Goal: Task Accomplishment & Management: Use online tool/utility

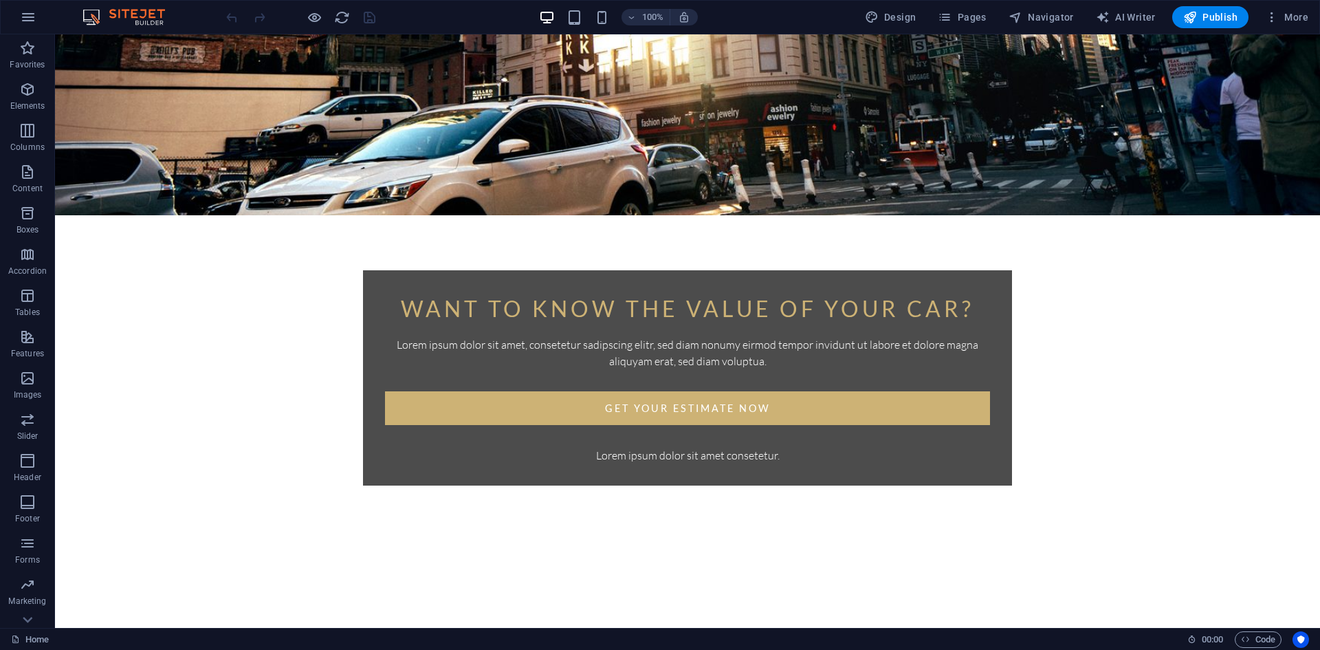
scroll to position [456, 0]
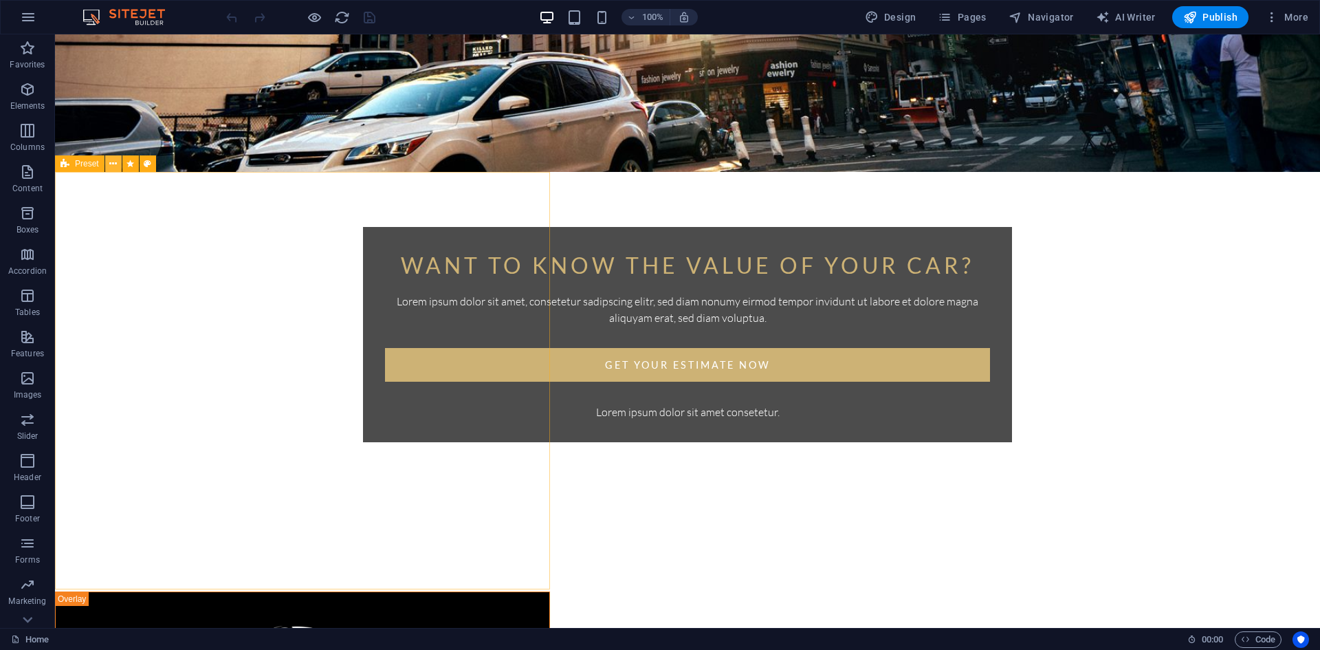
click at [111, 162] on icon at bounding box center [113, 164] width 8 height 14
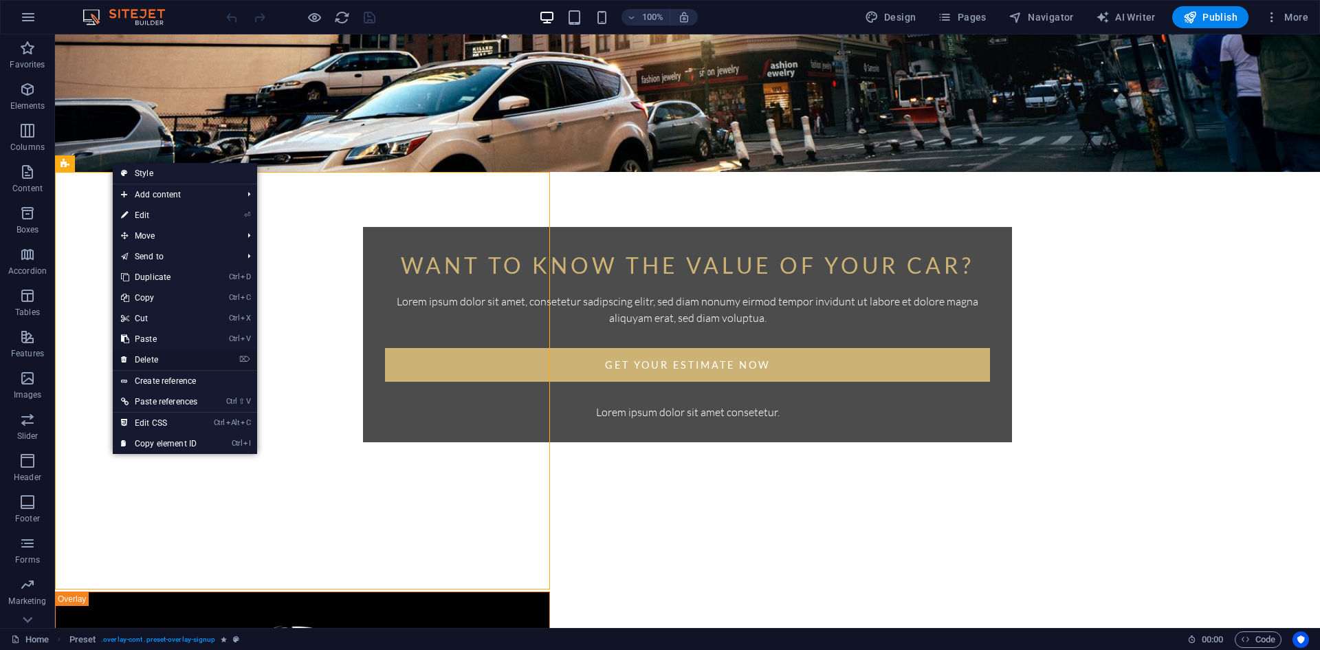
click at [173, 360] on link "⌦ Delete" at bounding box center [159, 359] width 93 height 21
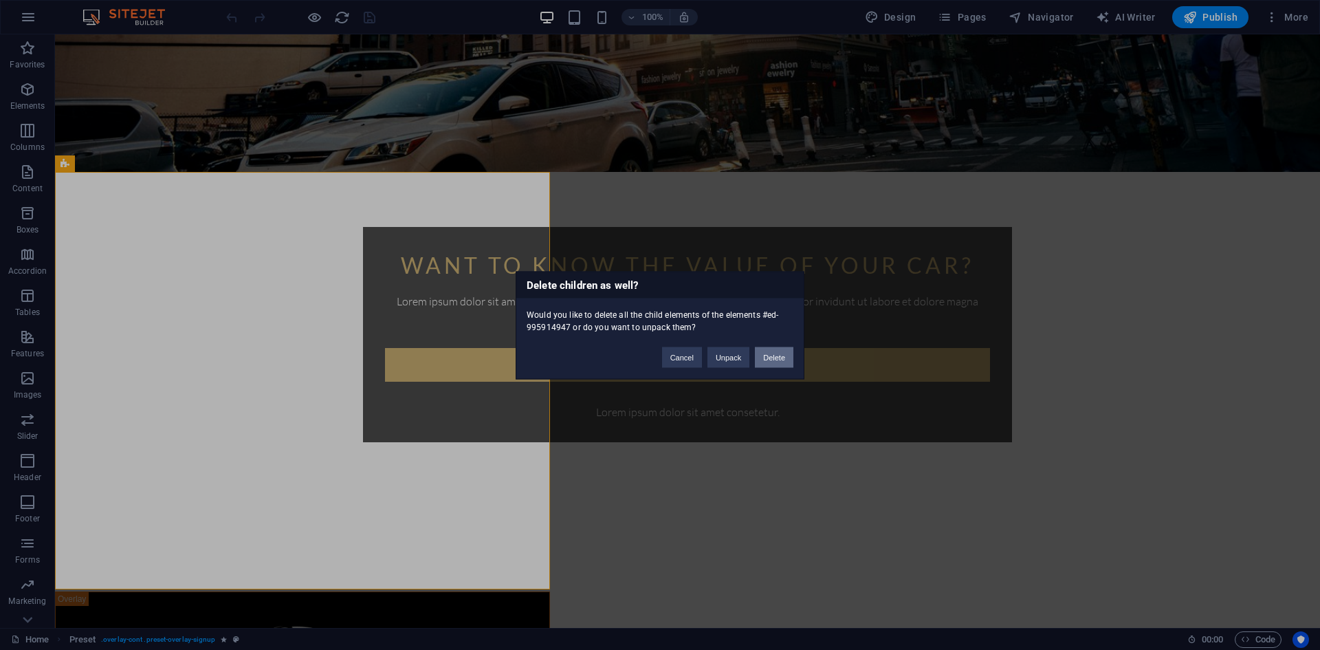
click at [771, 362] on button "Delete" at bounding box center [774, 356] width 38 height 21
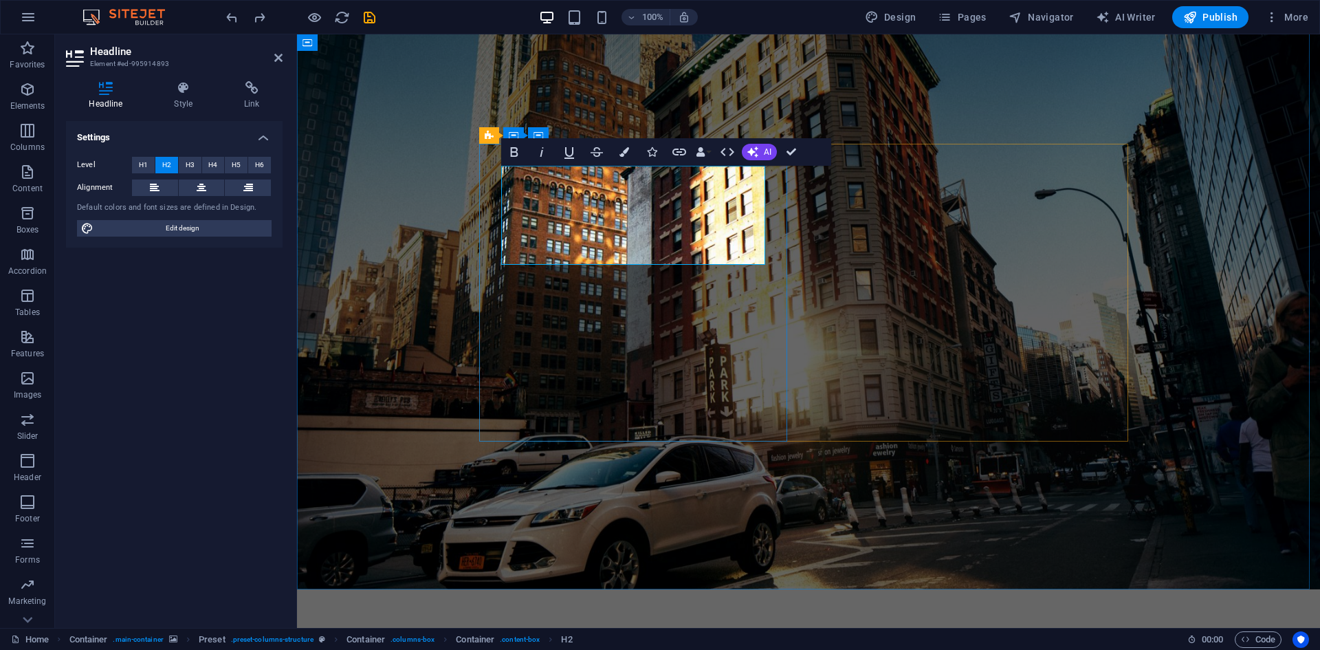
drag, startPoint x: 705, startPoint y: 241, endPoint x: 711, endPoint y: 245, distance: 7.4
drag, startPoint x: 720, startPoint y: 250, endPoint x: 830, endPoint y: 196, distance: 122.7
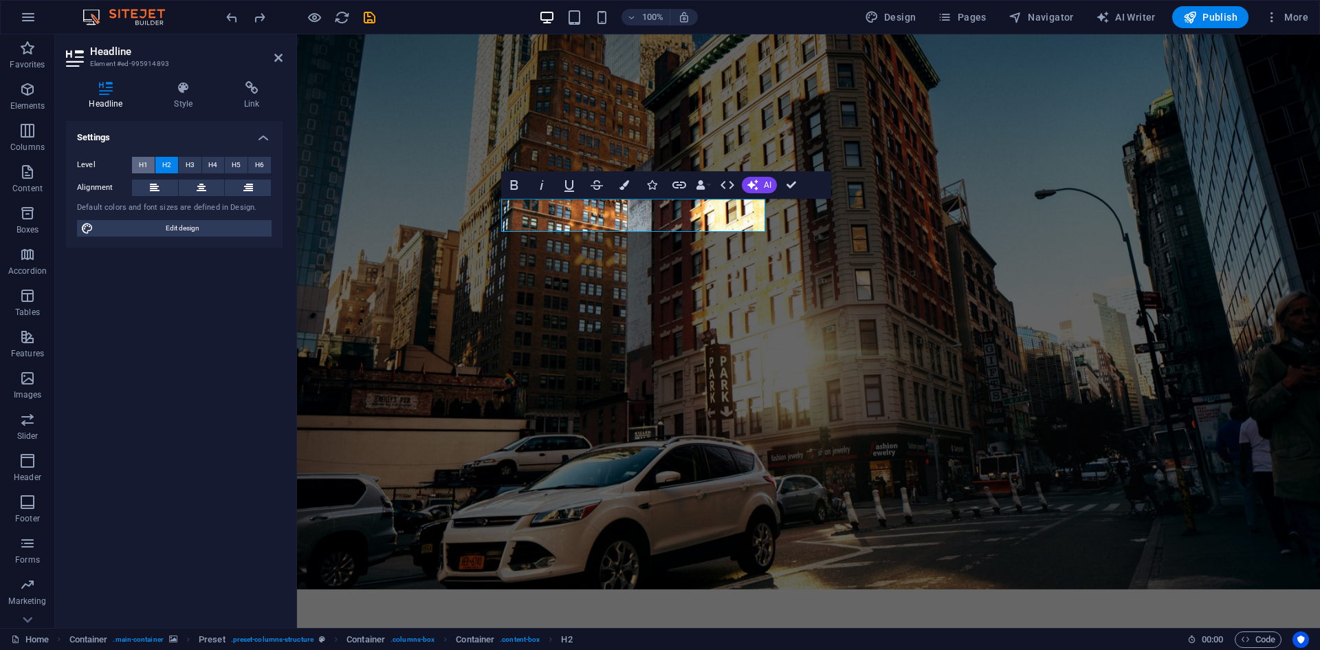
click at [141, 166] on span "H1" at bounding box center [143, 165] width 9 height 16
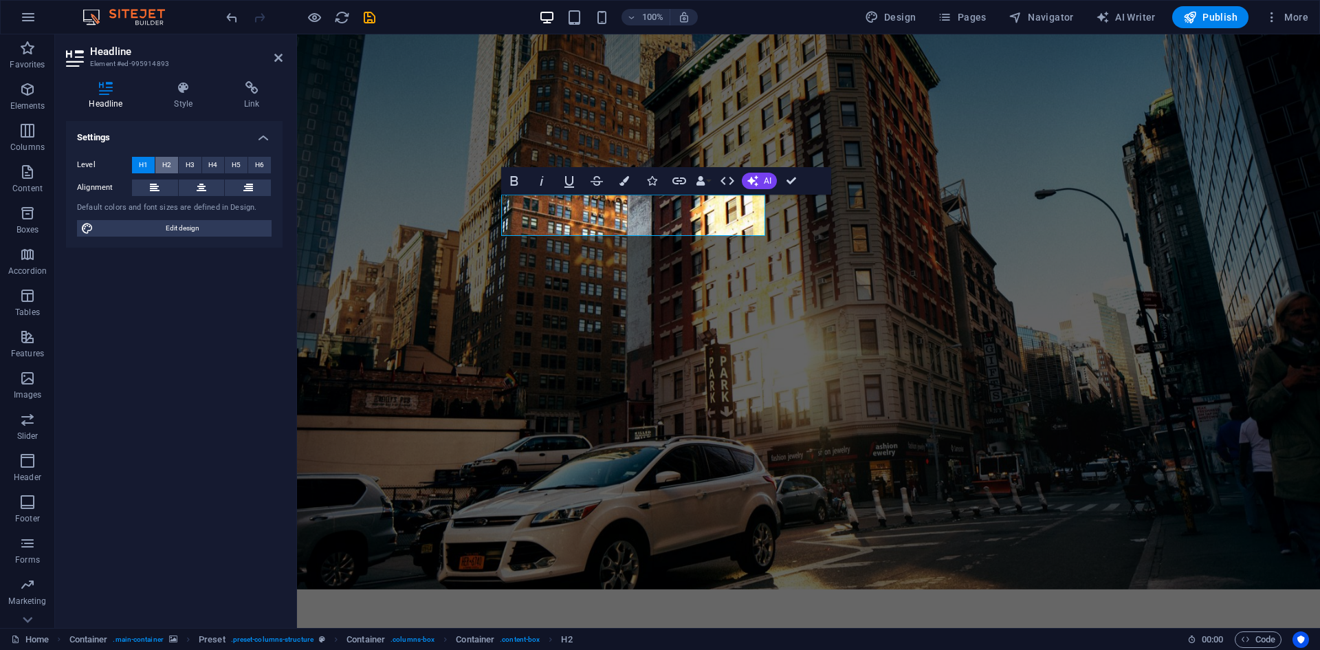
click at [165, 168] on span "H2" at bounding box center [166, 165] width 9 height 16
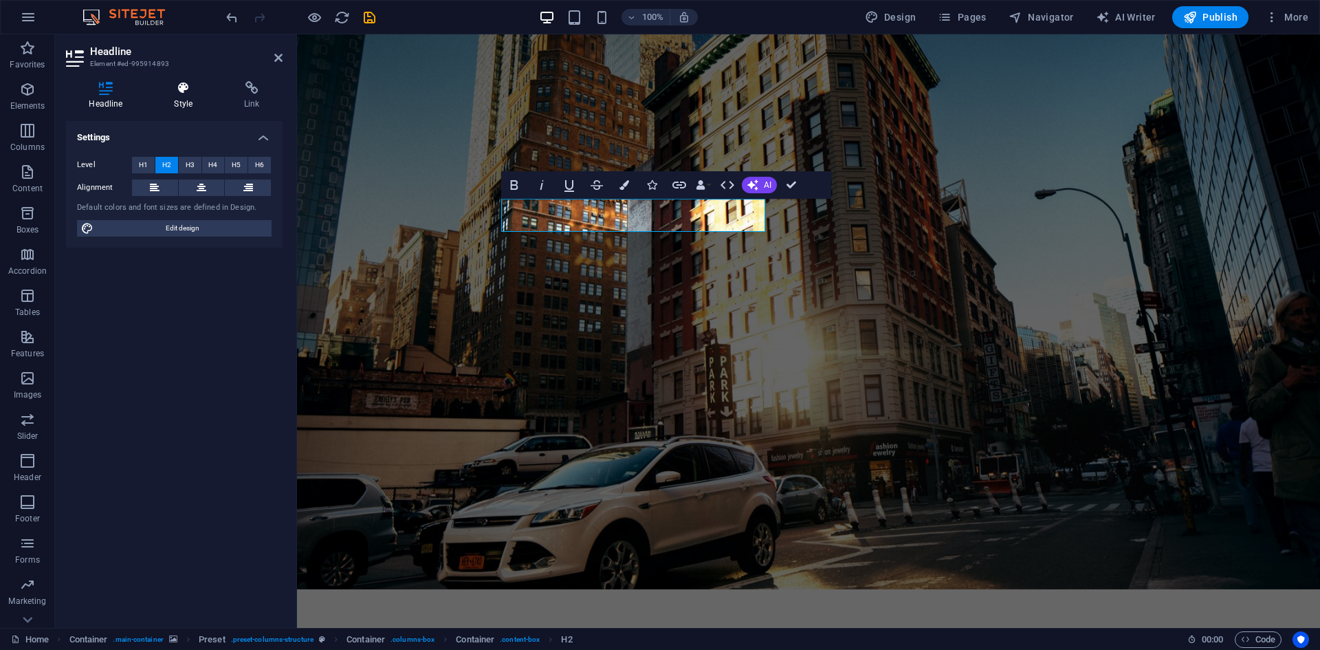
click at [191, 93] on icon at bounding box center [183, 88] width 65 height 14
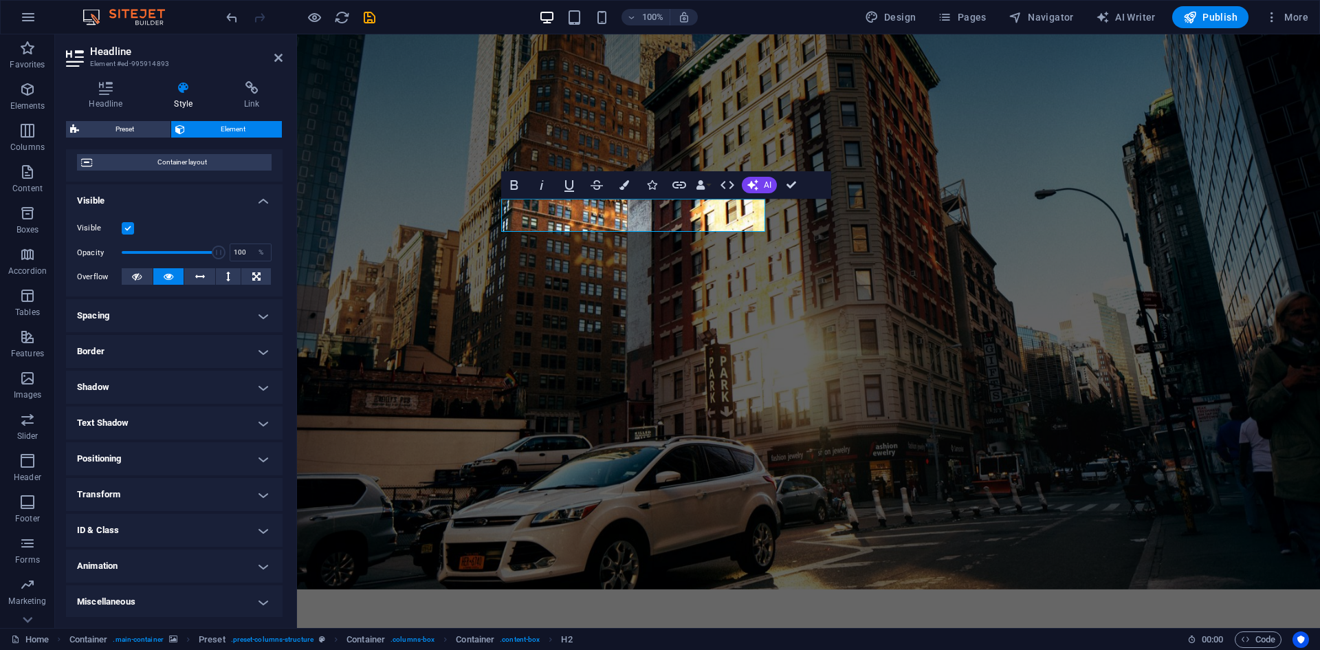
scroll to position [113, 0]
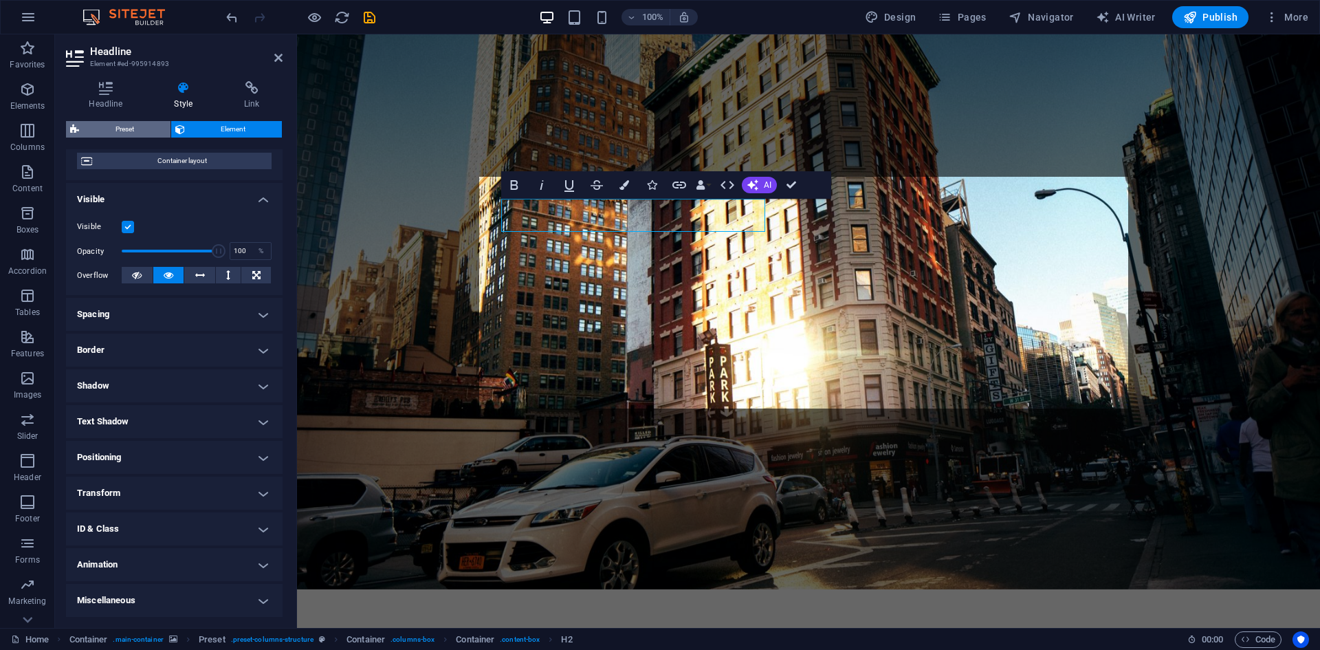
click at [118, 133] on span "Preset" at bounding box center [124, 129] width 83 height 16
select select "px"
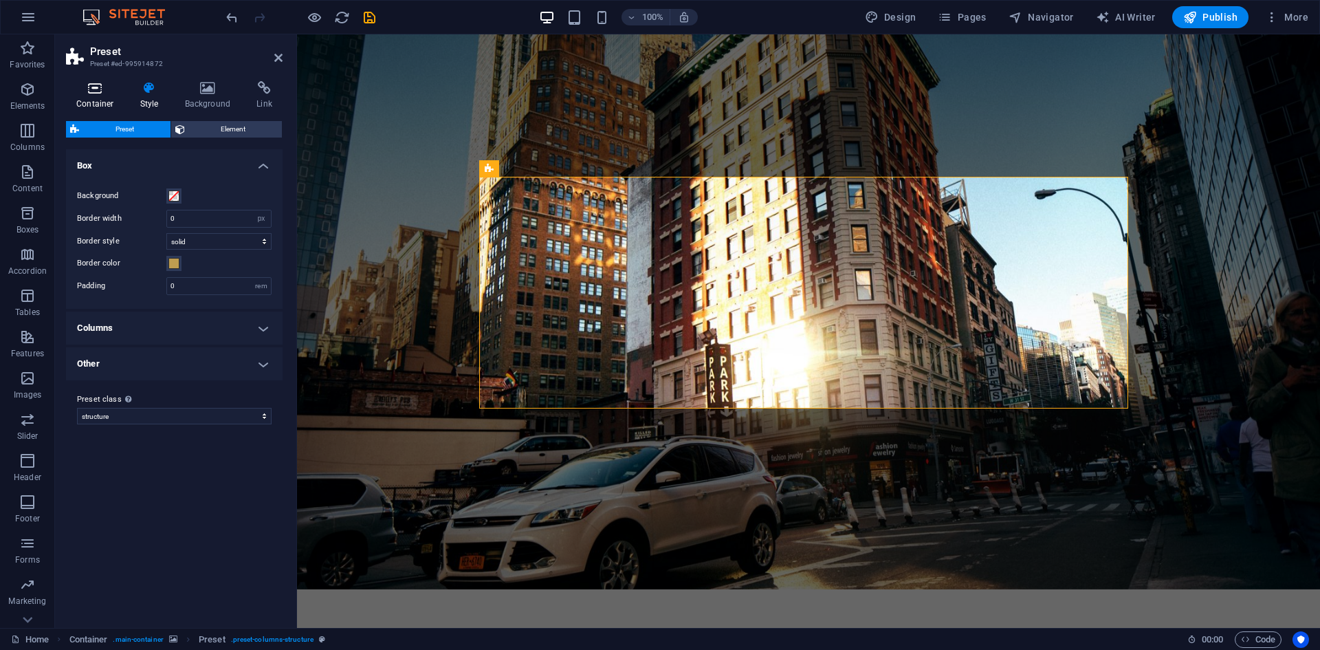
click at [110, 97] on h4 "Container" at bounding box center [98, 95] width 64 height 29
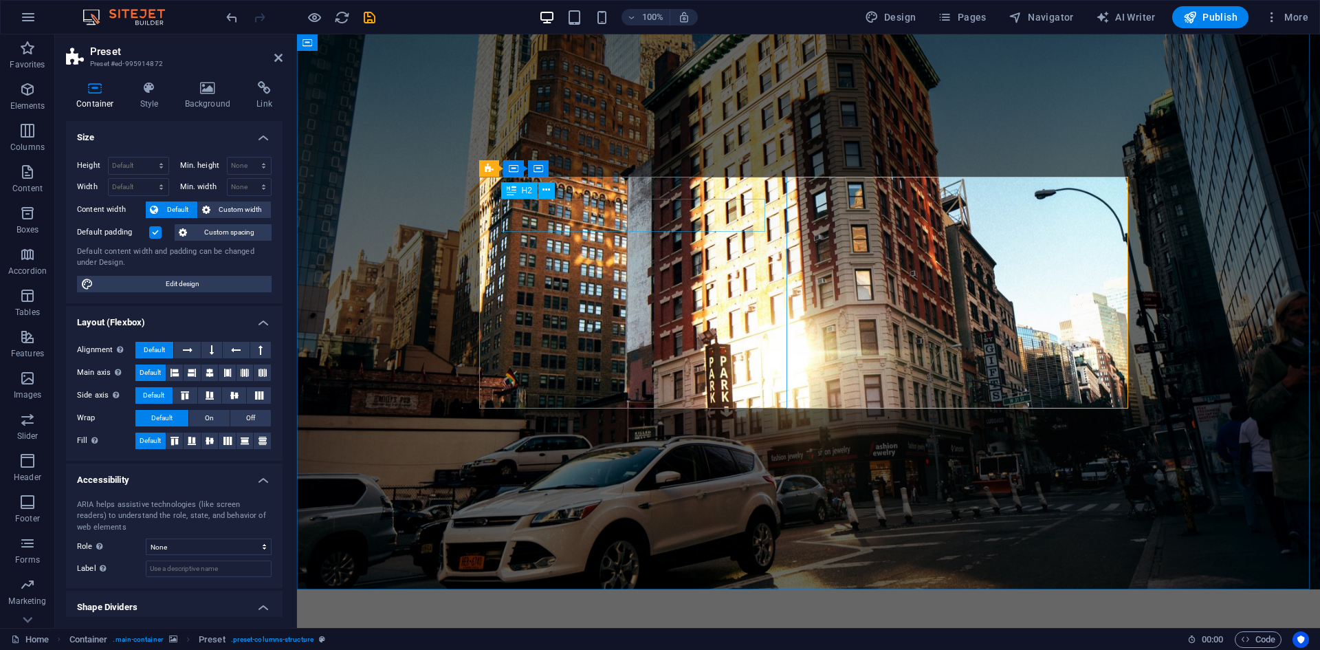
click at [511, 190] on icon at bounding box center [512, 190] width 10 height 16
click at [545, 190] on icon at bounding box center [546, 190] width 8 height 14
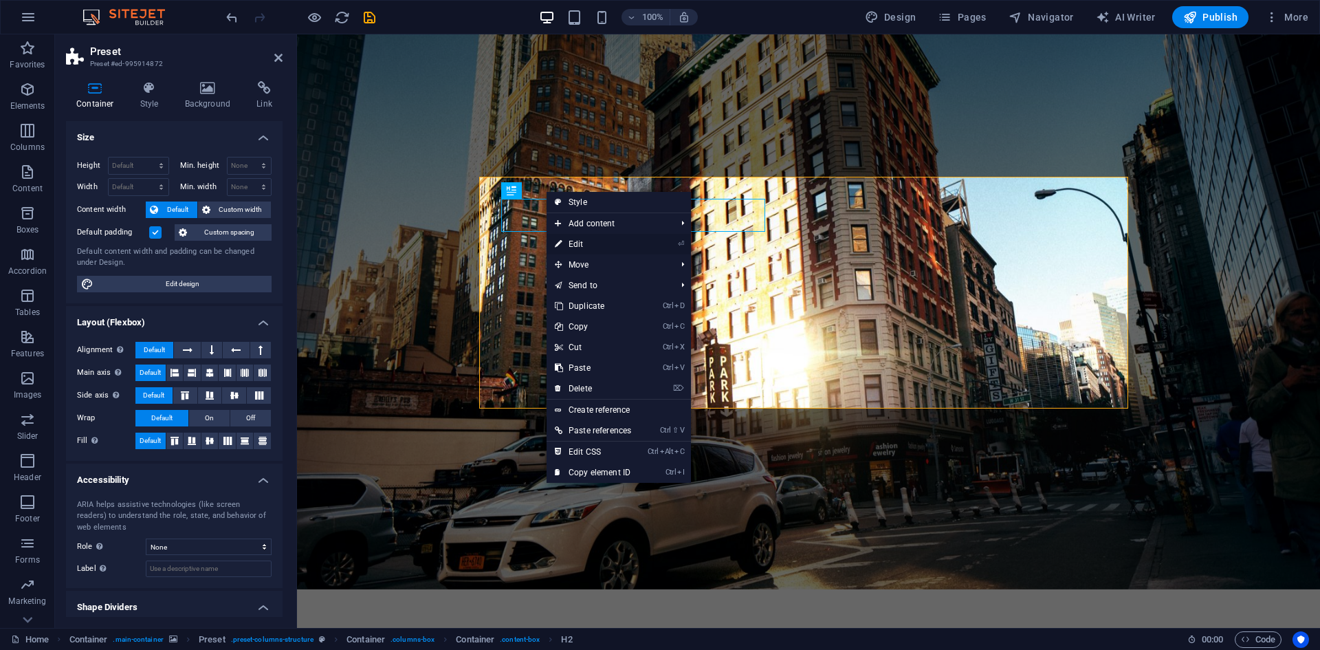
click at [579, 240] on link "⏎ Edit" at bounding box center [592, 244] width 93 height 21
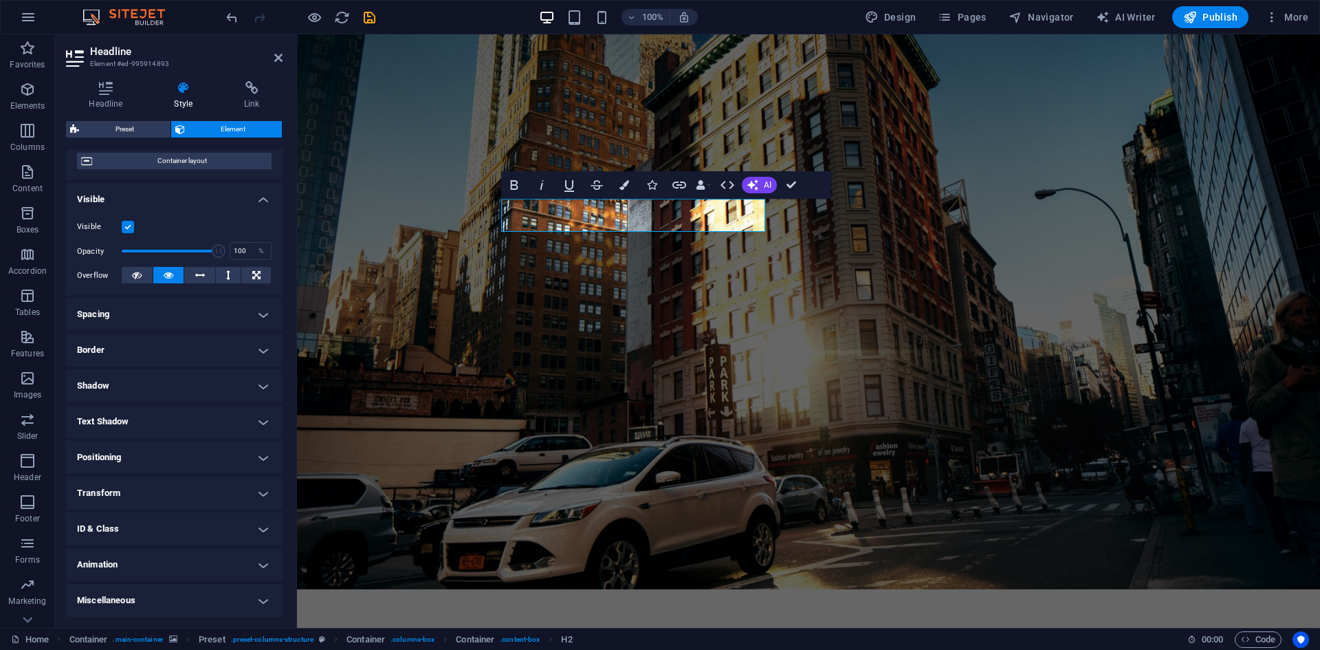
click at [164, 492] on h4 "Transform" at bounding box center [174, 492] width 217 height 33
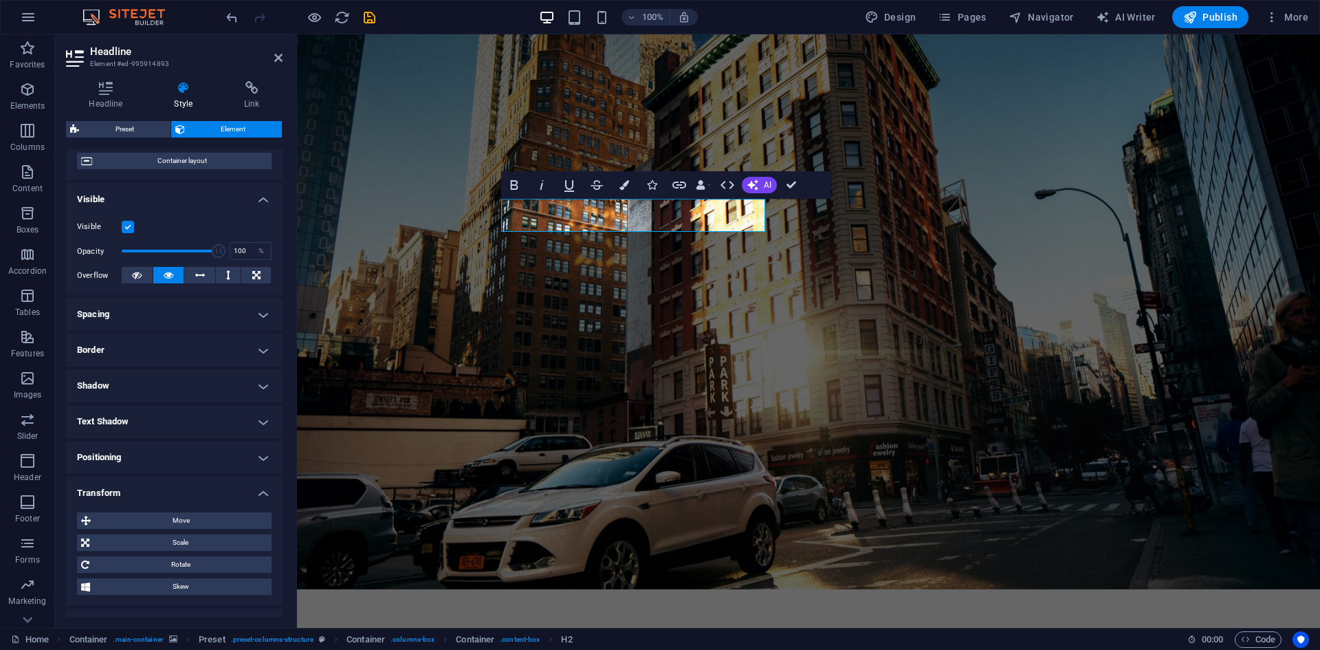
click at [164, 492] on h4 "Transform" at bounding box center [174, 488] width 217 height 25
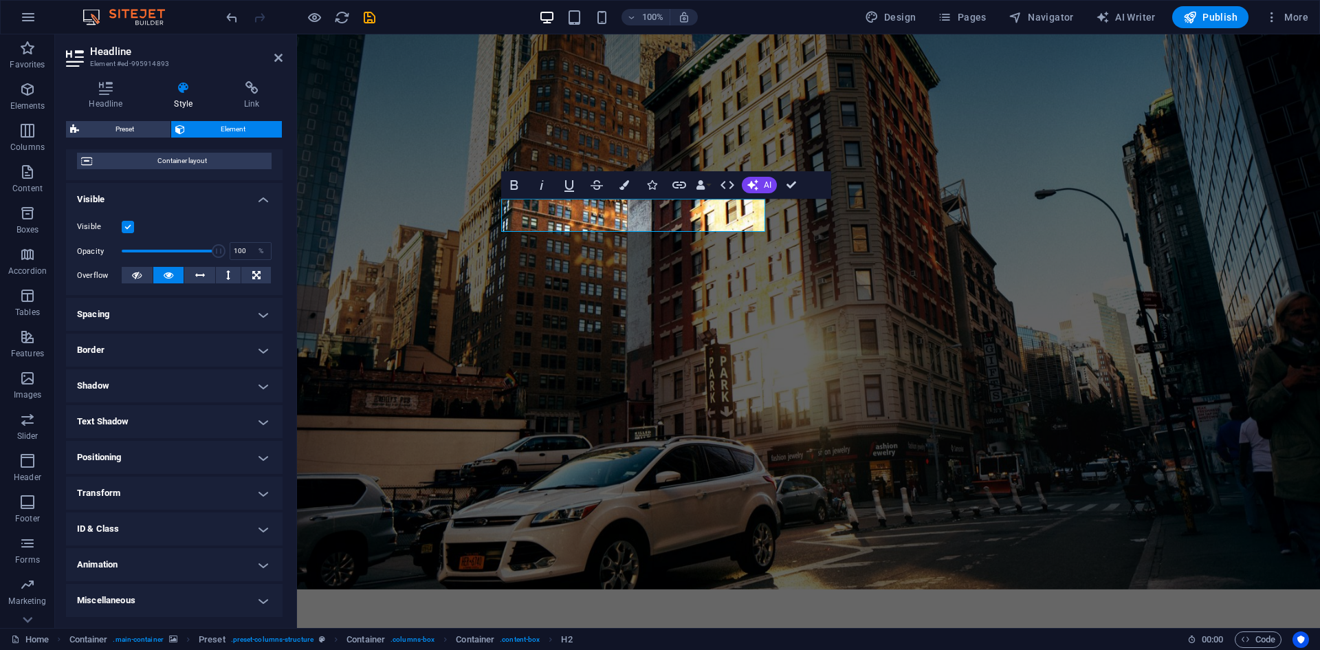
click at [242, 601] on h4 "Miscellaneous" at bounding box center [174, 600] width 217 height 33
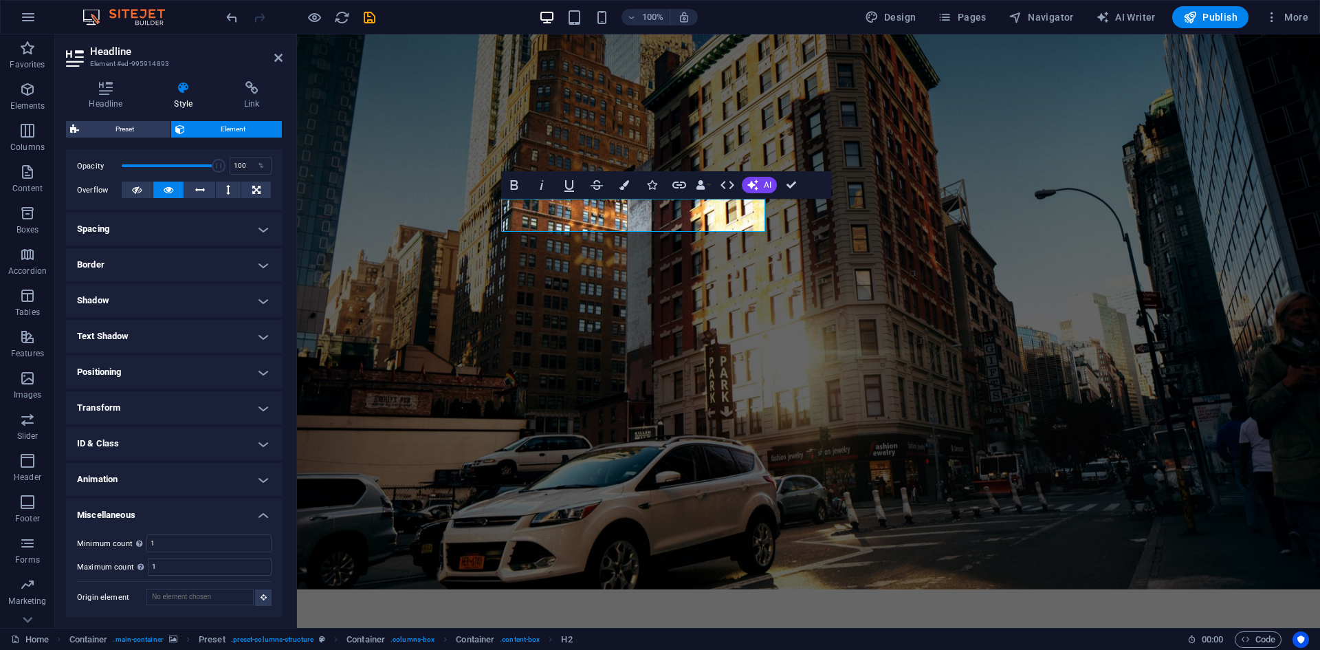
click at [256, 511] on h4 "Miscellaneous" at bounding box center [174, 510] width 217 height 25
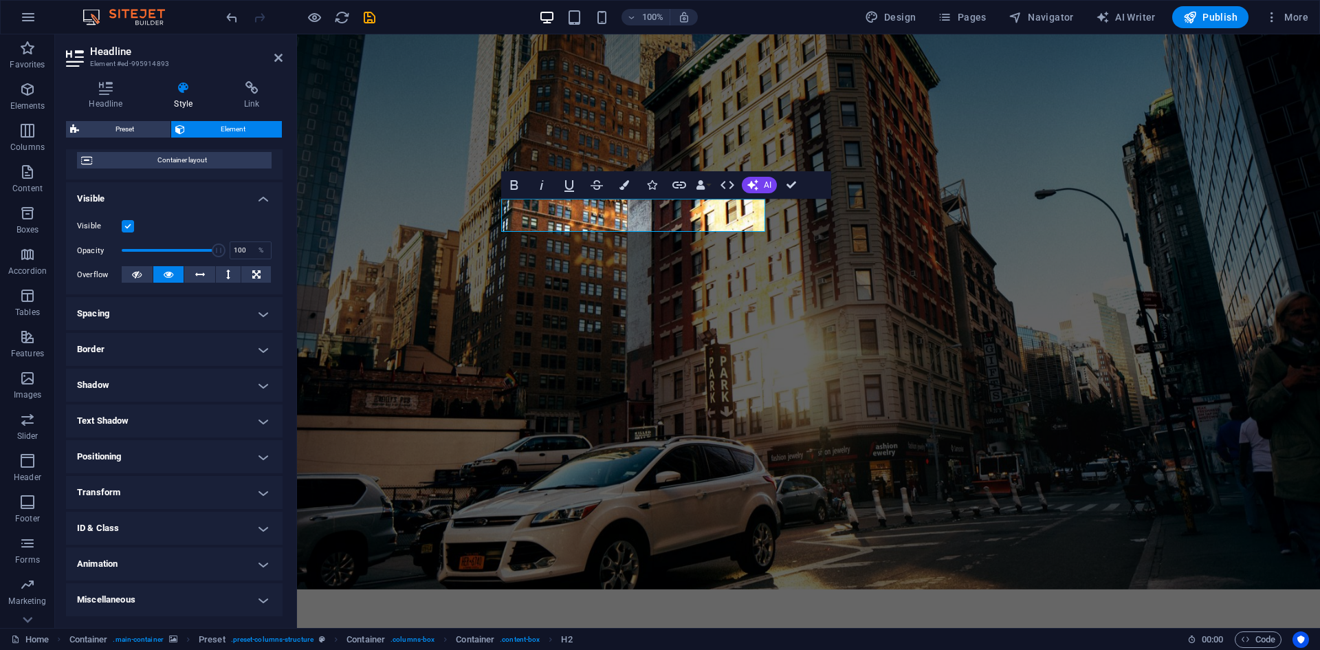
scroll to position [0, 0]
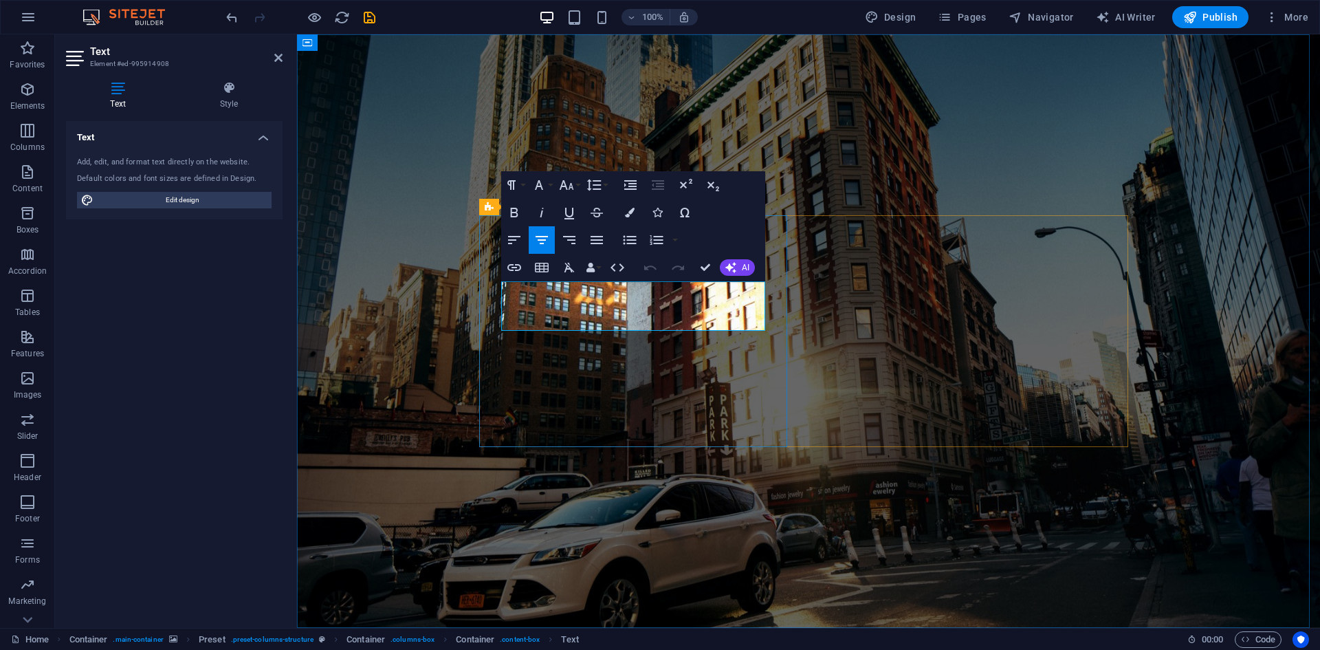
drag, startPoint x: 749, startPoint y: 324, endPoint x: 505, endPoint y: 292, distance: 246.7
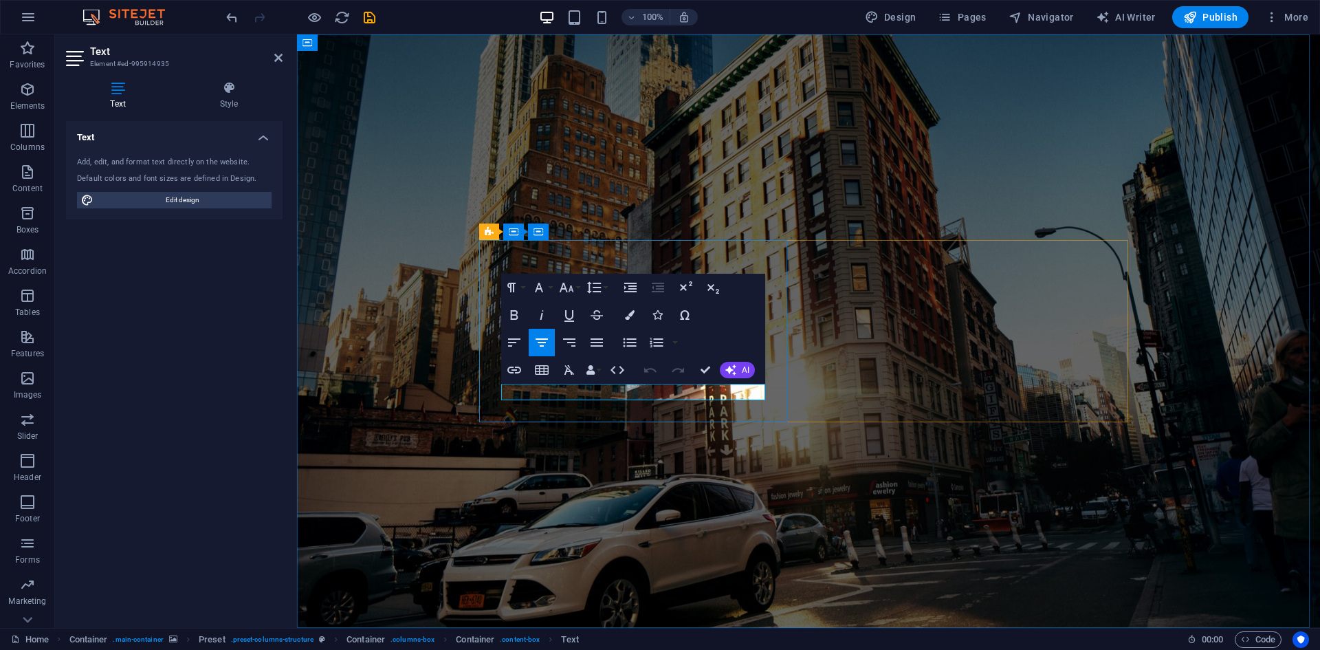
click at [718, 445] on figure at bounding box center [808, 330] width 1023 height 593
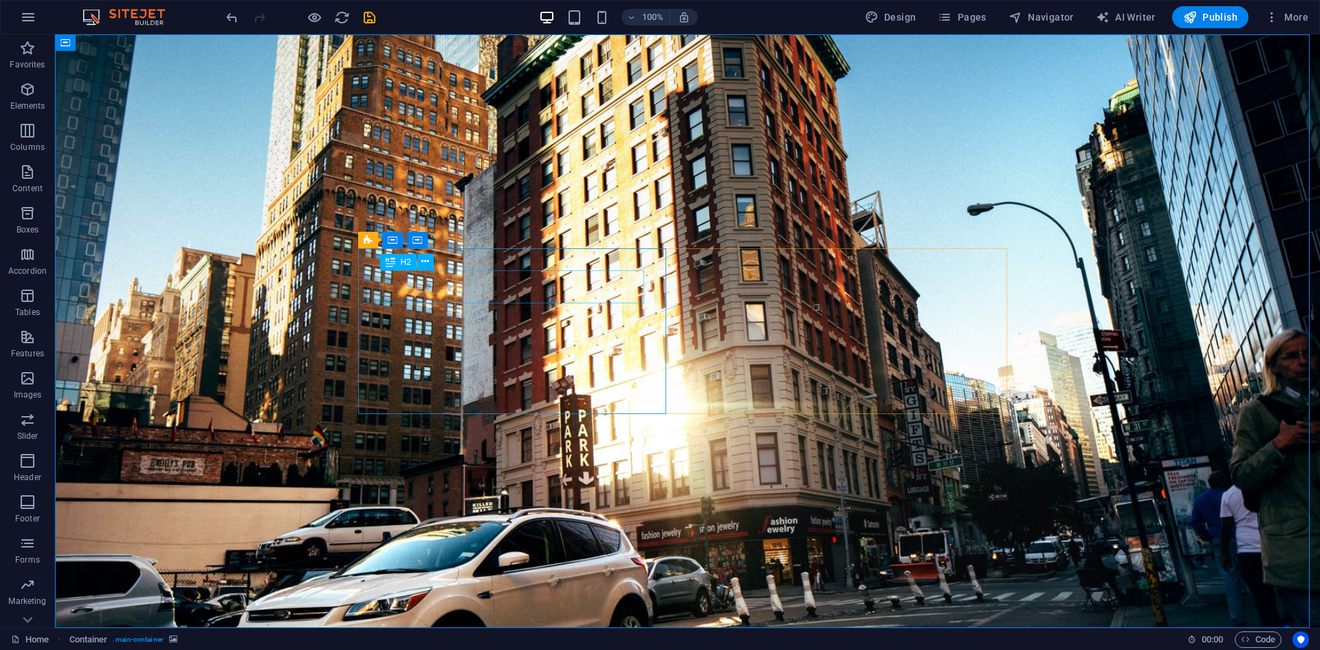
click at [404, 263] on span "H2" at bounding box center [406, 262] width 10 height 8
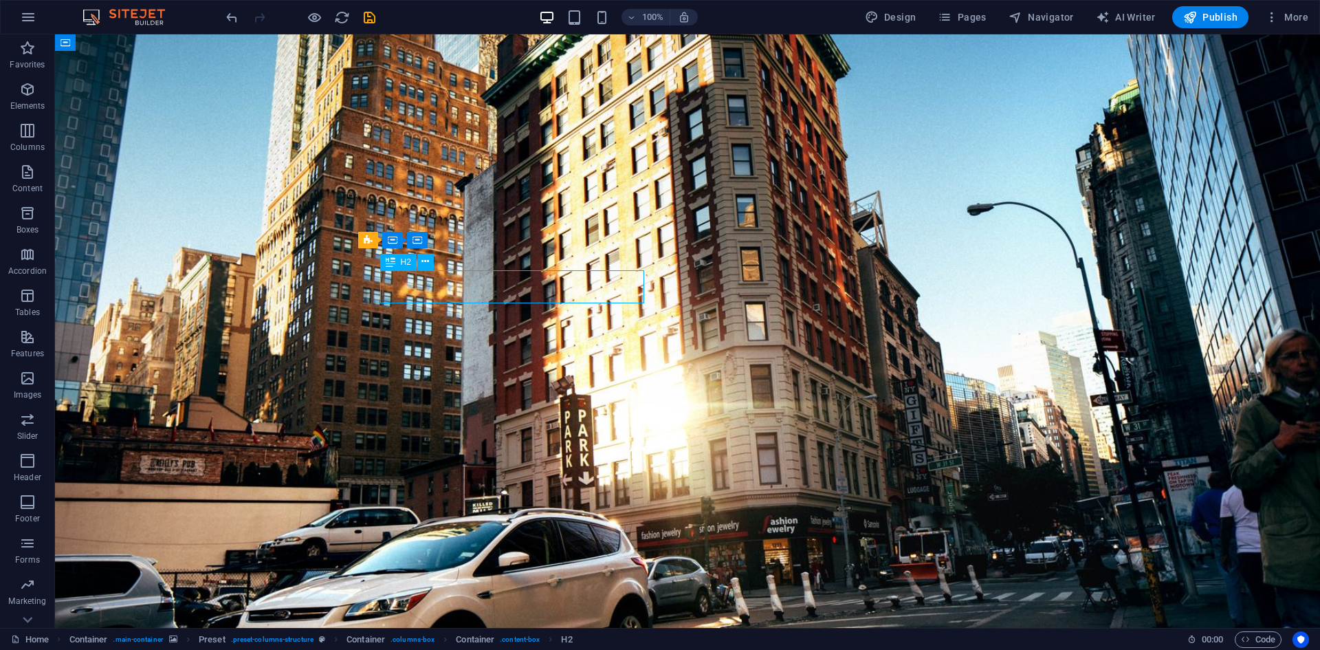
click at [391, 262] on icon at bounding box center [391, 262] width 10 height 16
click at [387, 261] on icon at bounding box center [391, 262] width 10 height 16
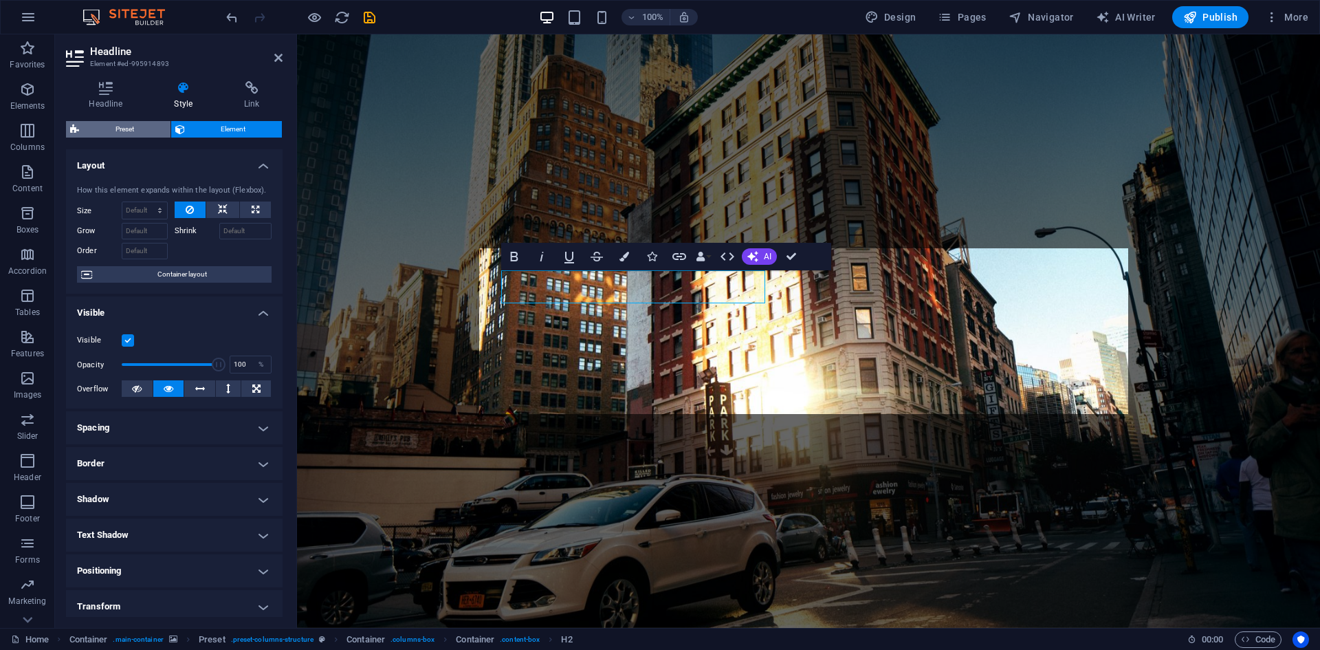
click at [151, 129] on span "Preset" at bounding box center [124, 129] width 83 height 16
select select "px"
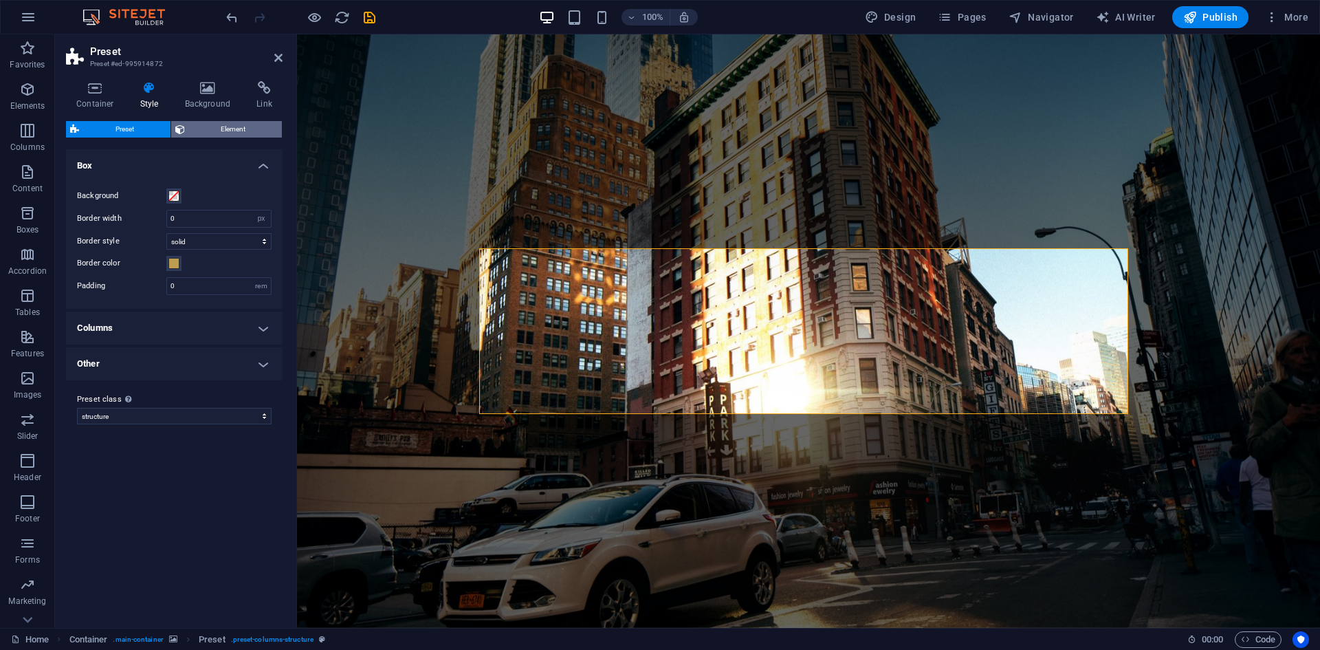
click at [195, 129] on span "Element" at bounding box center [233, 129] width 89 height 16
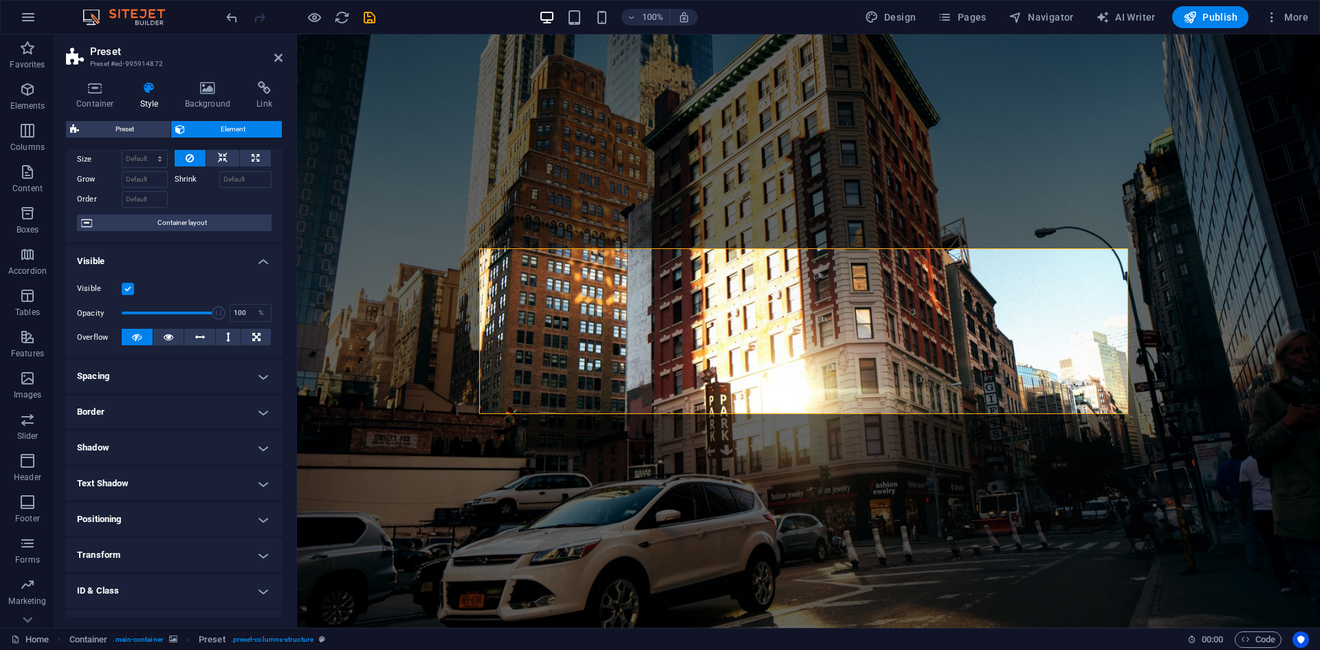
scroll to position [113, 0]
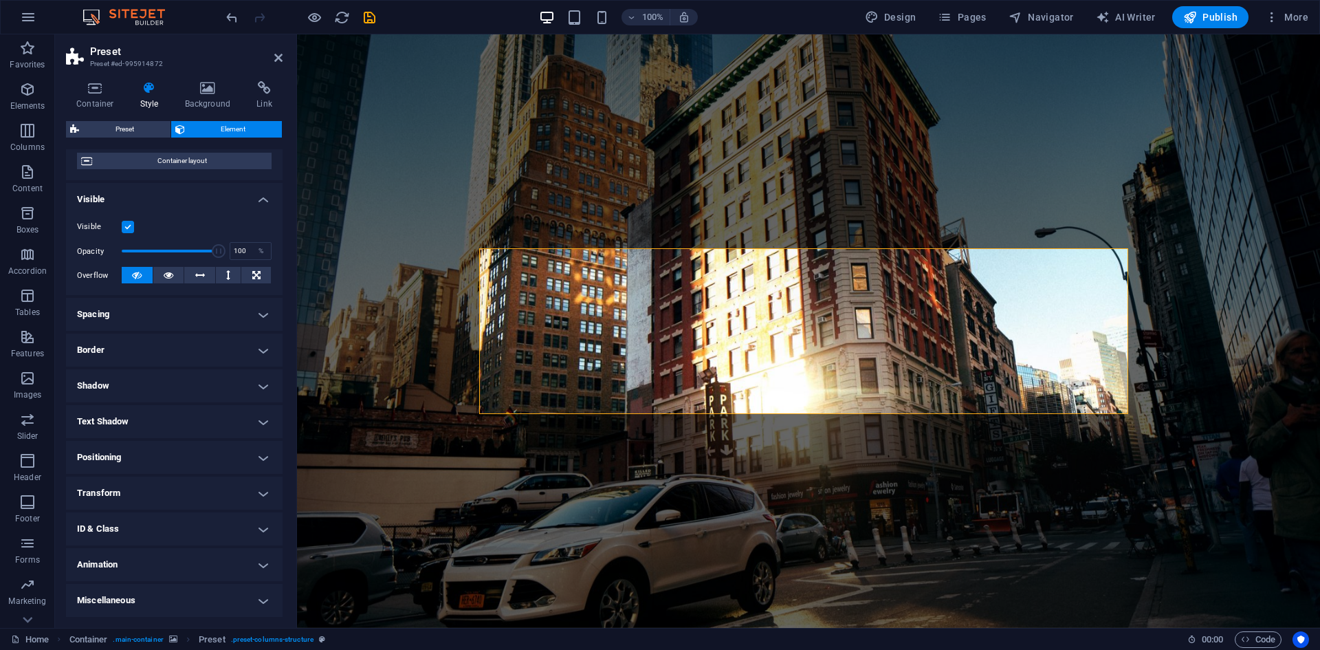
click at [207, 588] on h4 "Miscellaneous" at bounding box center [174, 600] width 217 height 33
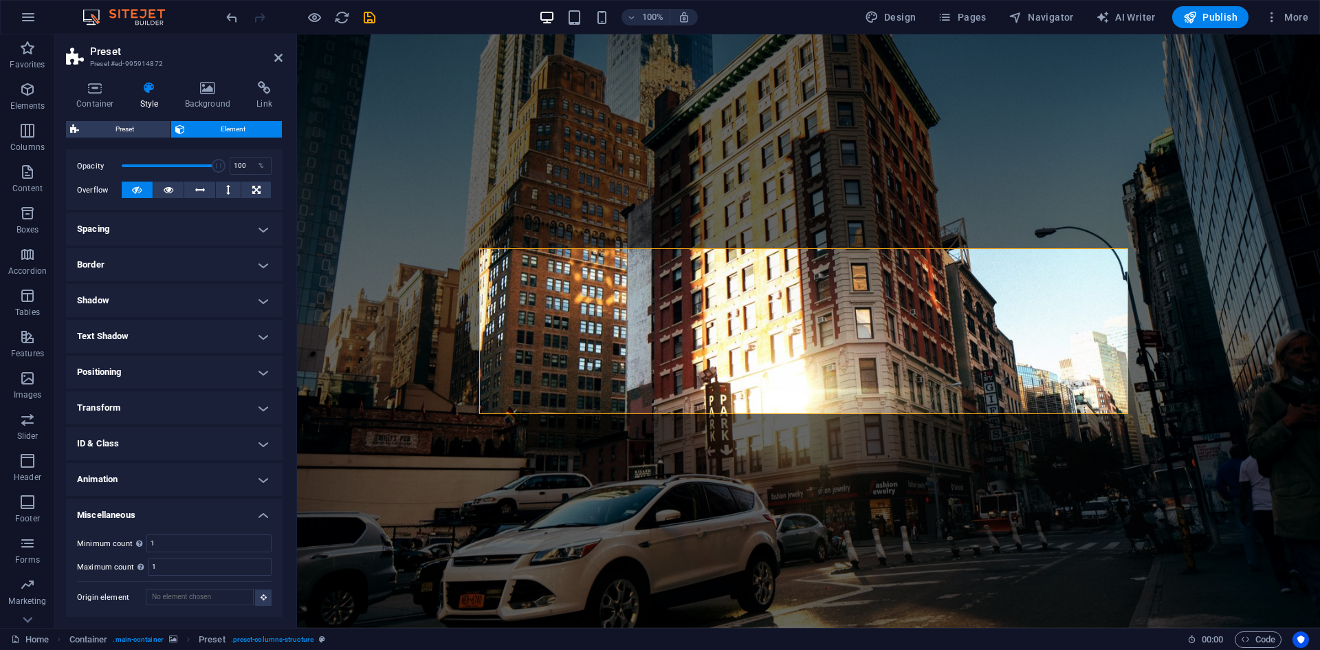
click at [241, 507] on h4 "Miscellaneous" at bounding box center [174, 510] width 217 height 25
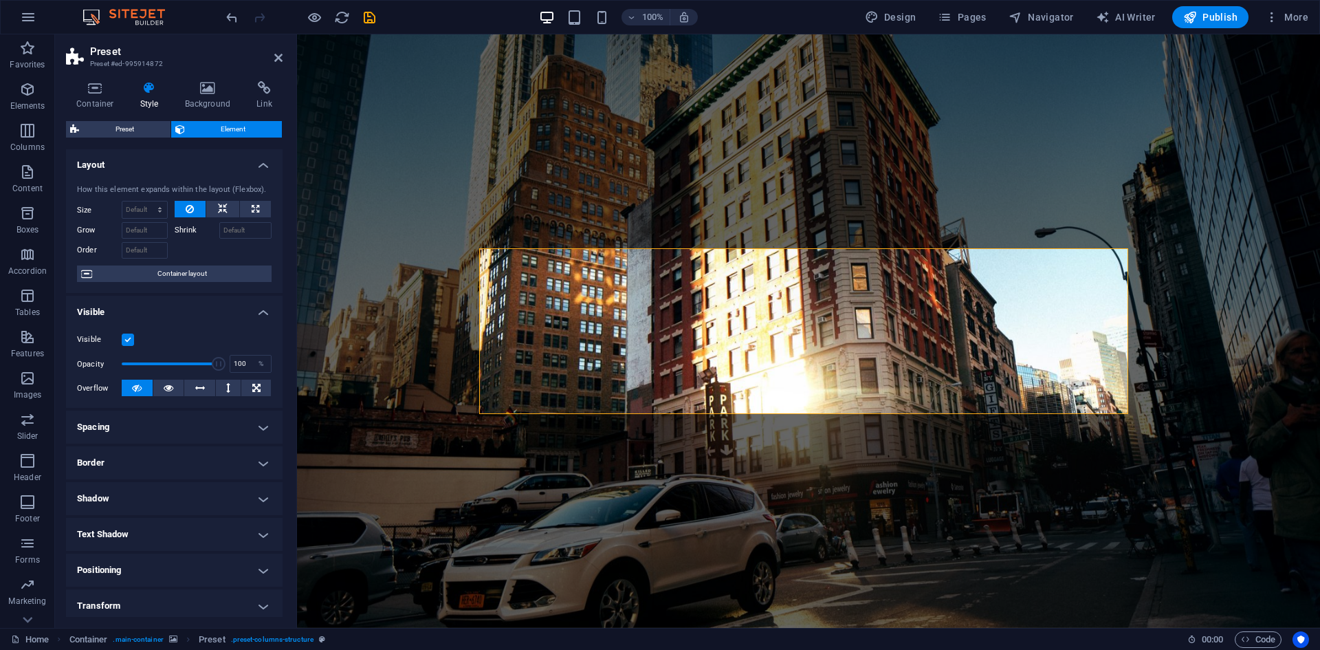
scroll to position [0, 0]
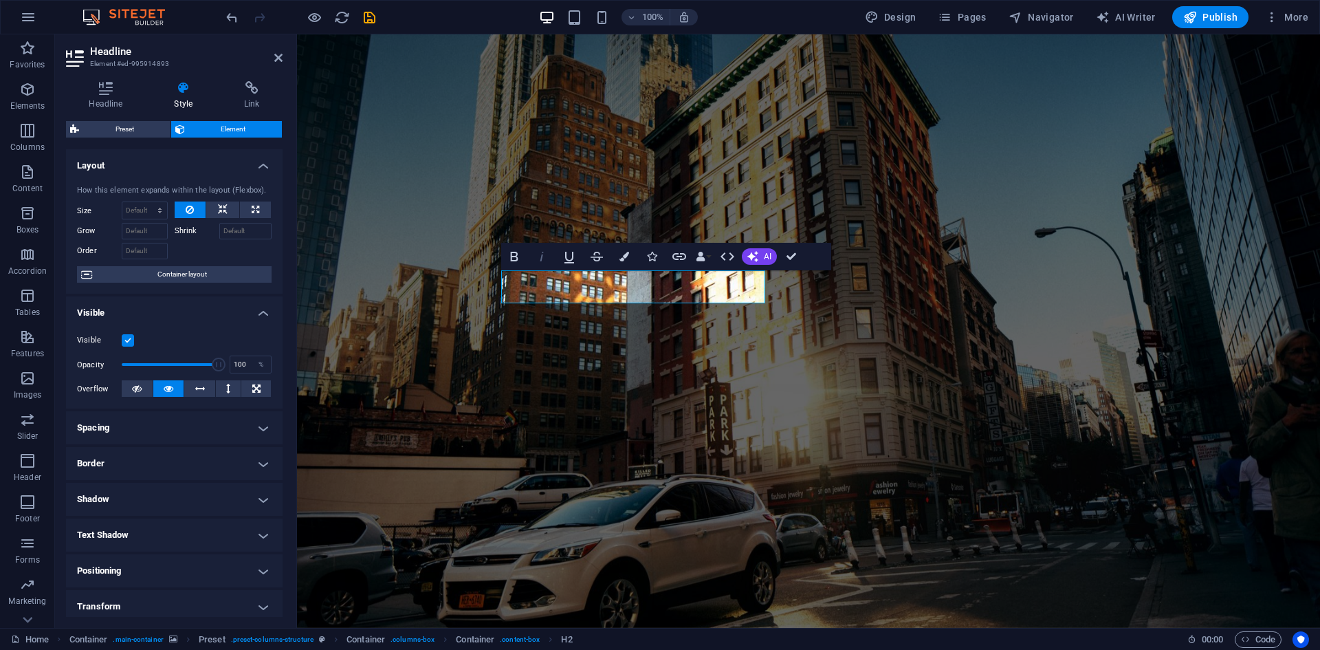
click at [540, 257] on icon "button" at bounding box center [541, 256] width 16 height 16
click at [113, 93] on icon at bounding box center [106, 88] width 80 height 14
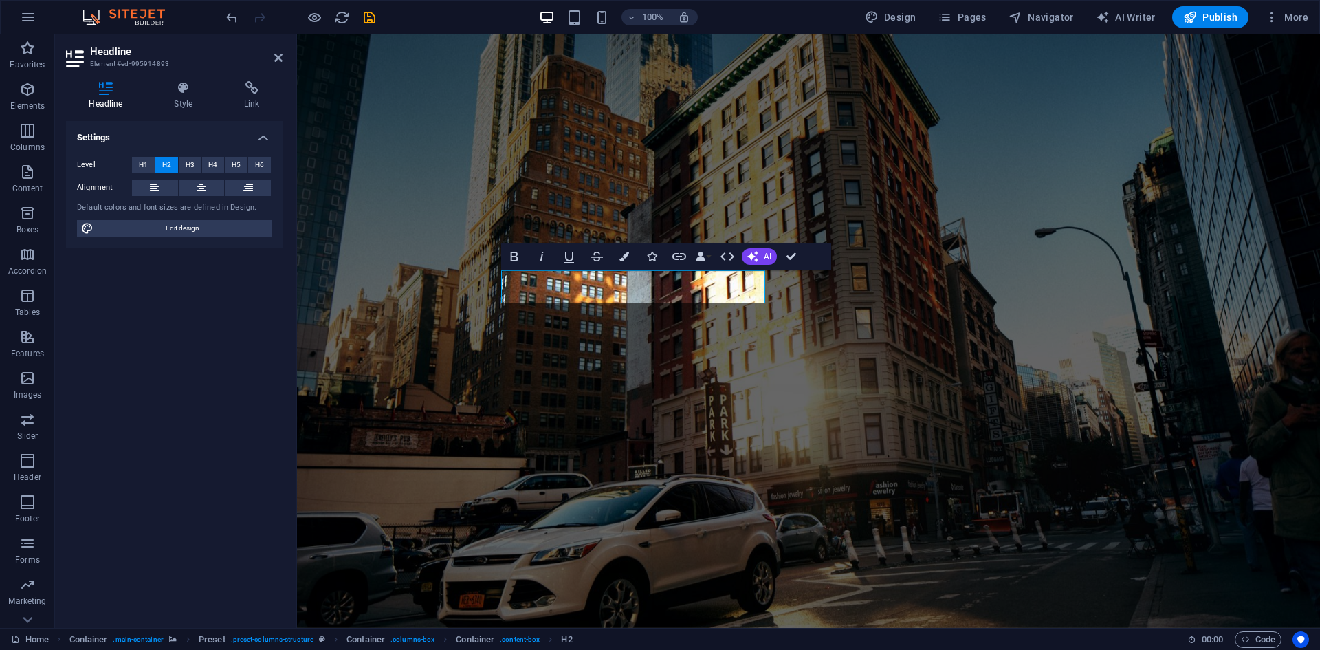
click at [157, 230] on span "Edit design" at bounding box center [183, 228] width 170 height 16
select select "px"
select select "300"
select select "px"
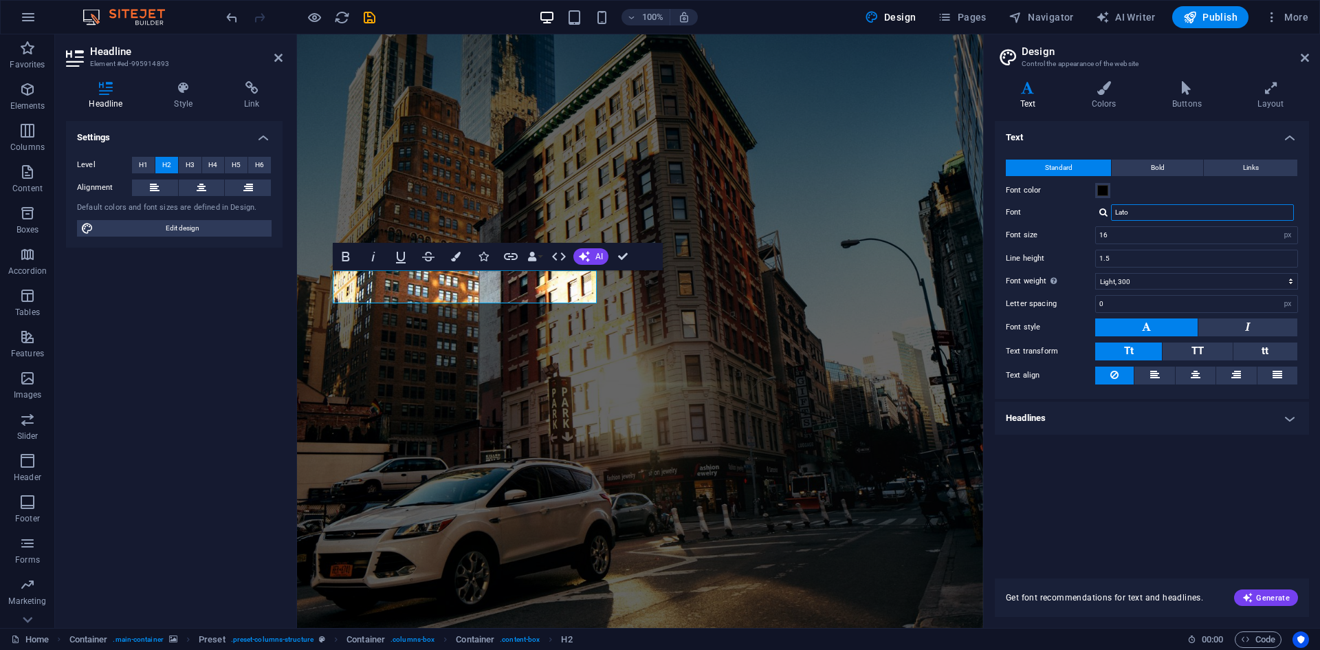
click at [1140, 214] on input "Lato" at bounding box center [1202, 212] width 183 height 16
drag, startPoint x: 1148, startPoint y: 208, endPoint x: 1074, endPoint y: 199, distance: 74.8
click at [1074, 199] on div "Standard Bold Links Font color Font Lato Font size 16 rem px Line height 1.5 Fo…" at bounding box center [1152, 272] width 320 height 253
type input "SEG"
click at [1103, 210] on div at bounding box center [1103, 212] width 8 height 9
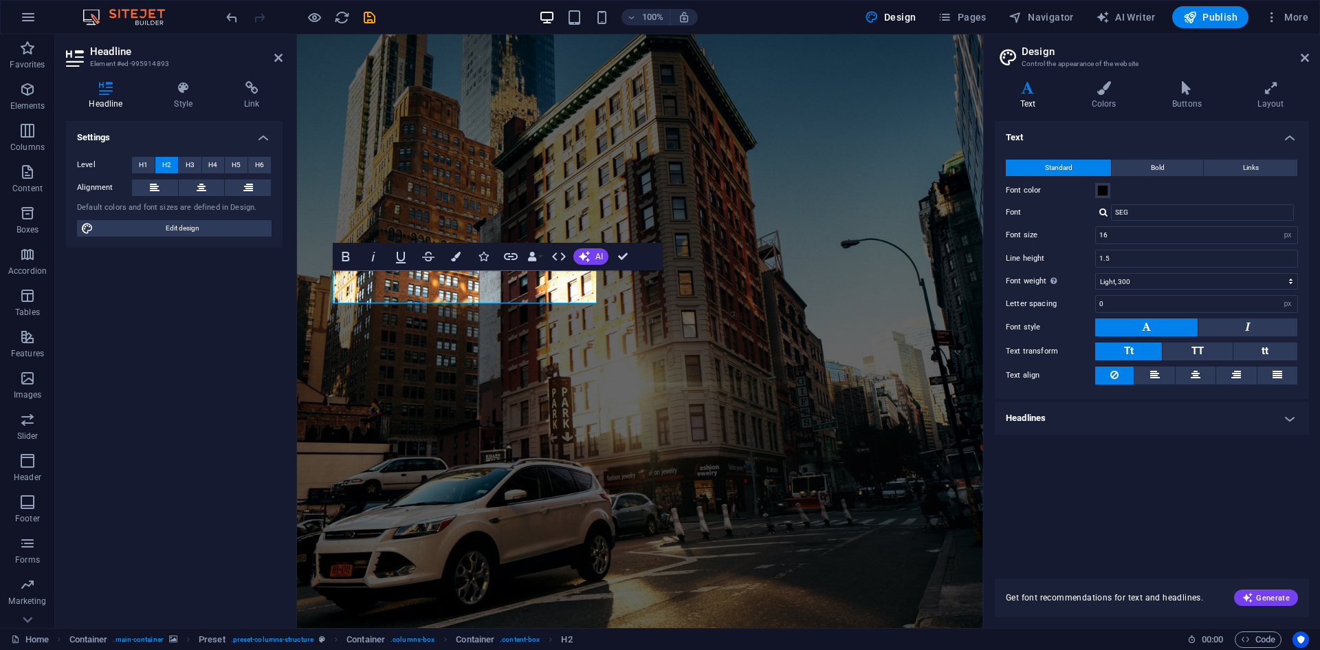
click at [1101, 211] on div at bounding box center [1103, 212] width 8 height 9
click at [1142, 215] on input "SEG" at bounding box center [1202, 212] width 183 height 16
click at [1105, 213] on div at bounding box center [1103, 212] width 8 height 9
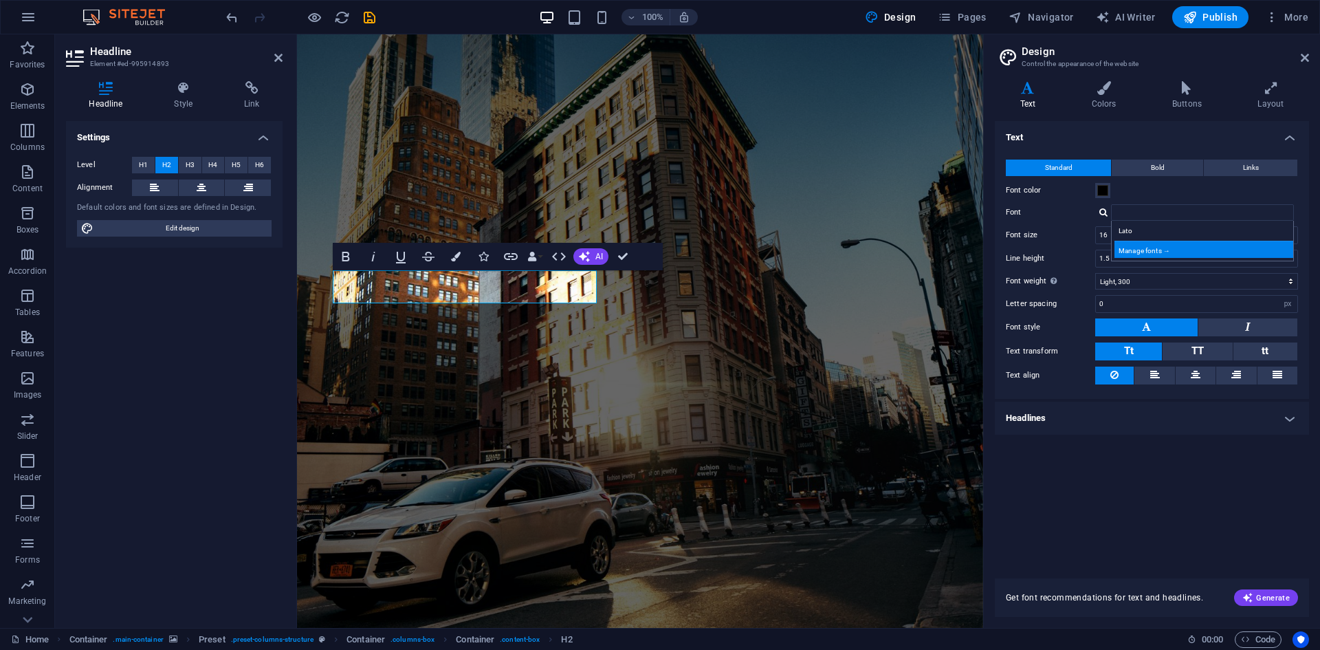
click at [1144, 246] on div "Manage fonts →" at bounding box center [1204, 249] width 181 height 17
select select "popularity"
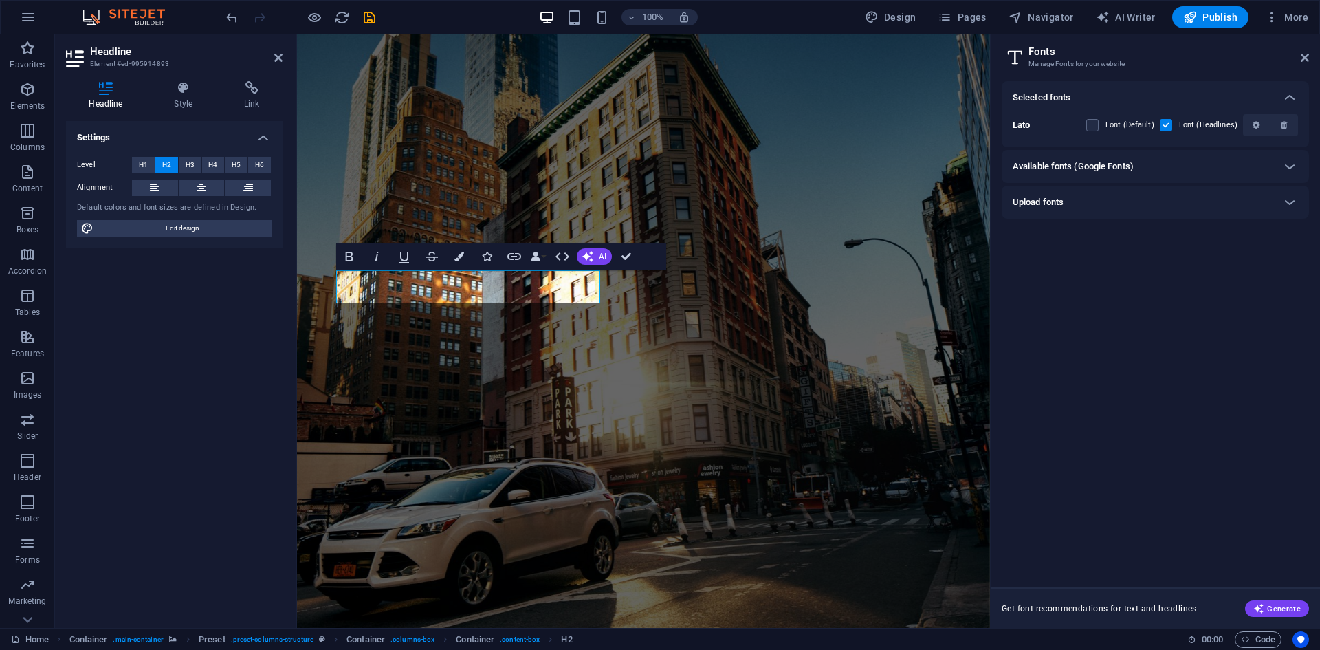
click at [1083, 200] on div "Upload fonts" at bounding box center [1143, 202] width 261 height 16
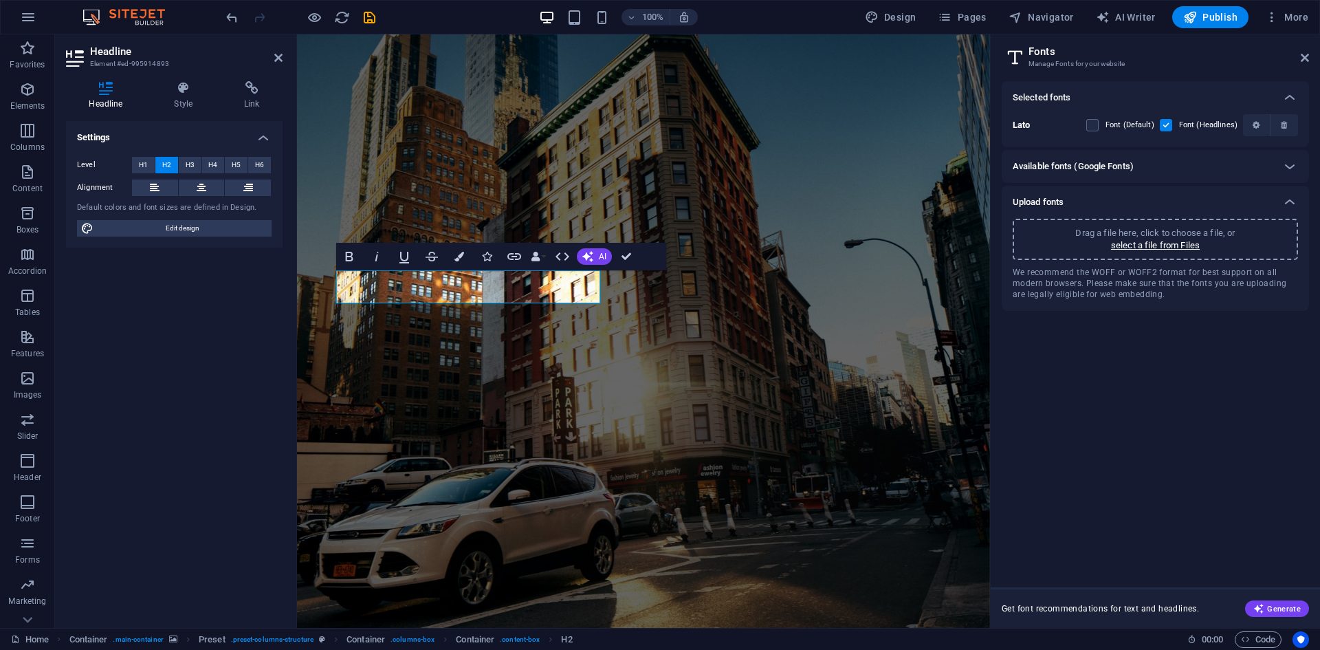
click at [1089, 195] on div "Upload fonts" at bounding box center [1143, 202] width 261 height 16
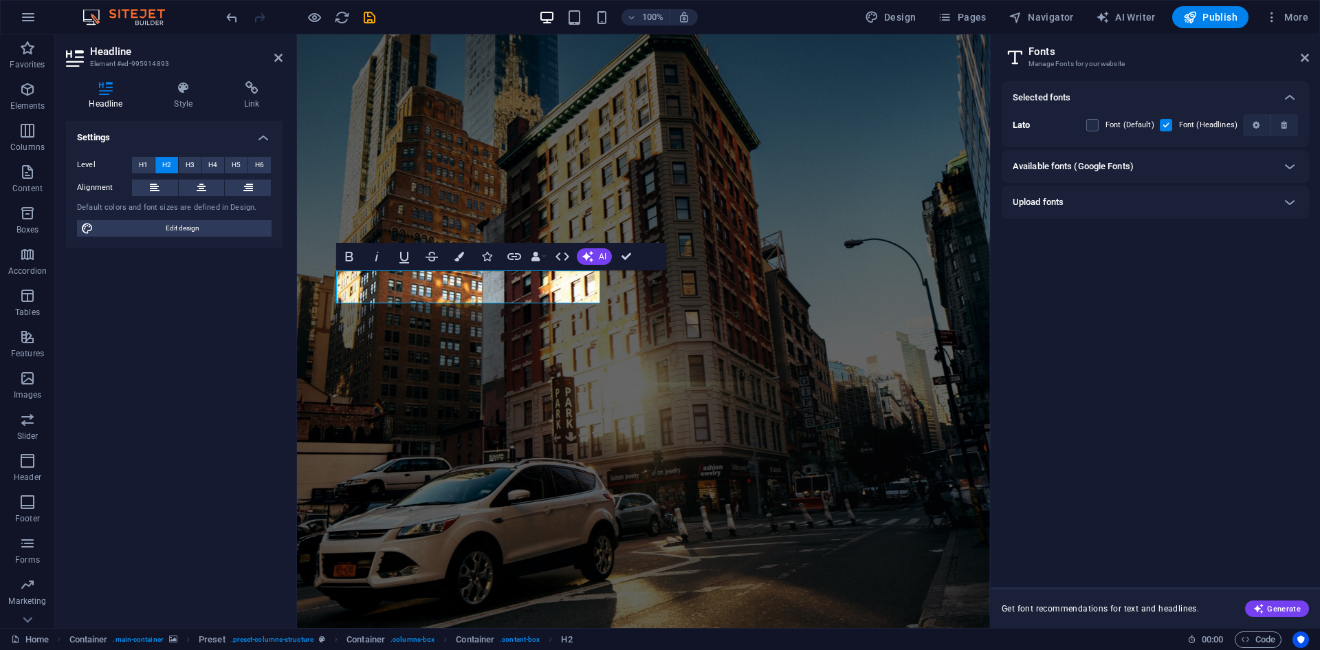
click at [1087, 170] on h6 "Available fonts (Google Fonts)" at bounding box center [1073, 166] width 121 height 16
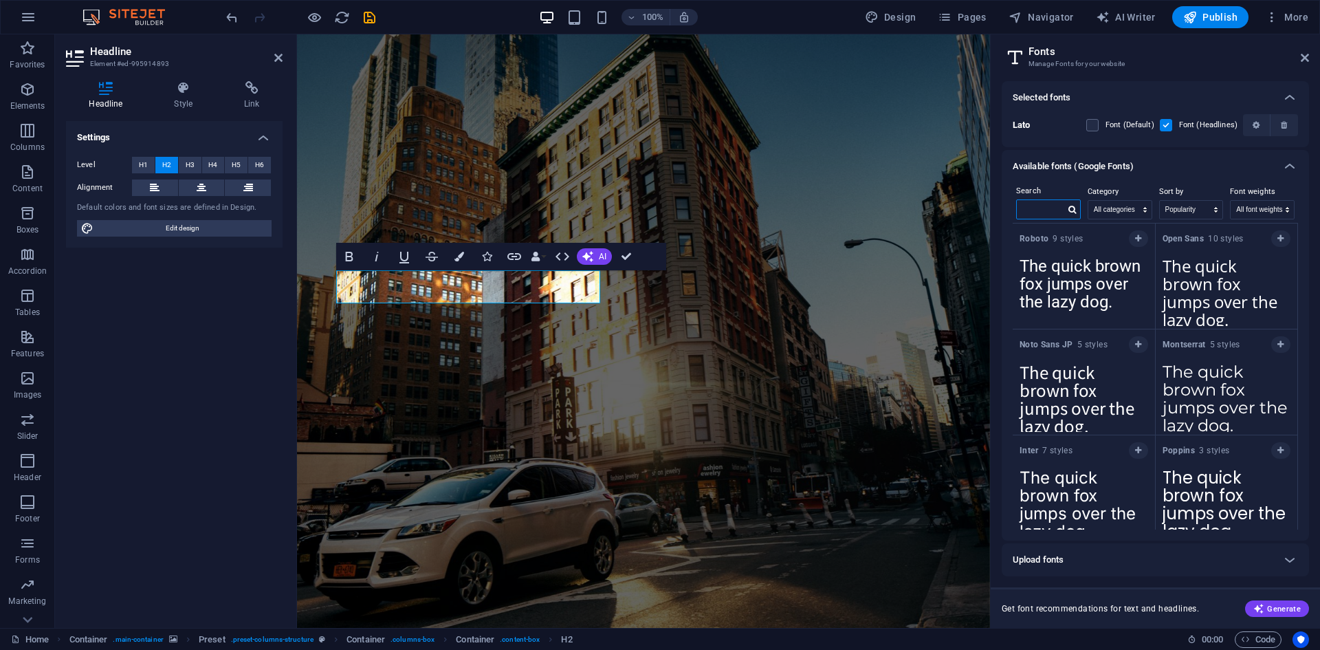
click at [1034, 207] on input "text" at bounding box center [1041, 209] width 48 height 18
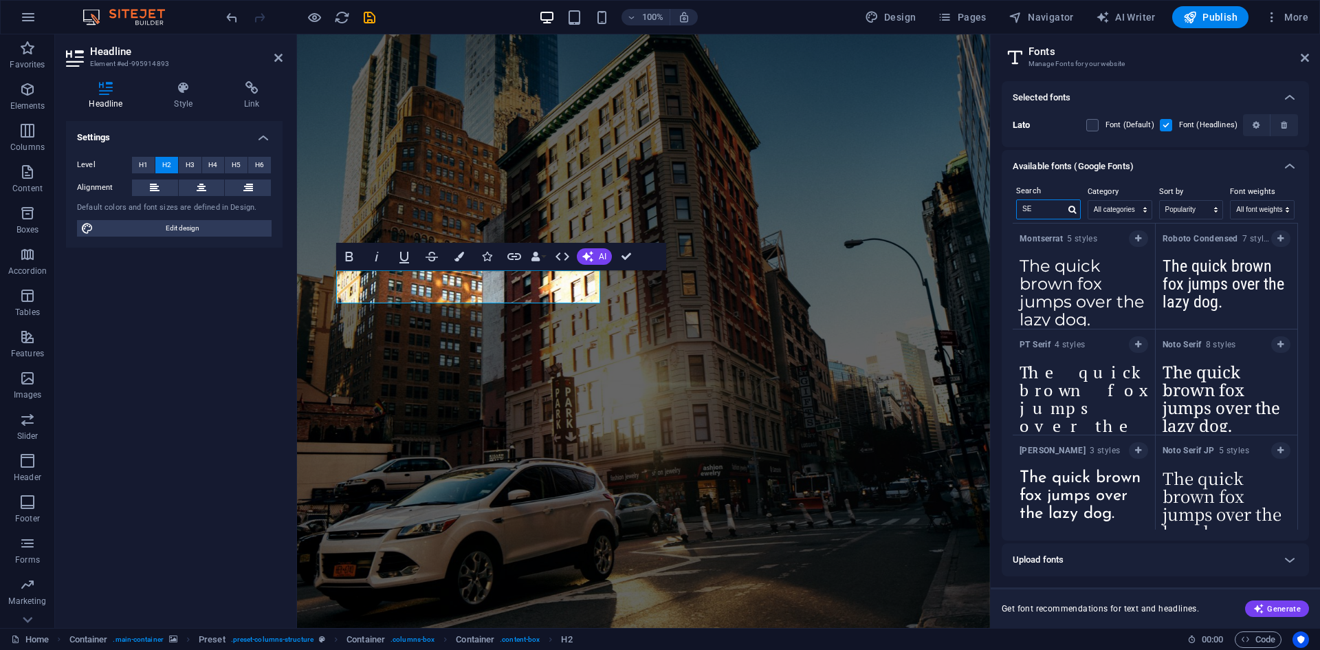
type input "S"
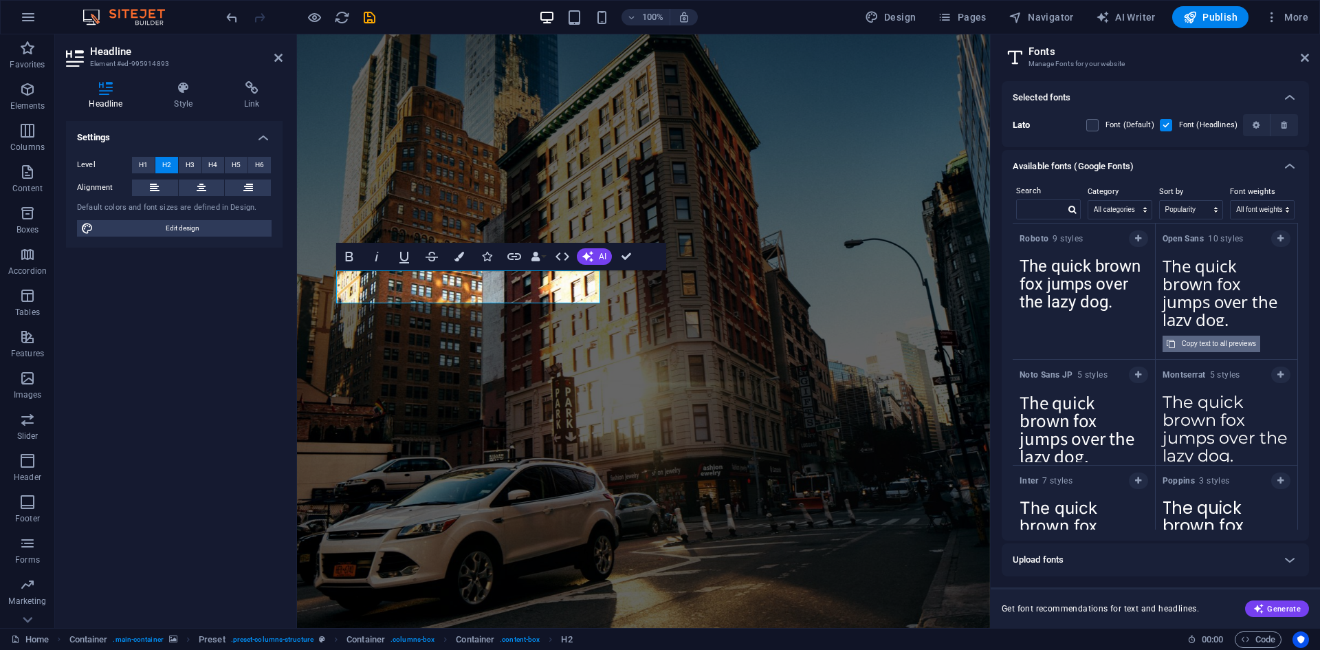
click at [1243, 342] on div "Copy text to all previews" at bounding box center [1219, 343] width 74 height 16
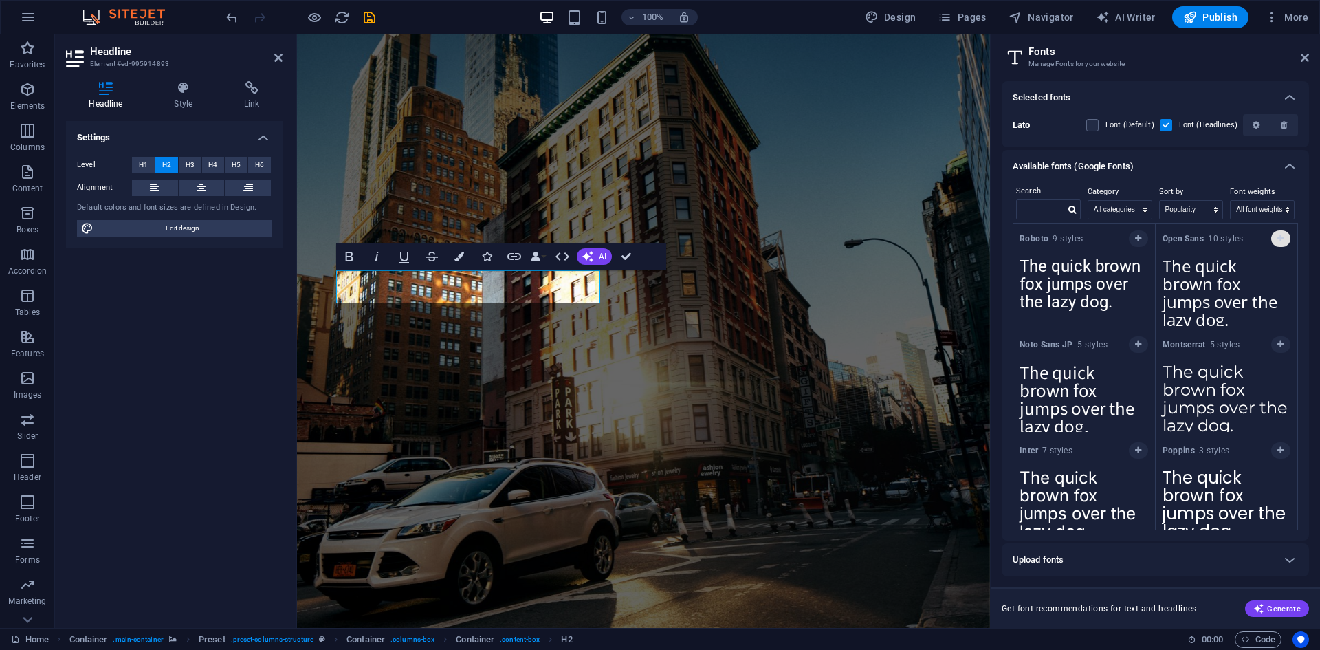
click at [1277, 238] on icon "button" at bounding box center [1280, 238] width 6 height 8
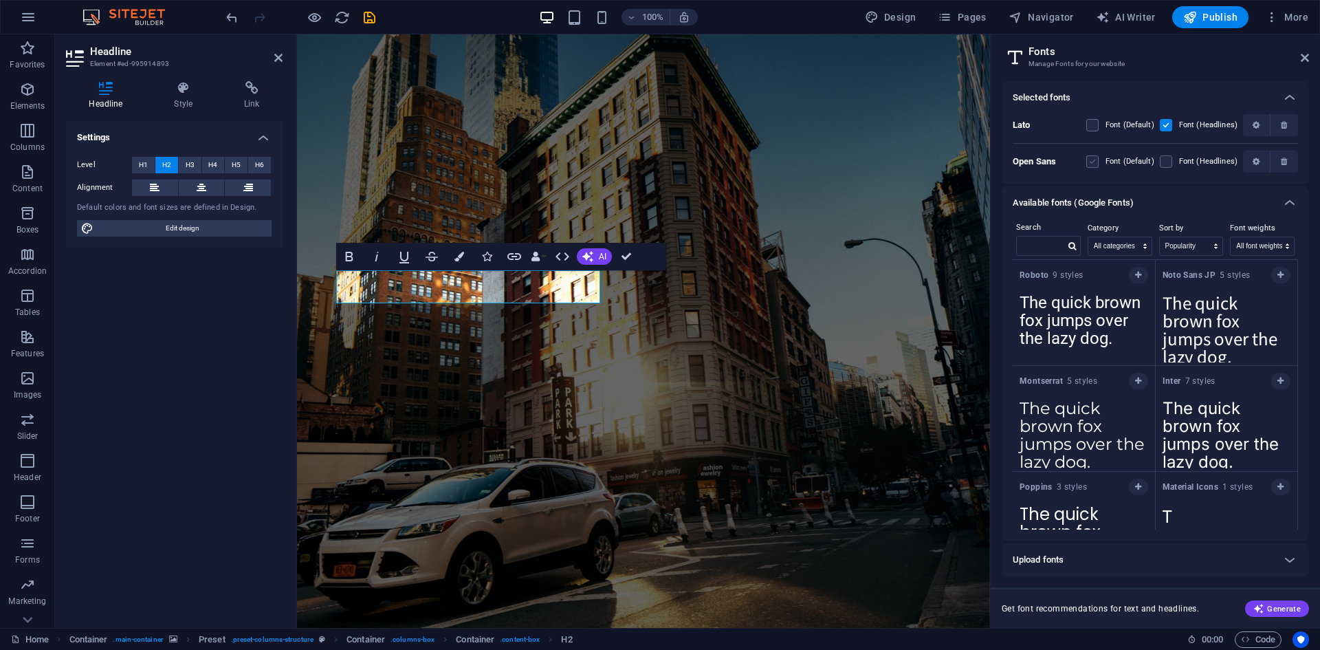
click at [1095, 162] on label at bounding box center [1092, 161] width 12 height 12
click at [0, 0] on Sans "checkbox" at bounding box center [0, 0] width 0 height 0
click at [1168, 157] on label at bounding box center [1166, 161] width 12 height 12
click at [0, 0] on Sans "checkbox" at bounding box center [0, 0] width 0 height 0
click at [1164, 162] on label at bounding box center [1166, 161] width 12 height 12
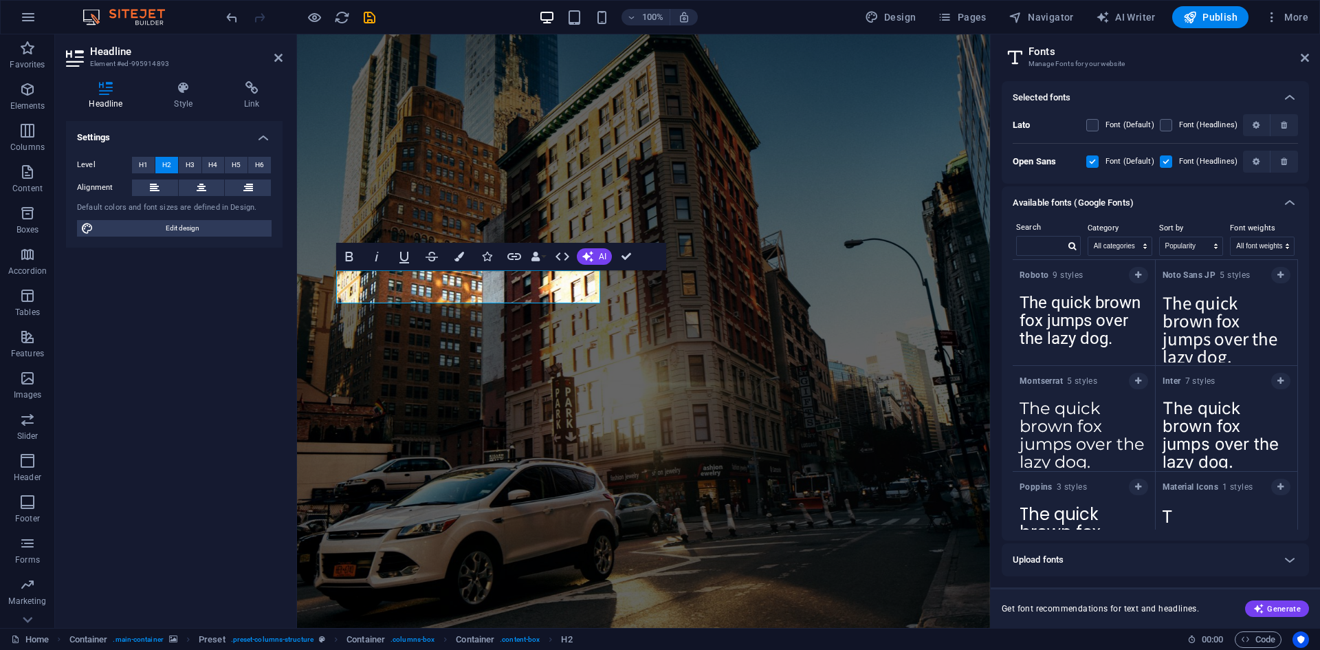
click at [0, 0] on Sans "checkbox" at bounding box center [0, 0] width 0 height 0
click at [1138, 273] on icon "button" at bounding box center [1138, 275] width 6 height 8
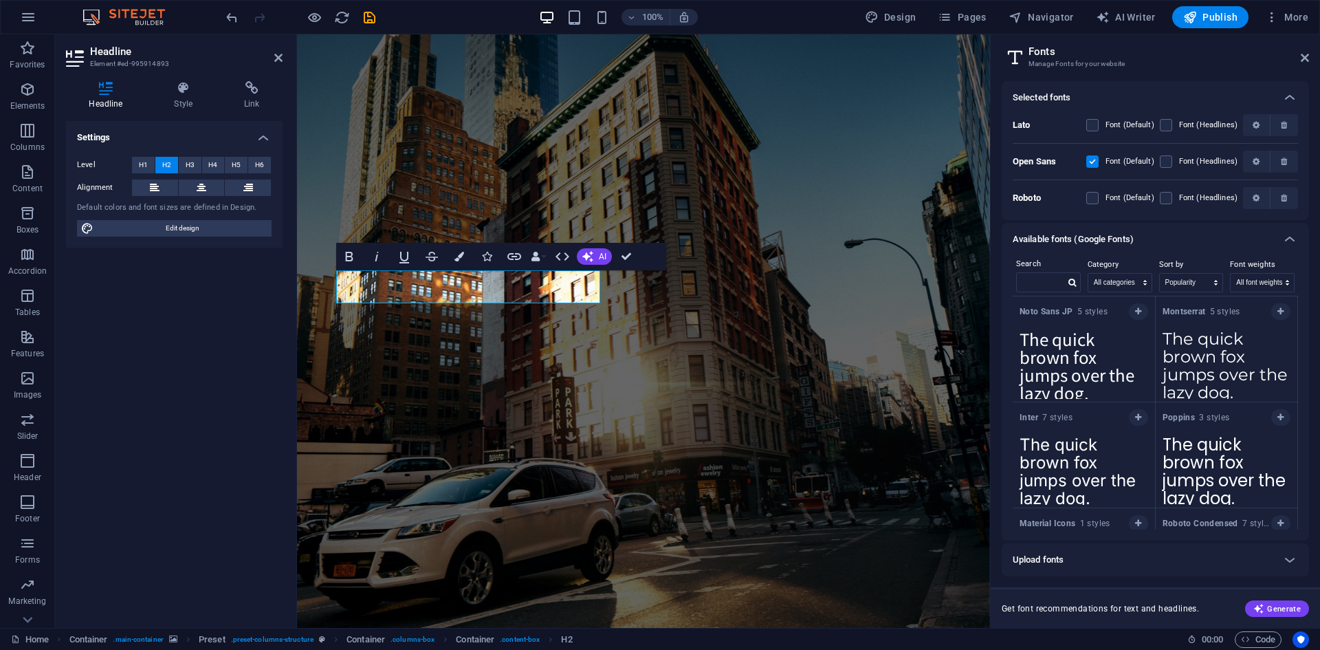
click at [1159, 162] on div "Open Sans Font (Default) Font (Headlines)" at bounding box center [1155, 161] width 285 height 36
click at [1166, 164] on label at bounding box center [1166, 161] width 12 height 12
click at [0, 0] on Sans "checkbox" at bounding box center [0, 0] width 0 height 0
click at [1164, 203] on label at bounding box center [1166, 198] width 12 height 12
click at [0, 0] on input "checkbox" at bounding box center [0, 0] width 0 height 0
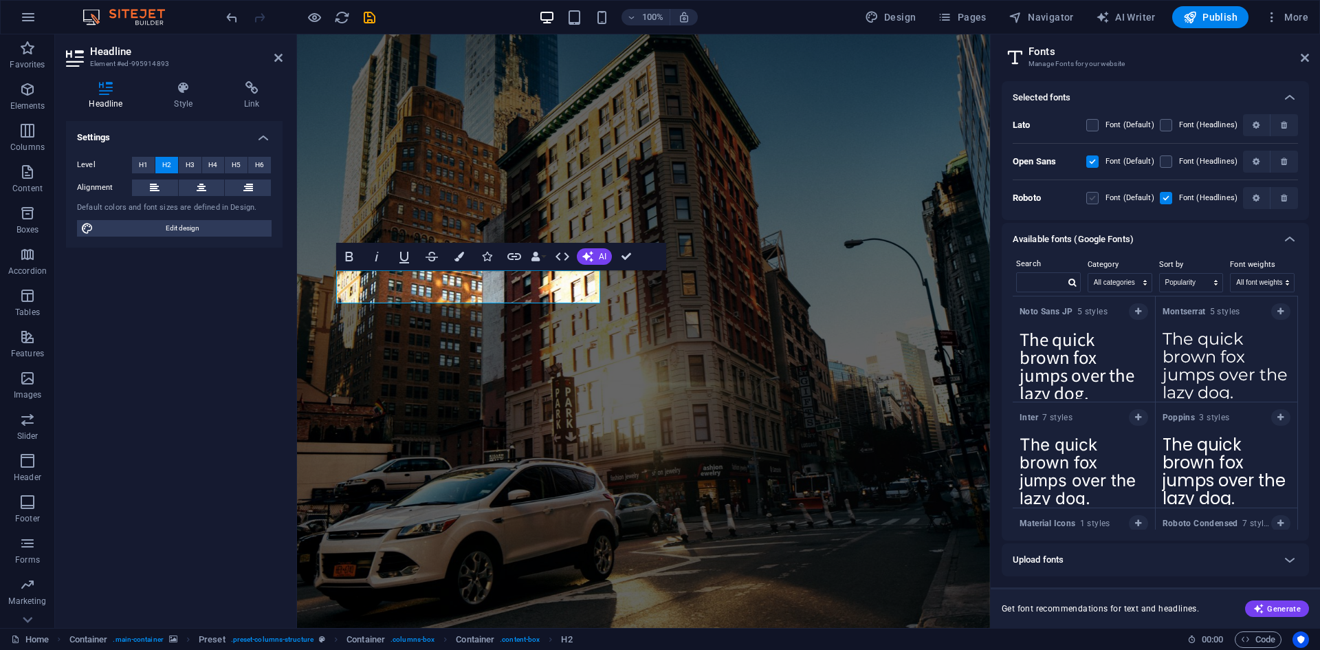
click at [1098, 200] on label at bounding box center [1092, 198] width 12 height 12
click at [0, 0] on input "checkbox" at bounding box center [0, 0] width 0 height 0
click at [1094, 159] on label at bounding box center [1092, 161] width 12 height 12
click at [0, 0] on Sans "checkbox" at bounding box center [0, 0] width 0 height 0
click at [1169, 159] on label at bounding box center [1166, 161] width 12 height 12
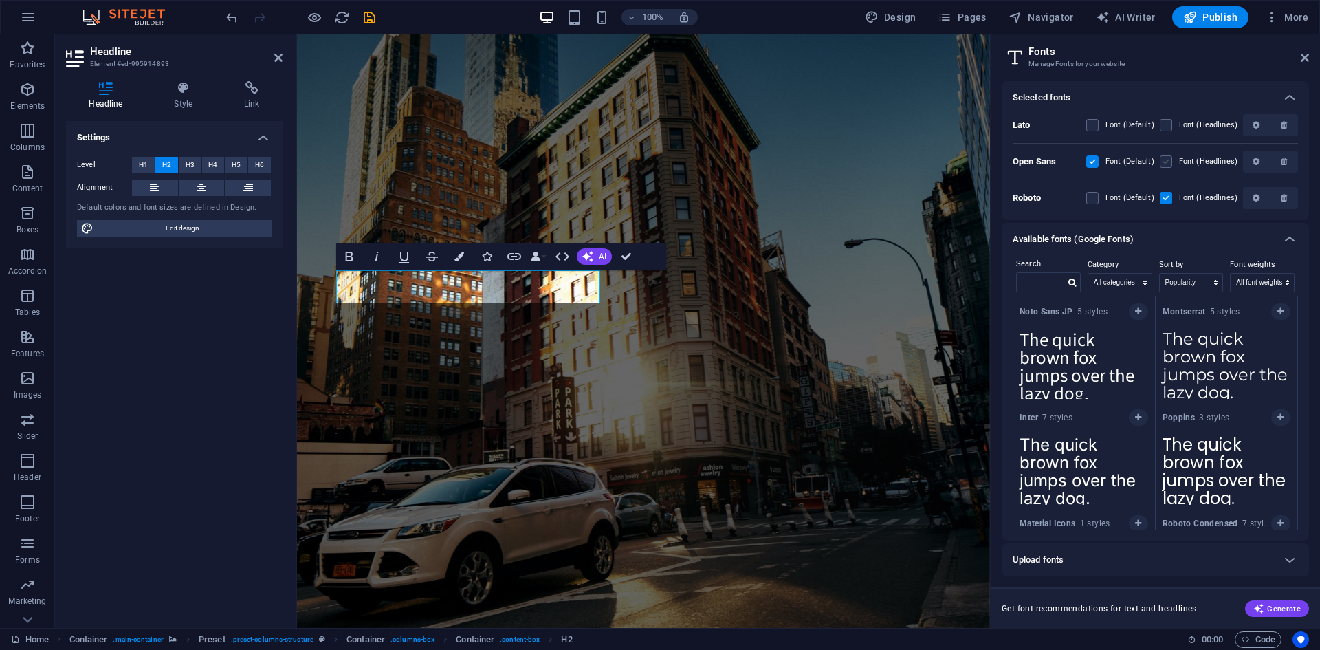
click at [0, 0] on Sans "checkbox" at bounding box center [0, 0] width 0 height 0
click at [1259, 161] on icon "button" at bounding box center [1255, 161] width 7 height 8
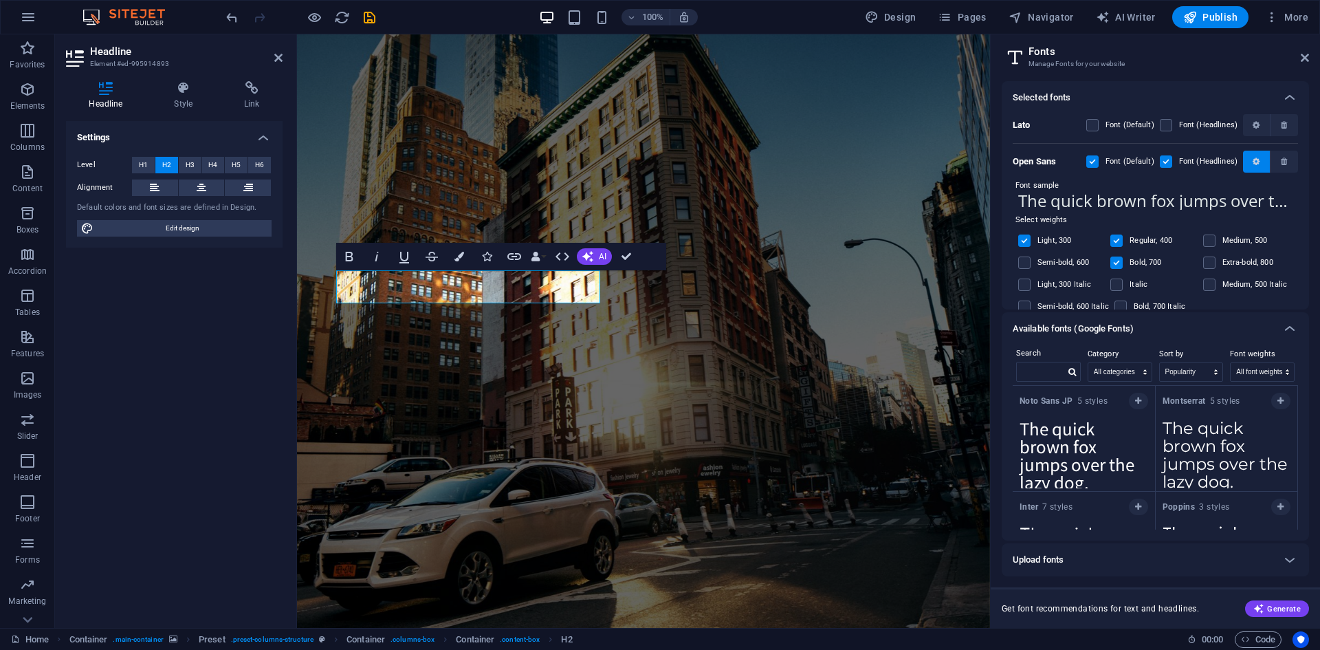
click at [1259, 161] on span "button" at bounding box center [1256, 161] width 16 height 8
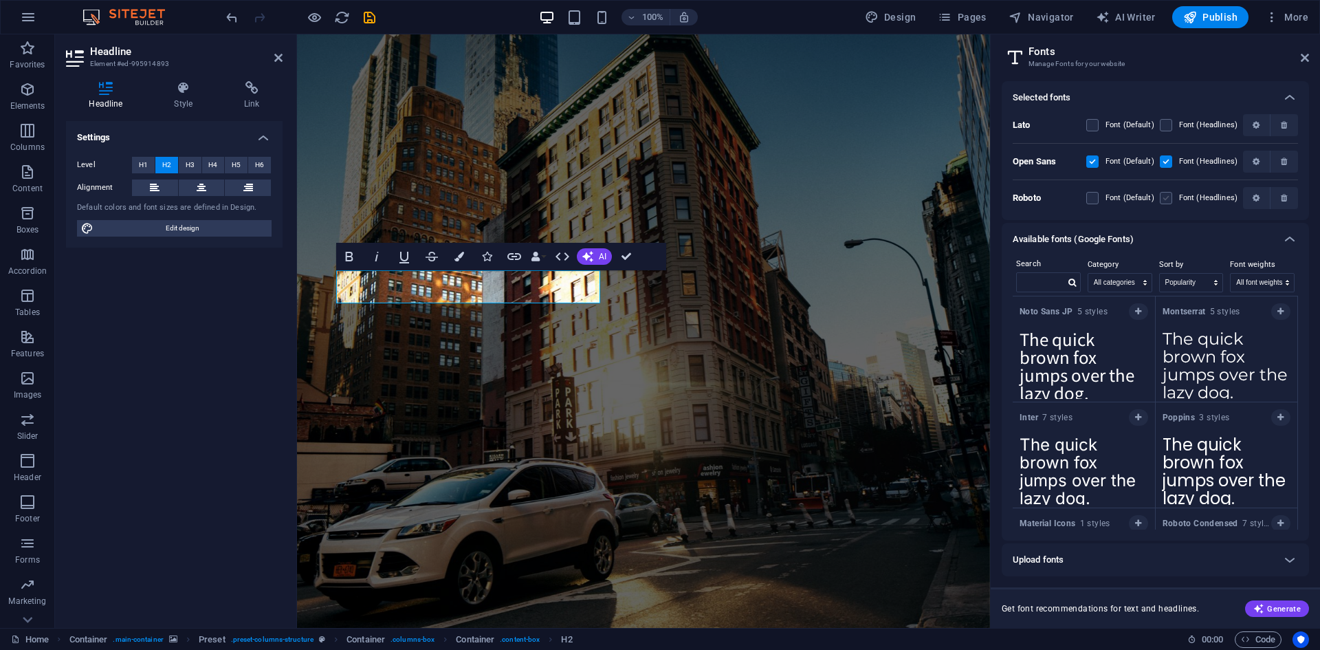
click at [1167, 202] on label at bounding box center [1166, 198] width 12 height 12
click at [0, 0] on input "checkbox" at bounding box center [0, 0] width 0 height 0
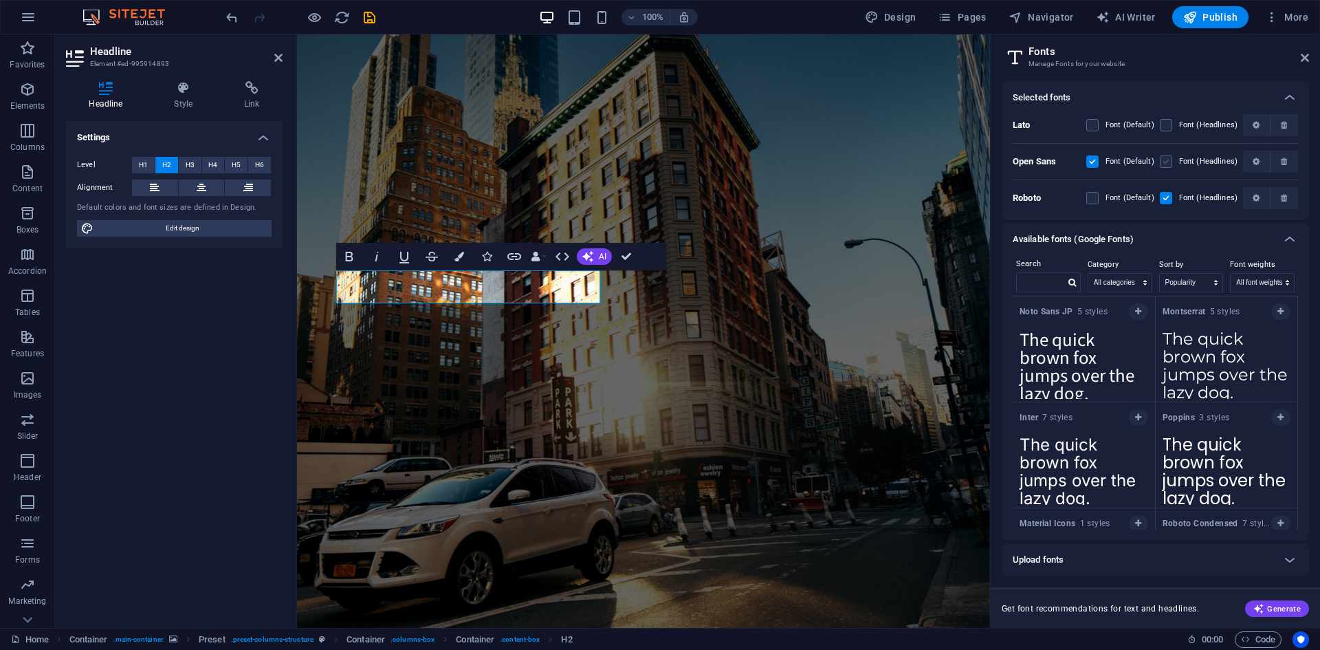
drag, startPoint x: 1171, startPoint y: 162, endPoint x: 667, endPoint y: 269, distance: 514.5
click at [1171, 162] on label at bounding box center [1166, 161] width 12 height 12
click at [0, 0] on Sans "checkbox" at bounding box center [0, 0] width 0 height 0
click at [186, 166] on span "H3" at bounding box center [190, 165] width 9 height 16
click at [150, 166] on button "H1" at bounding box center [143, 165] width 23 height 16
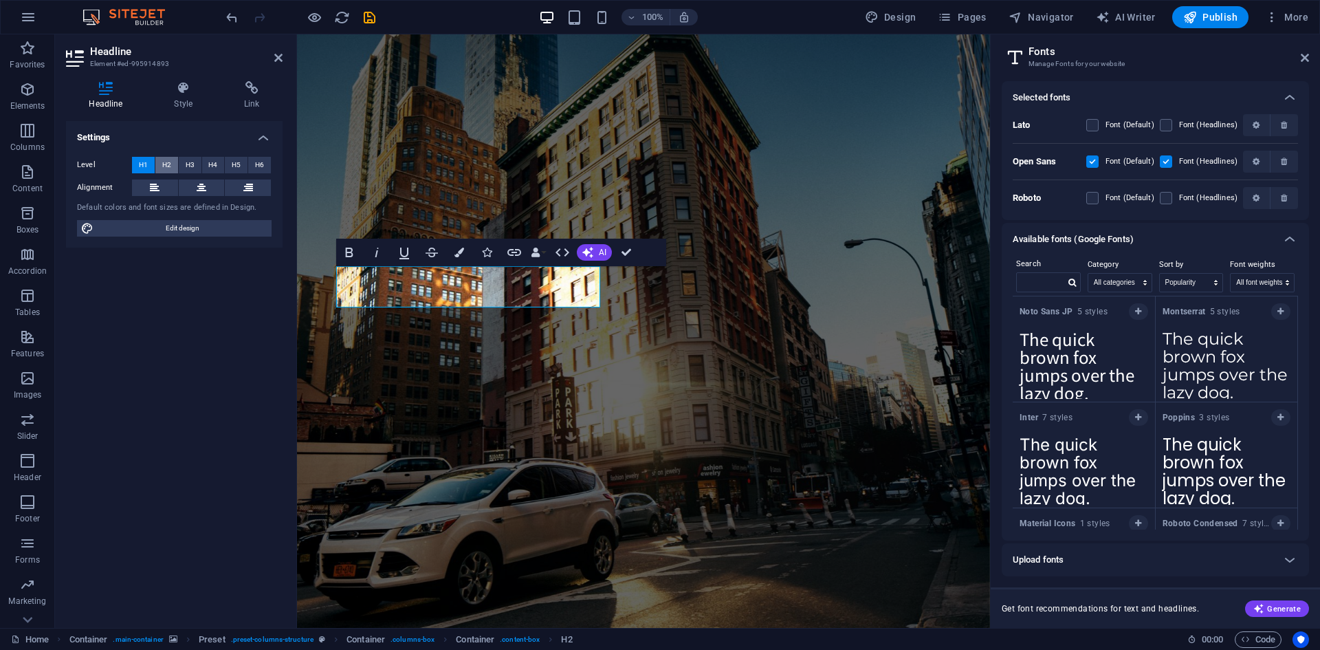
click at [166, 166] on span "H2" at bounding box center [166, 165] width 9 height 16
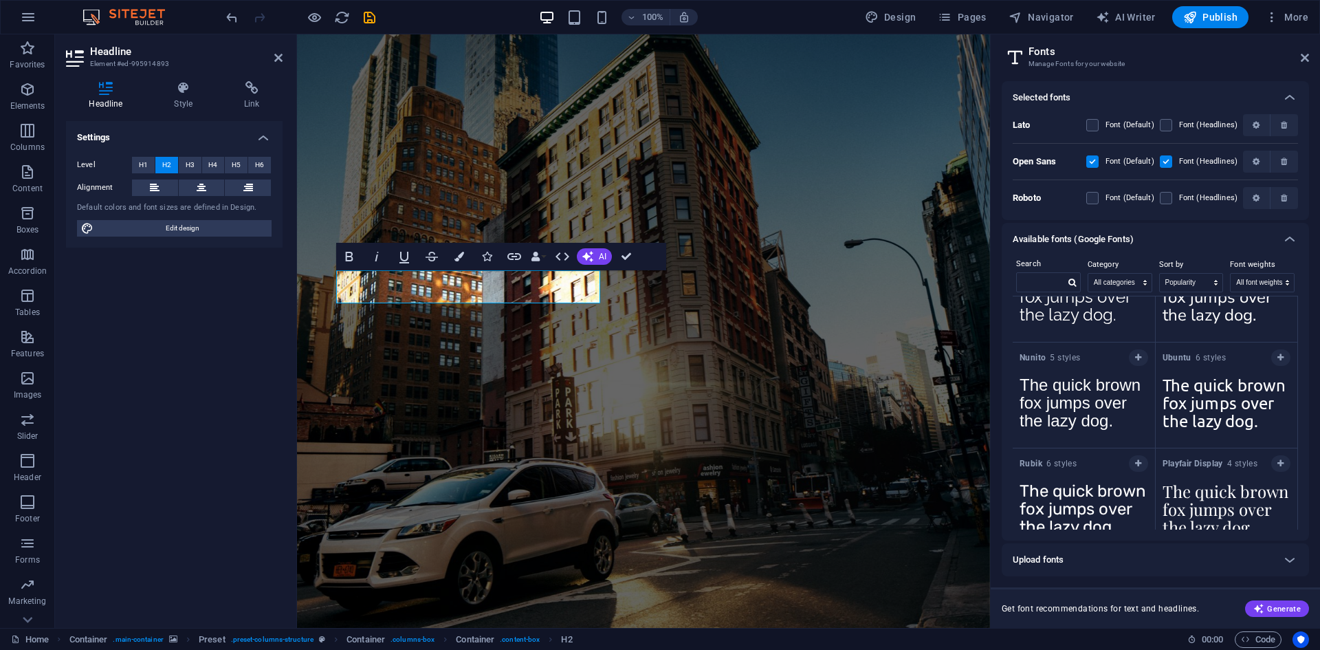
scroll to position [687, 0]
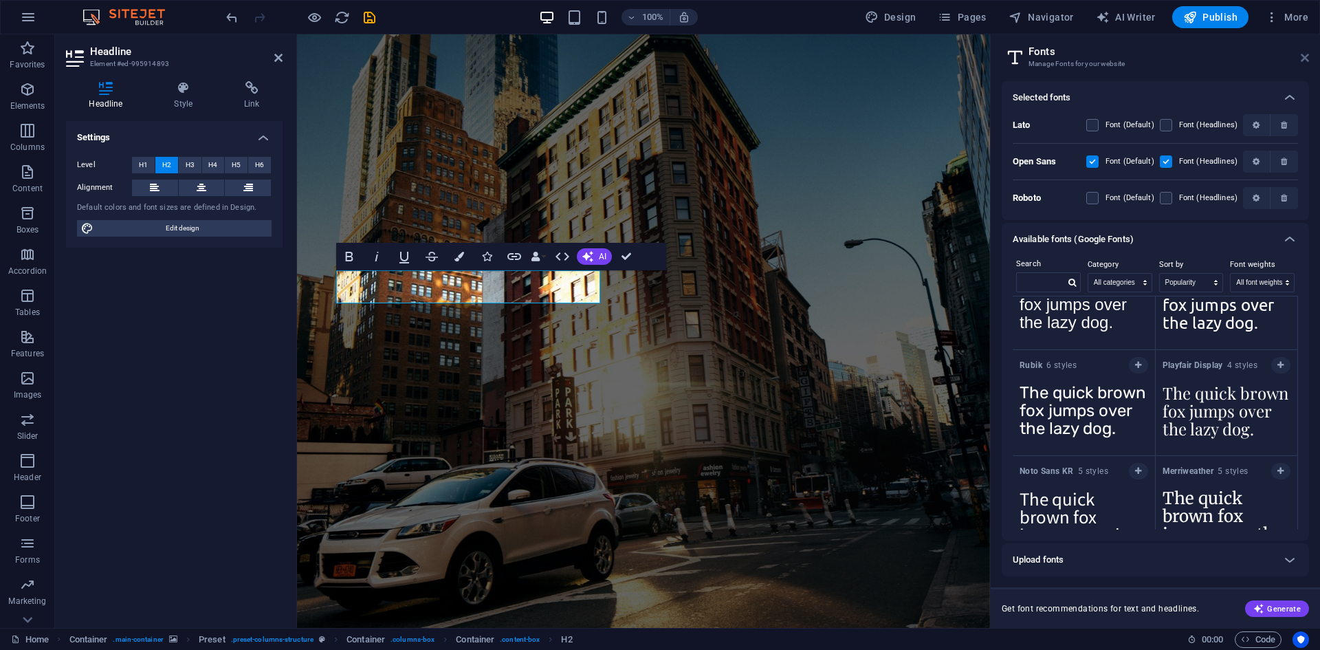
click at [1308, 62] on icon at bounding box center [1305, 57] width 8 height 11
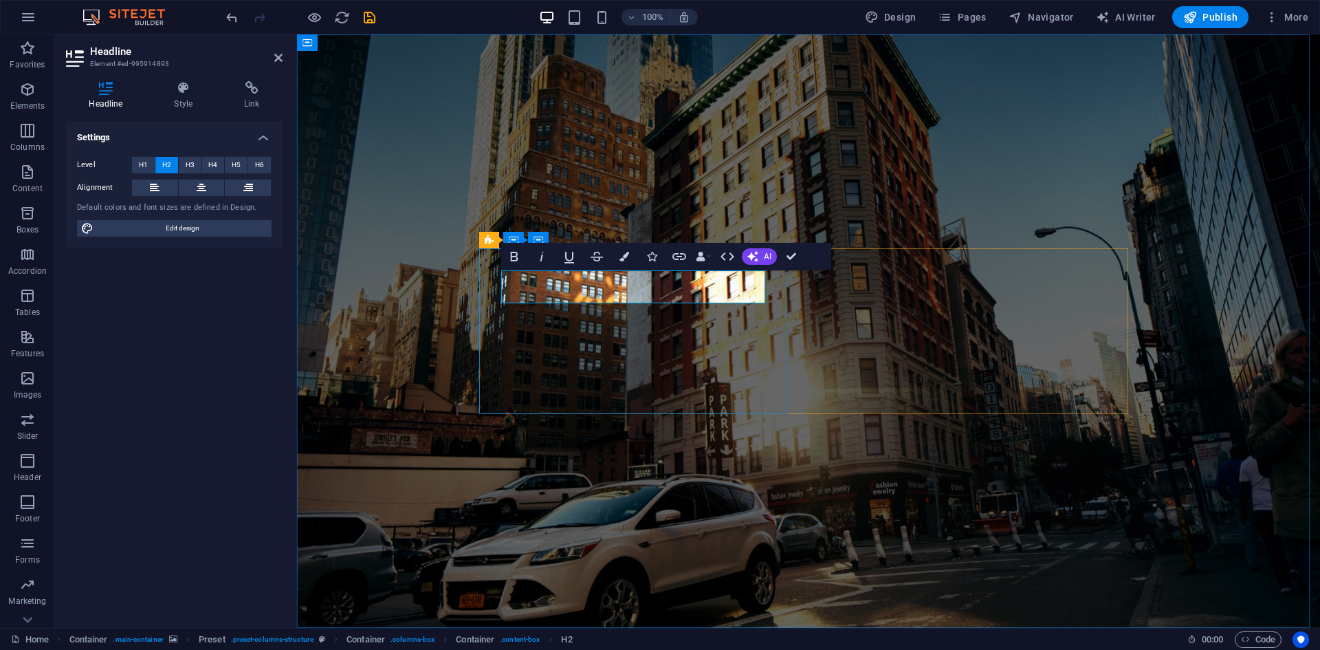
click at [705, 256] on icon "button" at bounding box center [701, 257] width 10 height 10
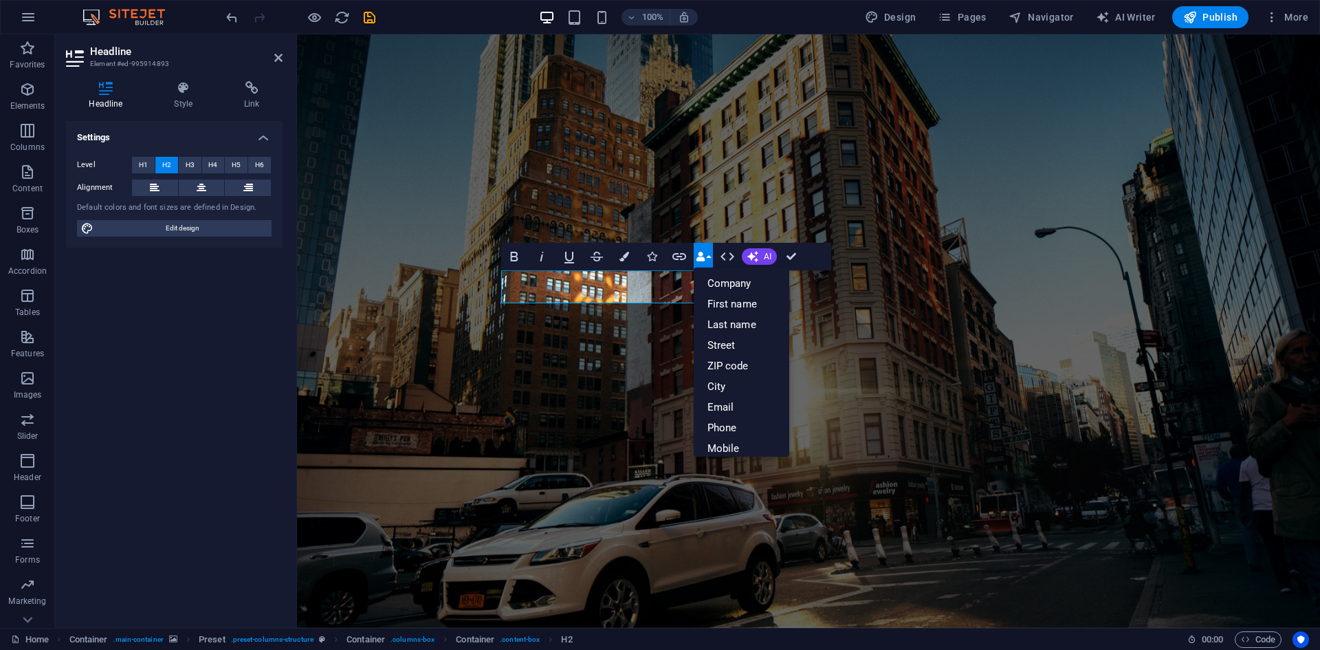
click at [705, 256] on icon "button" at bounding box center [701, 257] width 10 height 10
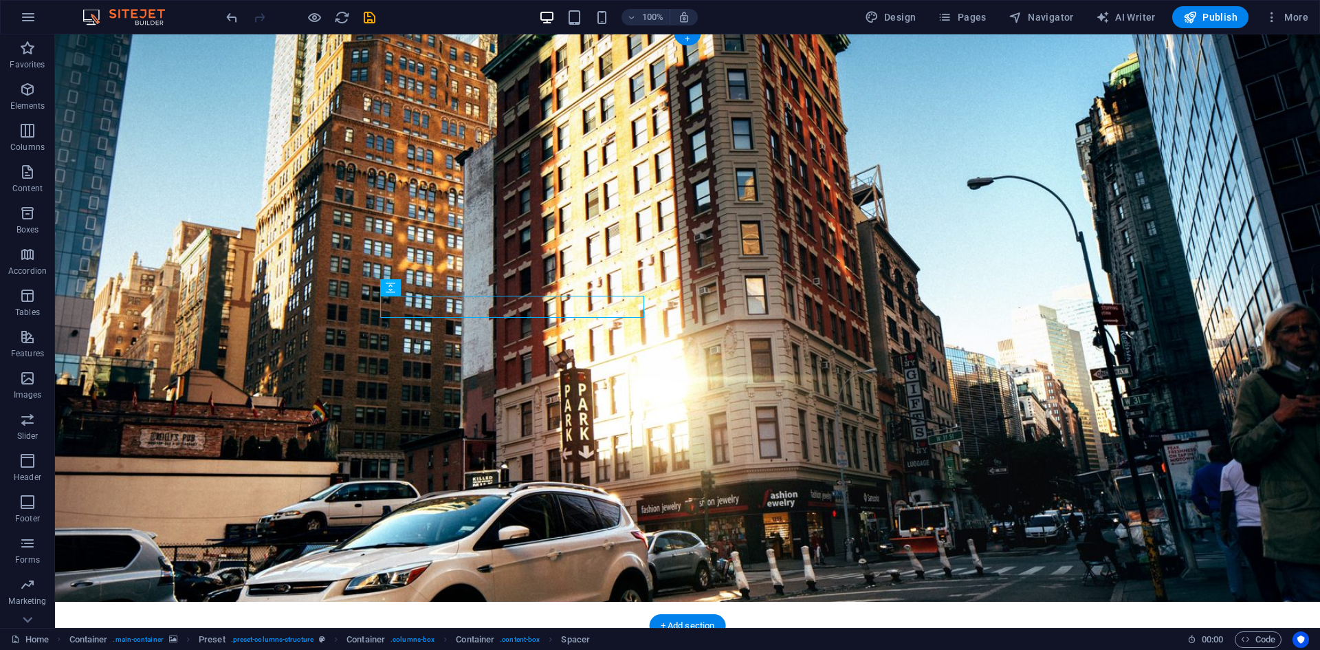
scroll to position [38, 0]
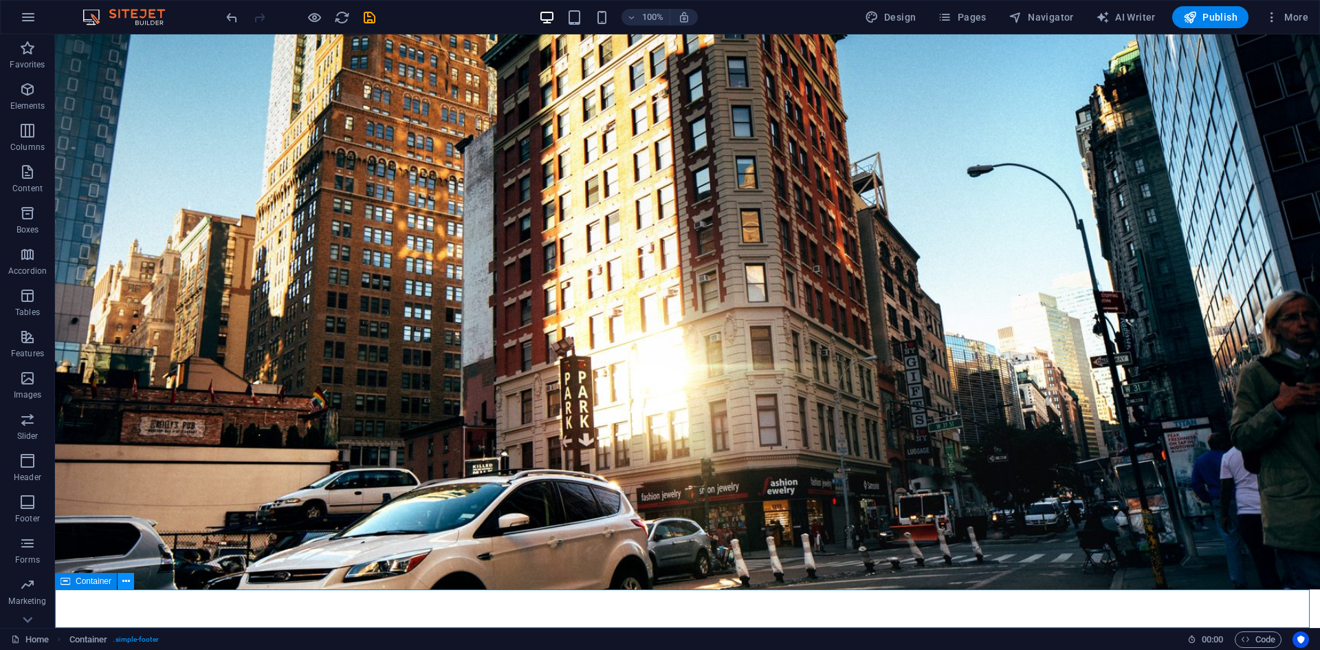
click at [131, 587] on button at bounding box center [126, 581] width 16 height 16
click at [127, 586] on icon at bounding box center [126, 581] width 8 height 14
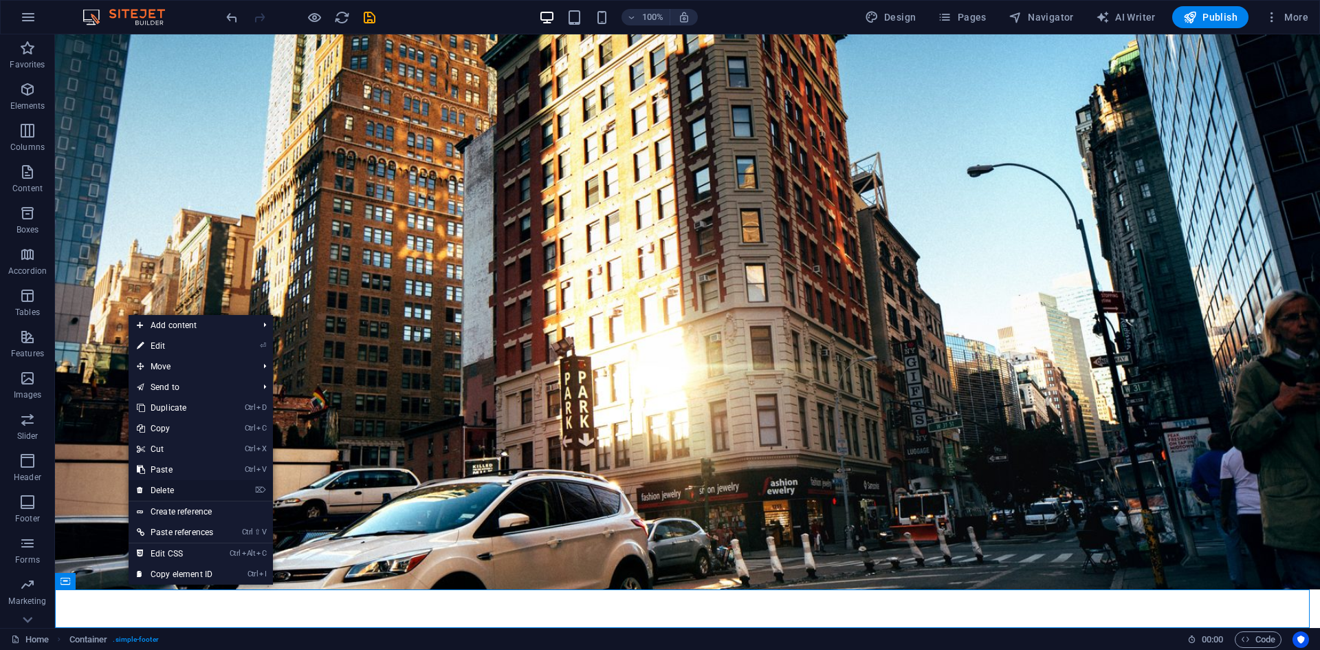
click at [173, 490] on link "⌦ Delete" at bounding box center [175, 490] width 93 height 21
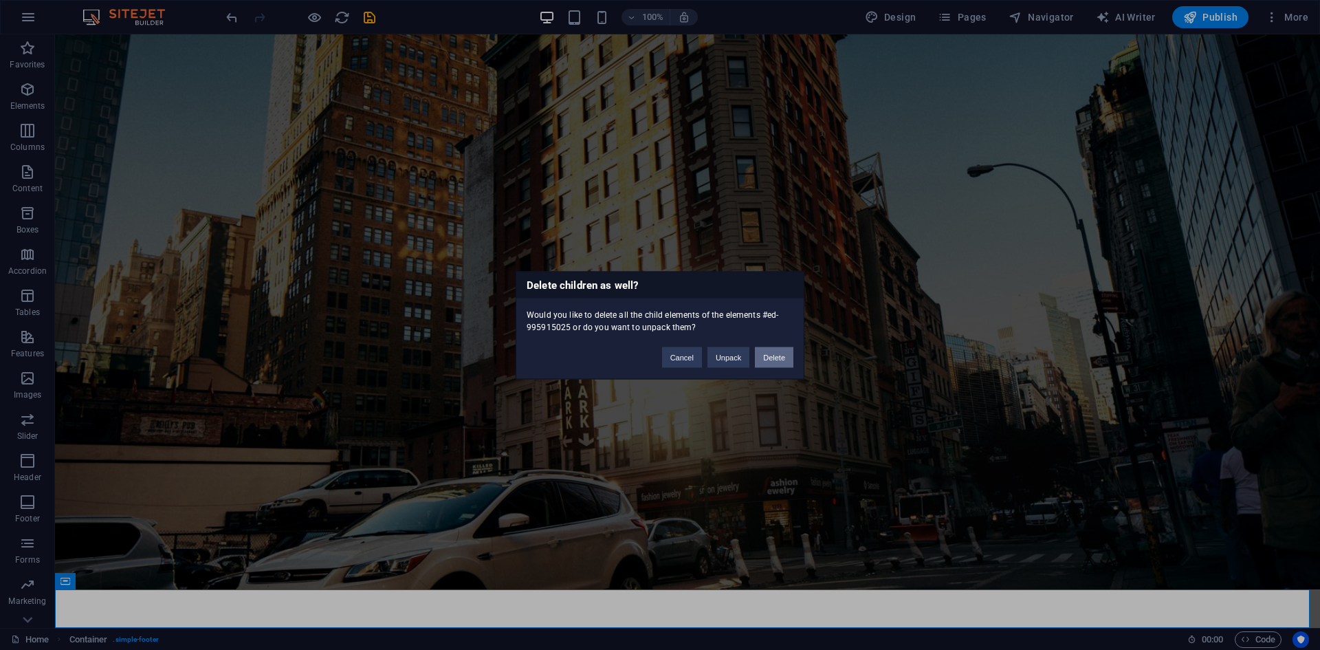
click at [773, 360] on button "Delete" at bounding box center [774, 356] width 38 height 21
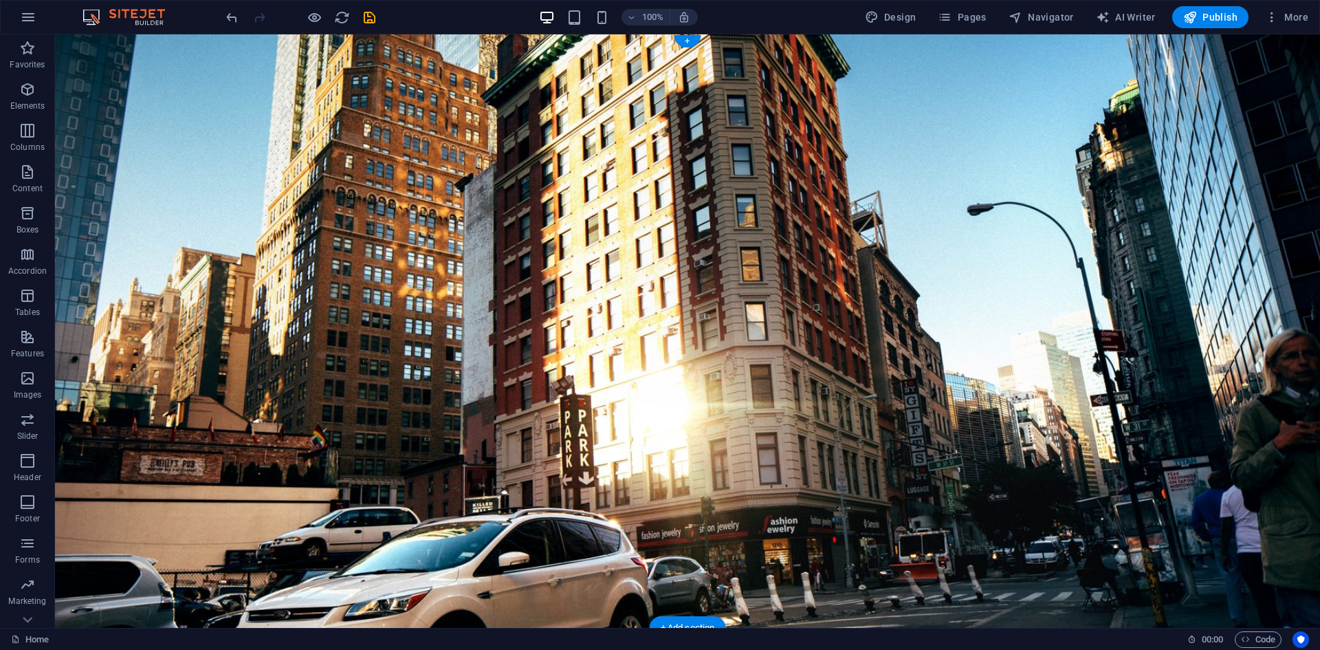
click at [849, 184] on figure at bounding box center [687, 330] width 1265 height 593
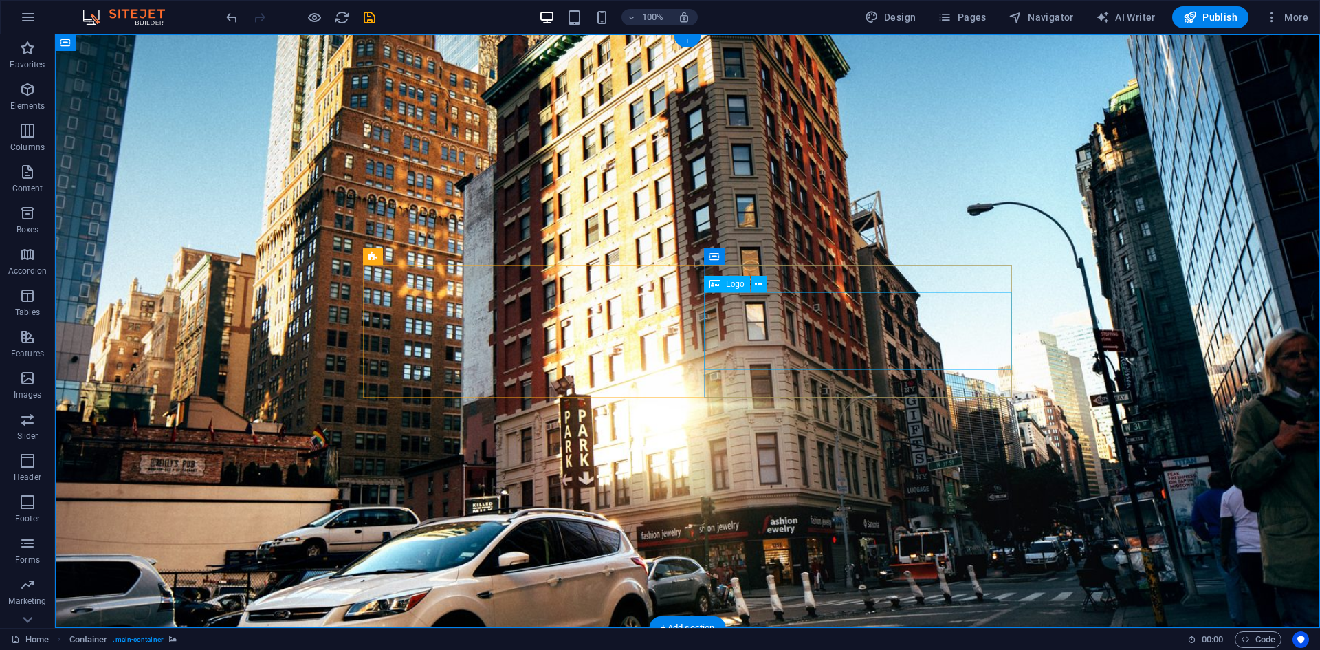
click at [759, 285] on icon at bounding box center [759, 284] width 8 height 14
click at [753, 286] on button at bounding box center [759, 284] width 16 height 16
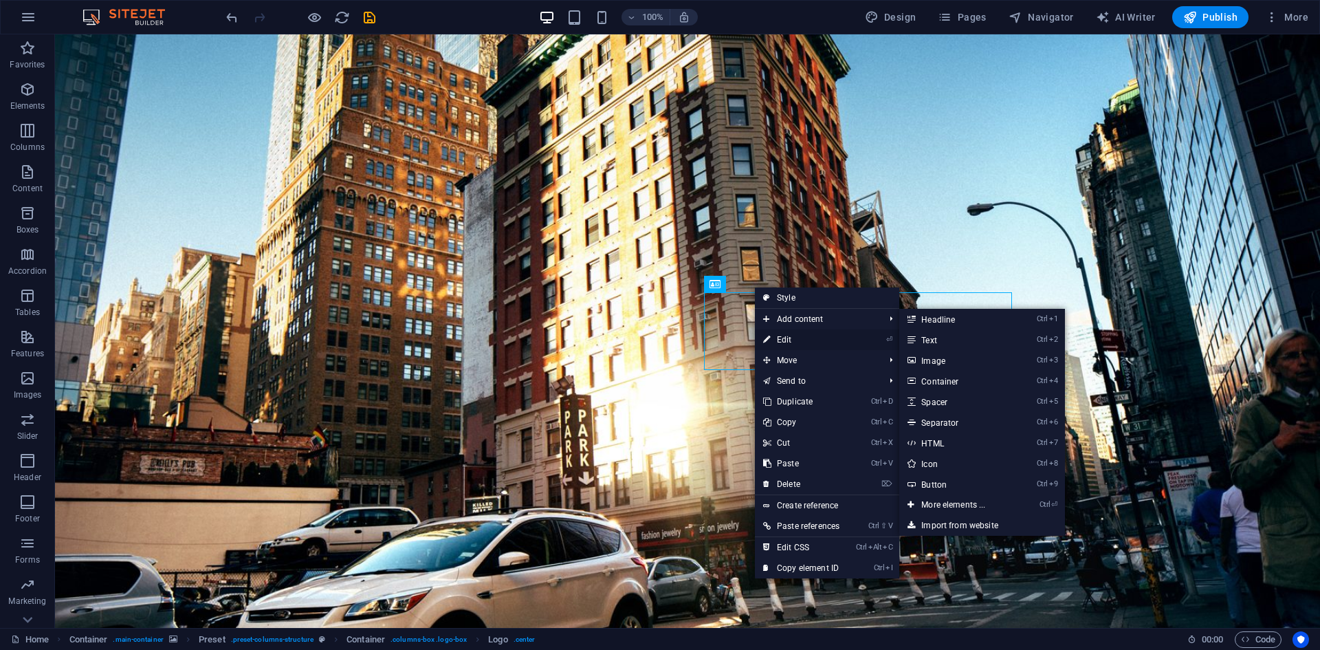
click at [795, 338] on link "⏎ Edit" at bounding box center [801, 339] width 93 height 21
select select "px"
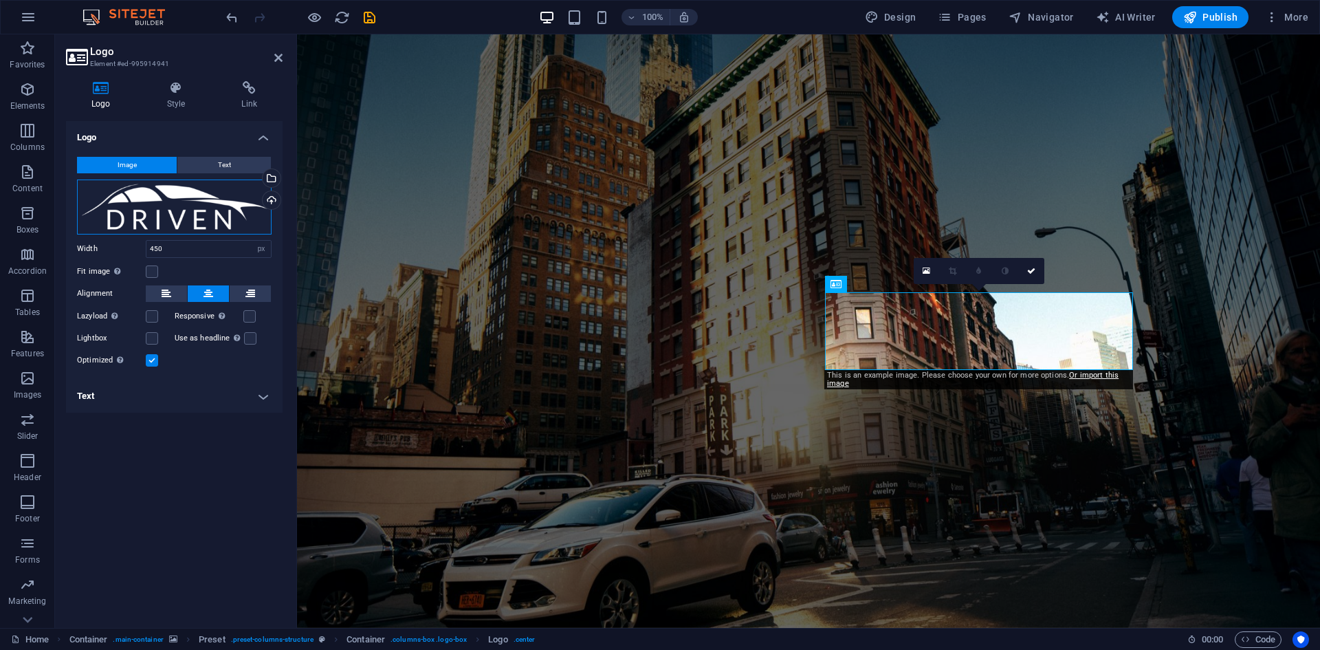
click at [159, 203] on div "Drag files here, click to choose files or select files from Files or our free s…" at bounding box center [174, 206] width 195 height 55
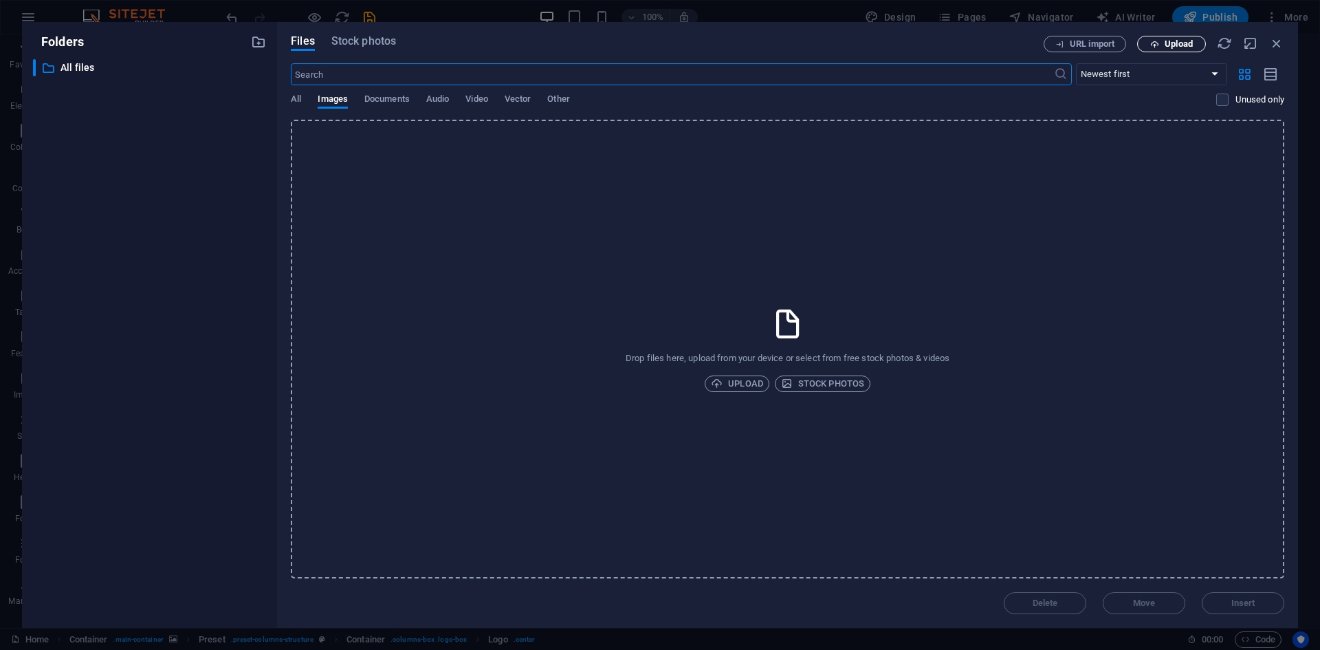
click at [1170, 47] on span "Upload" at bounding box center [1178, 44] width 28 height 8
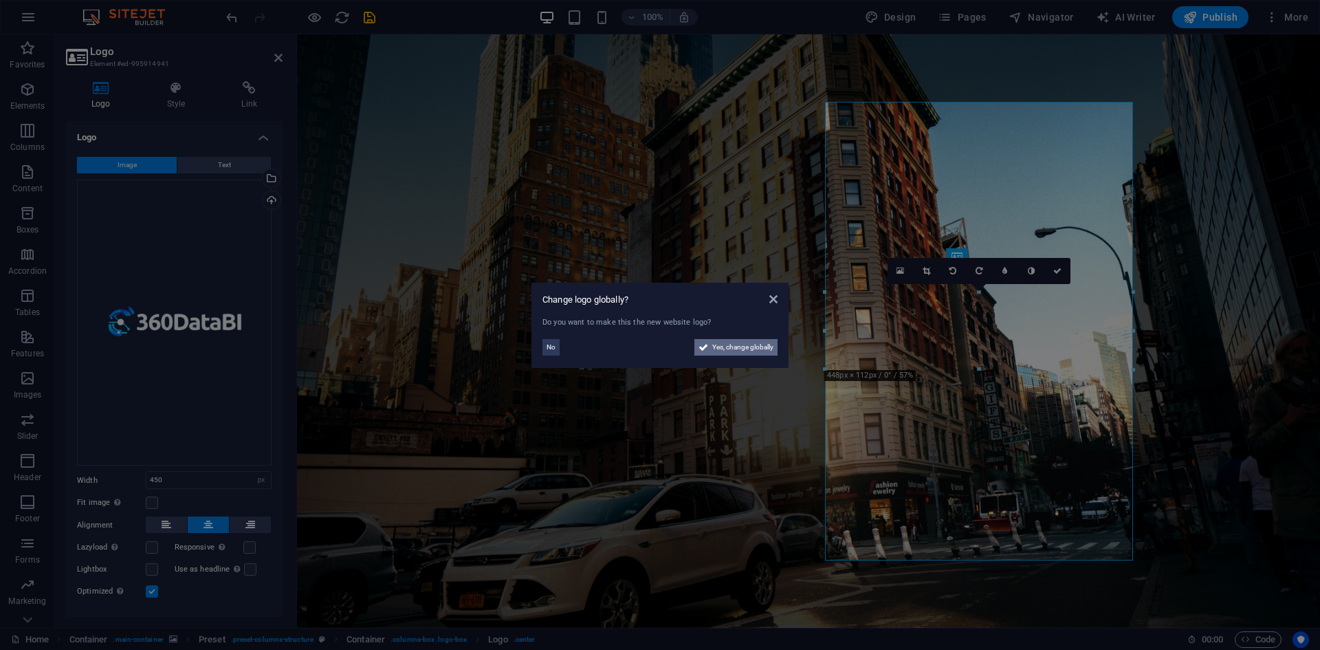
click at [736, 348] on span "Yes, change globally" at bounding box center [742, 347] width 61 height 16
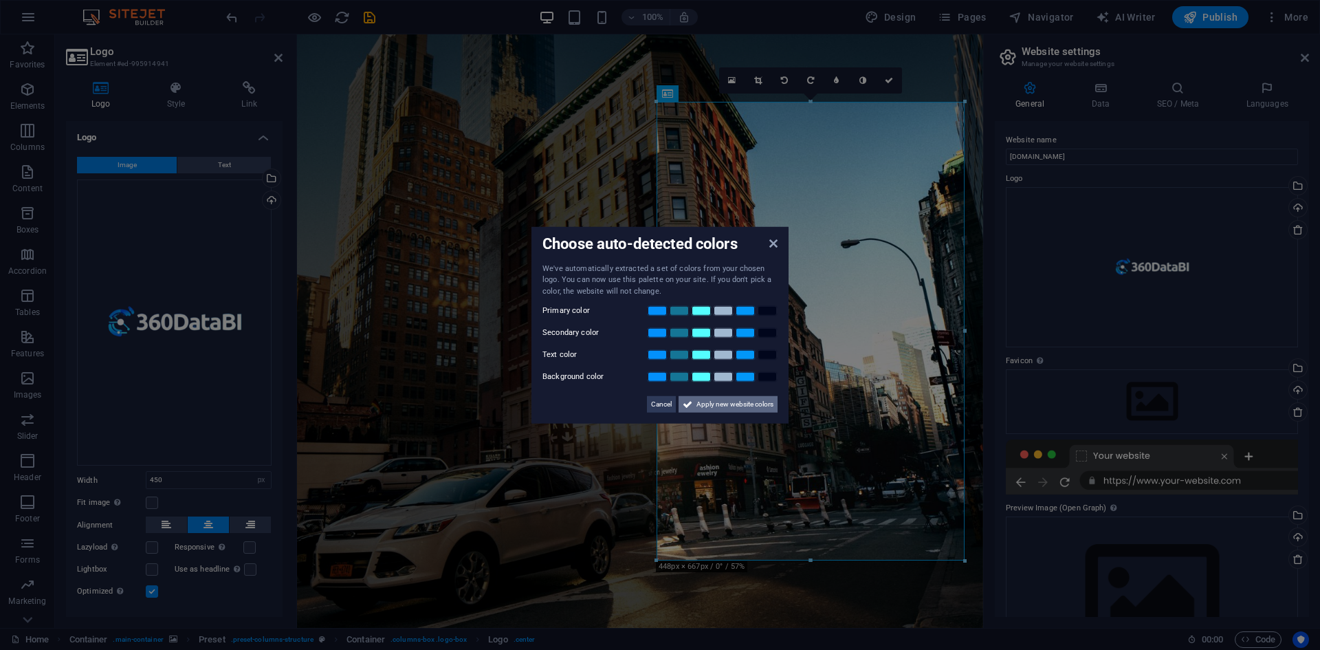
click at [730, 404] on span "Apply new website colors" at bounding box center [734, 404] width 77 height 16
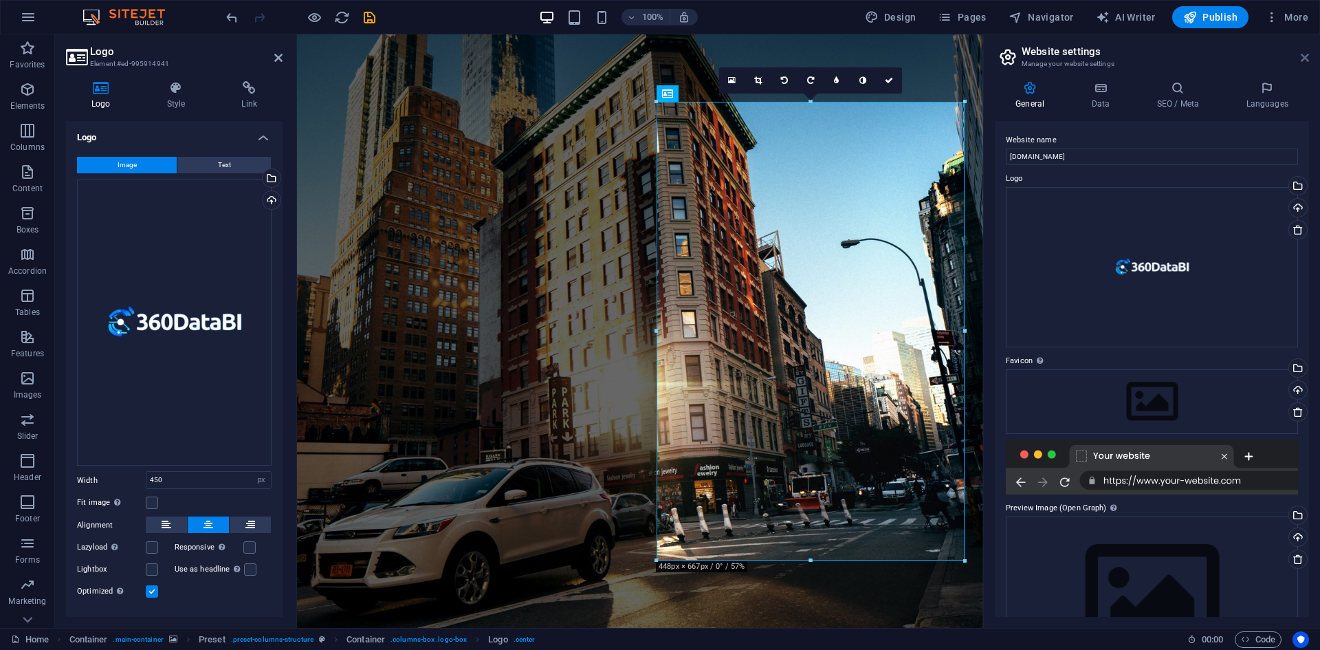
drag, startPoint x: 1303, startPoint y: 58, endPoint x: 1004, endPoint y: 26, distance: 301.4
click at [1303, 58] on icon at bounding box center [1305, 57] width 8 height 11
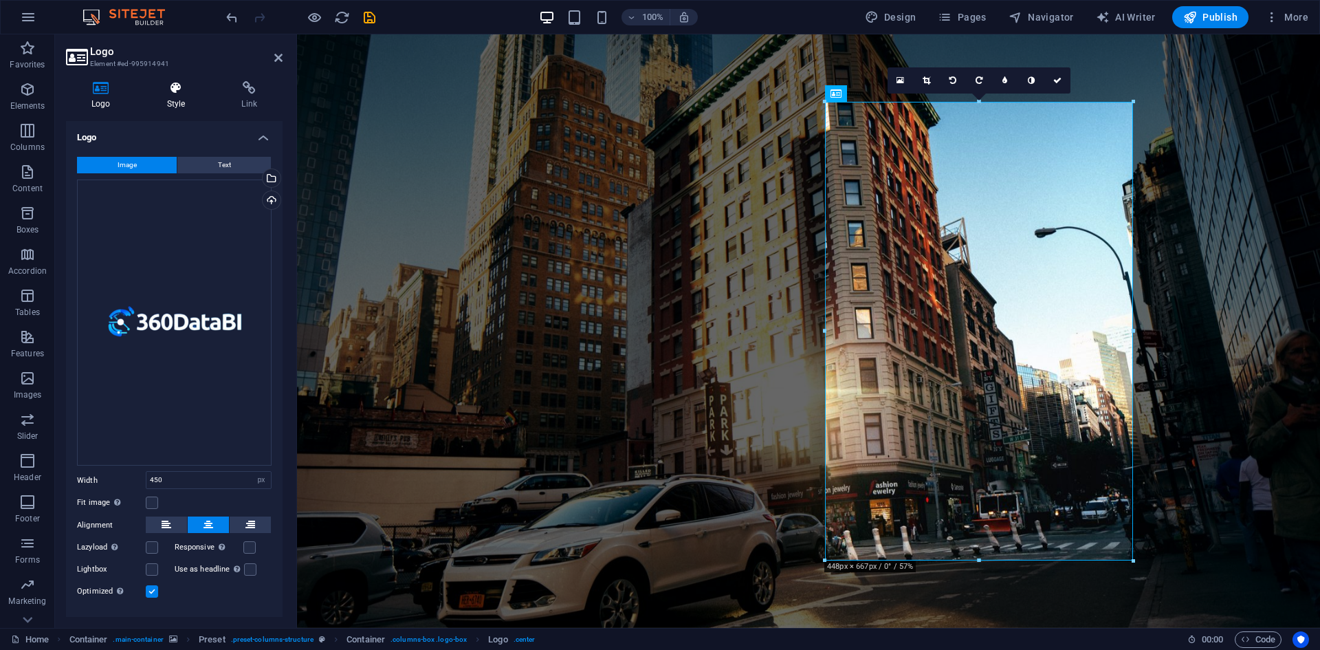
click at [179, 92] on icon at bounding box center [176, 88] width 69 height 14
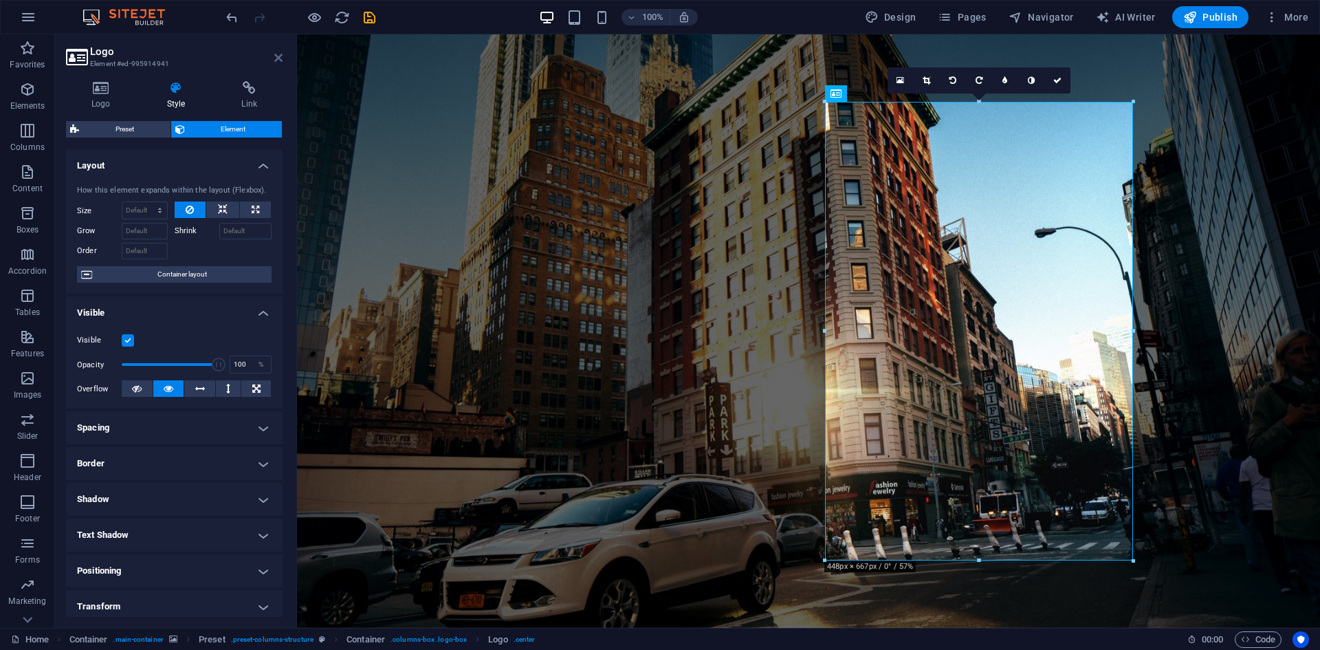
click at [279, 54] on icon at bounding box center [278, 57] width 8 height 11
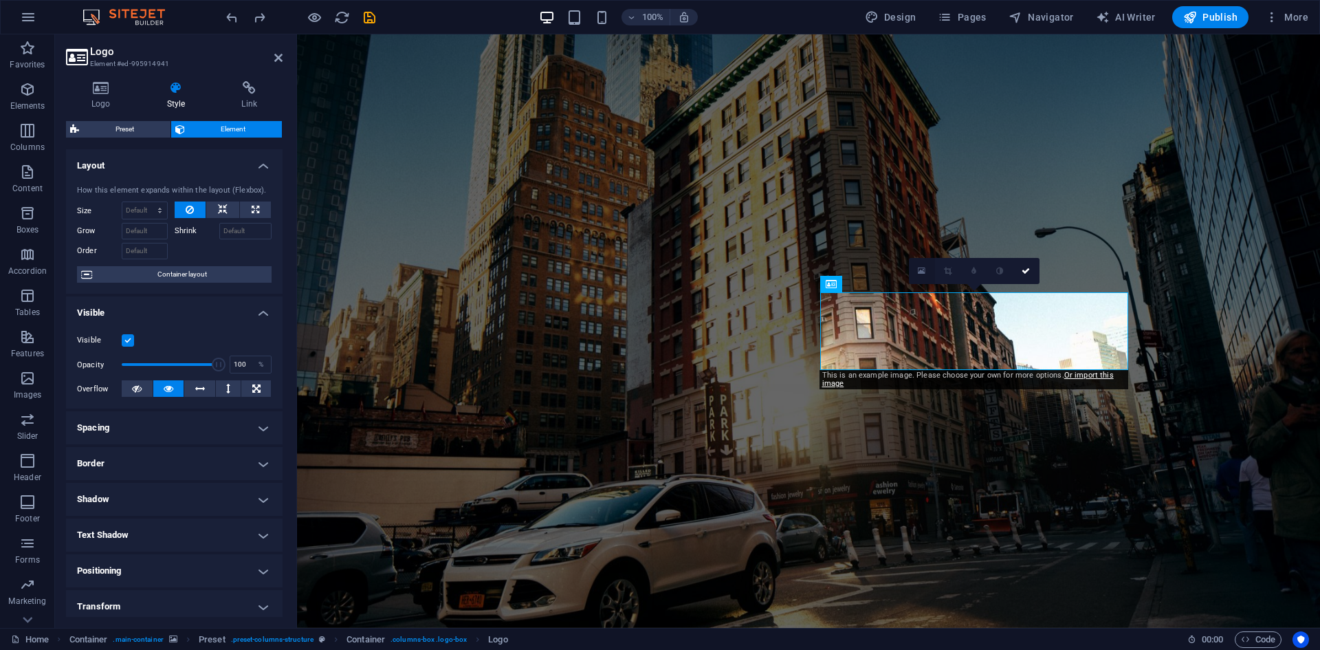
click at [916, 278] on link at bounding box center [922, 271] width 26 height 26
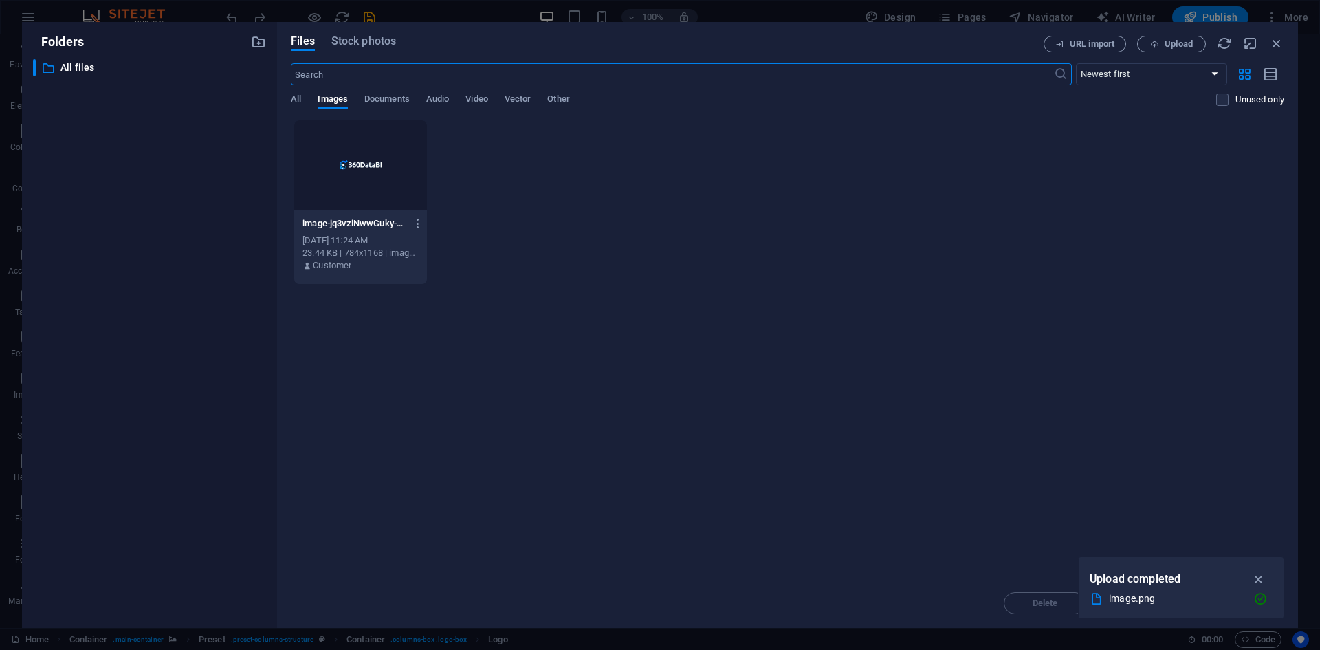
click at [364, 184] on div at bounding box center [360, 164] width 133 height 89
click at [1257, 577] on icon "button" at bounding box center [1259, 578] width 16 height 15
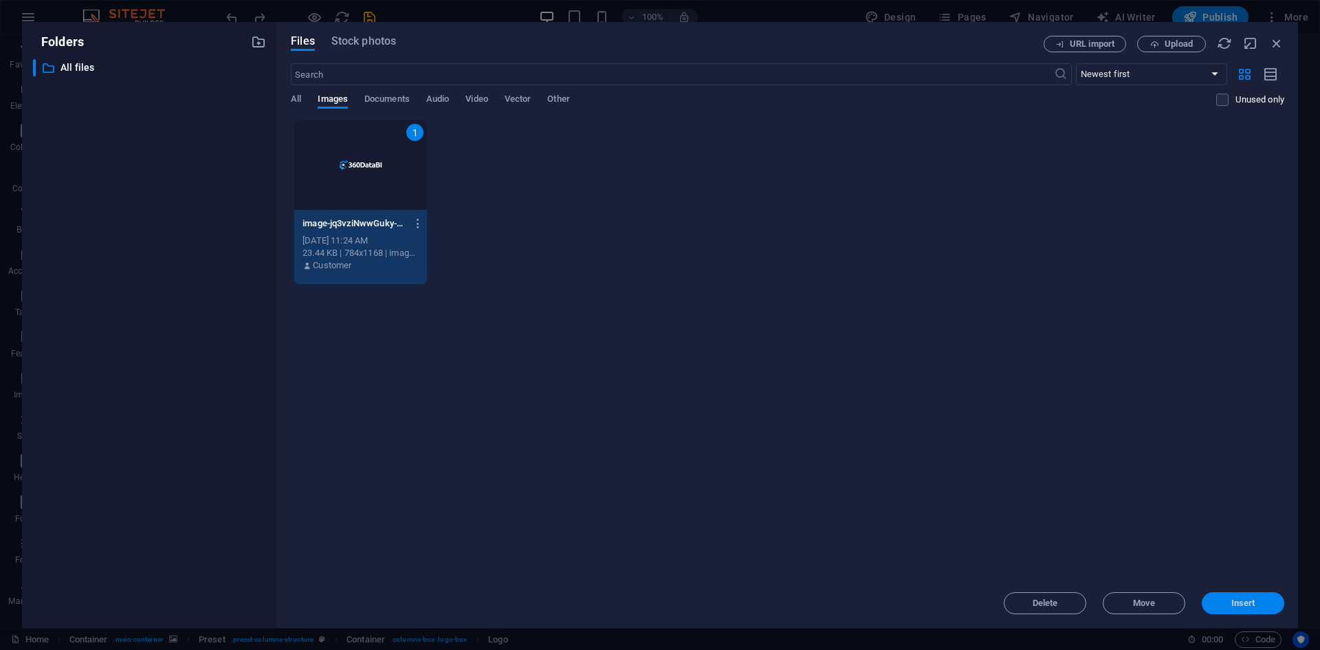
click at [1233, 609] on button "Insert" at bounding box center [1243, 603] width 82 height 22
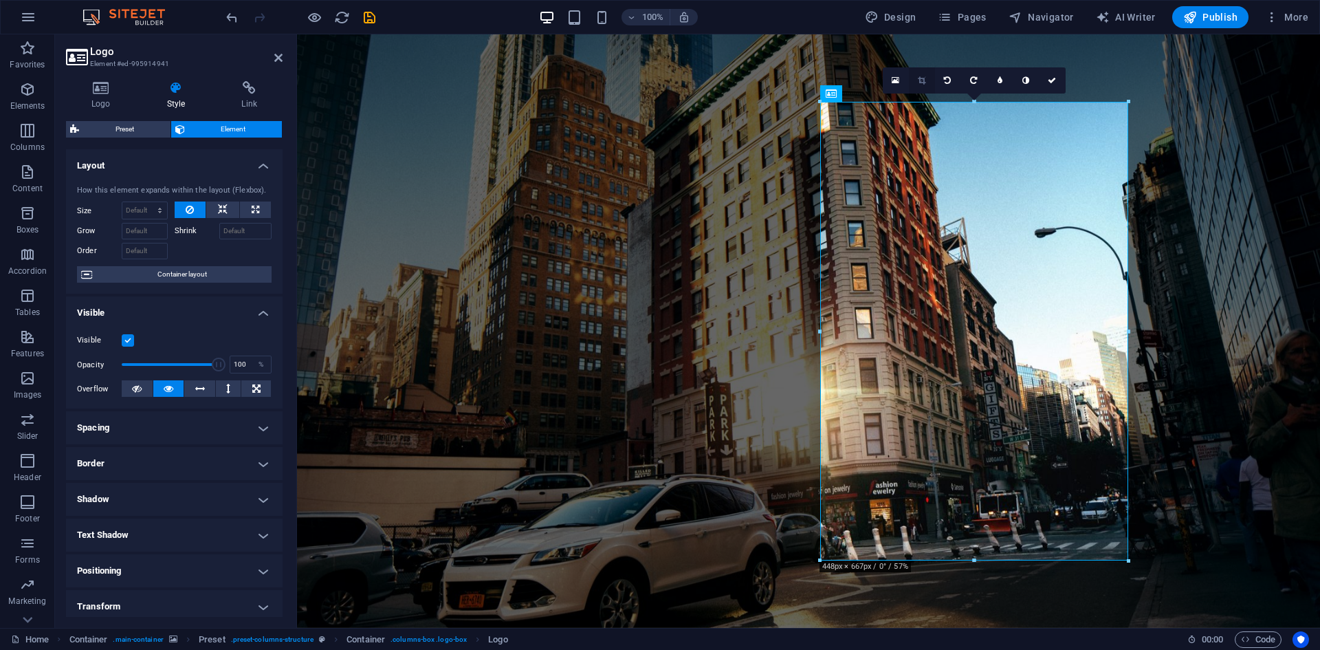
click at [924, 81] on icon at bounding box center [922, 80] width 8 height 8
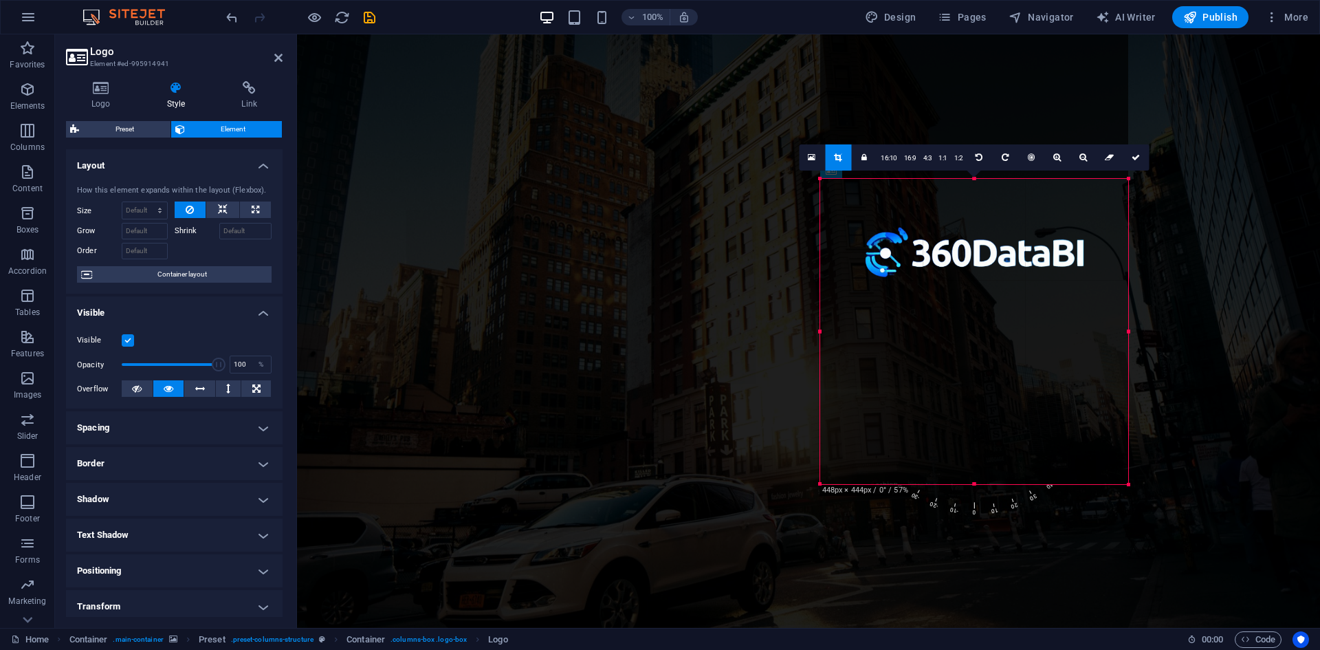
drag, startPoint x: 973, startPoint y: 101, endPoint x: 978, endPoint y: 255, distance: 154.1
click at [978, 255] on div "180 170 160 150 140 130 120 110 100 90 80 70 60 50 40 30 20 10 0 -10 -20 -30 -4…" at bounding box center [974, 331] width 308 height 305
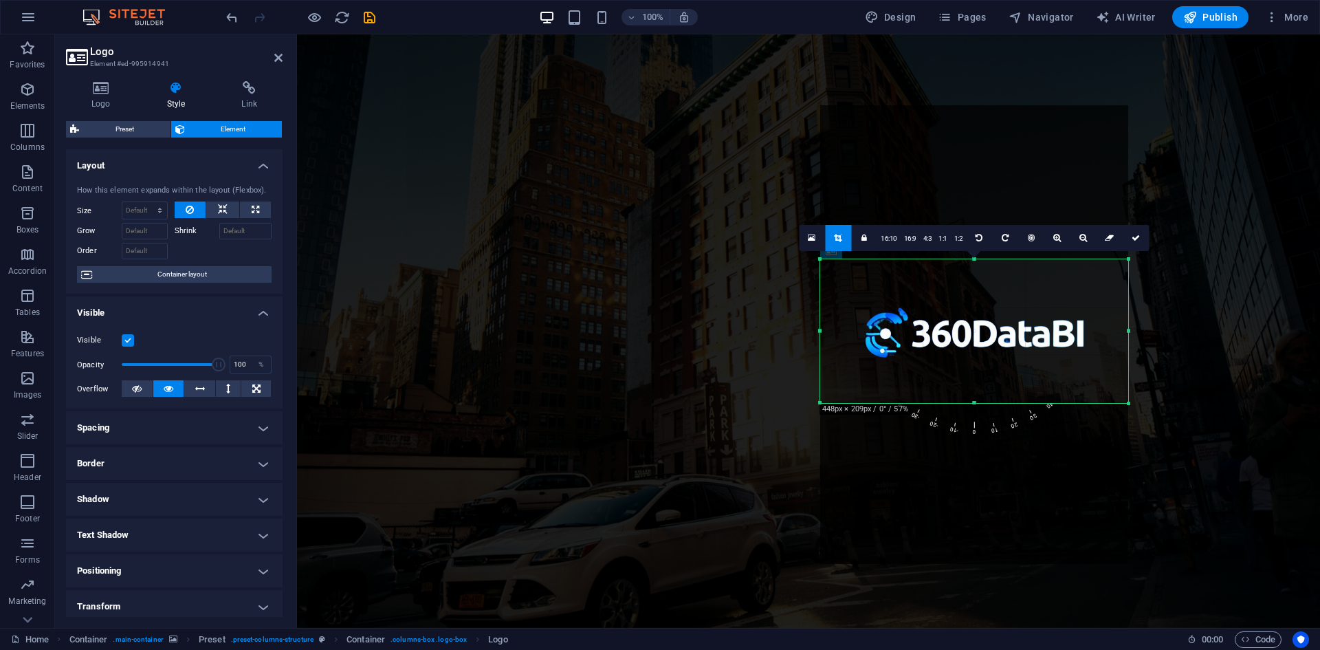
drag, startPoint x: 974, startPoint y: 481, endPoint x: 971, endPoint y: 320, distance: 160.9
click at [971, 320] on div "180 170 160 150 140 130 120 110 100 90 80 70 60 50 40 30 20 10 0 -10 -20 -30 -4…" at bounding box center [974, 331] width 308 height 144
click at [834, 238] on link at bounding box center [838, 238] width 26 height 26
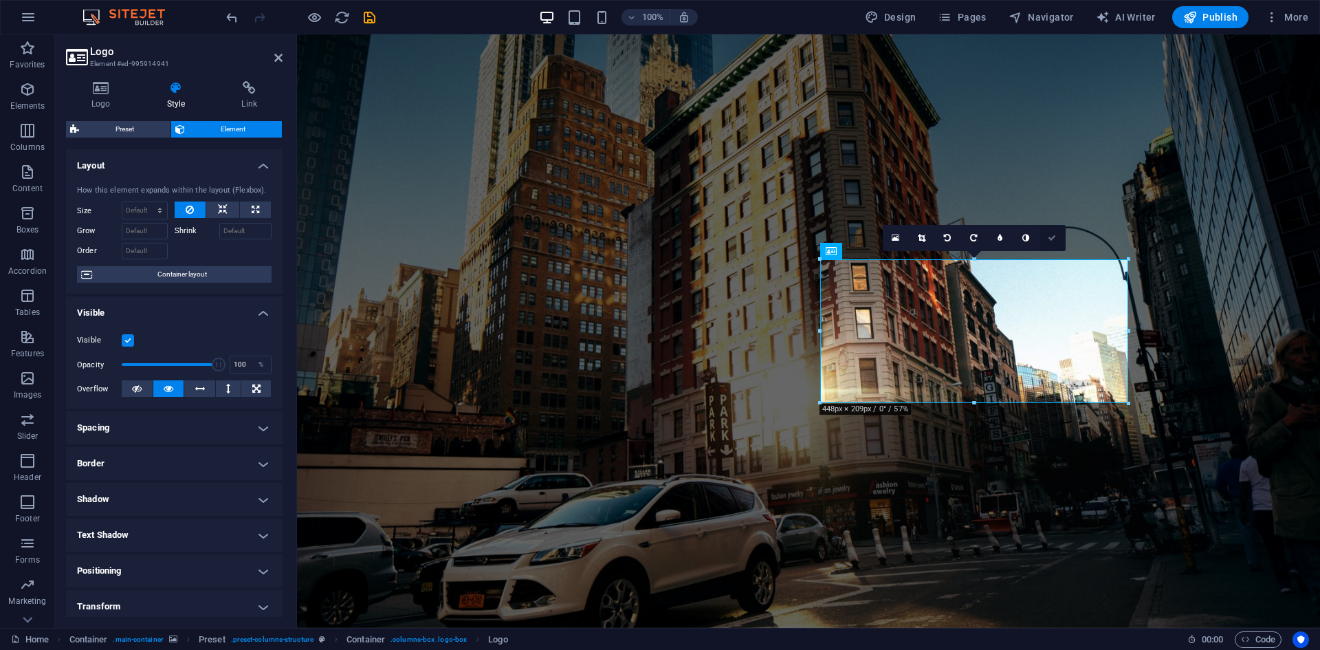
click at [1056, 235] on icon at bounding box center [1052, 238] width 8 height 8
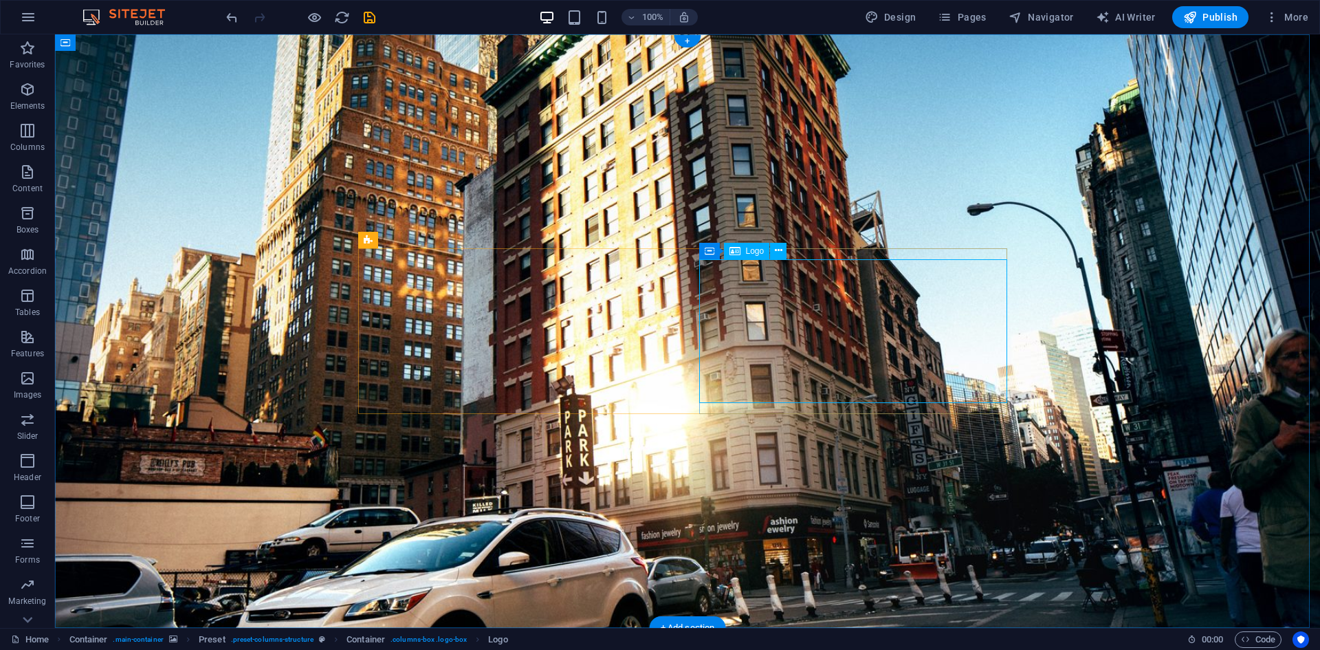
click at [779, 253] on icon at bounding box center [779, 250] width 8 height 14
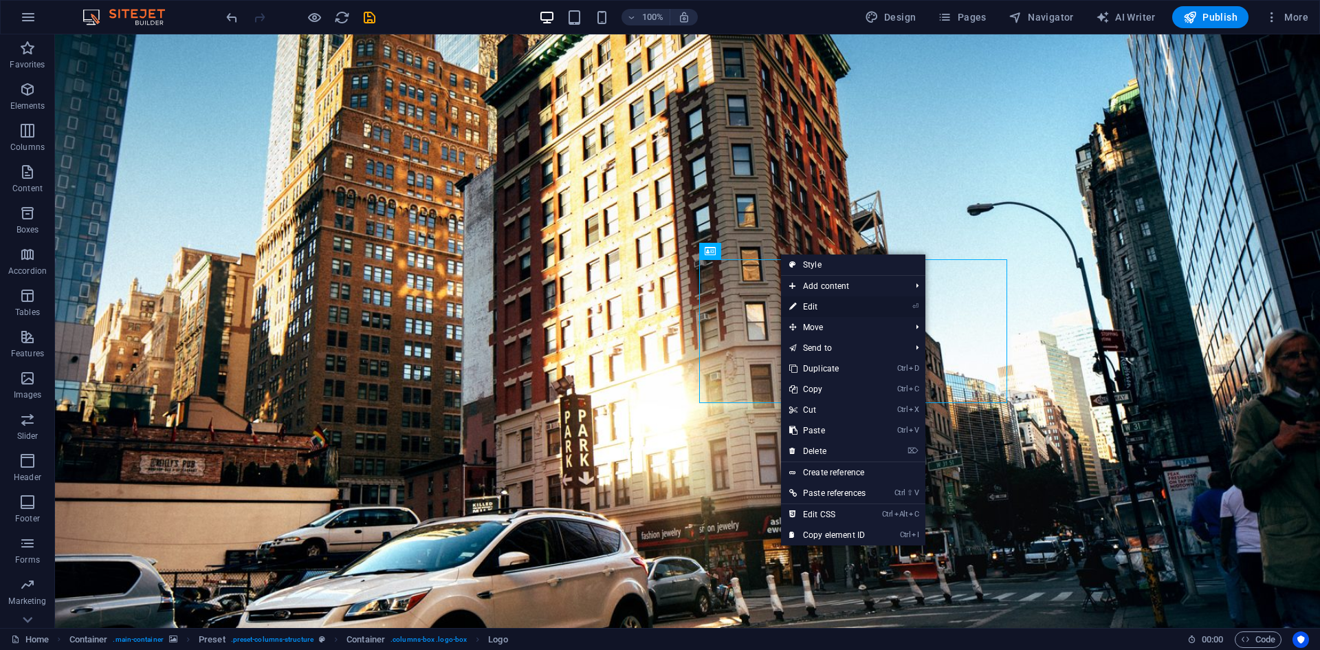
click at [823, 302] on link "⏎ Edit" at bounding box center [827, 306] width 93 height 21
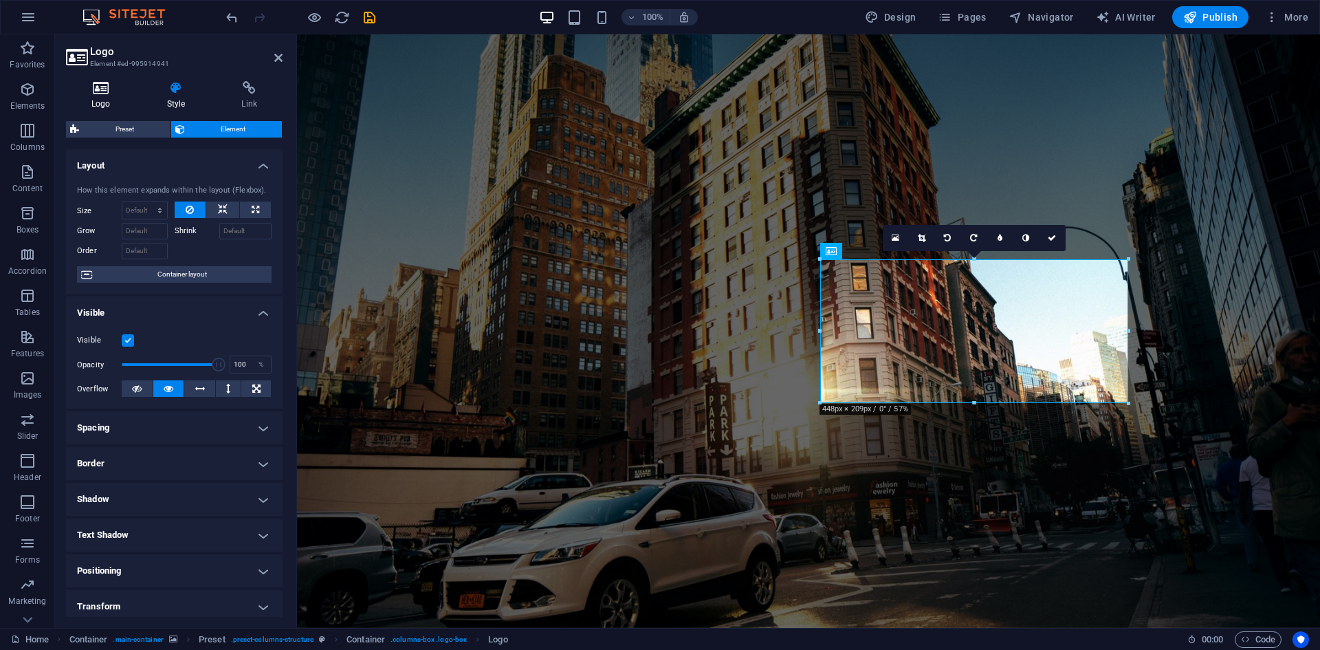
click at [108, 105] on h4 "Logo" at bounding box center [104, 95] width 76 height 29
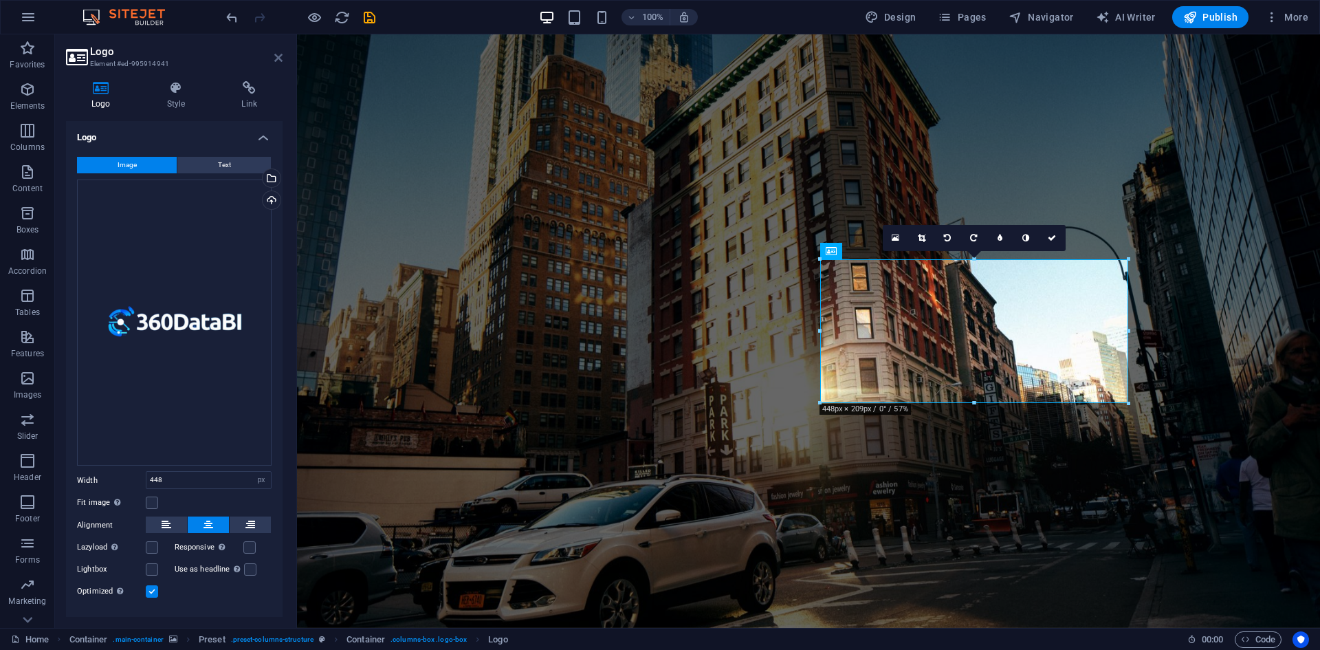
click at [280, 60] on icon at bounding box center [278, 57] width 8 height 11
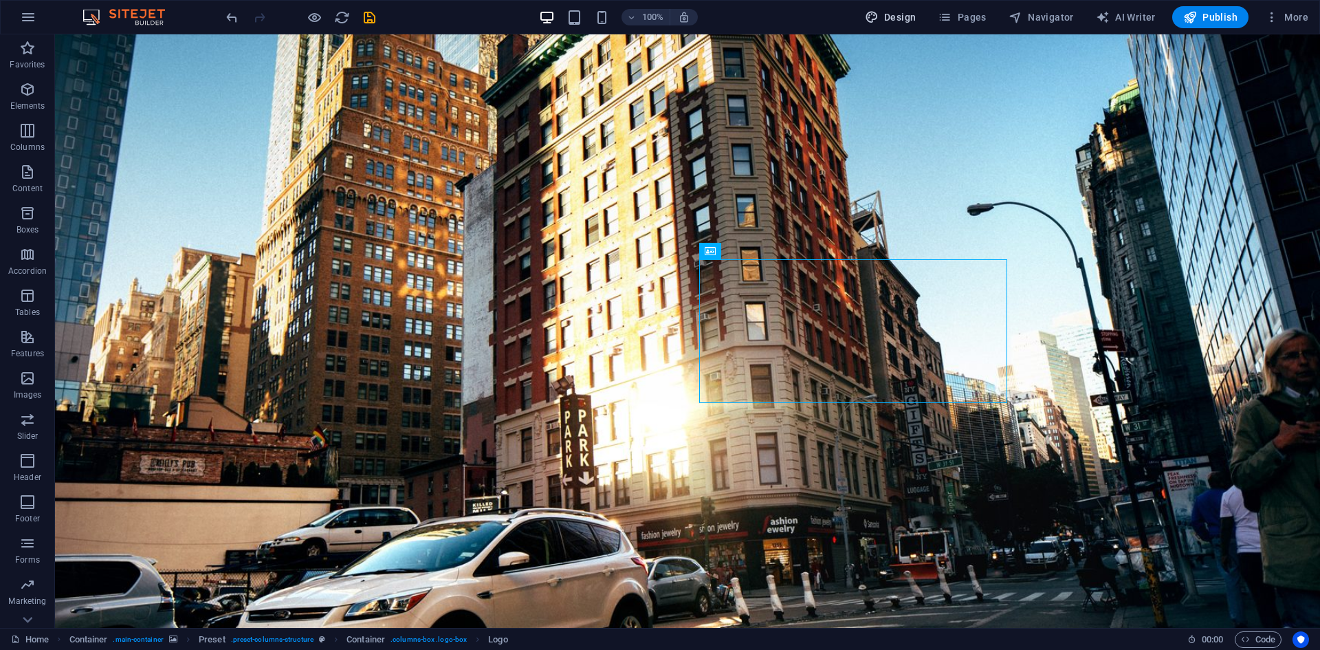
click at [898, 21] on span "Design" at bounding box center [891, 17] width 52 height 14
select select "px"
select select "300"
select select "px"
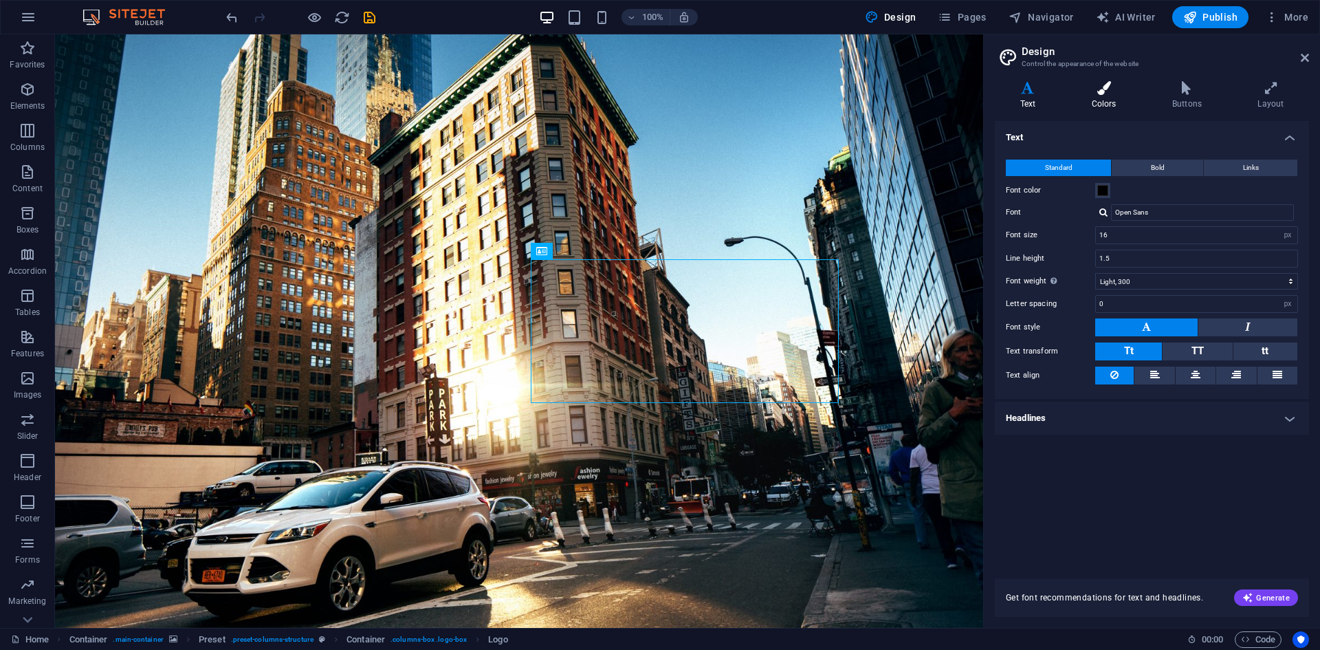
click at [1114, 101] on h4 "Colors" at bounding box center [1106, 95] width 80 height 29
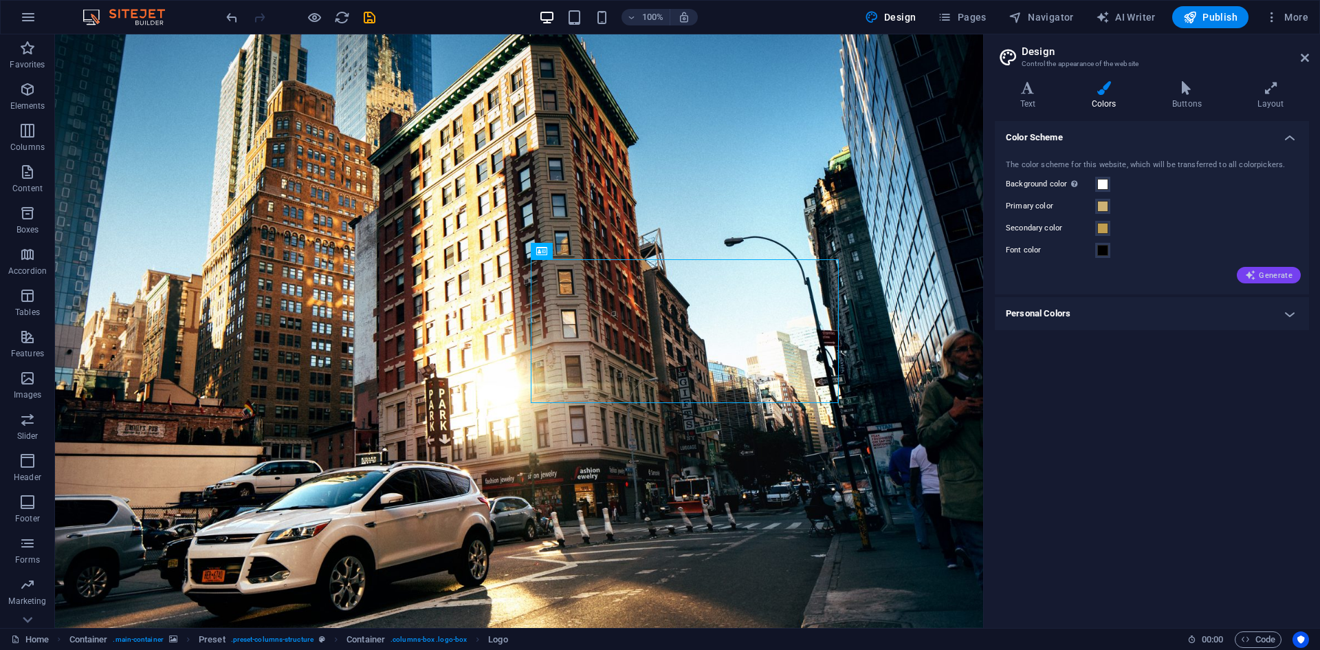
click at [1273, 272] on span "Generate" at bounding box center [1268, 274] width 47 height 11
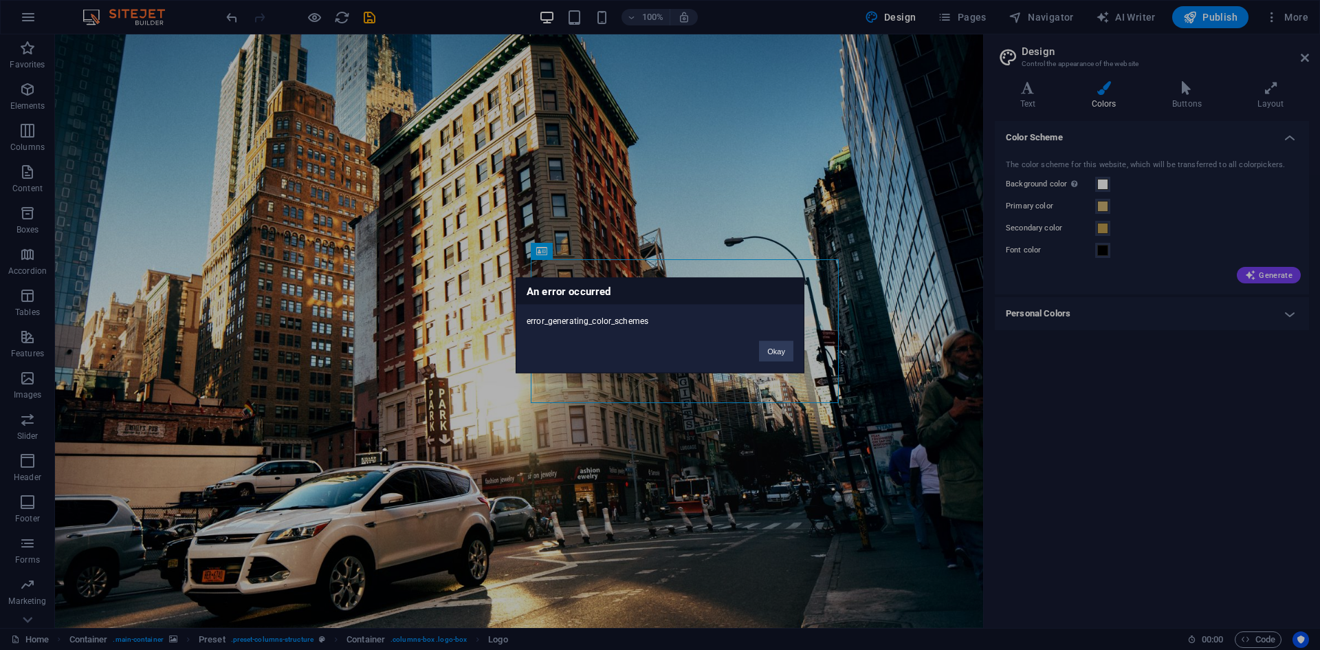
click at [777, 337] on div "Okay" at bounding box center [776, 344] width 55 height 35
click at [777, 351] on button "Okay" at bounding box center [776, 350] width 34 height 21
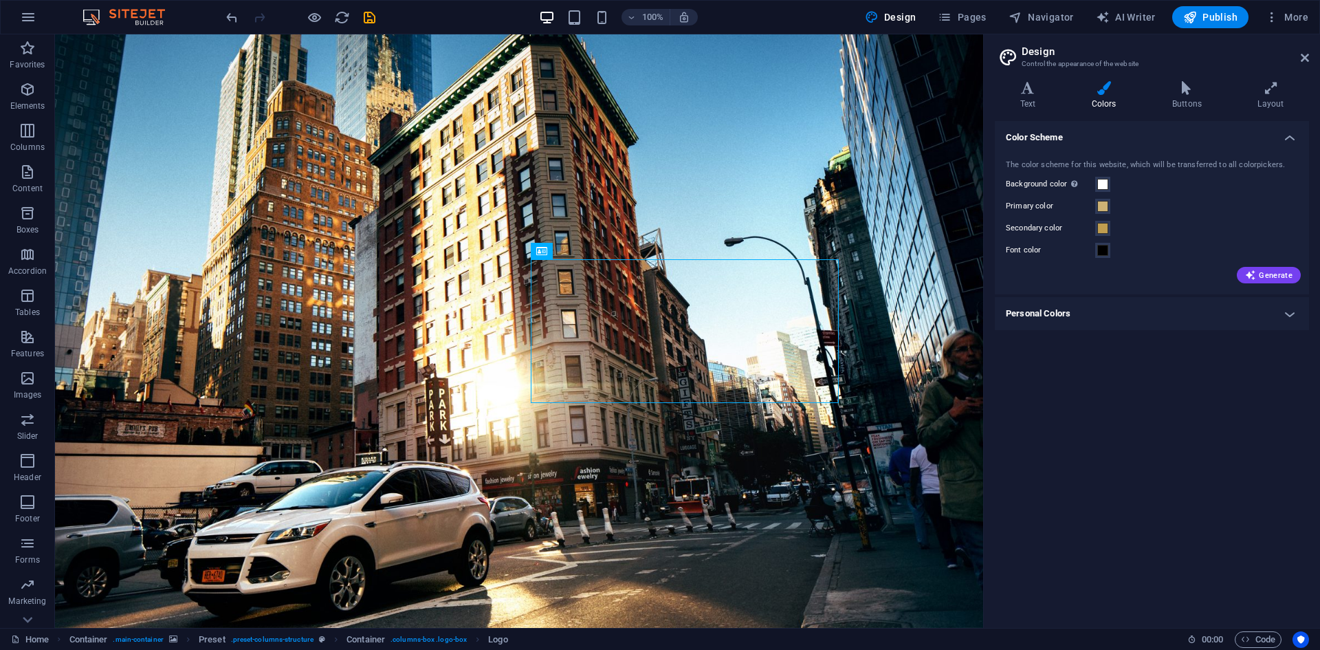
click at [1275, 320] on h4 "Personal Colors" at bounding box center [1152, 313] width 314 height 33
click at [1269, 274] on span "Generate" at bounding box center [1268, 274] width 47 height 11
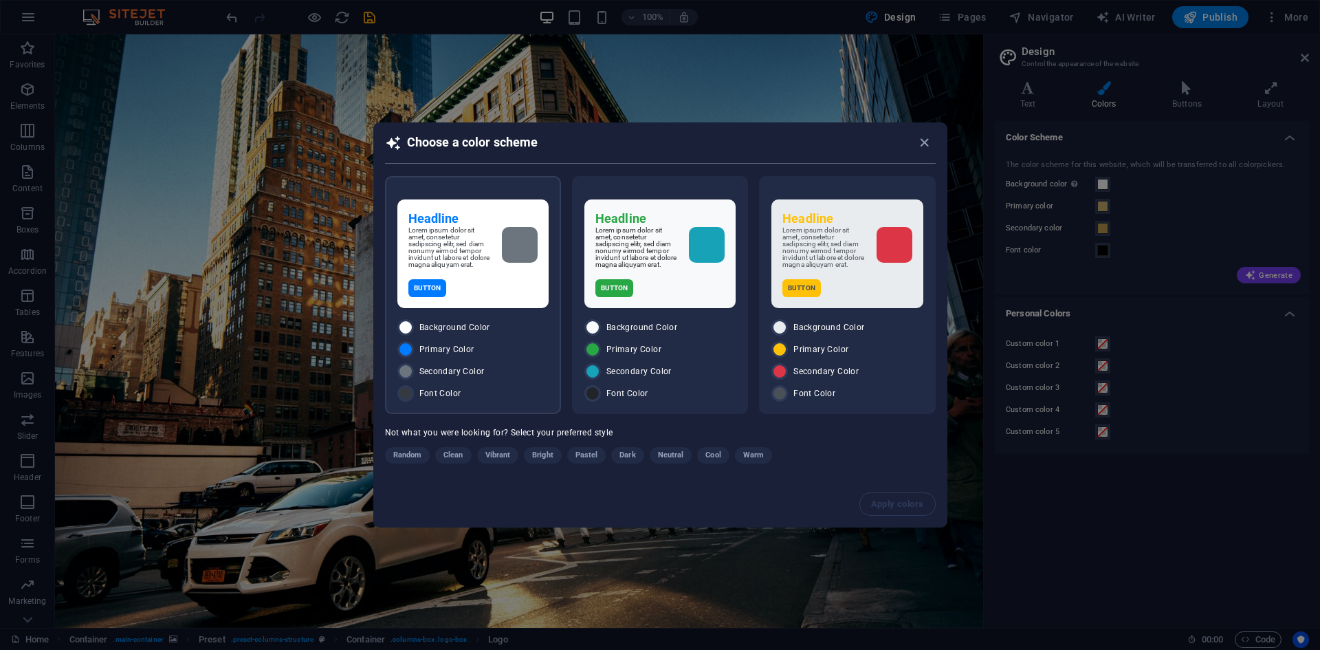
click at [484, 301] on div "Headline Lorem ipsum dolor sit amet, consetetur sadipscing elitr, sed diam nonu…" at bounding box center [472, 253] width 151 height 109
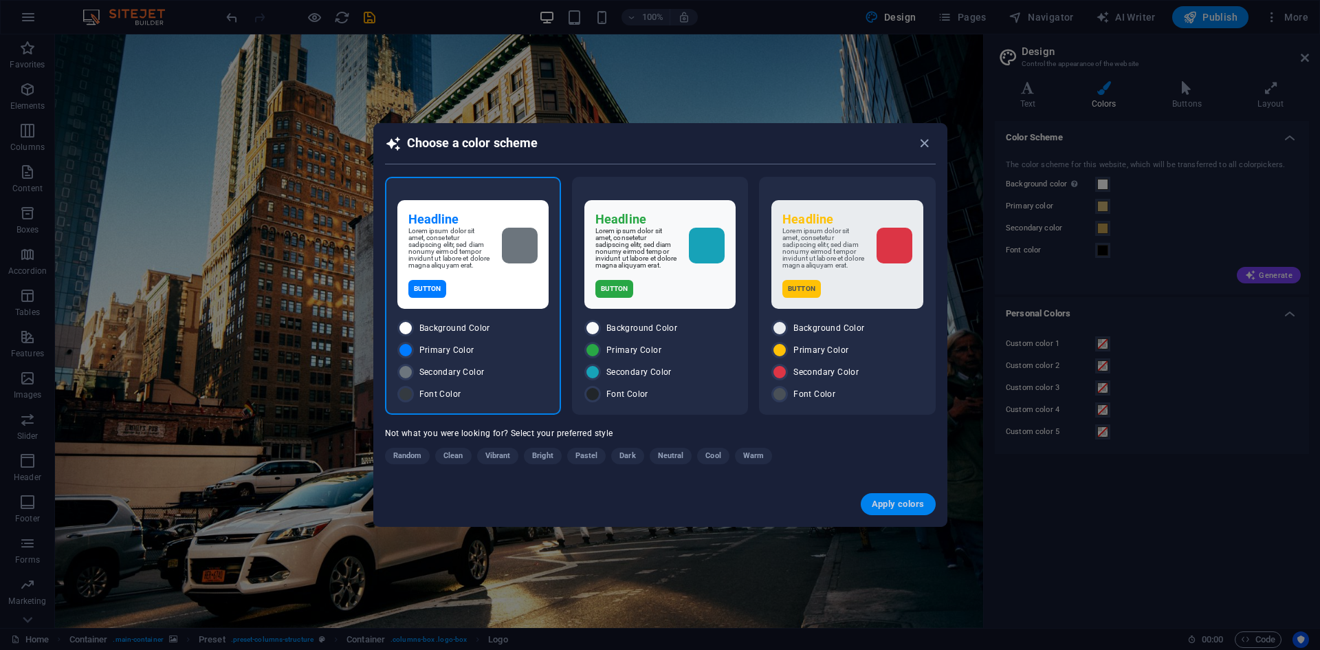
click at [909, 504] on span "Apply colors" at bounding box center [898, 503] width 53 height 11
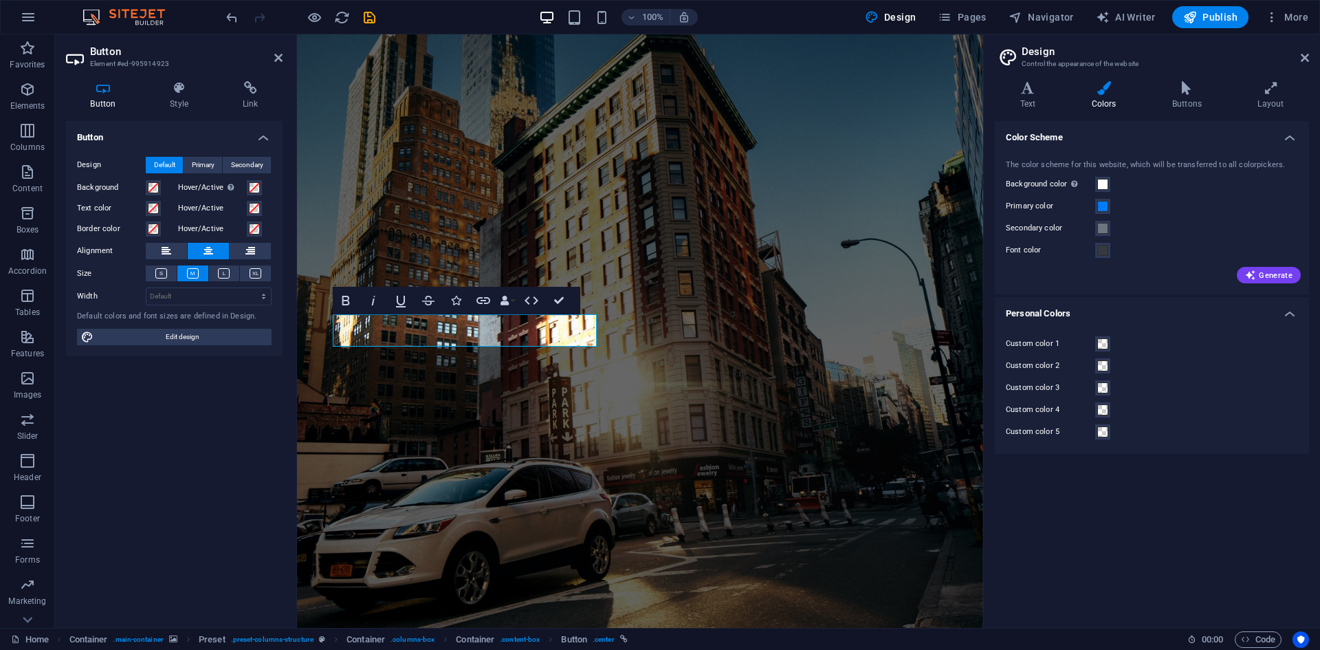
click at [1197, 527] on div "Color Scheme The color scheme for this website, which will be transferred to al…" at bounding box center [1152, 369] width 314 height 496
click at [279, 56] on icon at bounding box center [278, 57] width 8 height 11
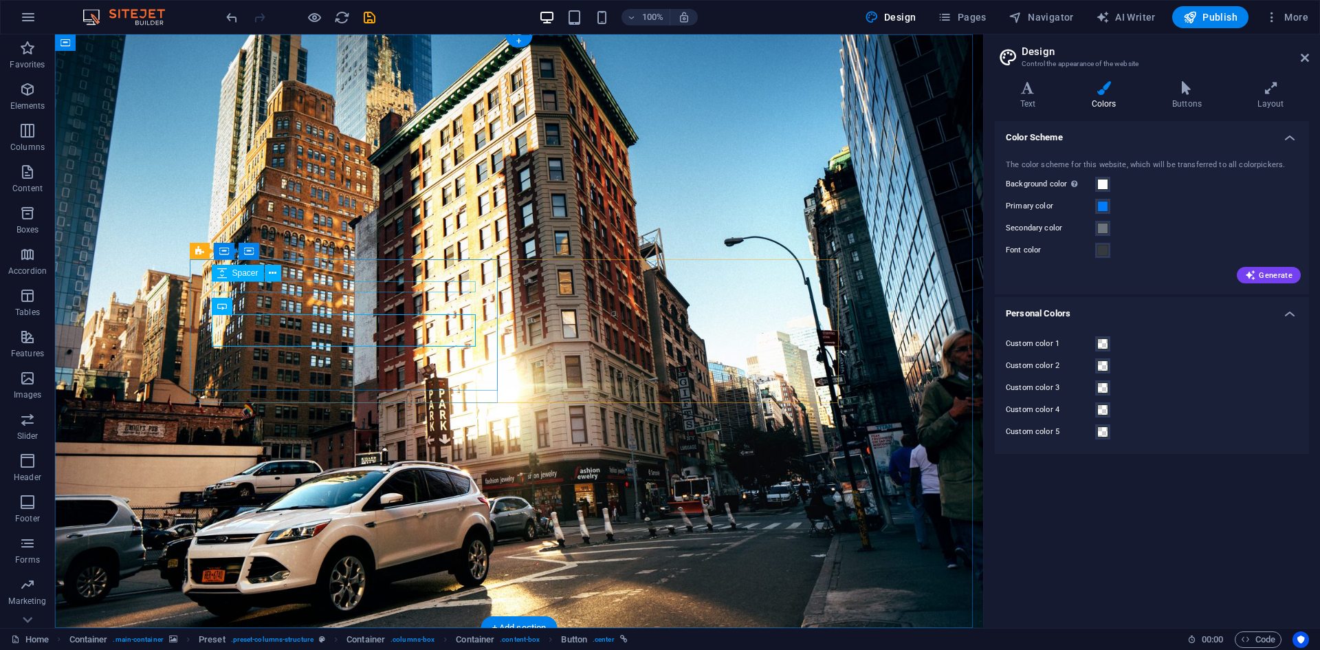
select select "rem"
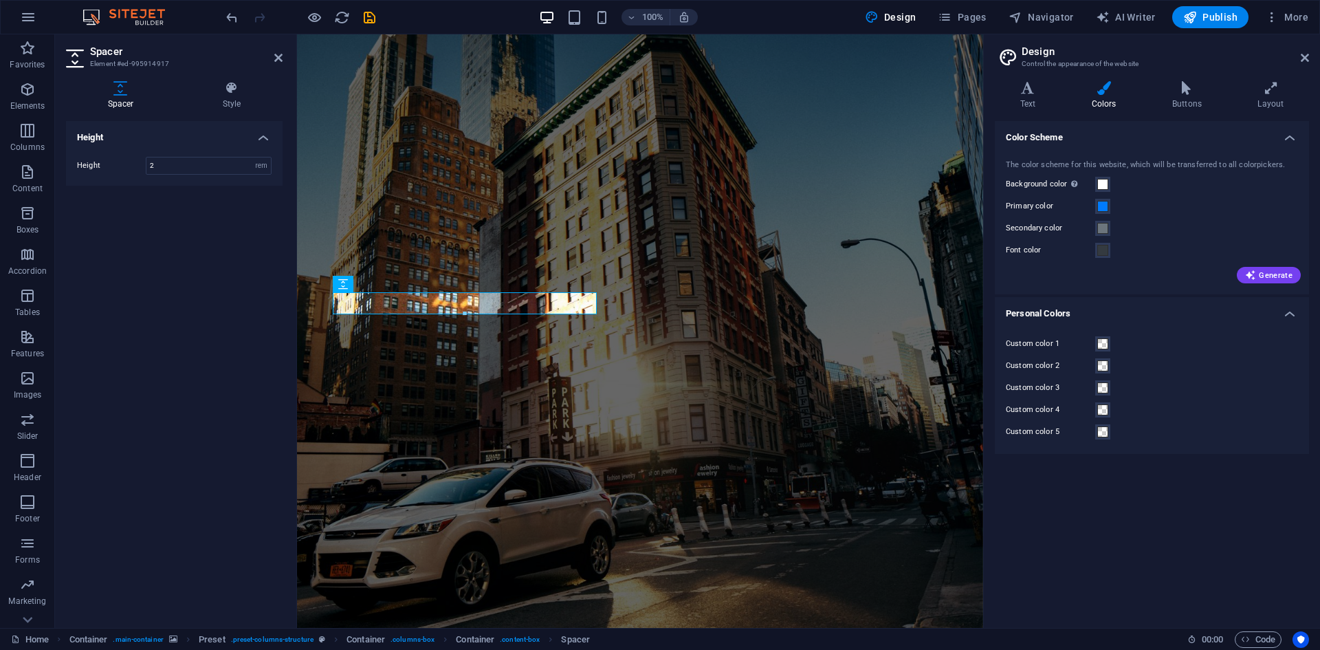
click at [1158, 539] on div "Color Scheme The color scheme for this website, which will be transferred to al…" at bounding box center [1152, 369] width 314 height 496
click at [183, 243] on div "Height Height 2 px rem vh vw" at bounding box center [174, 369] width 217 height 496
click at [272, 58] on header "Spacer Element #ed-995914917" at bounding box center [174, 52] width 217 height 36
click at [276, 58] on icon at bounding box center [278, 57] width 8 height 11
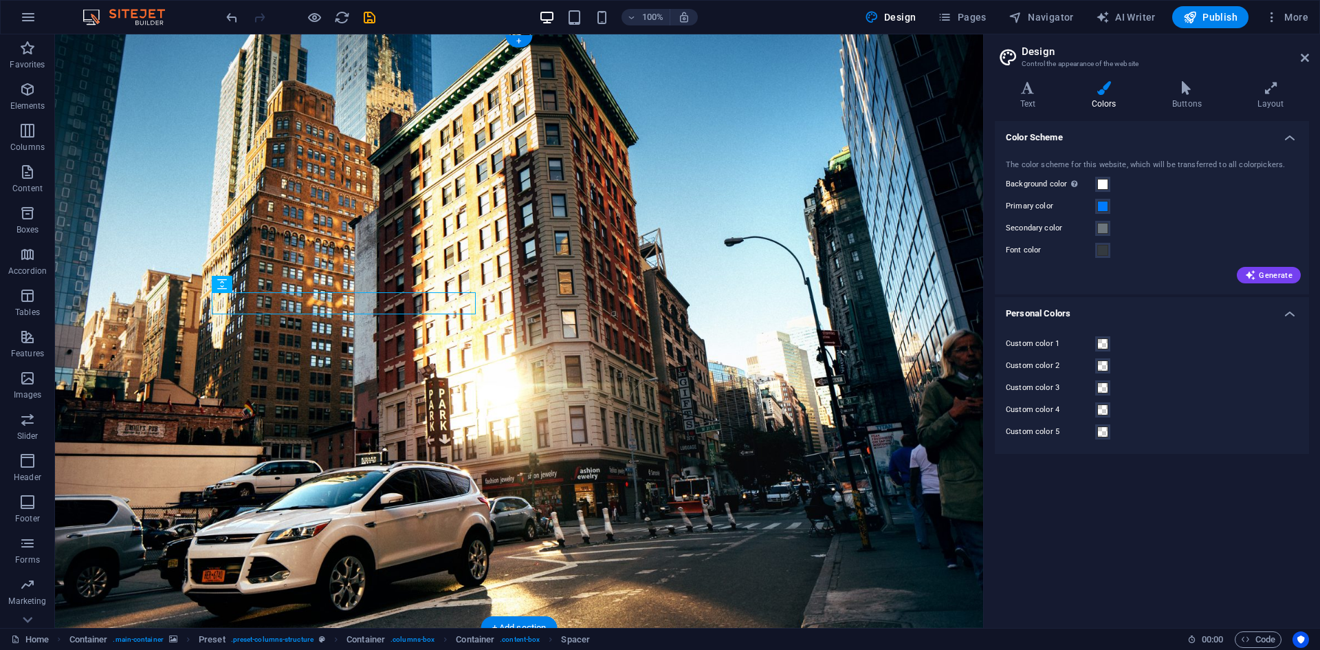
click at [434, 130] on figure at bounding box center [519, 330] width 928 height 593
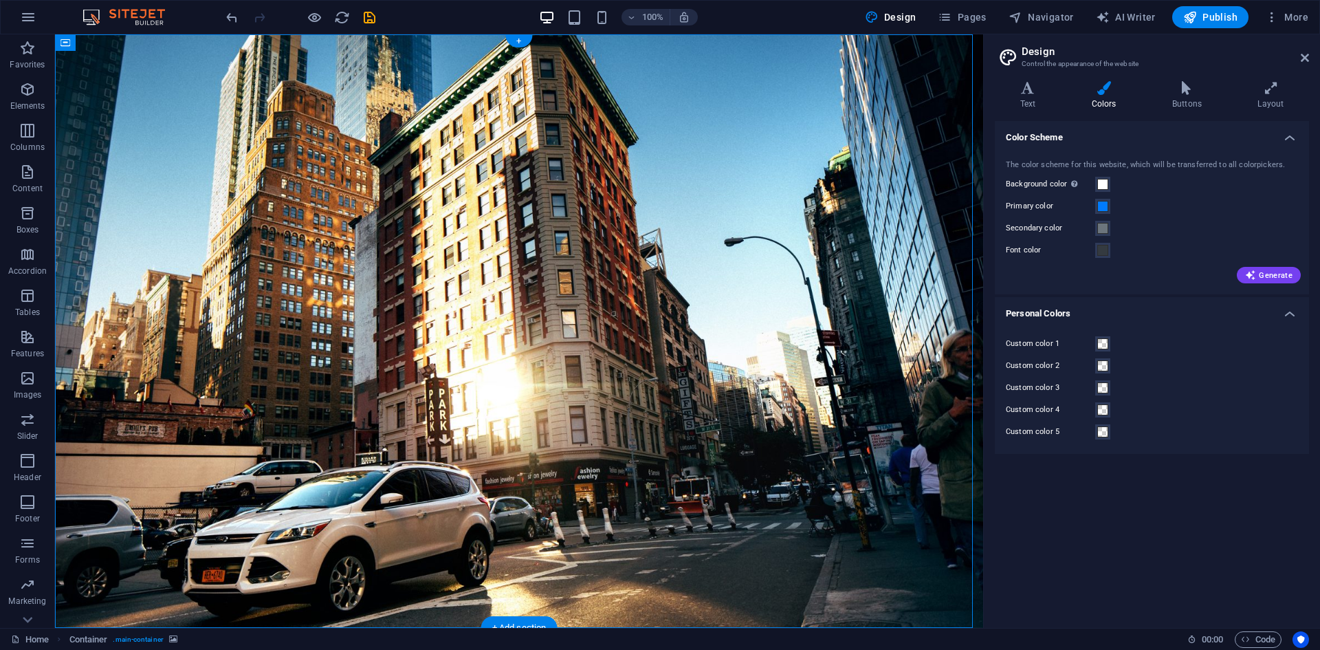
click at [462, 104] on figure at bounding box center [519, 330] width 928 height 593
select select "%"
select select "vh"
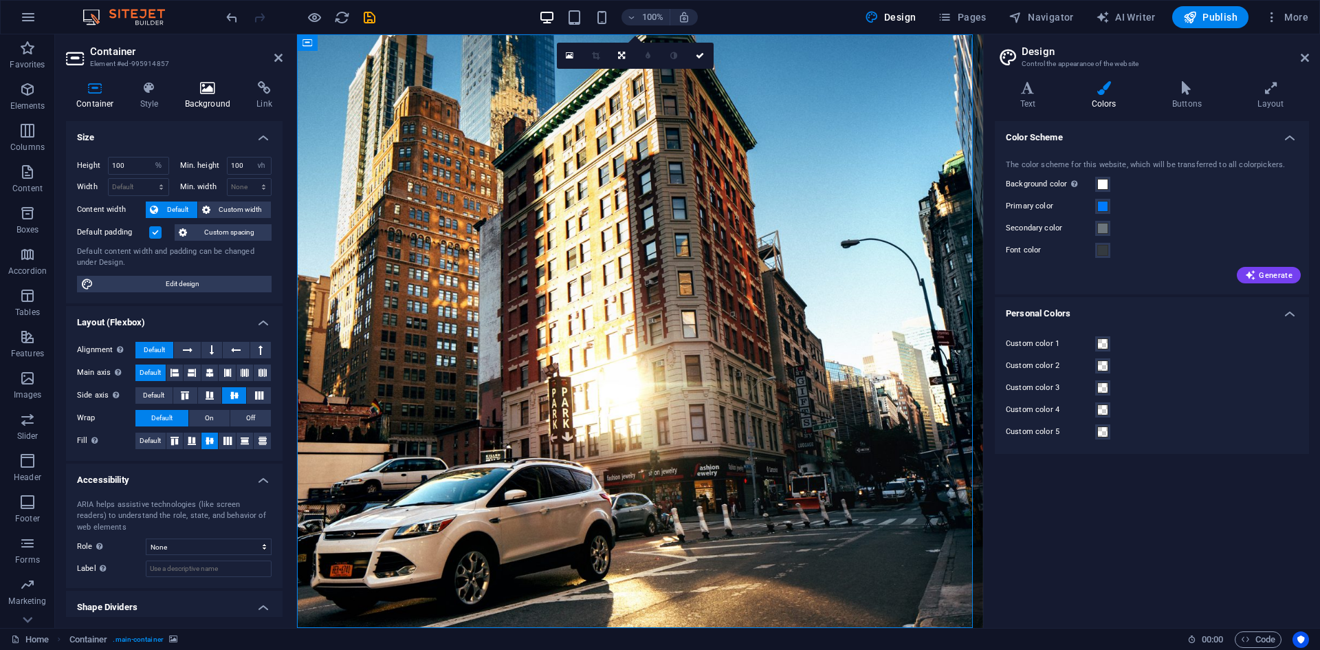
click at [215, 94] on icon at bounding box center [208, 88] width 67 height 14
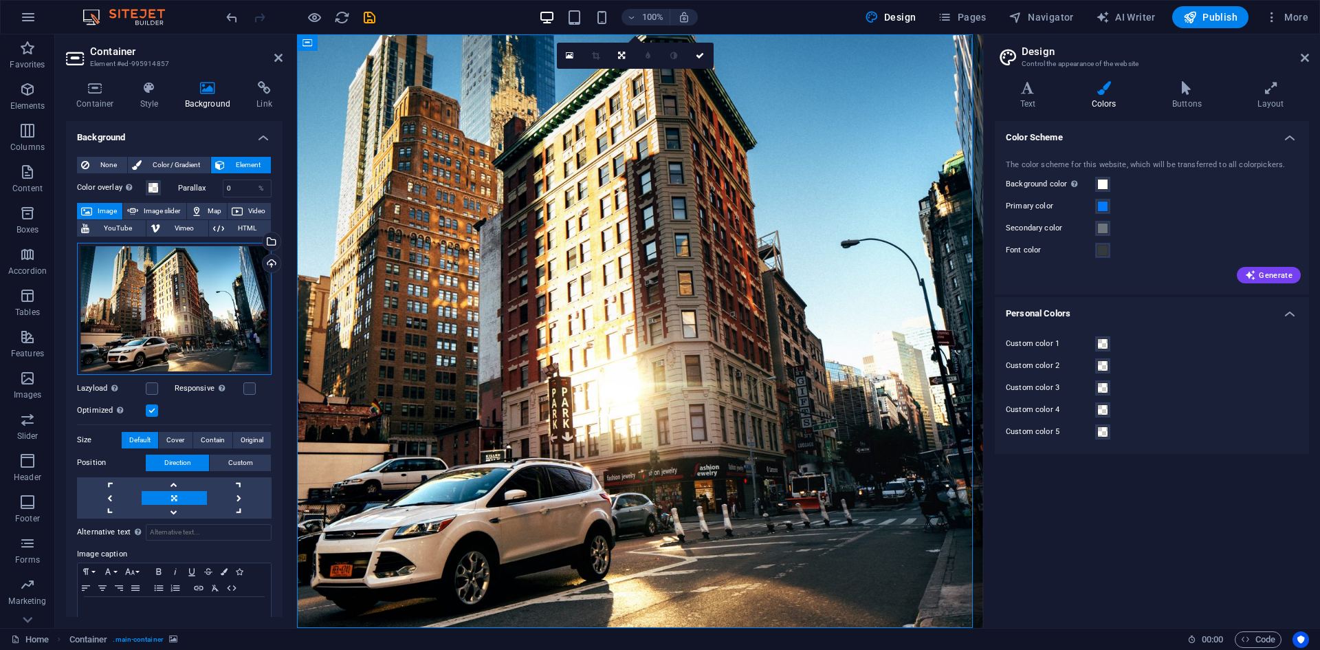
click at [191, 294] on div "Drag files here, click to choose files or select files from Files or our free s…" at bounding box center [174, 309] width 195 height 132
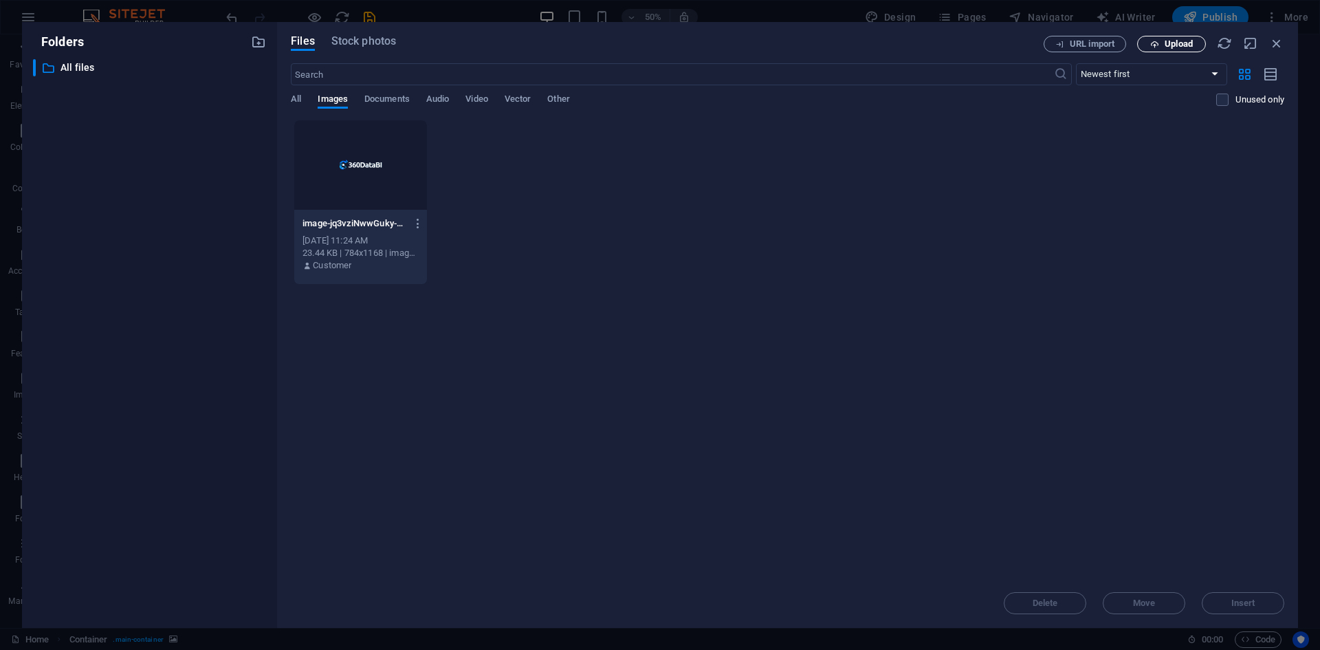
click at [1173, 43] on span "Upload" at bounding box center [1178, 44] width 28 height 8
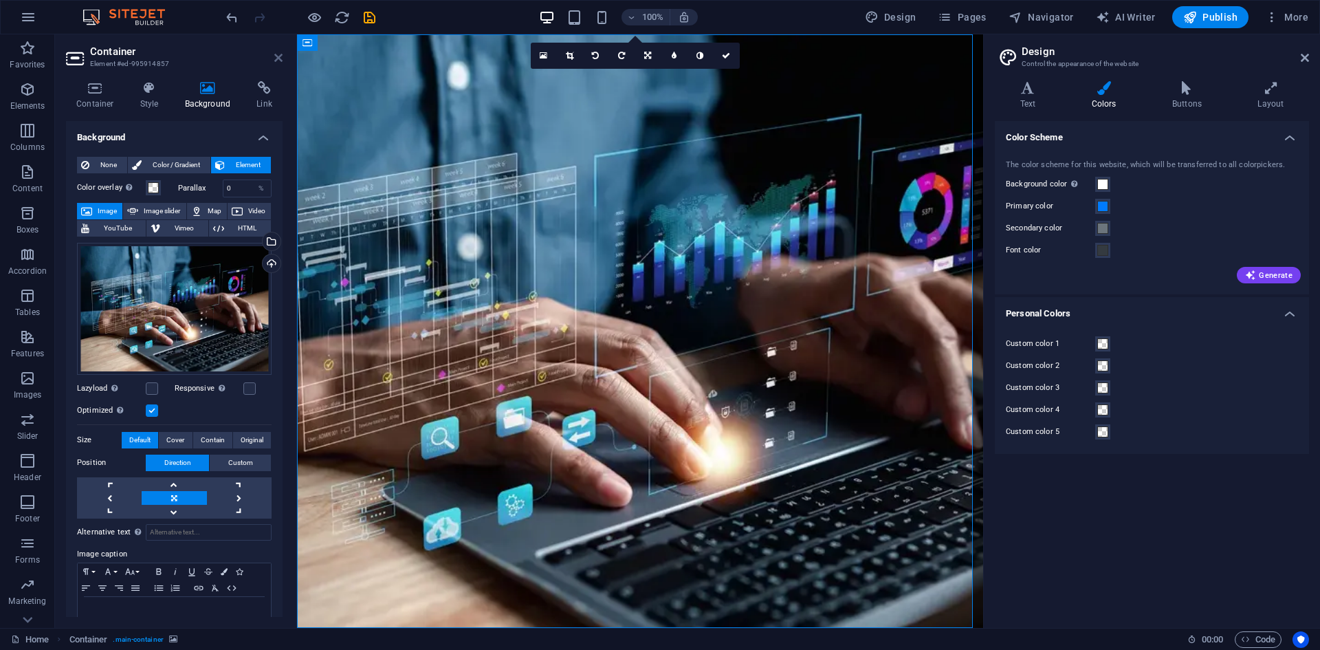
click at [280, 55] on icon at bounding box center [278, 57] width 8 height 11
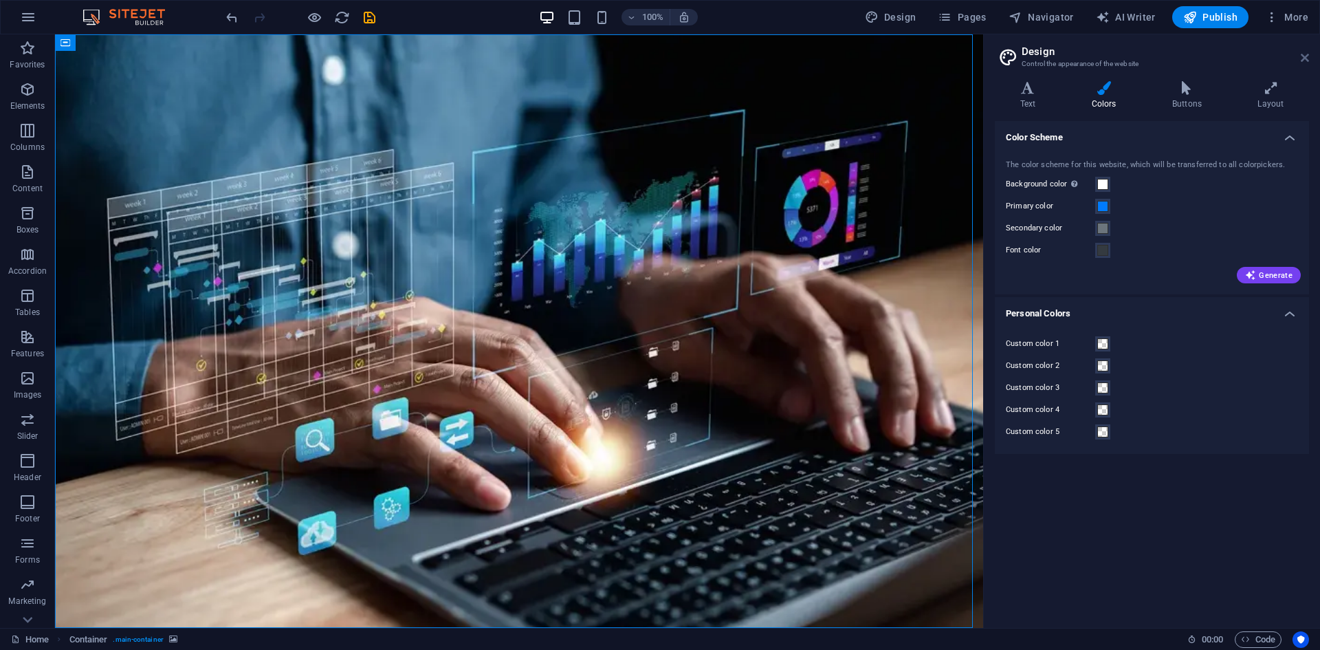
click at [1304, 52] on icon at bounding box center [1305, 57] width 8 height 11
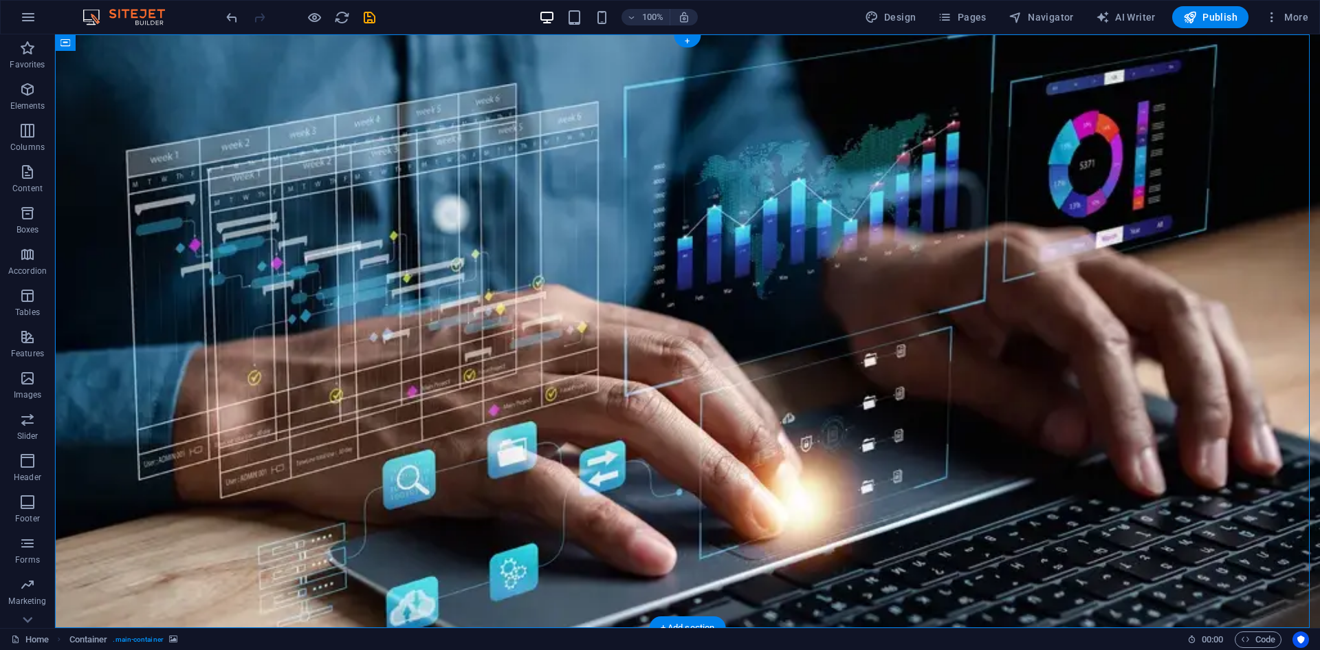
scroll to position [38, 0]
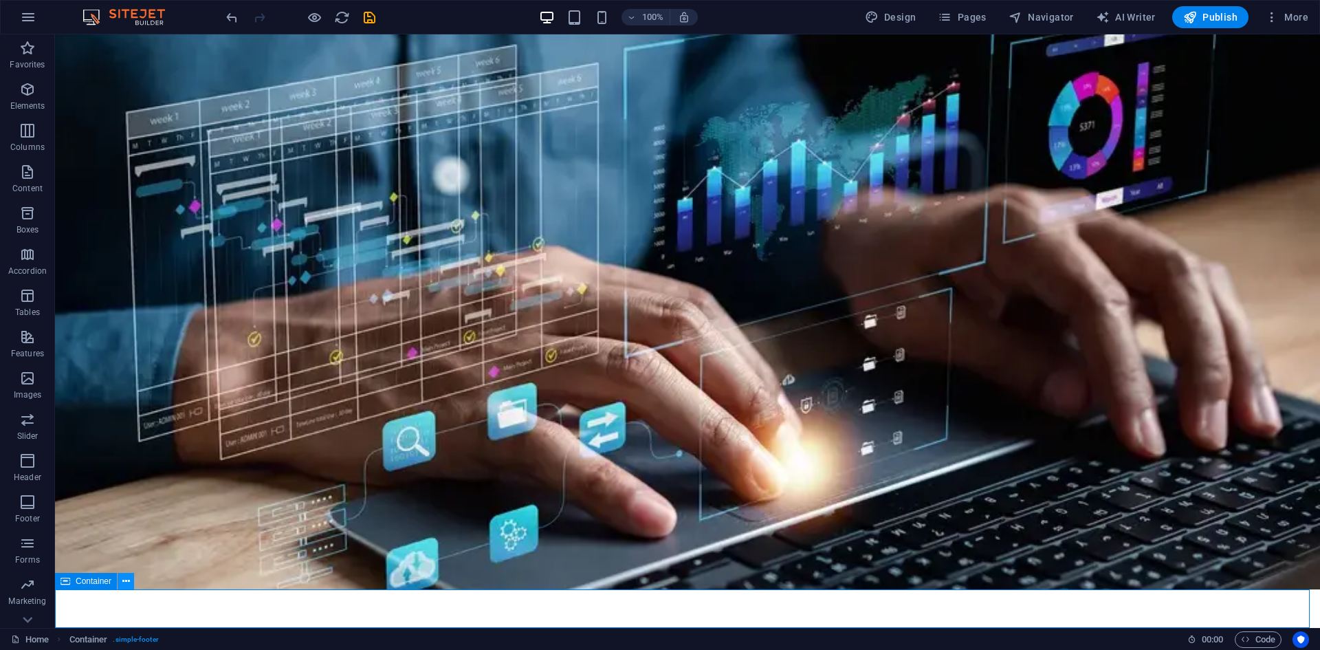
click at [125, 584] on icon at bounding box center [126, 581] width 8 height 14
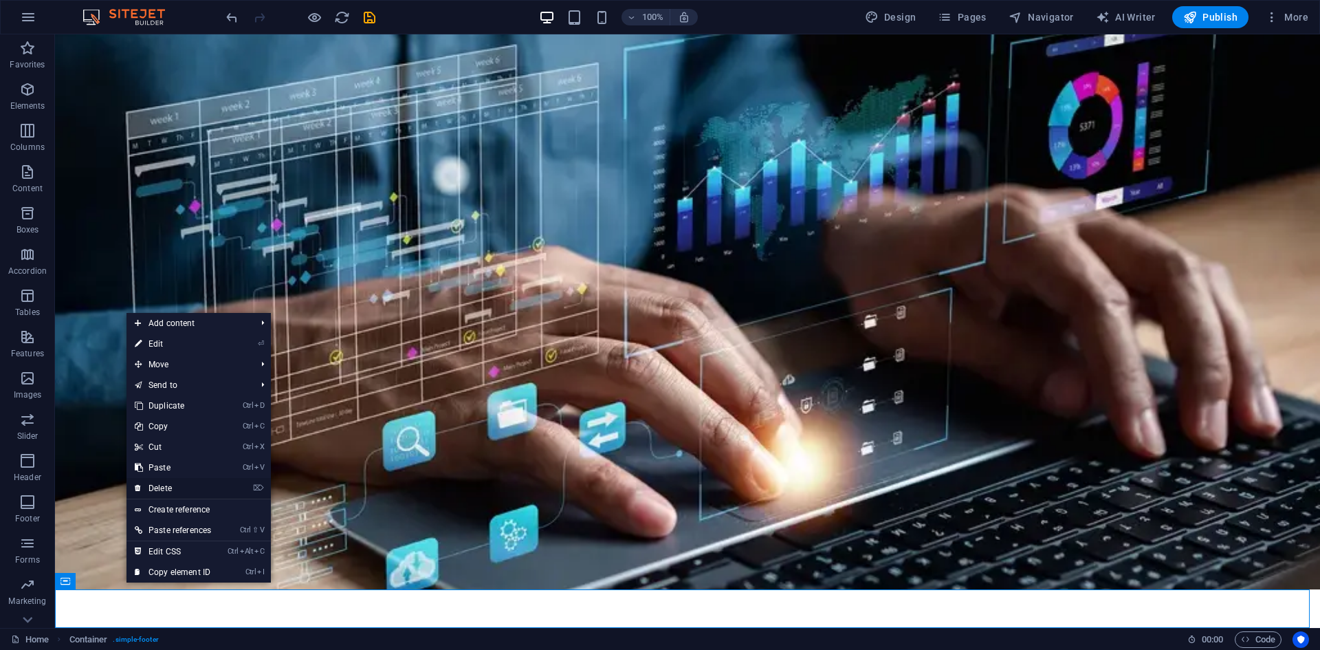
click at [160, 489] on link "⌦ Delete" at bounding box center [172, 488] width 93 height 21
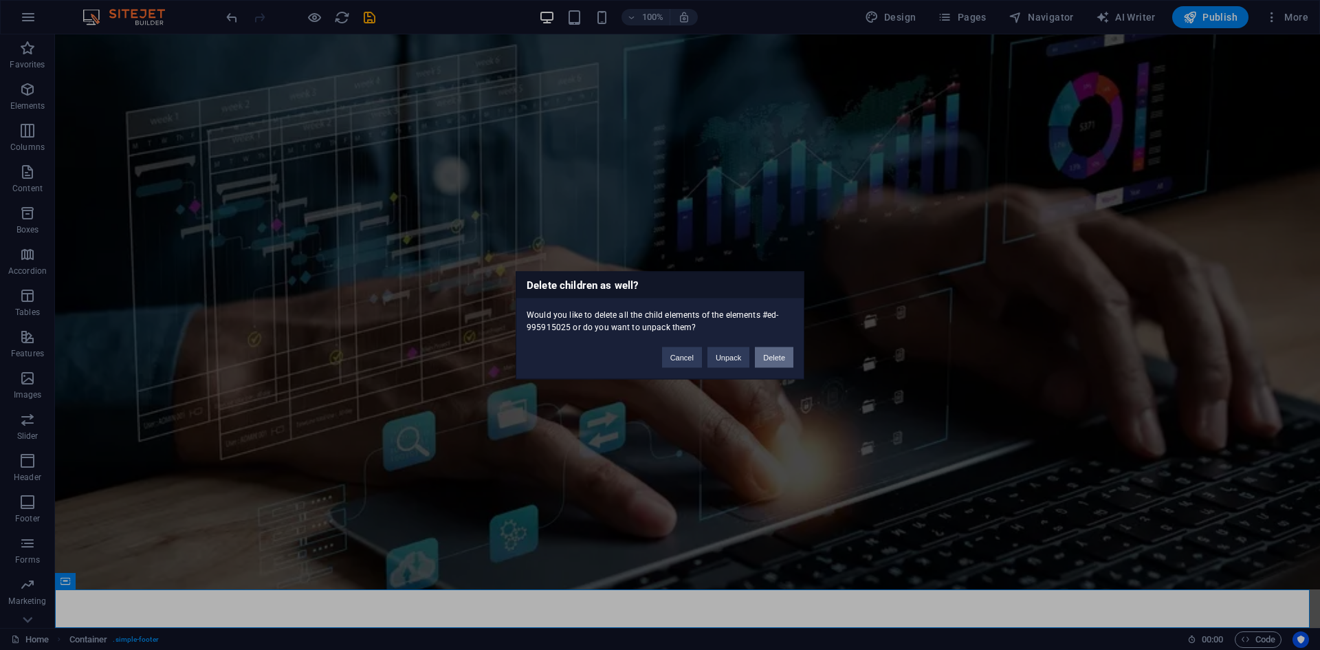
click at [771, 355] on button "Delete" at bounding box center [774, 356] width 38 height 21
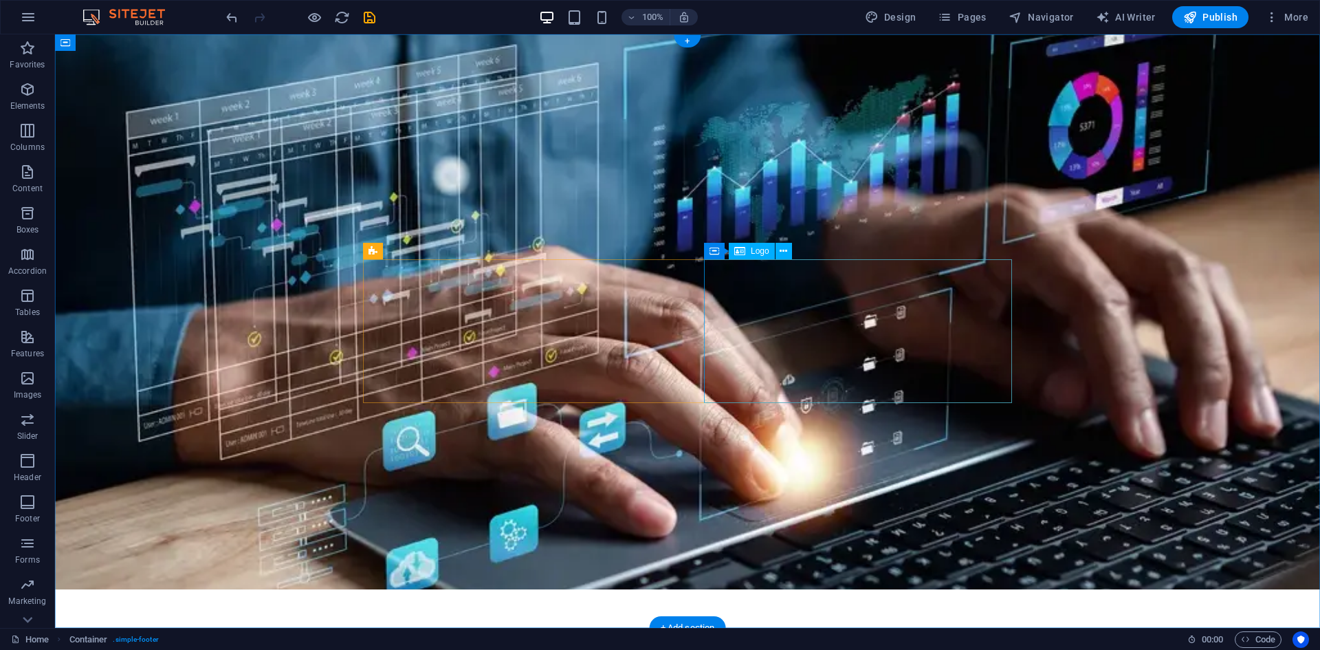
scroll to position [0, 0]
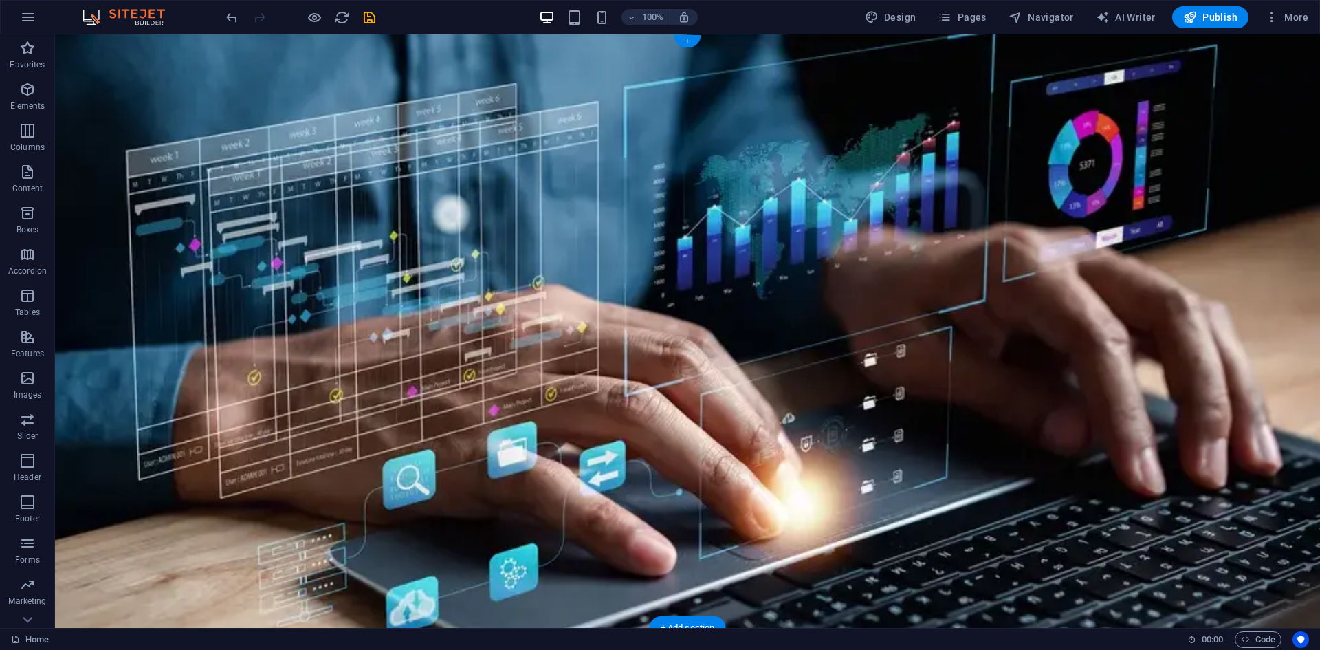
click at [236, 118] on figure at bounding box center [687, 330] width 1265 height 593
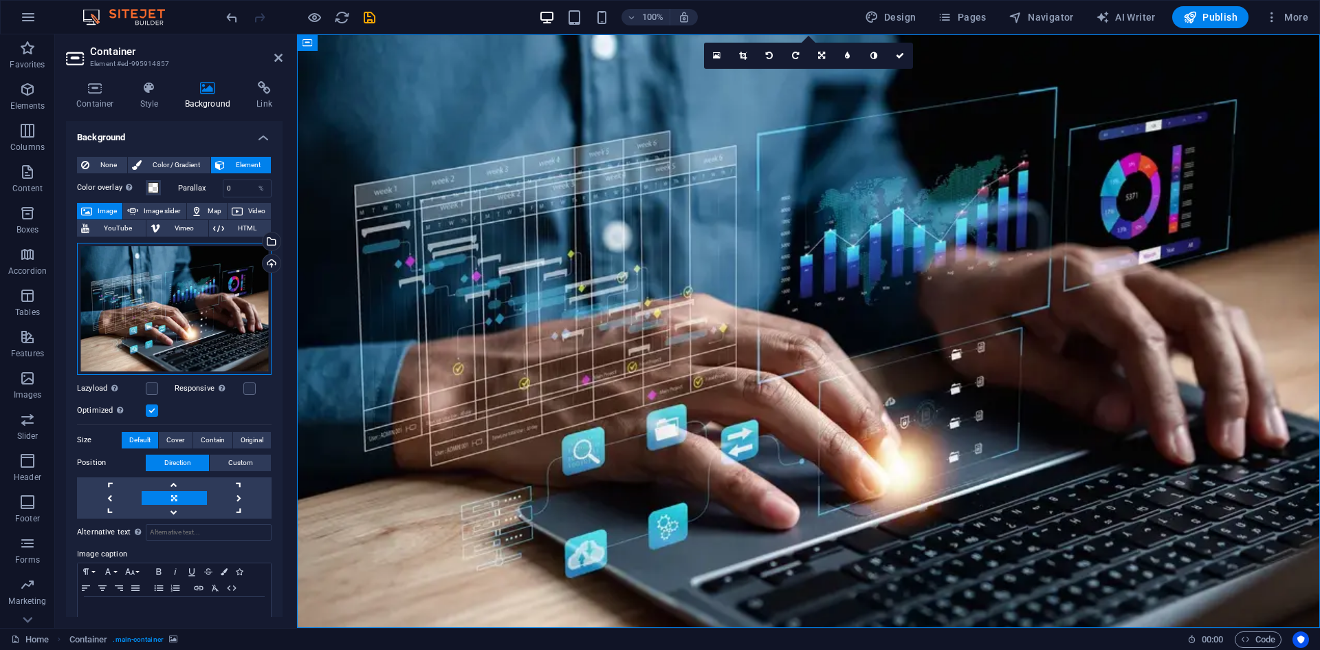
click at [204, 301] on div "Drag files here, click to choose files or select files from Files or our free s…" at bounding box center [174, 309] width 195 height 132
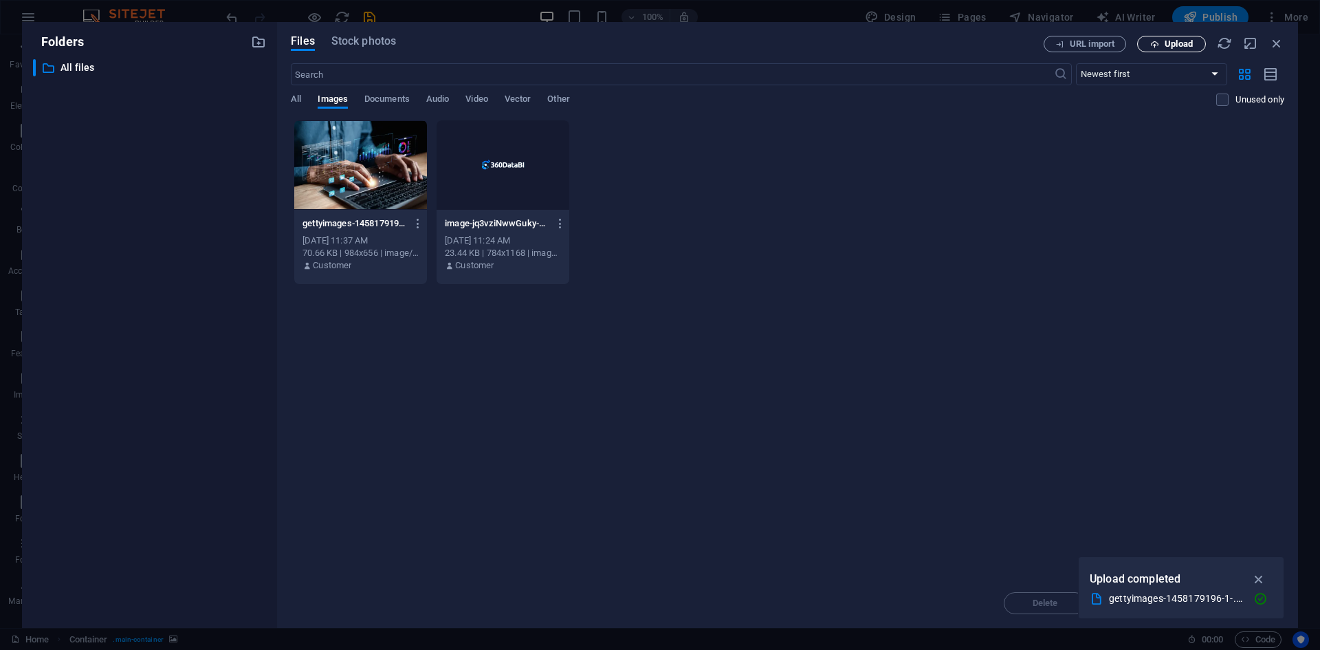
click at [1168, 43] on span "Upload" at bounding box center [1178, 44] width 28 height 8
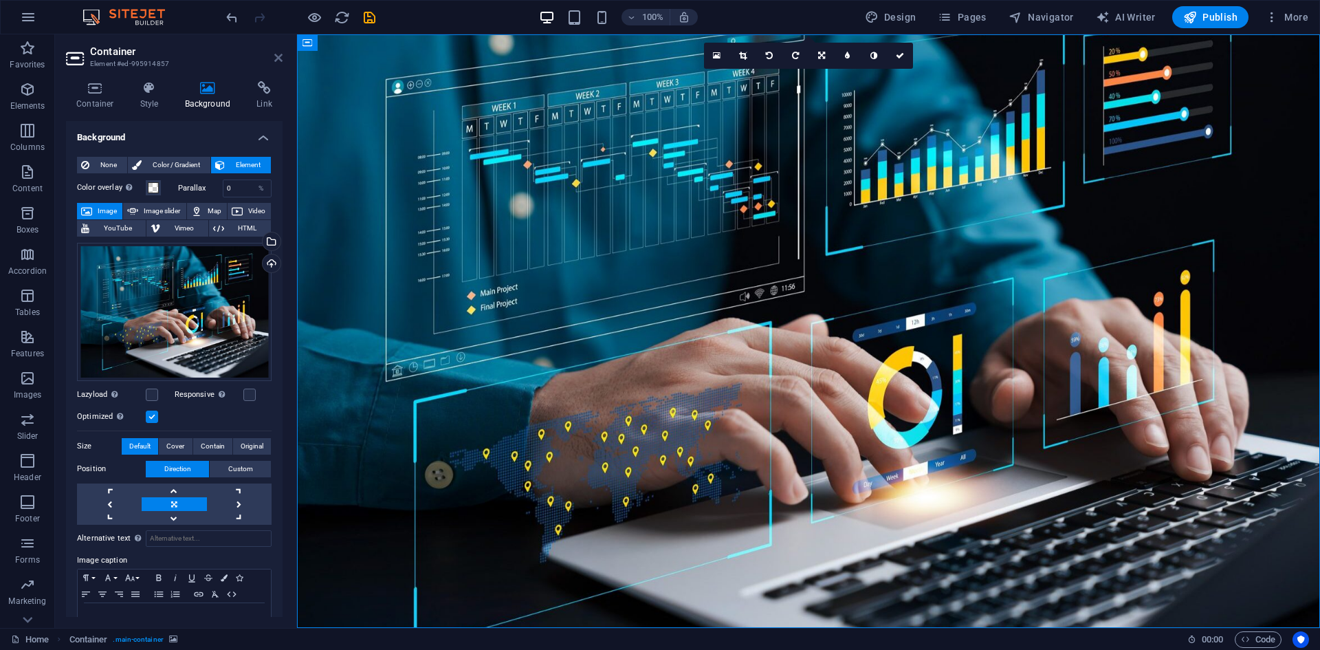
click at [280, 54] on icon at bounding box center [278, 57] width 8 height 11
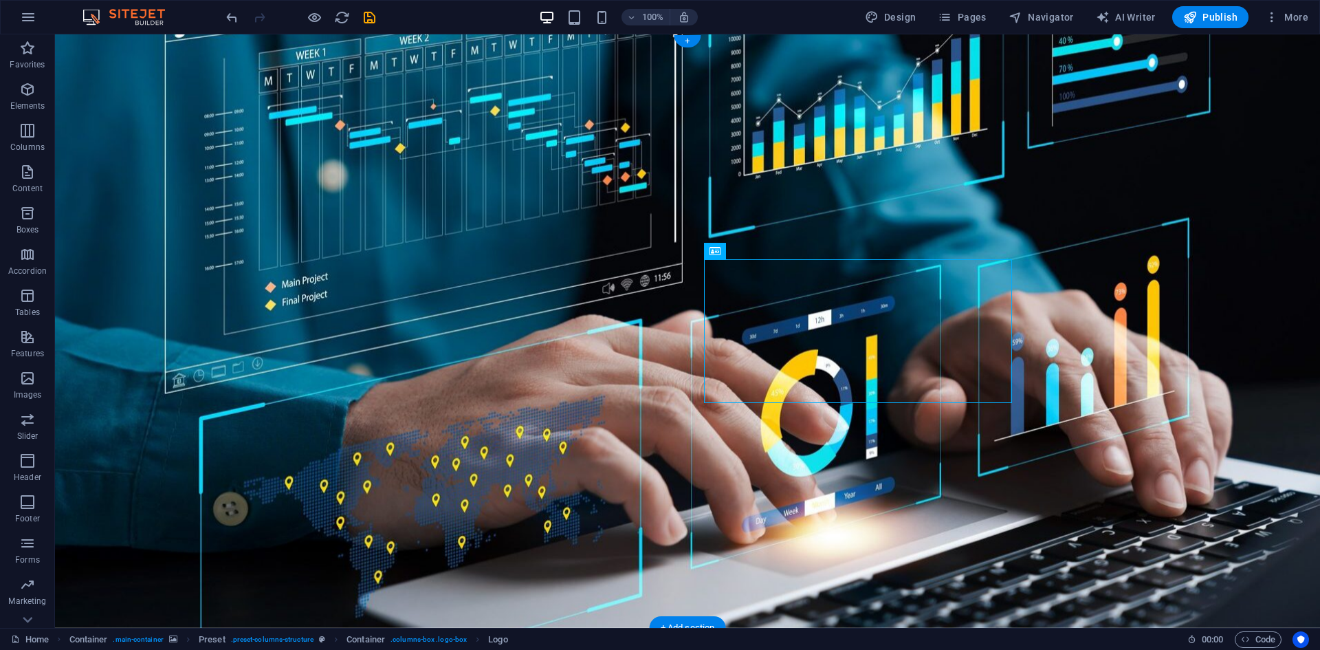
click at [1296, 440] on figure at bounding box center [687, 330] width 1265 height 593
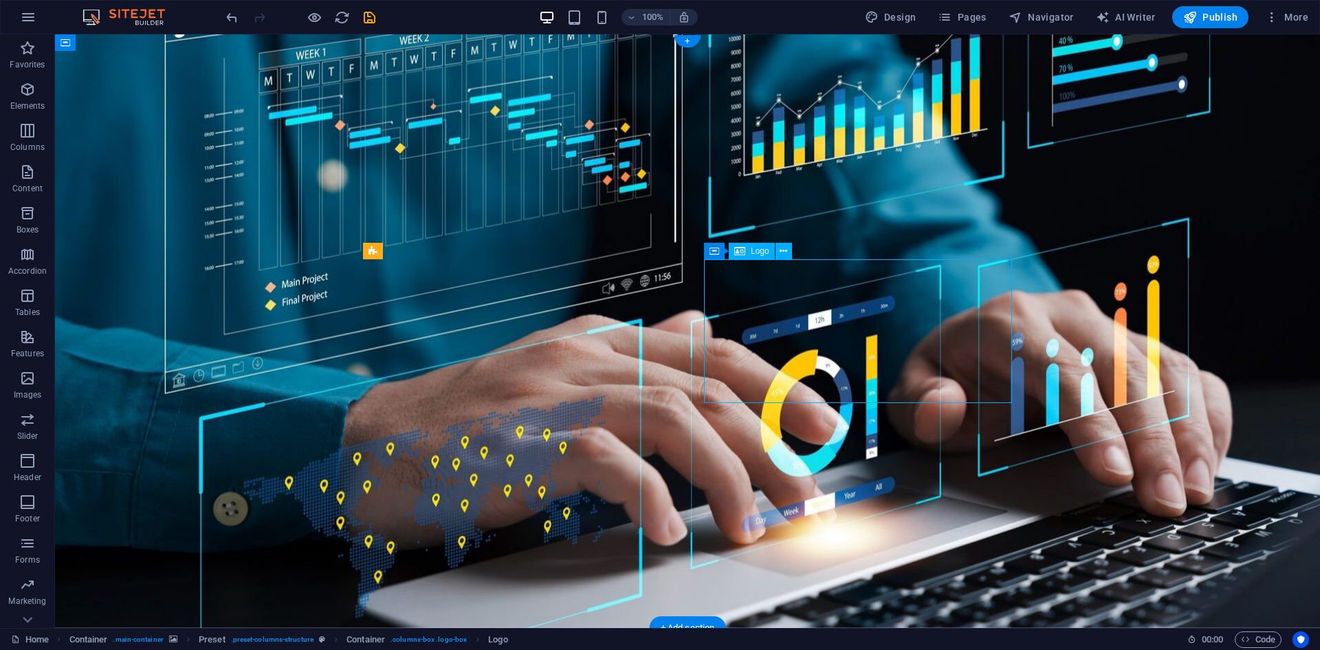
drag, startPoint x: 865, startPoint y: 329, endPoint x: 861, endPoint y: 273, distance: 56.5
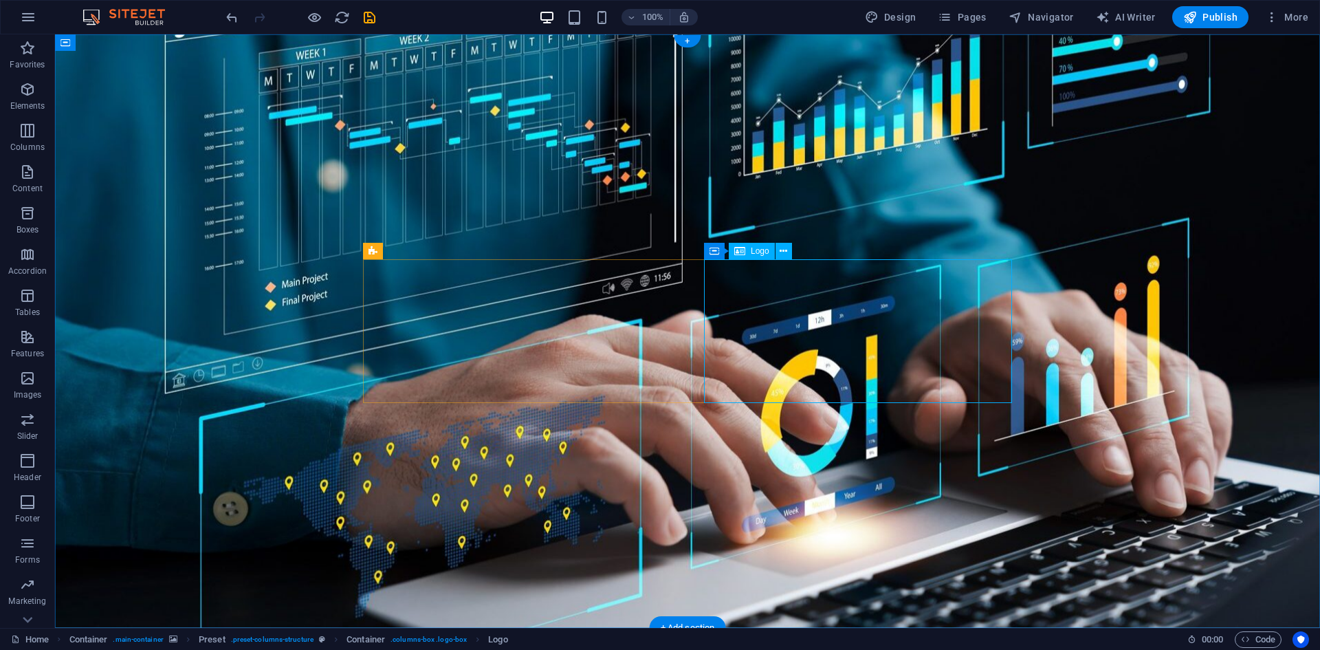
select select "px"
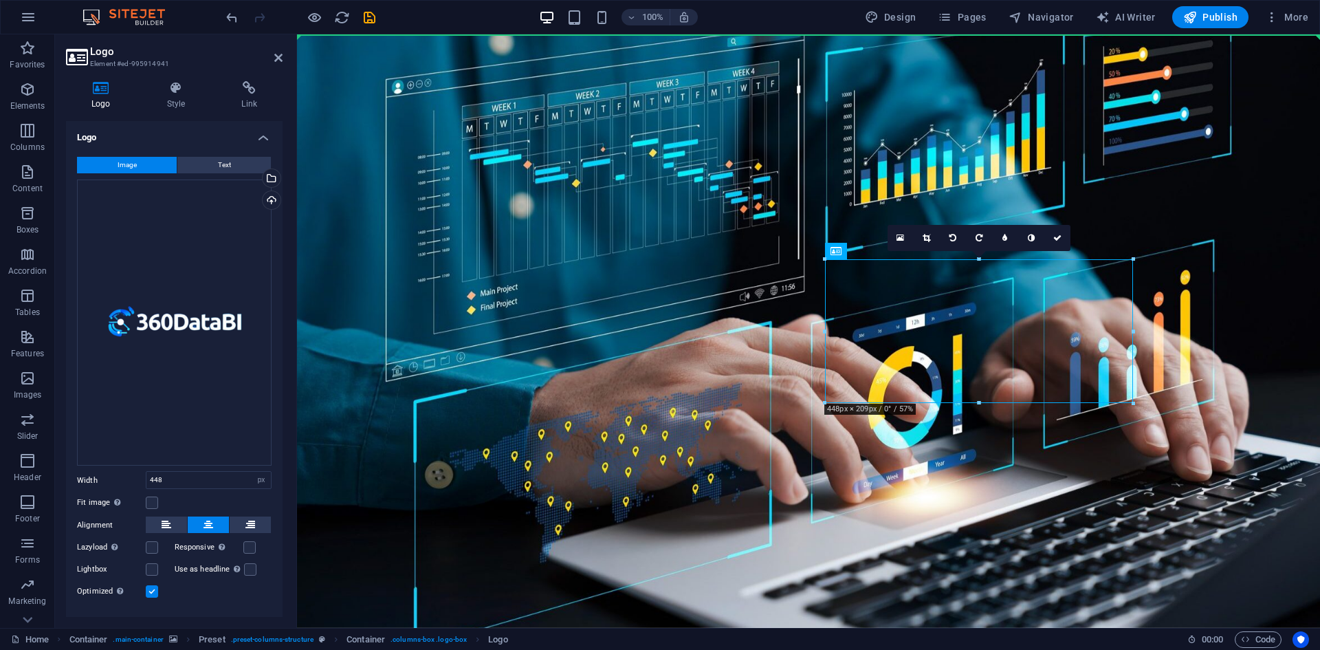
drag, startPoint x: 966, startPoint y: 327, endPoint x: 694, endPoint y: 188, distance: 305.9
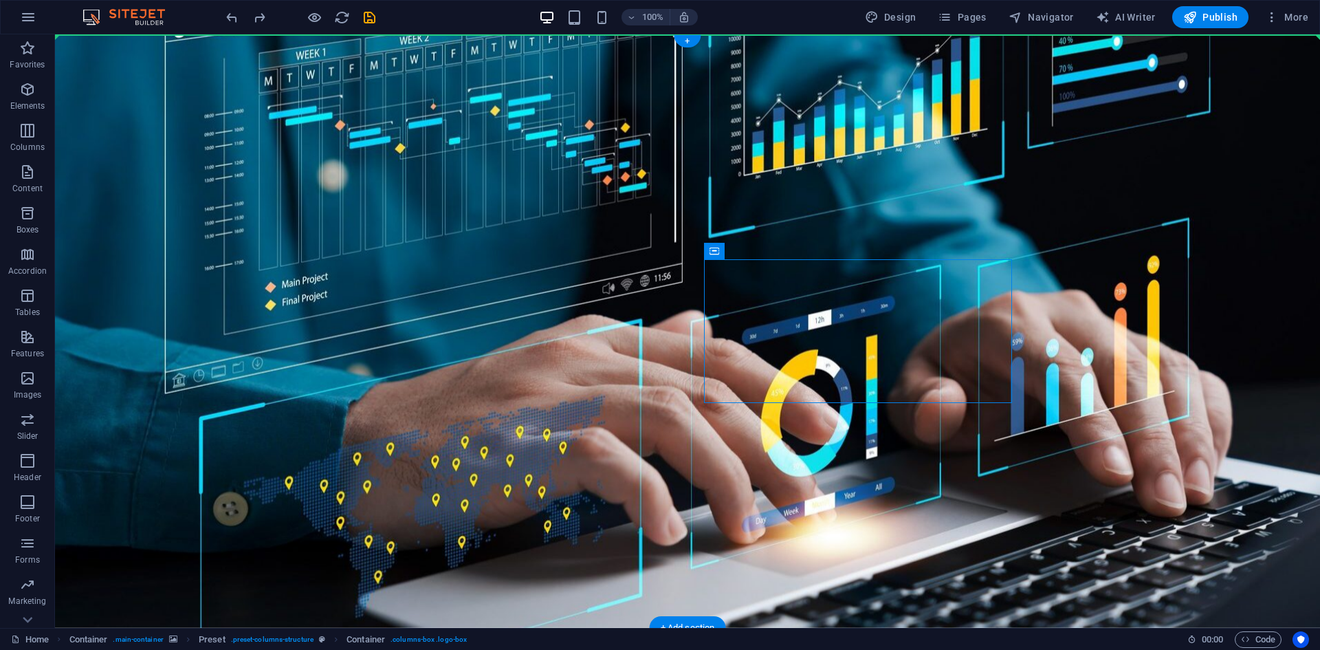
drag, startPoint x: 894, startPoint y: 287, endPoint x: 576, endPoint y: 175, distance: 337.0
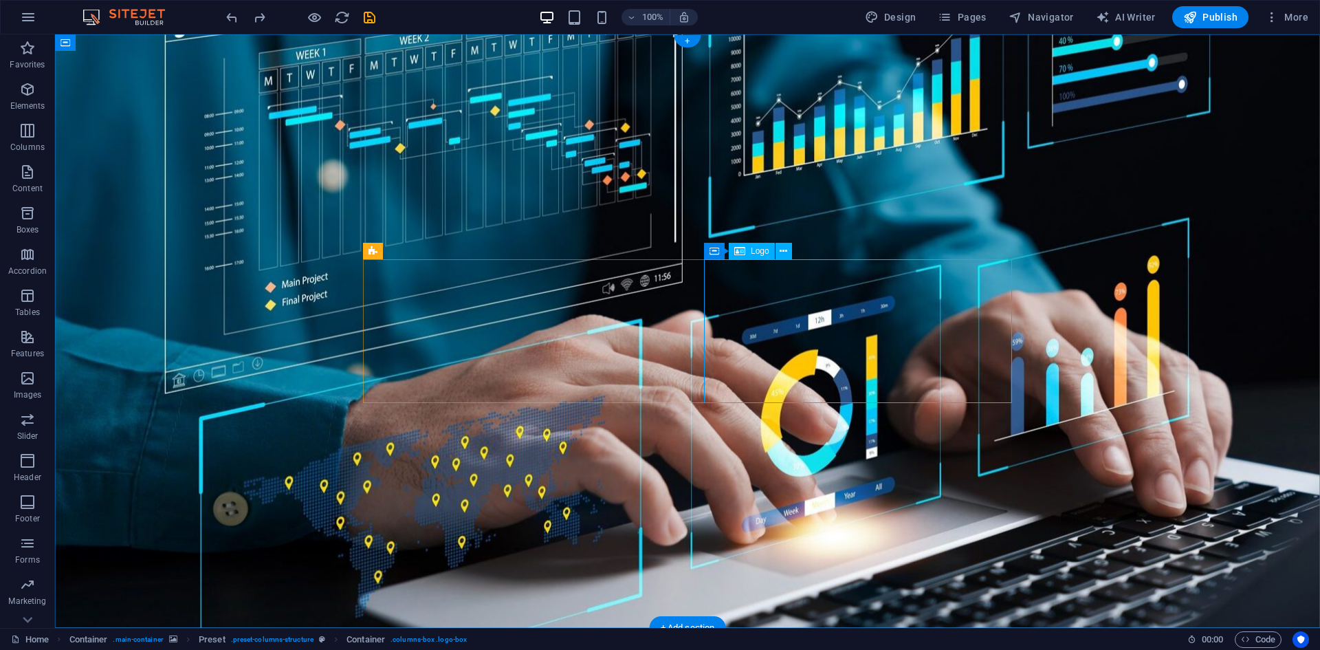
click at [779, 245] on icon at bounding box center [783, 251] width 8 height 14
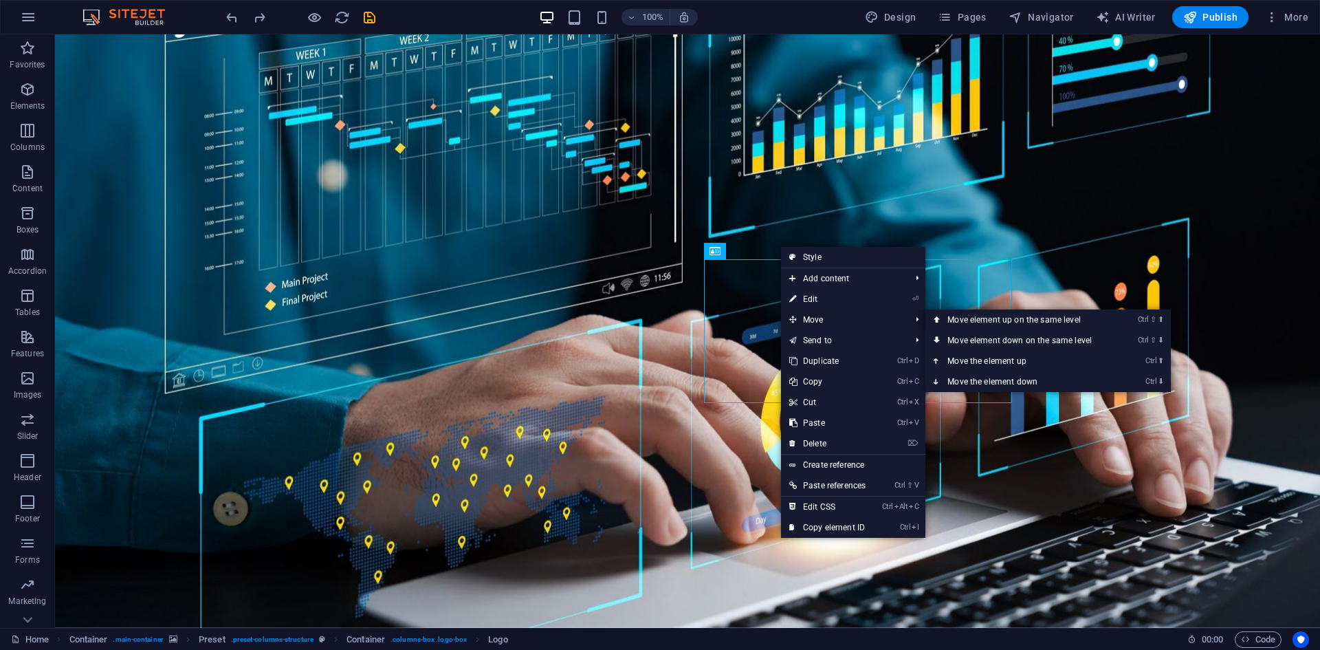
click at [830, 316] on span "Move" at bounding box center [843, 319] width 124 height 21
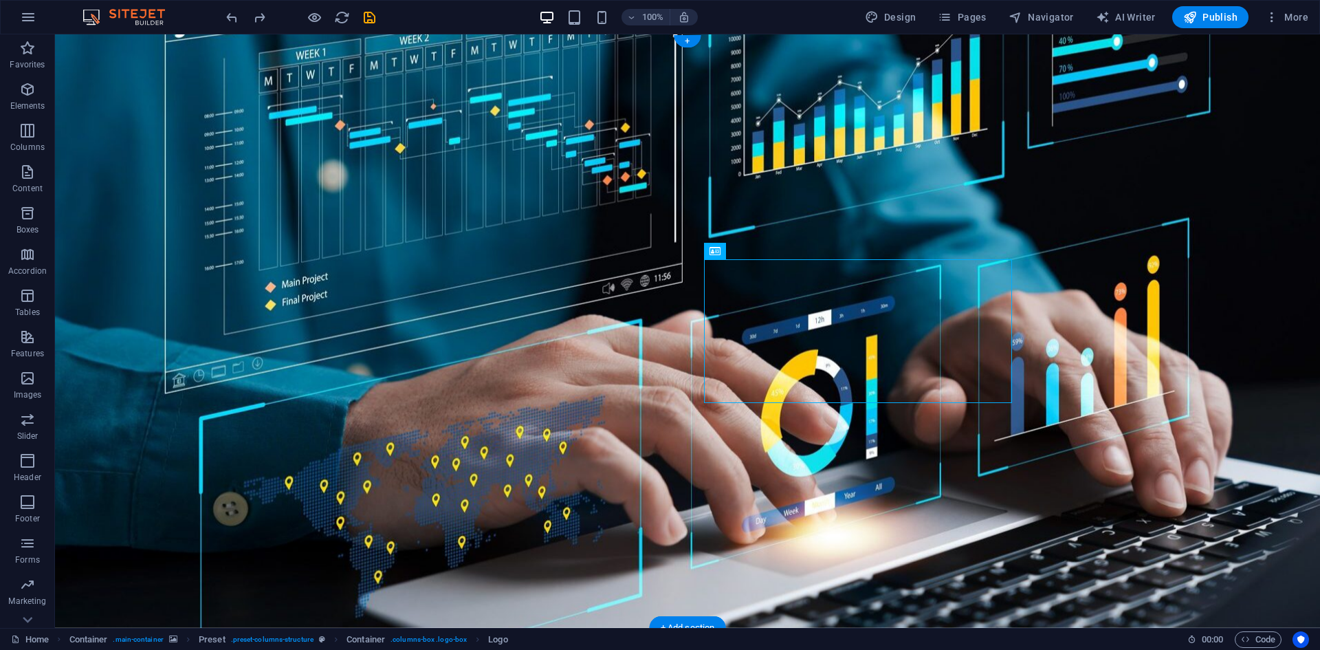
click at [58, 461] on figure at bounding box center [687, 330] width 1265 height 593
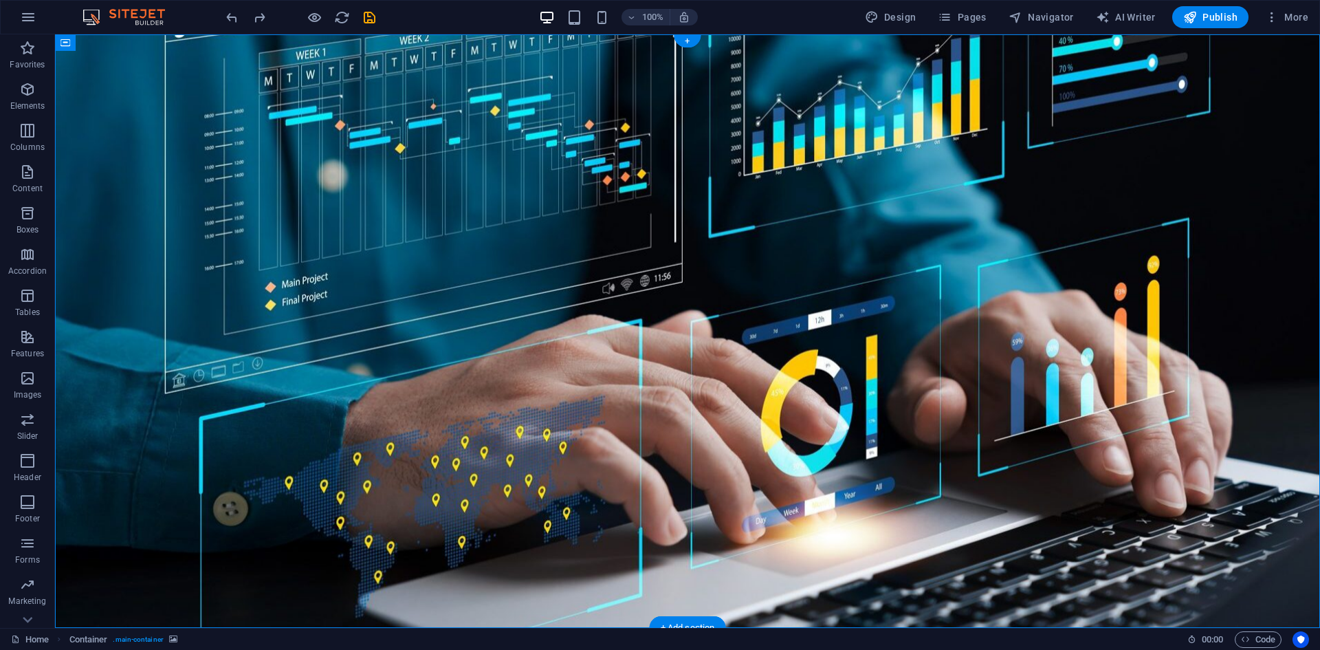
click at [168, 313] on figure at bounding box center [687, 330] width 1265 height 593
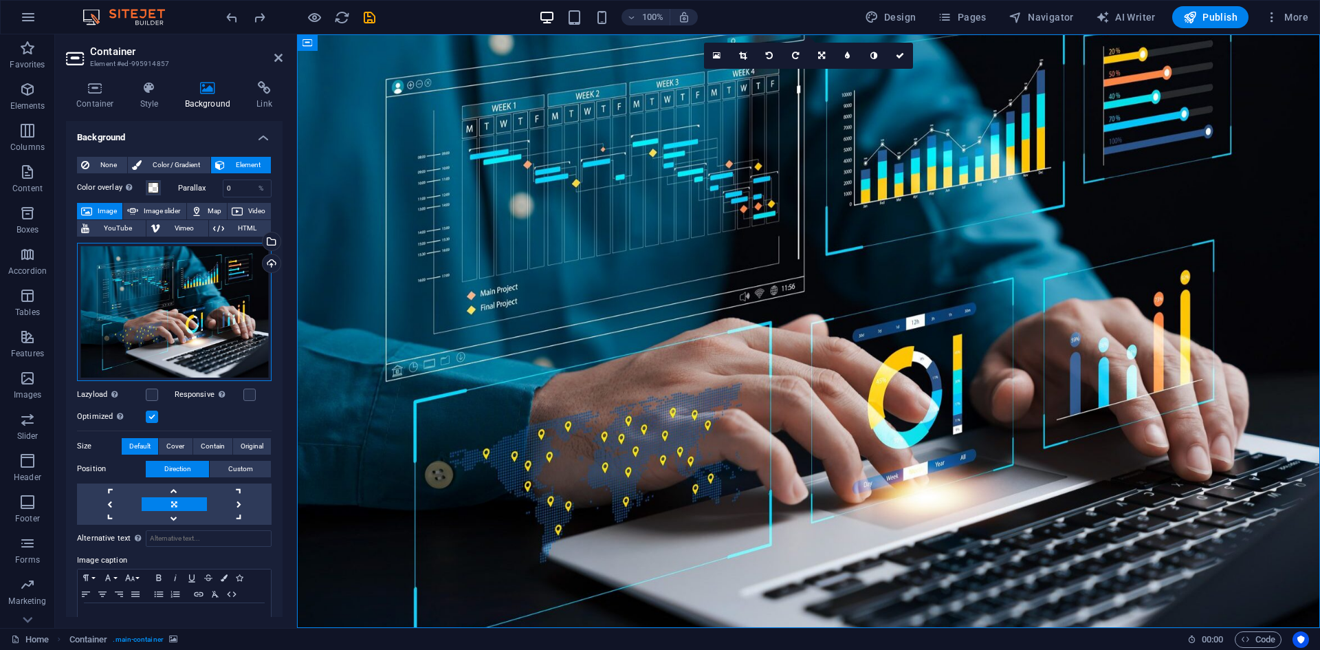
click at [164, 287] on div "Drag files here, click to choose files or select files from Files or our free s…" at bounding box center [174, 312] width 195 height 138
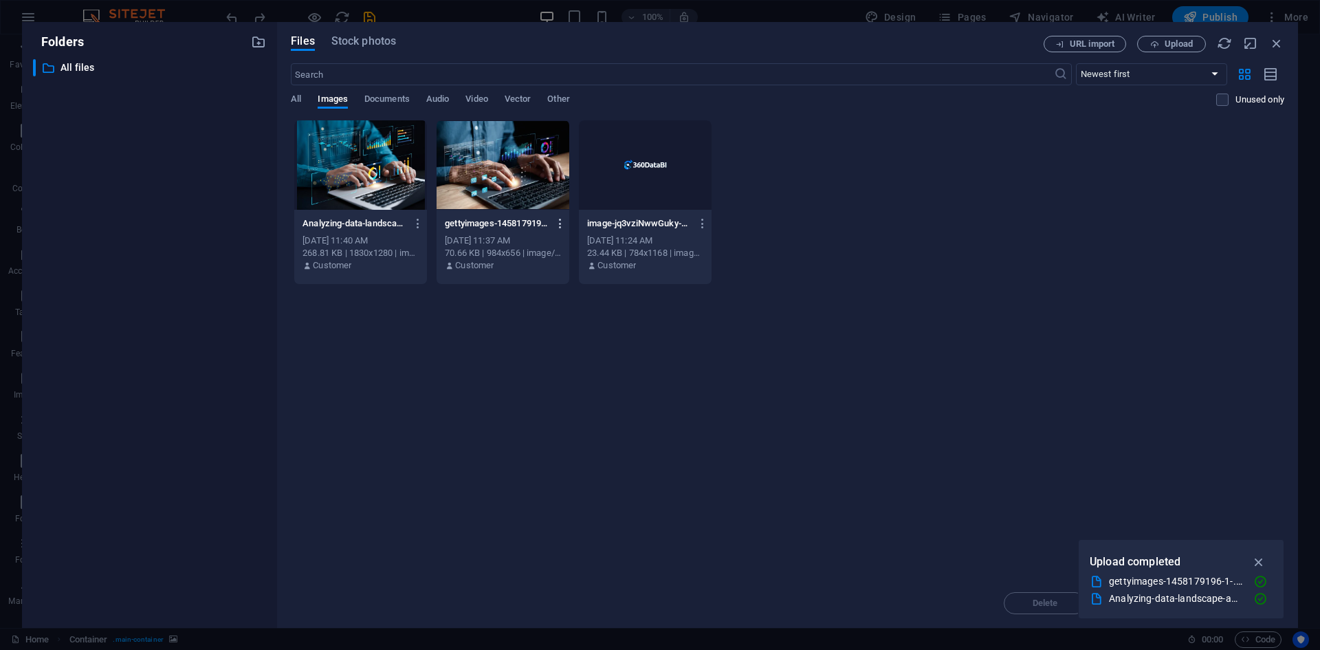
click at [561, 225] on icon "button" at bounding box center [560, 223] width 13 height 12
click at [584, 459] on h6 "Delete" at bounding box center [568, 457] width 57 height 16
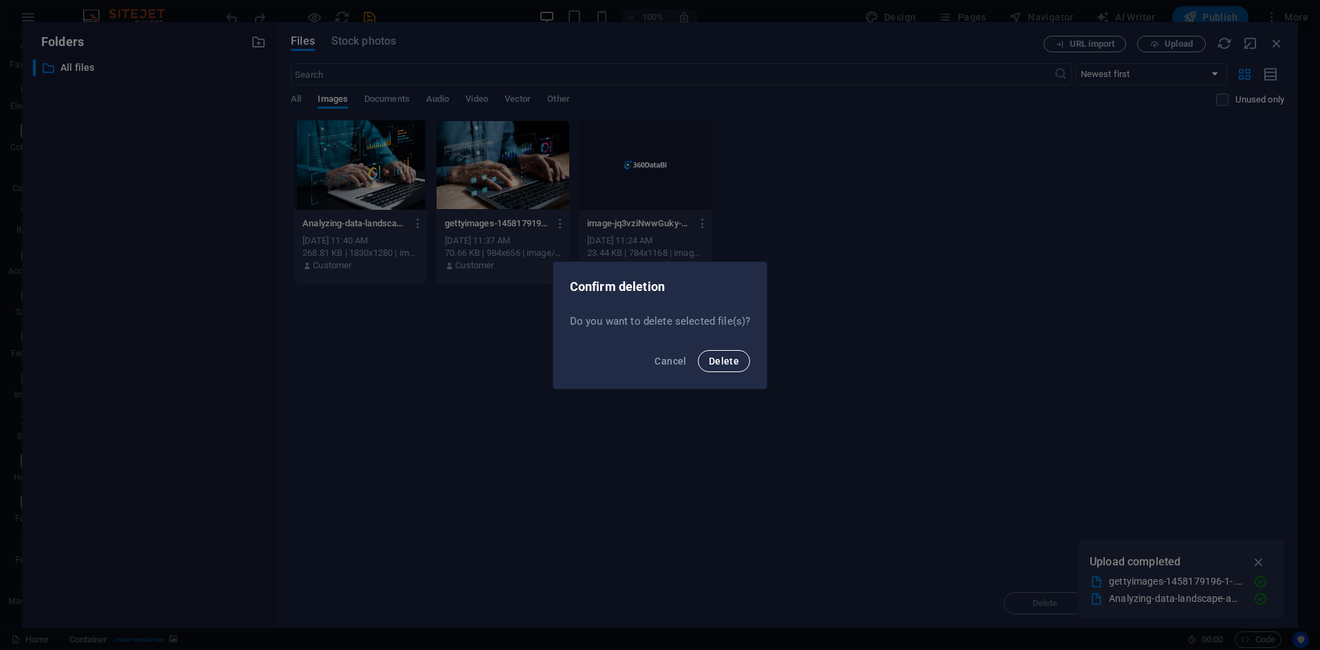
click at [733, 357] on span "Delete" at bounding box center [724, 360] width 30 height 11
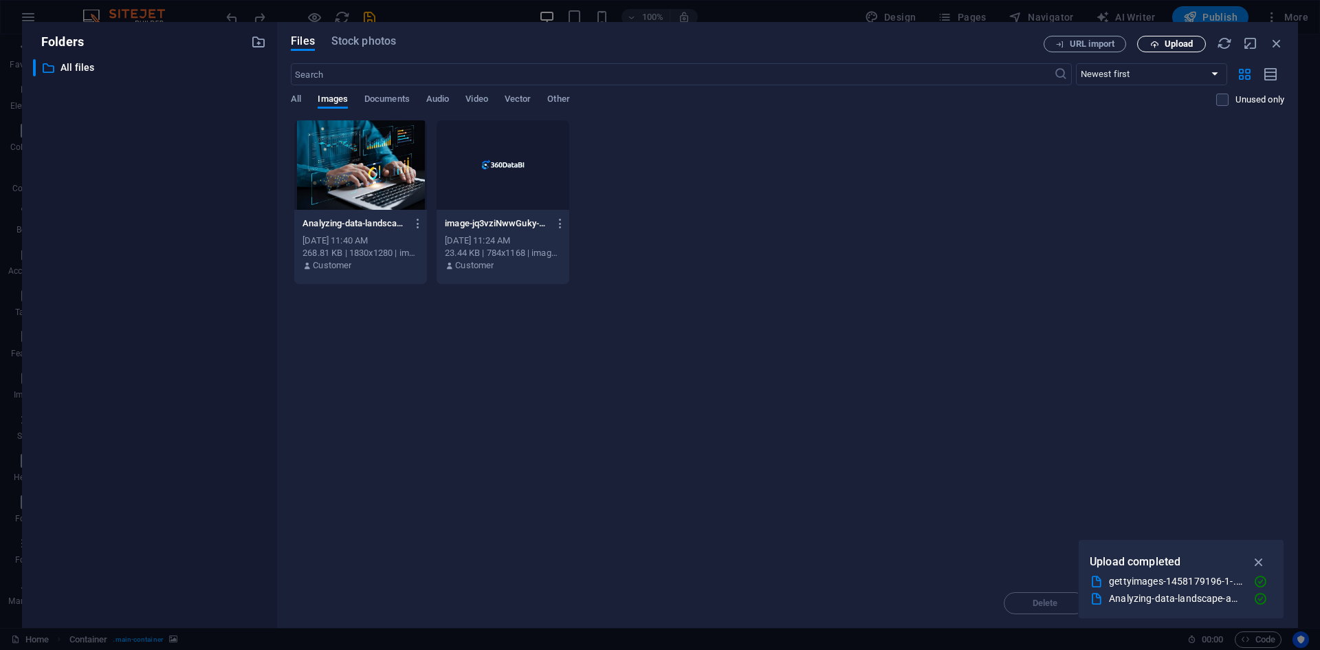
click at [1163, 48] on span "Upload" at bounding box center [1171, 44] width 56 height 9
click at [268, 90] on div "Folders ​ All files All files" at bounding box center [149, 325] width 255 height 606
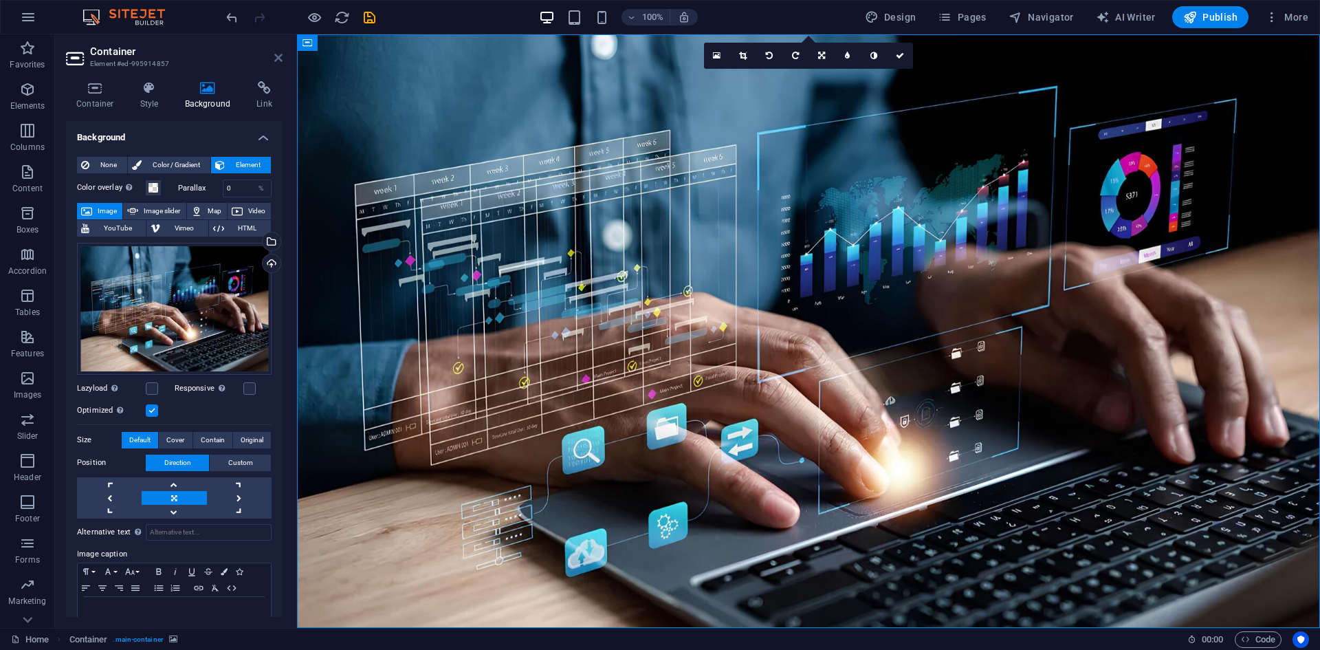
click at [281, 59] on icon at bounding box center [278, 57] width 8 height 11
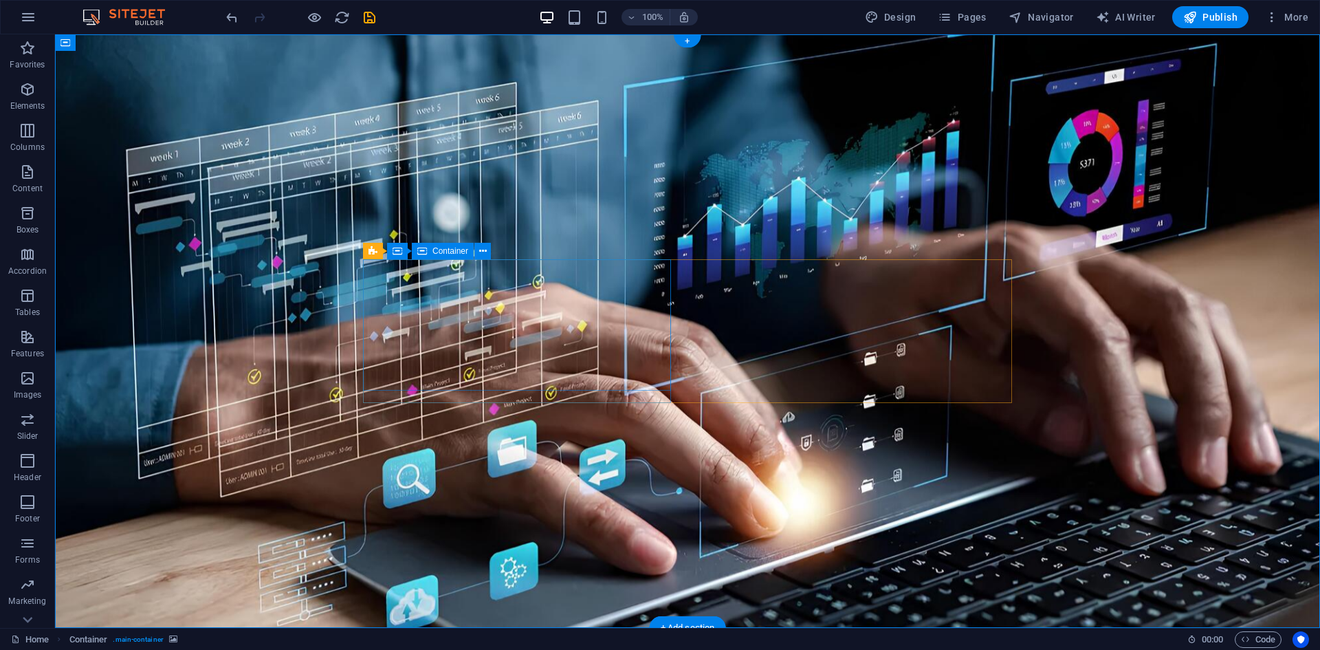
select select "rem"
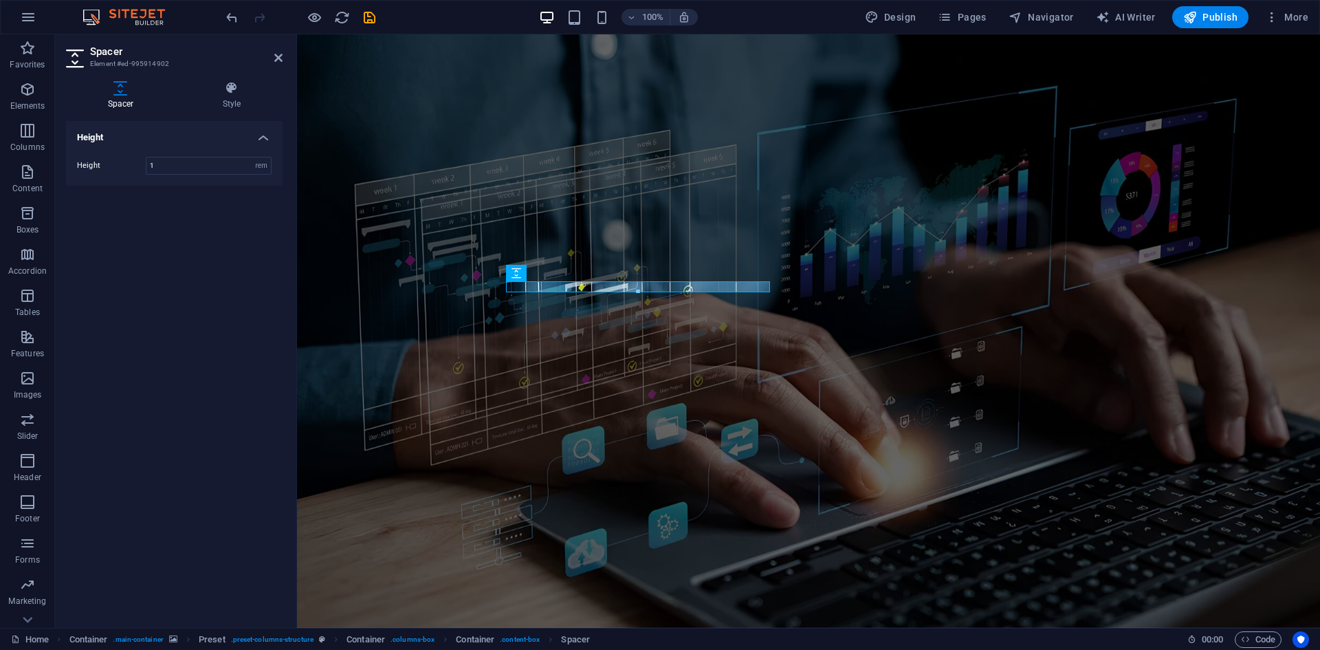
click at [867, 476] on figure at bounding box center [808, 330] width 1023 height 593
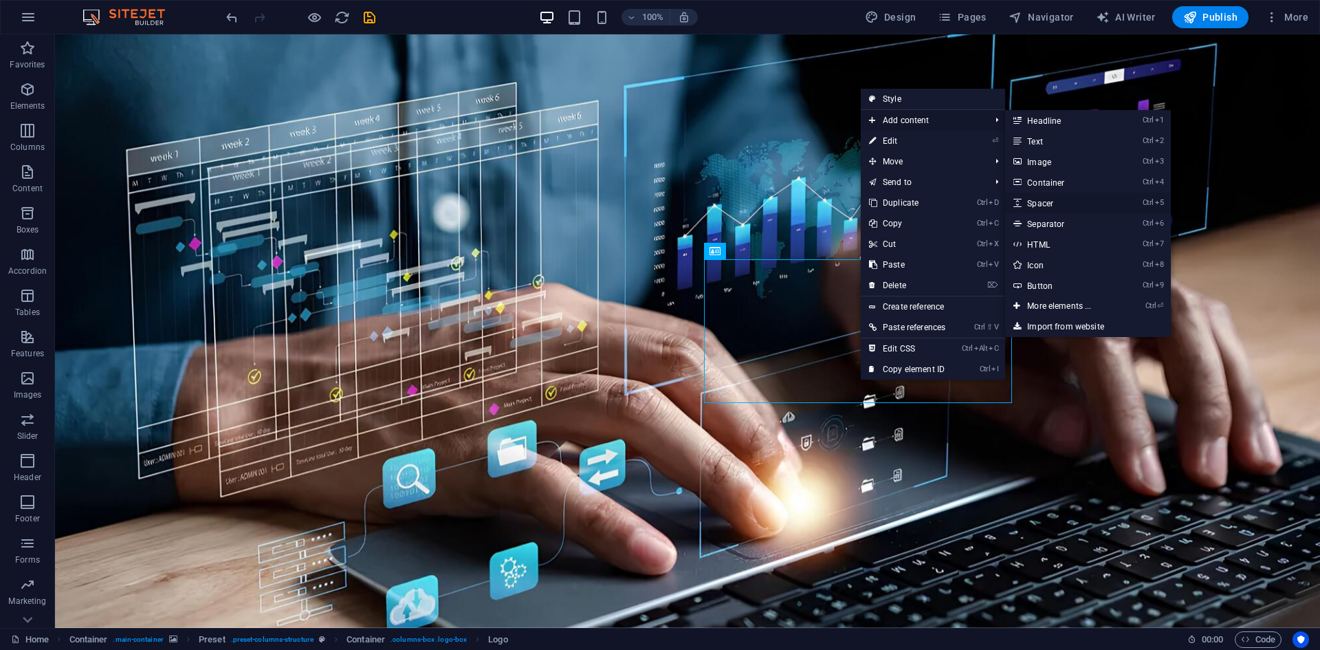
drag, startPoint x: 775, startPoint y: 168, endPoint x: 1074, endPoint y: 201, distance: 300.8
click at [1074, 201] on link "Ctrl 5 Spacer" at bounding box center [1061, 202] width 113 height 21
select select "px"
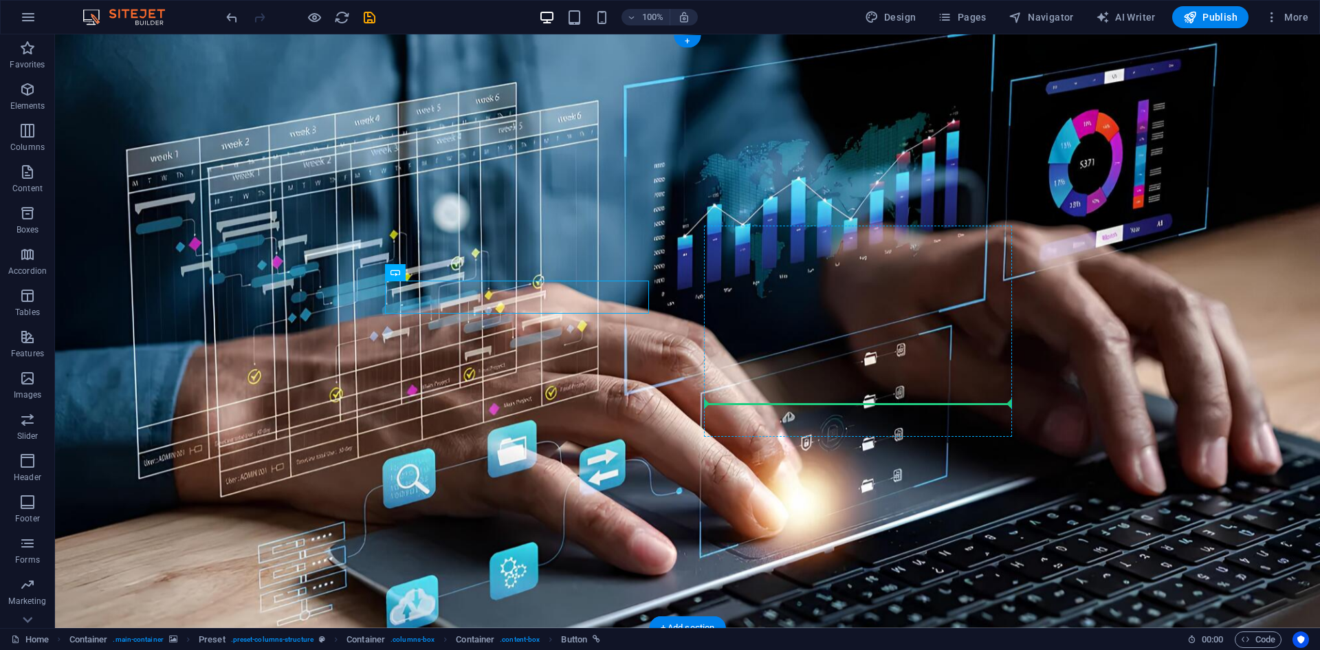
drag, startPoint x: 602, startPoint y: 297, endPoint x: 856, endPoint y: 406, distance: 276.6
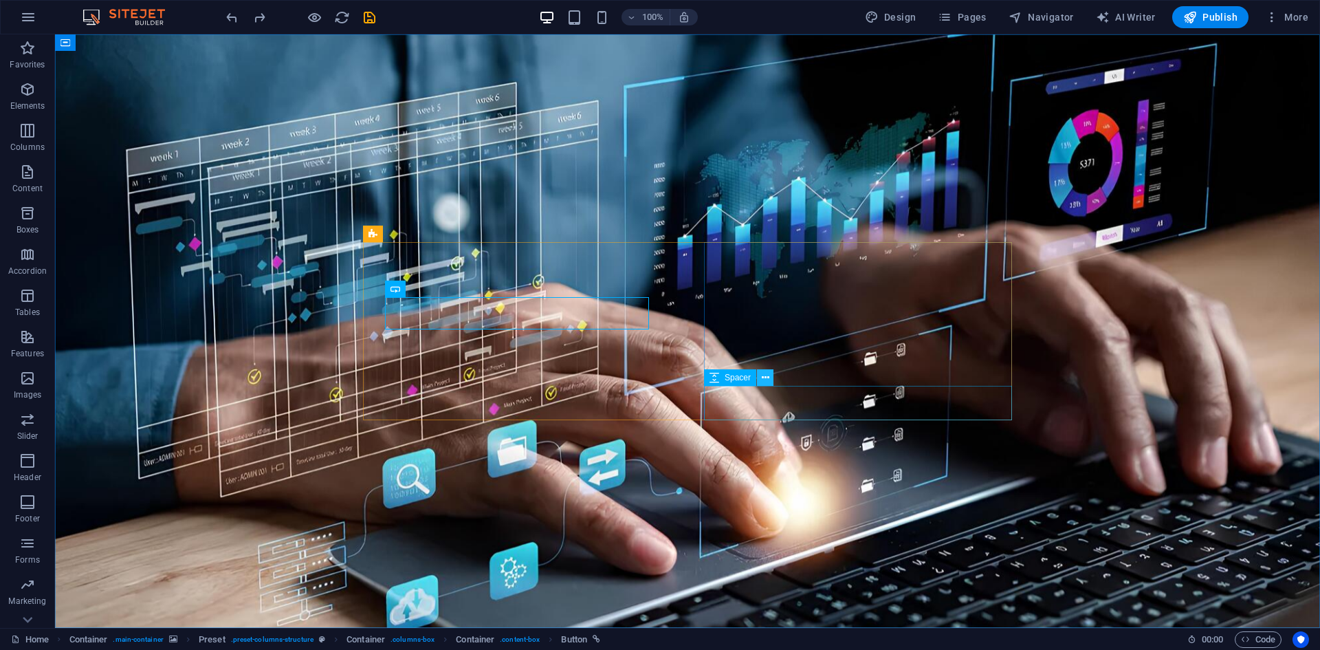
click at [765, 381] on icon at bounding box center [766, 378] width 8 height 14
click at [771, 381] on button at bounding box center [765, 377] width 16 height 16
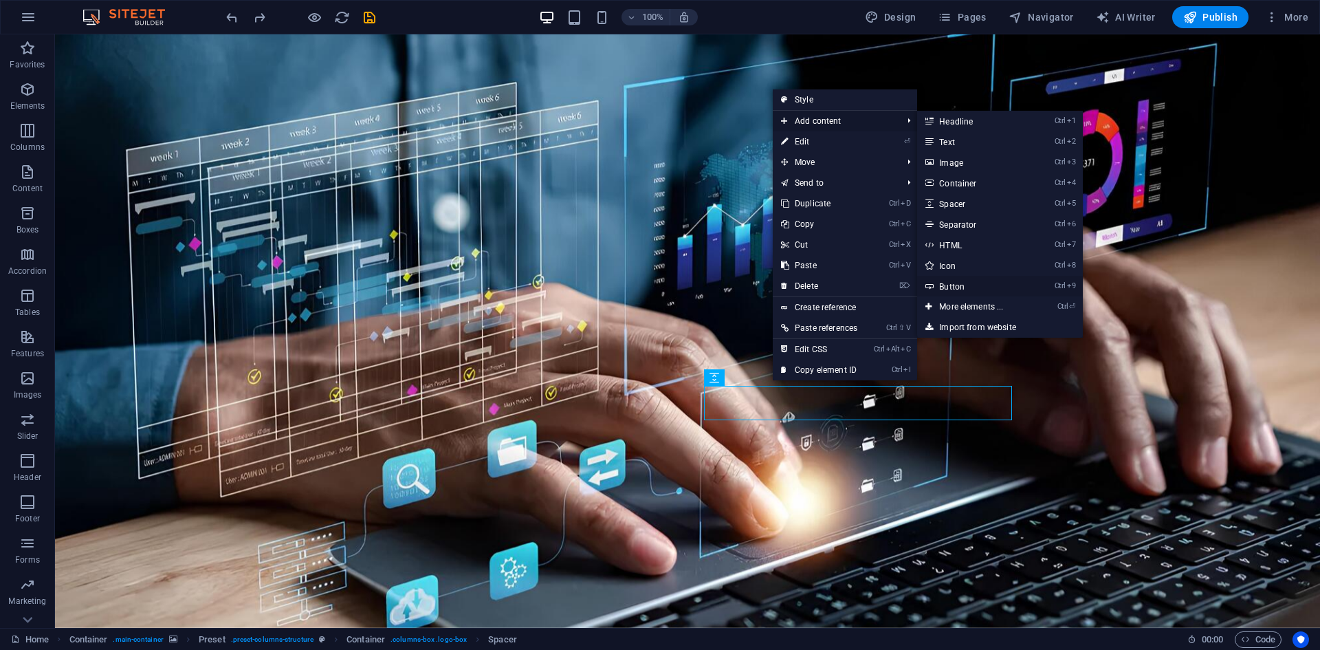
click at [1010, 287] on link "Ctrl 9 Button" at bounding box center [973, 286] width 113 height 21
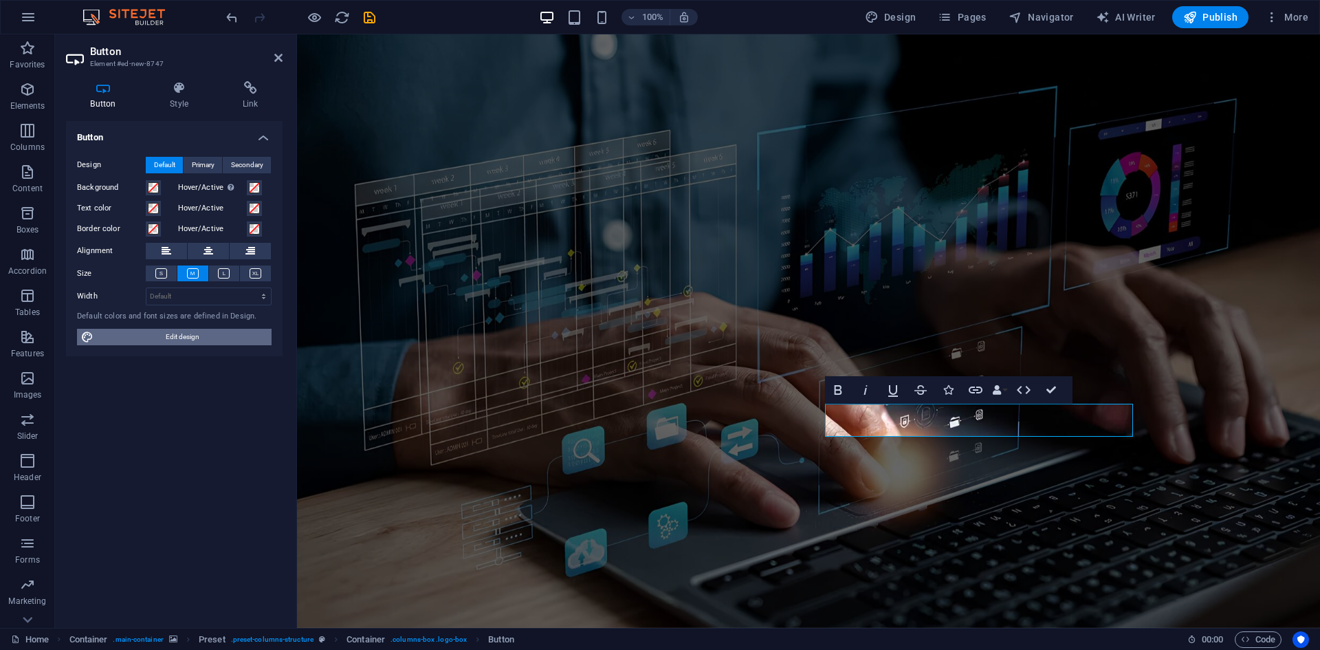
click at [201, 337] on span "Edit design" at bounding box center [183, 337] width 170 height 16
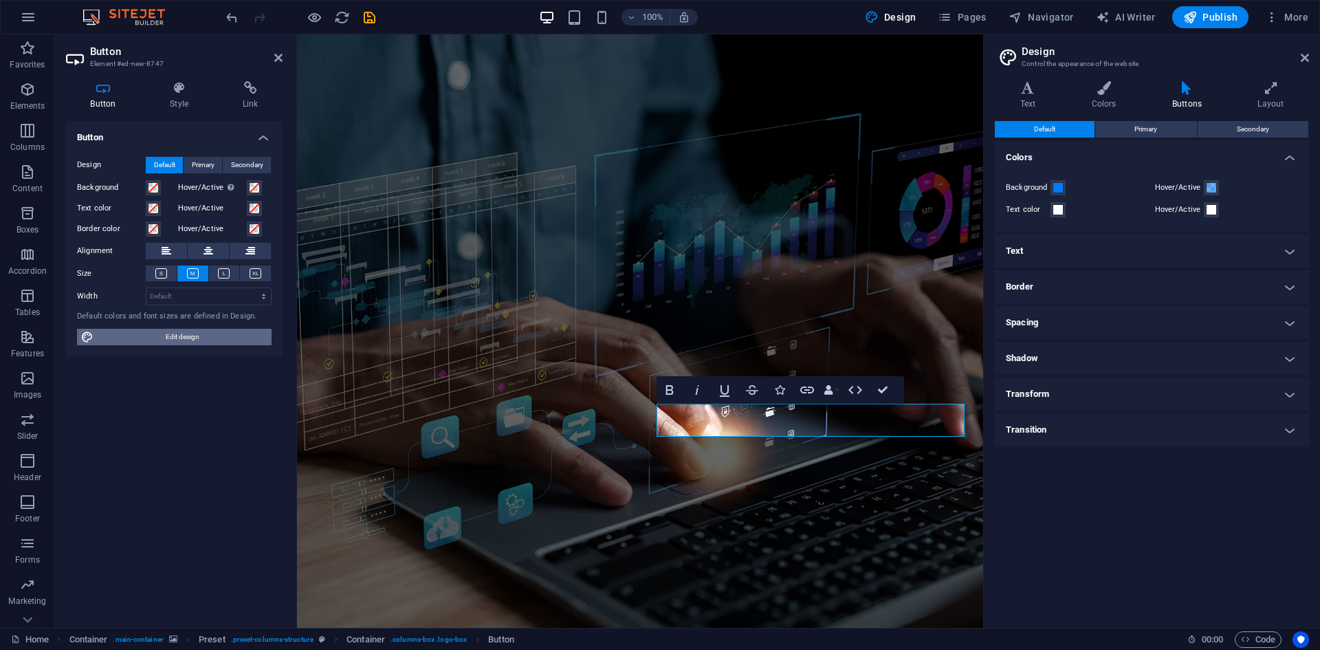
click at [201, 337] on span "Edit design" at bounding box center [183, 337] width 170 height 16
click at [1309, 62] on aside "Design Control the appearance of the website Variants Text Colors Buttons Layou…" at bounding box center [1151, 330] width 337 height 593
click at [1307, 59] on icon at bounding box center [1305, 57] width 8 height 11
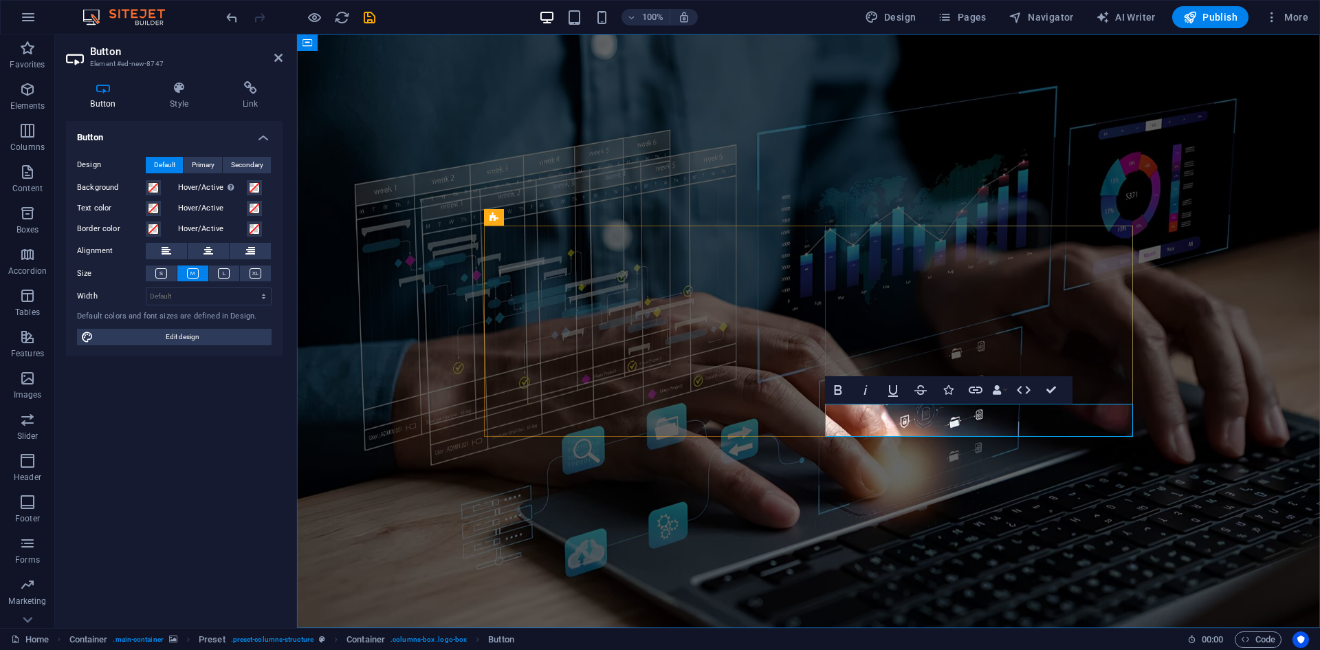
click at [570, 308] on icon at bounding box center [568, 305] width 8 height 14
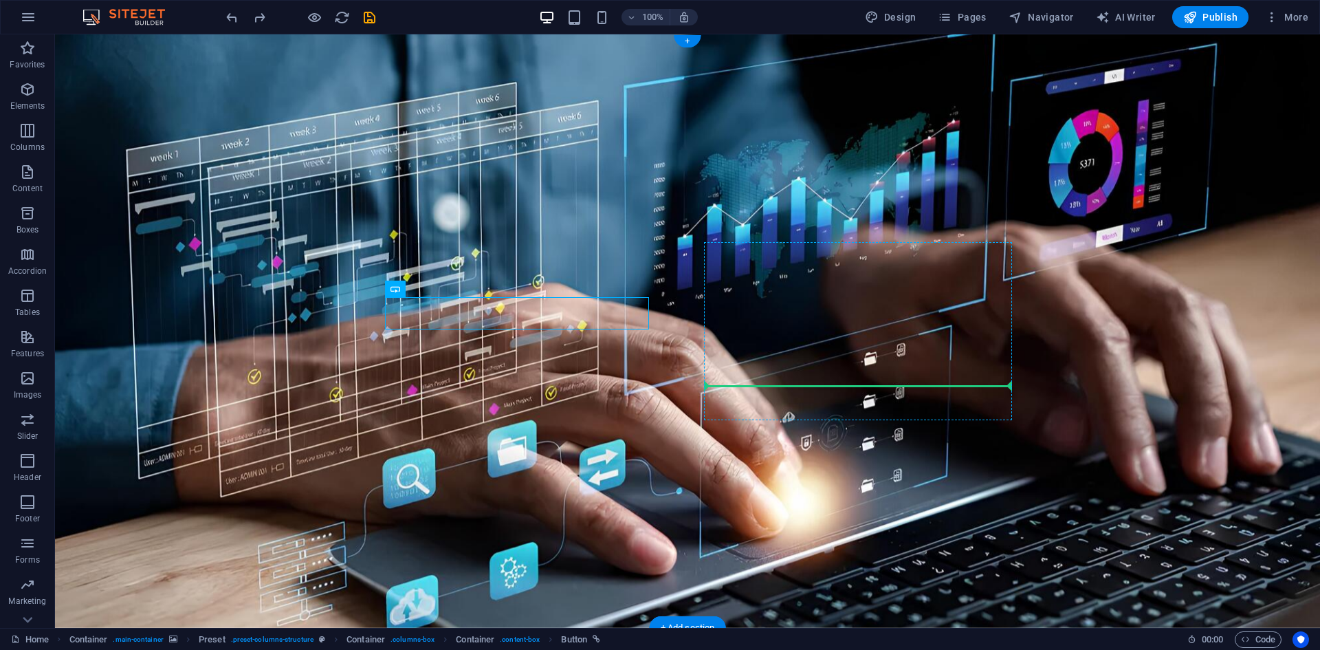
drag, startPoint x: 603, startPoint y: 314, endPoint x: 866, endPoint y: 363, distance: 267.8
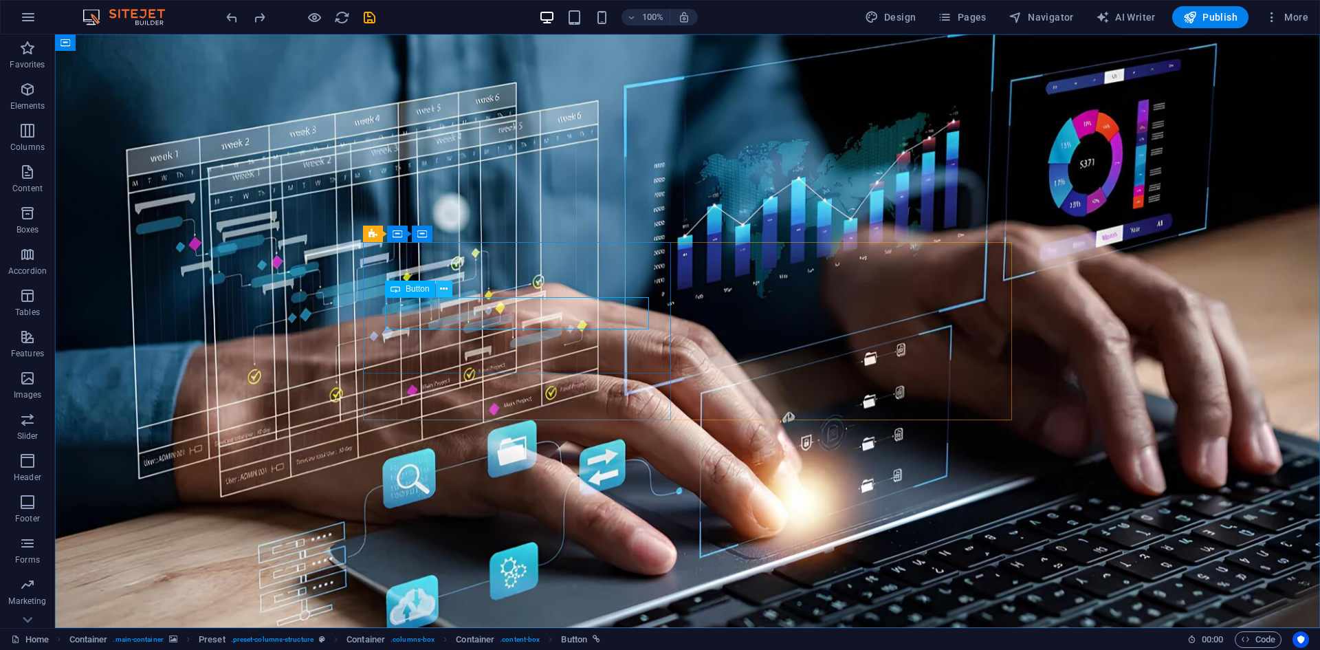
click at [441, 289] on icon at bounding box center [444, 289] width 8 height 14
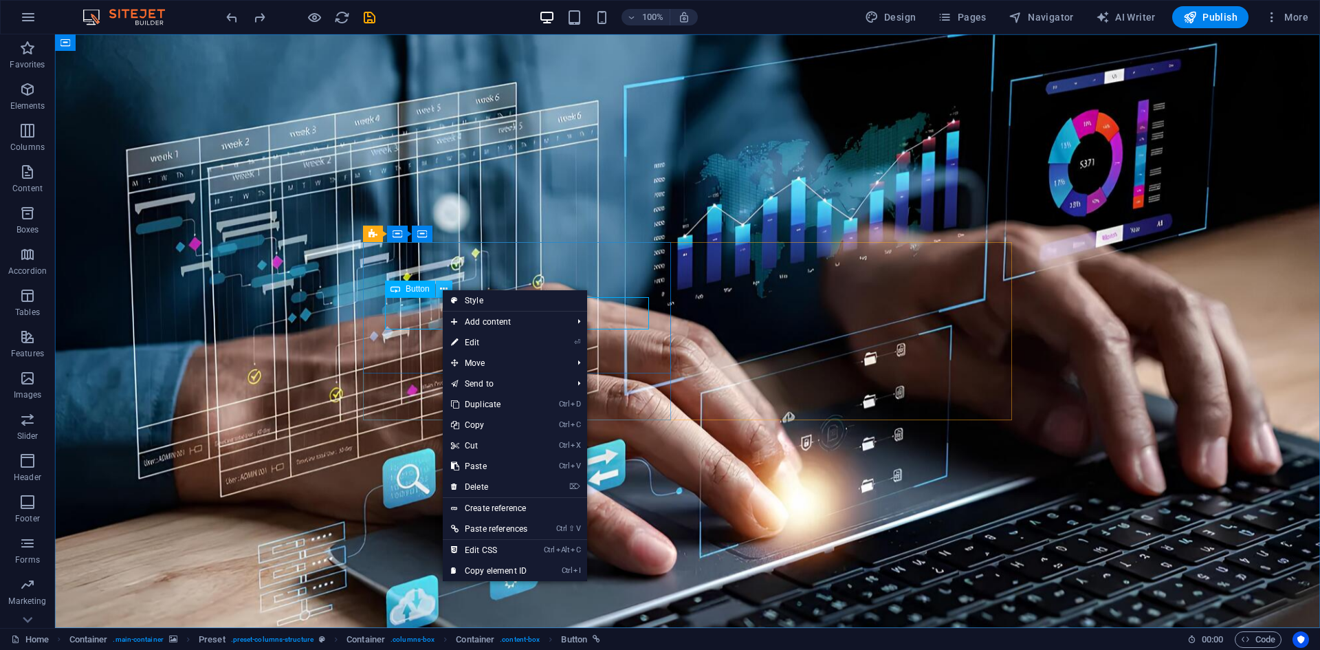
click at [441, 289] on icon at bounding box center [444, 289] width 8 height 14
click at [408, 286] on span "Button" at bounding box center [418, 289] width 24 height 8
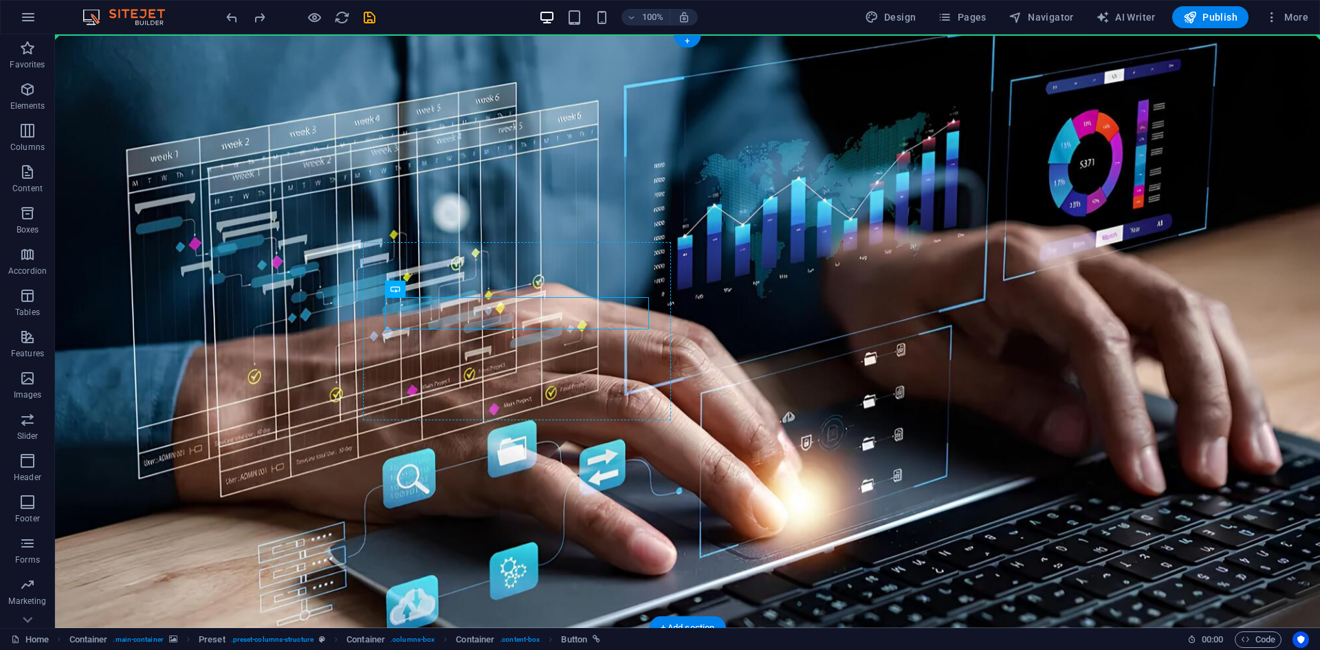
drag, startPoint x: 411, startPoint y: 272, endPoint x: 411, endPoint y: 263, distance: 8.2
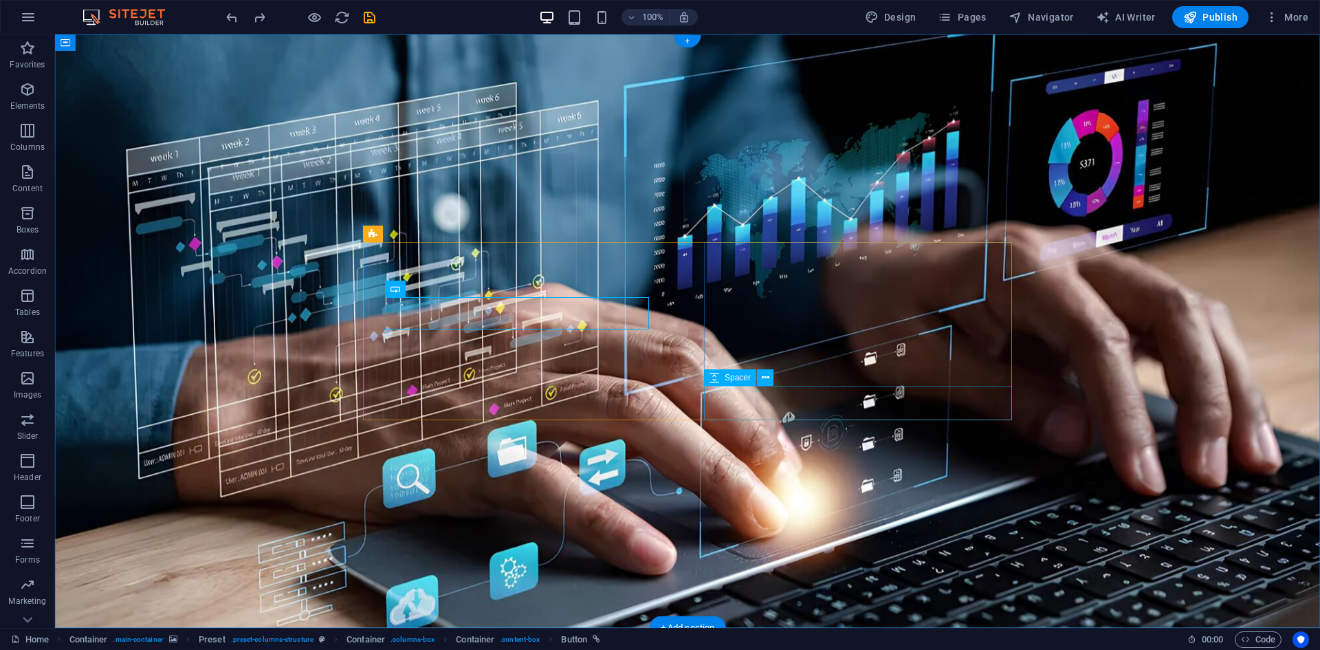
click at [782, 232] on icon at bounding box center [783, 234] width 8 height 14
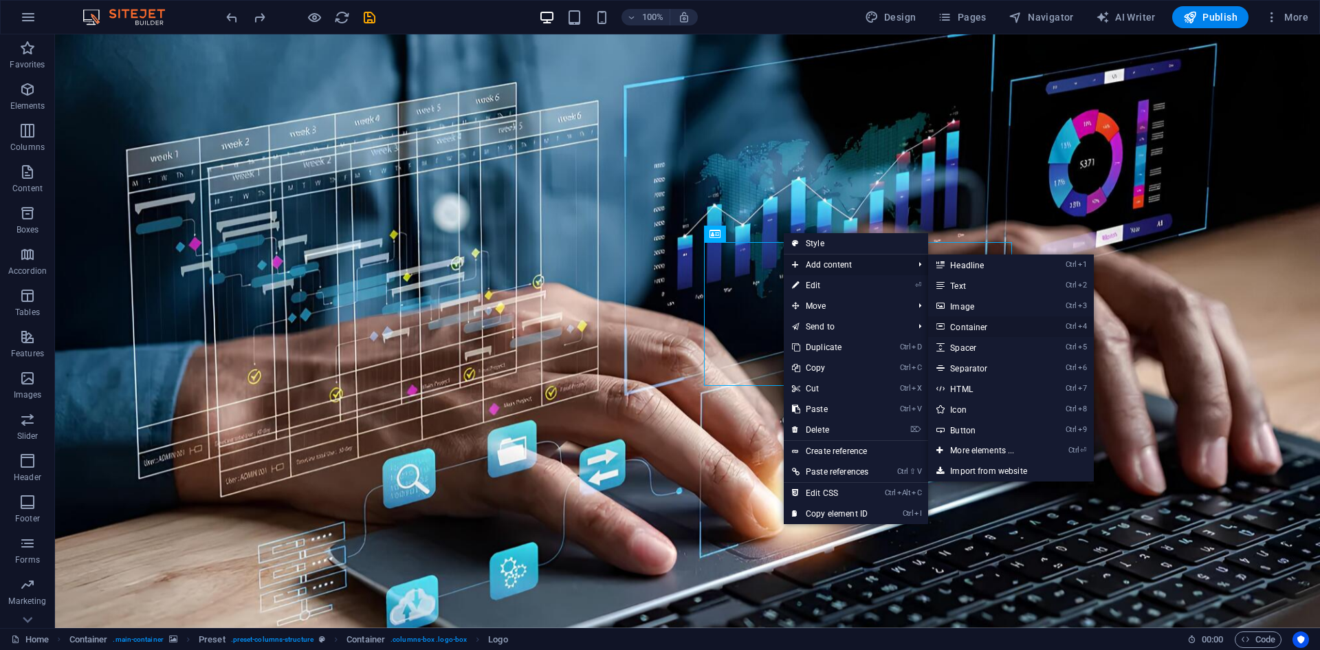
click at [999, 329] on link "Ctrl 4 Container" at bounding box center [984, 326] width 113 height 21
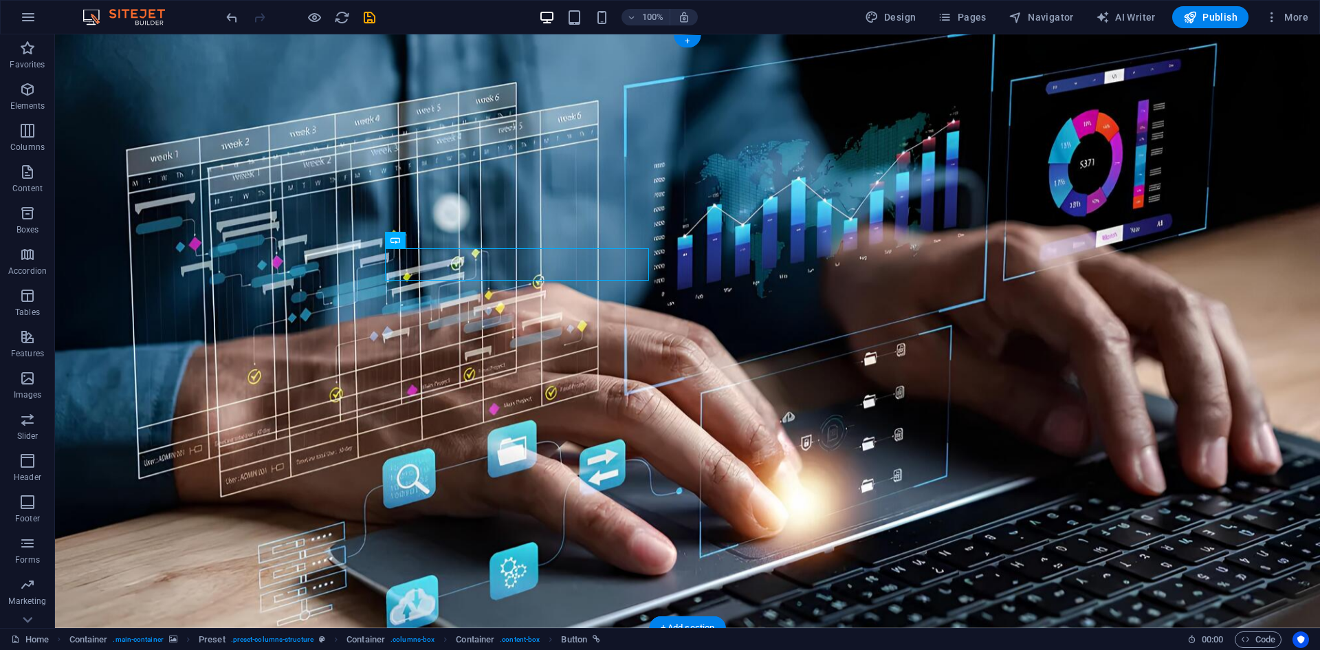
drag, startPoint x: 536, startPoint y: 256, endPoint x: 876, endPoint y: 361, distance: 355.3
click at [716, 463] on figure at bounding box center [687, 330] width 1265 height 593
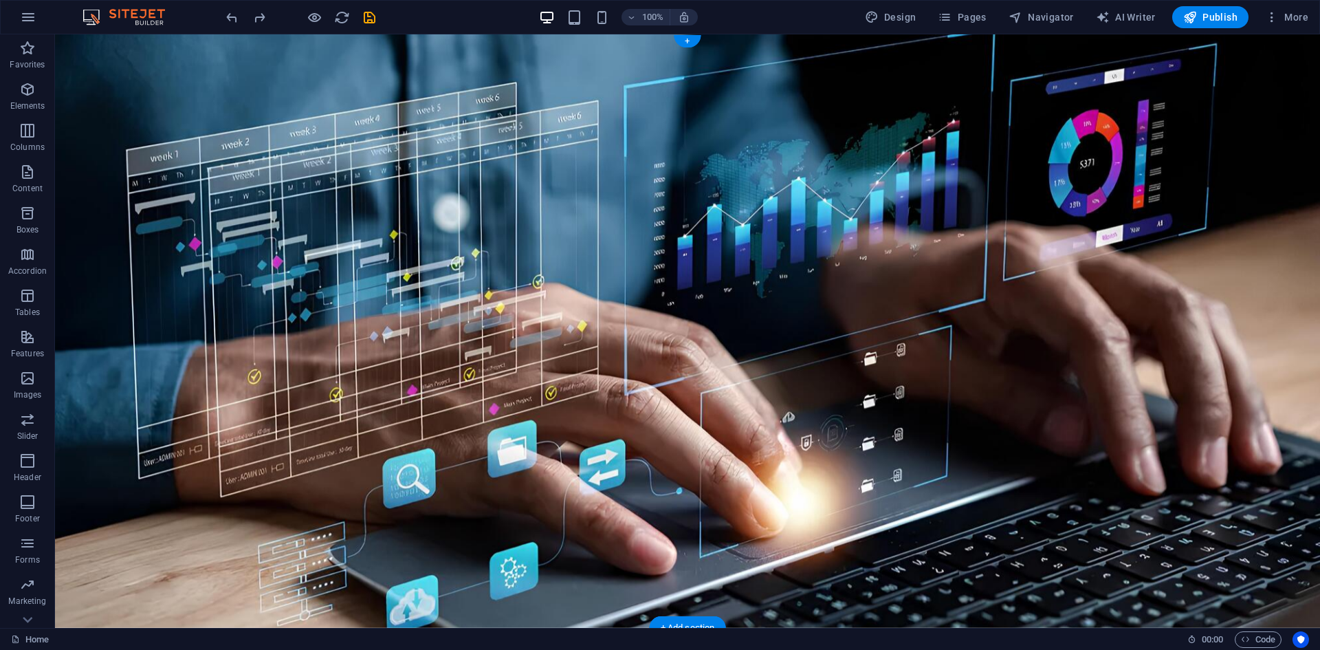
click at [1029, 517] on figure at bounding box center [687, 330] width 1265 height 593
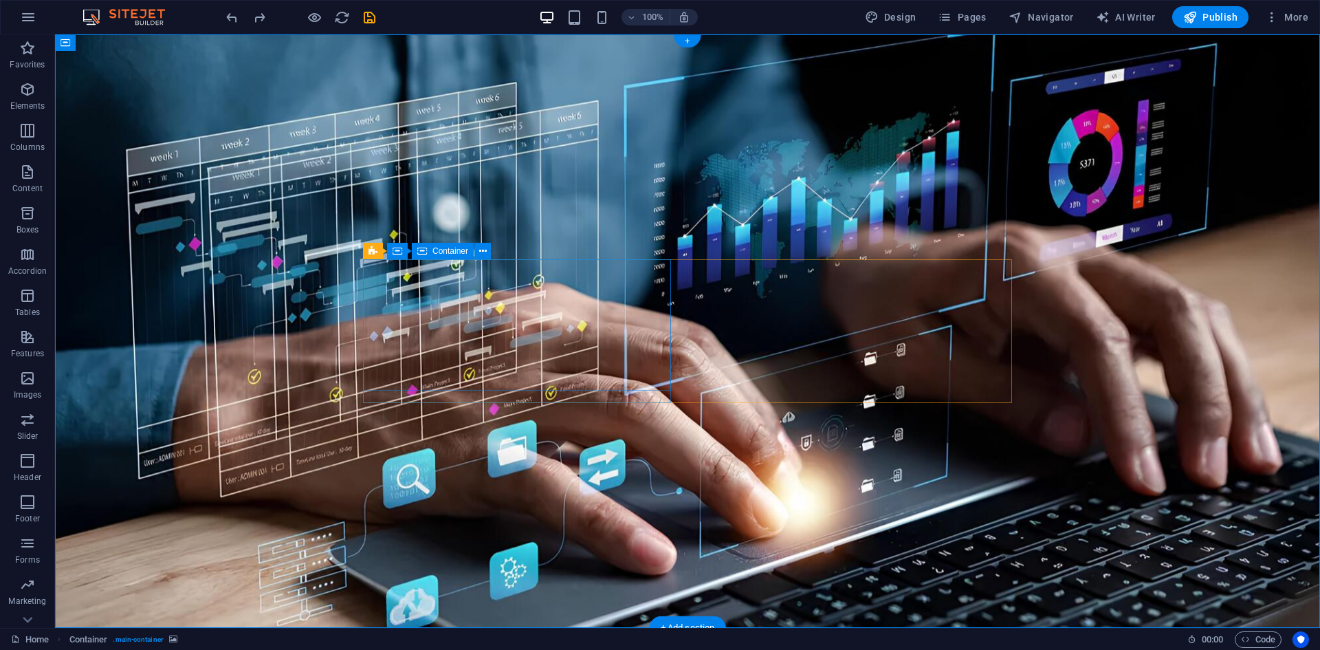
click at [480, 252] on icon at bounding box center [483, 251] width 8 height 14
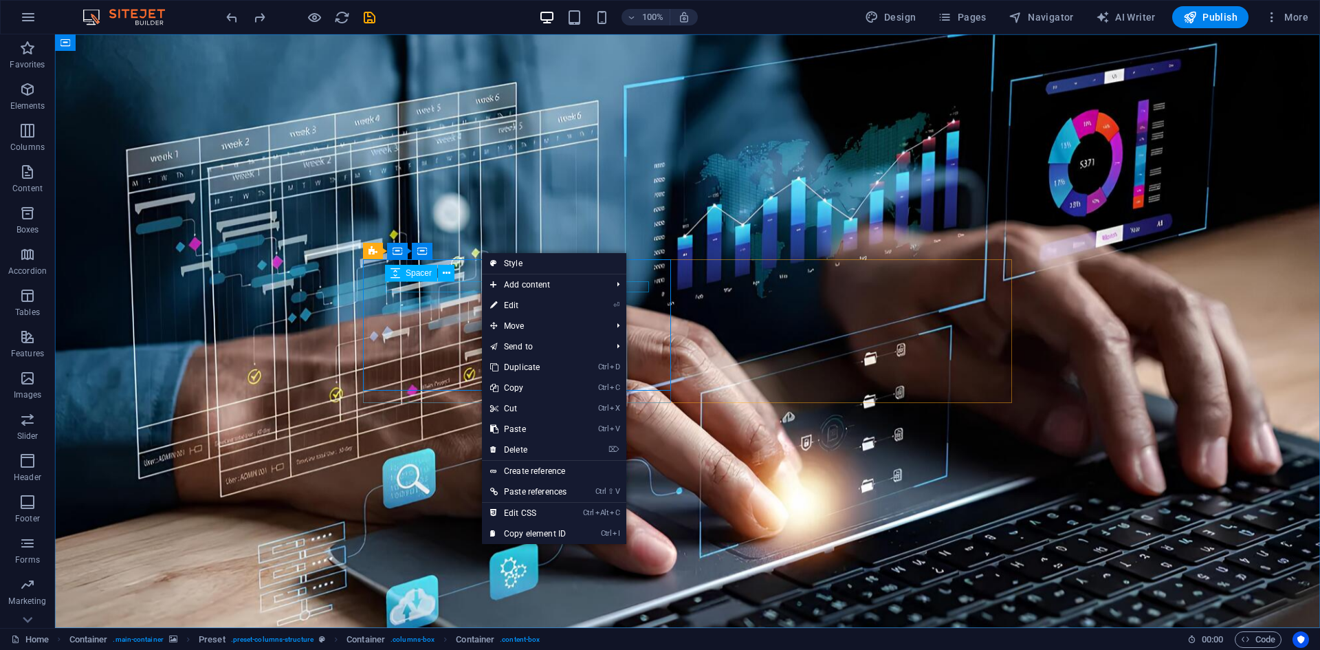
click at [420, 276] on span "Spacer" at bounding box center [419, 273] width 26 height 8
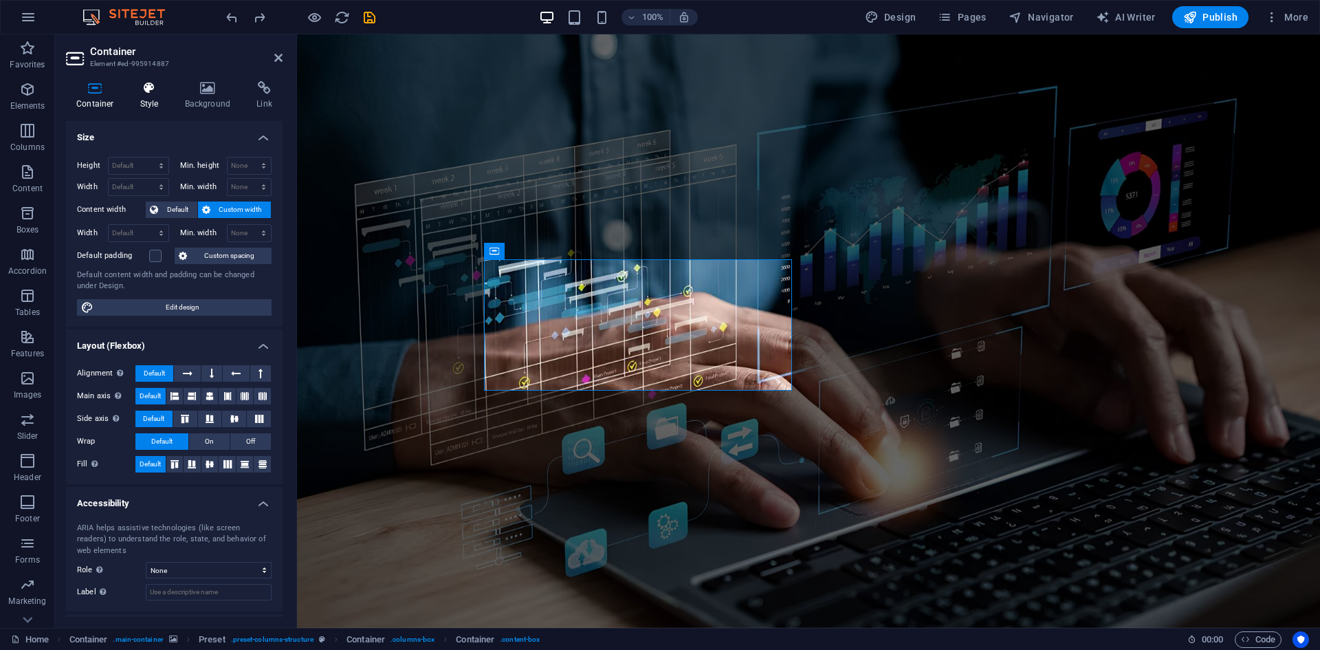
click at [148, 100] on h4 "Style" at bounding box center [152, 95] width 45 height 29
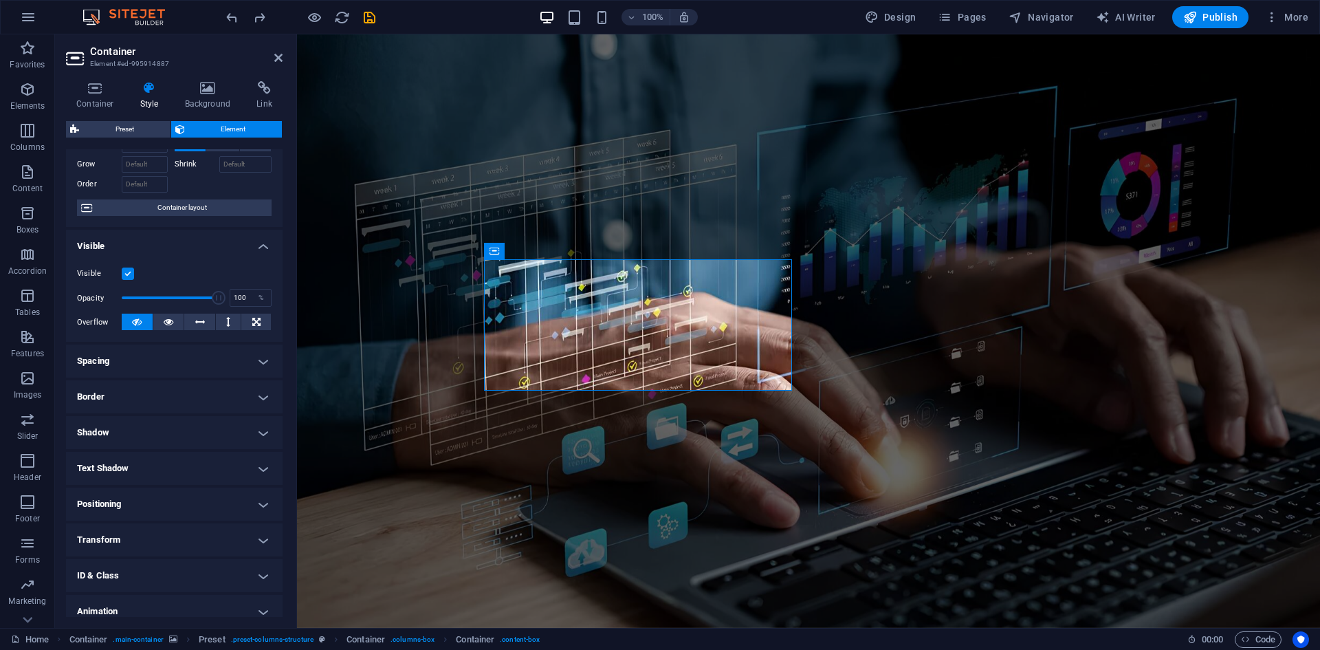
scroll to position [113, 0]
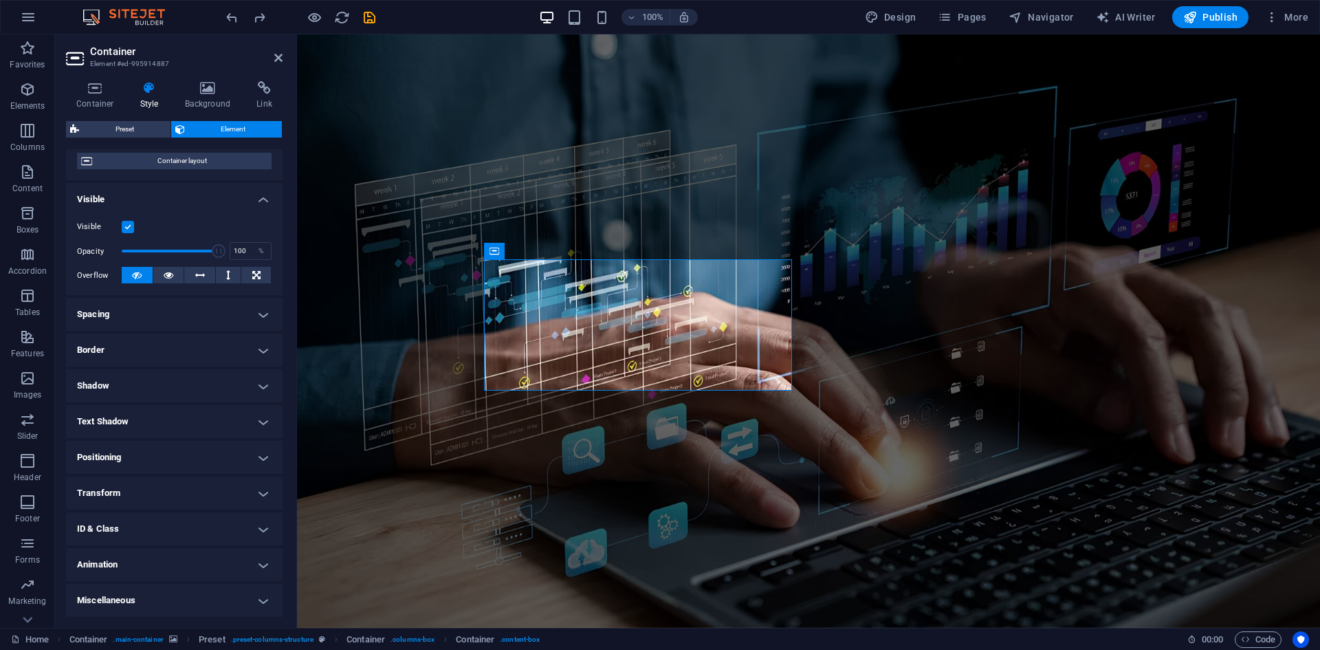
click at [212, 388] on h4 "Shadow" at bounding box center [174, 385] width 217 height 33
click at [160, 410] on button "None" at bounding box center [149, 413] width 45 height 16
click at [162, 350] on h4 "Border" at bounding box center [174, 349] width 217 height 33
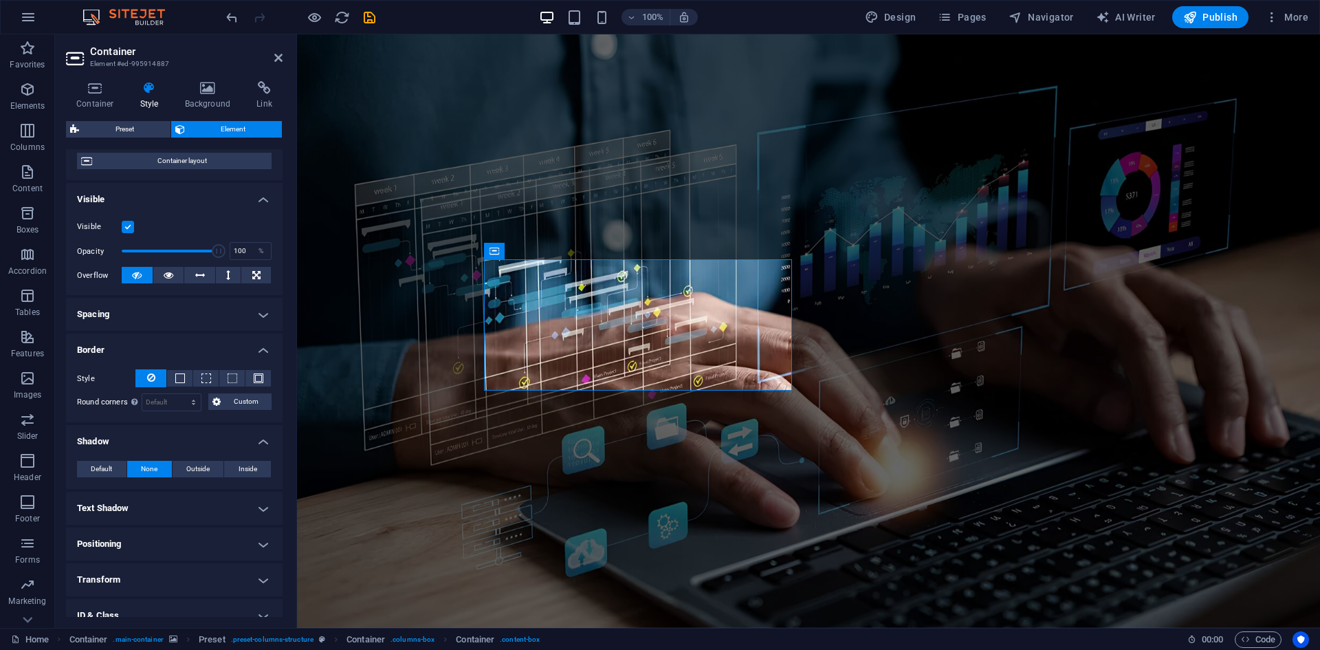
click at [173, 321] on h4 "Spacing" at bounding box center [174, 314] width 217 height 33
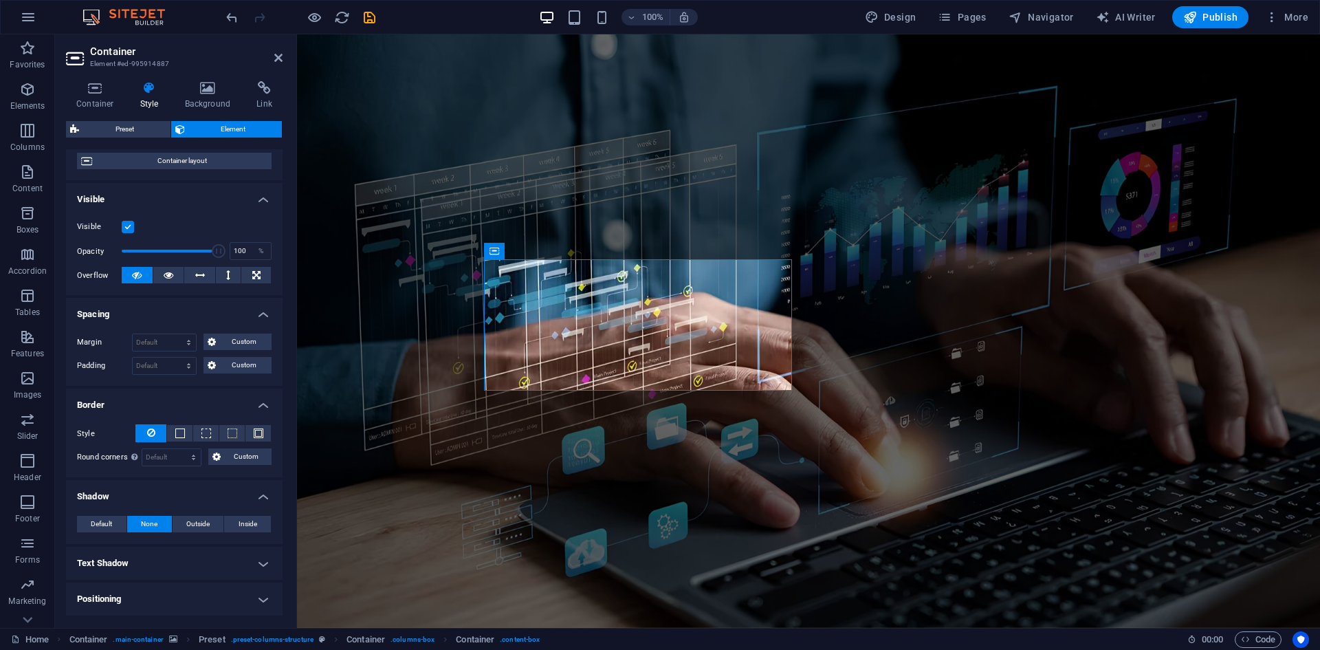
click at [388, 294] on figure at bounding box center [808, 330] width 1023 height 593
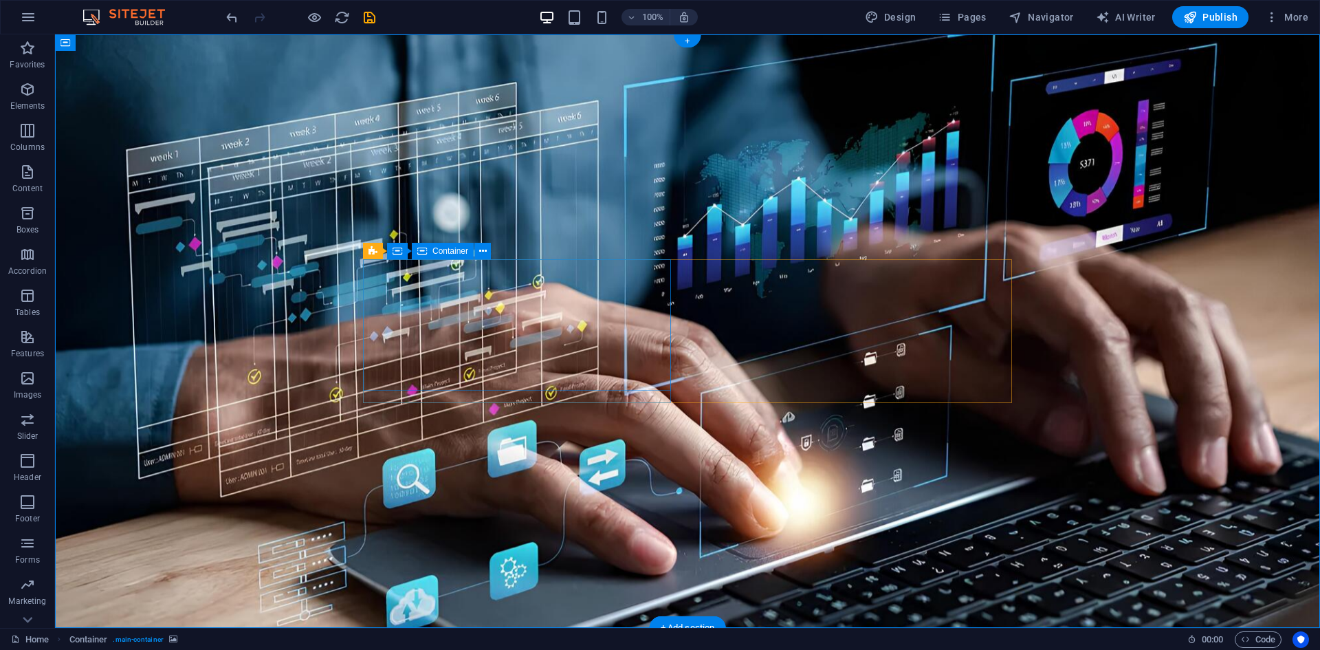
click at [422, 252] on icon at bounding box center [421, 251] width 8 height 14
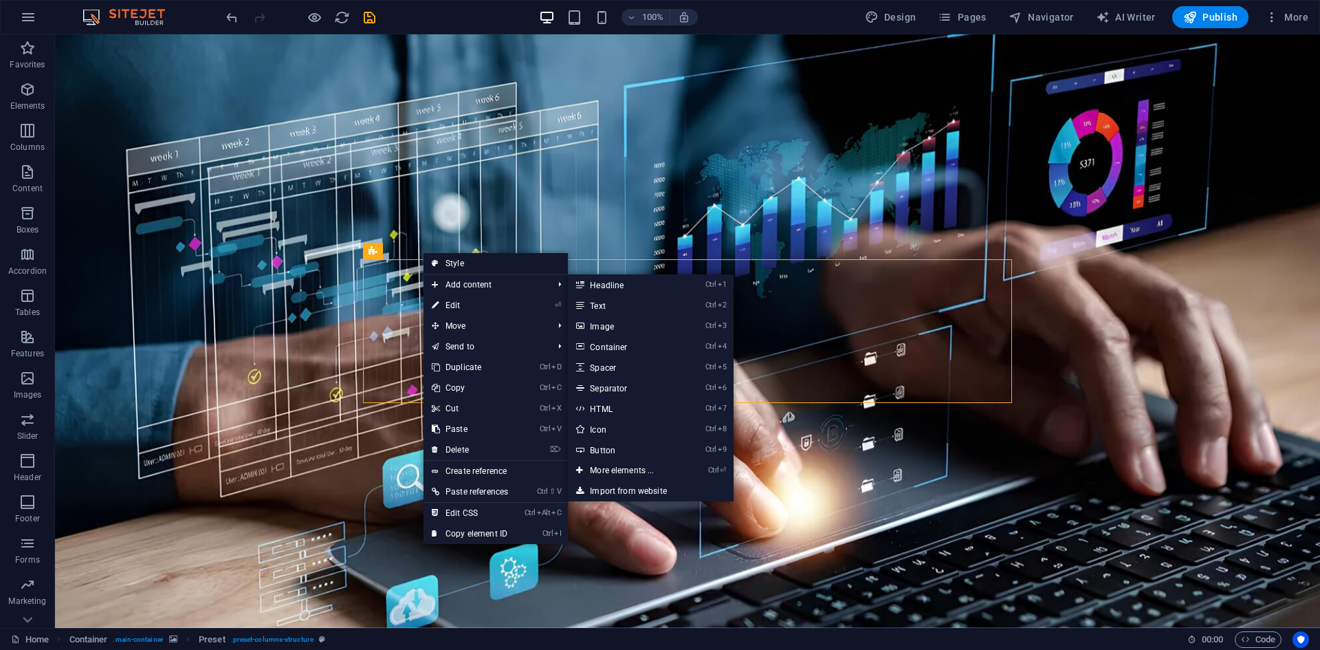
click at [468, 264] on link "Style" at bounding box center [495, 263] width 144 height 21
select select "px"
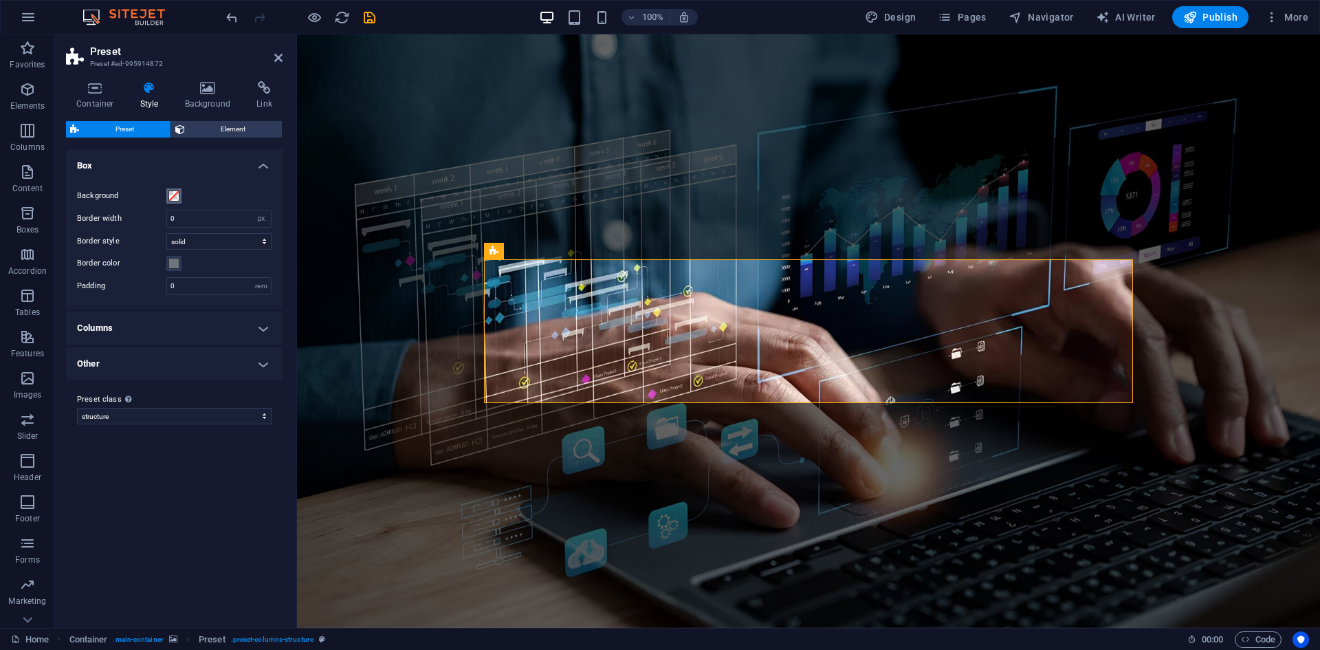
click at [170, 192] on span at bounding box center [173, 195] width 11 height 11
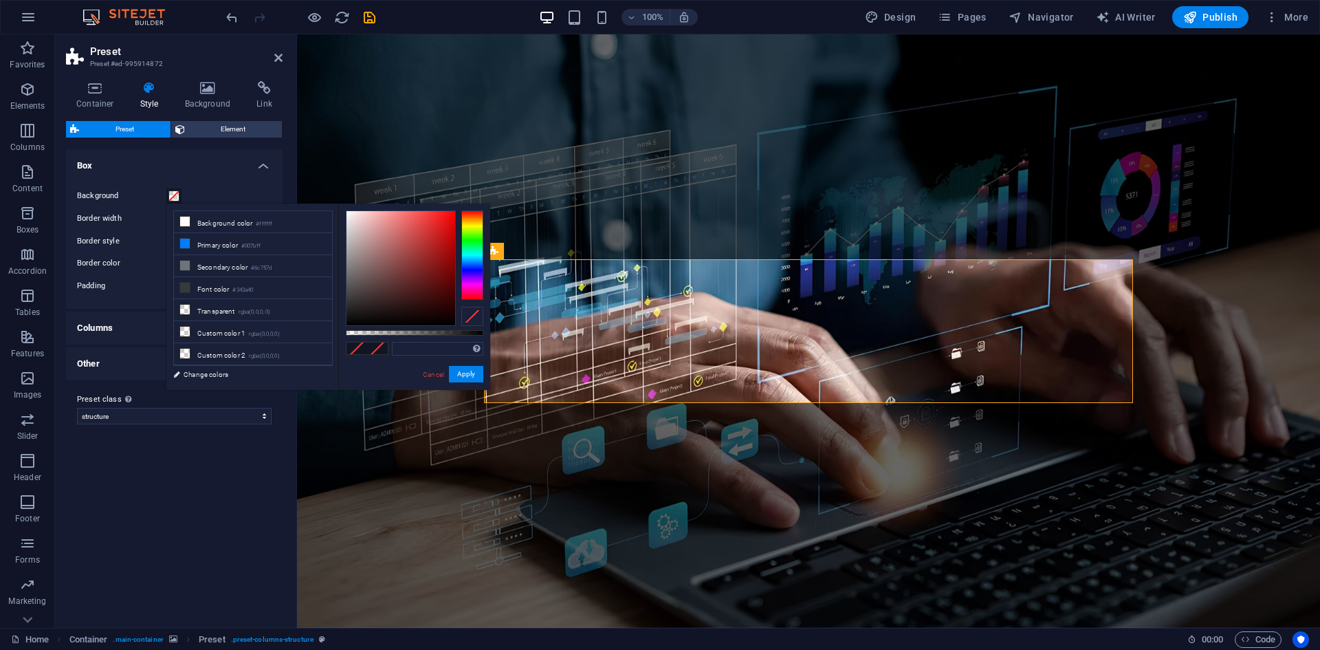
click at [199, 178] on div "Background Border width 0 rem px Border style solid dashed dotted double Border…" at bounding box center [174, 241] width 222 height 135
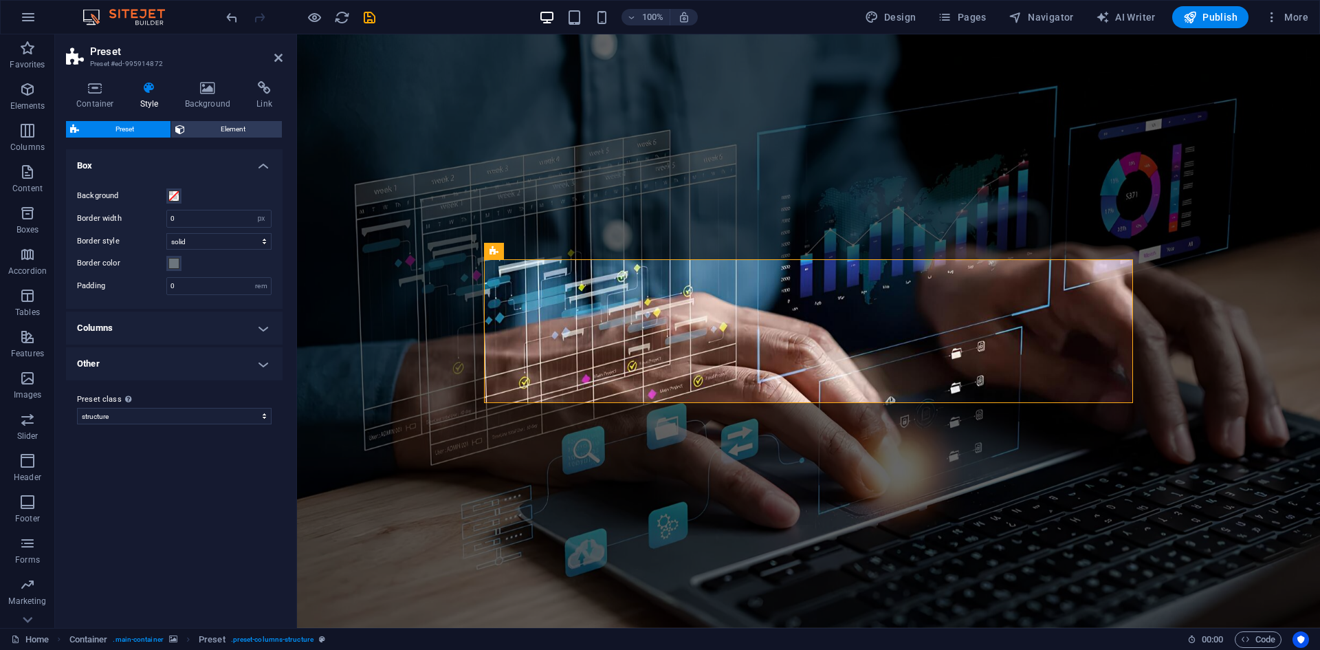
click at [153, 323] on h4 "Columns" at bounding box center [174, 327] width 217 height 33
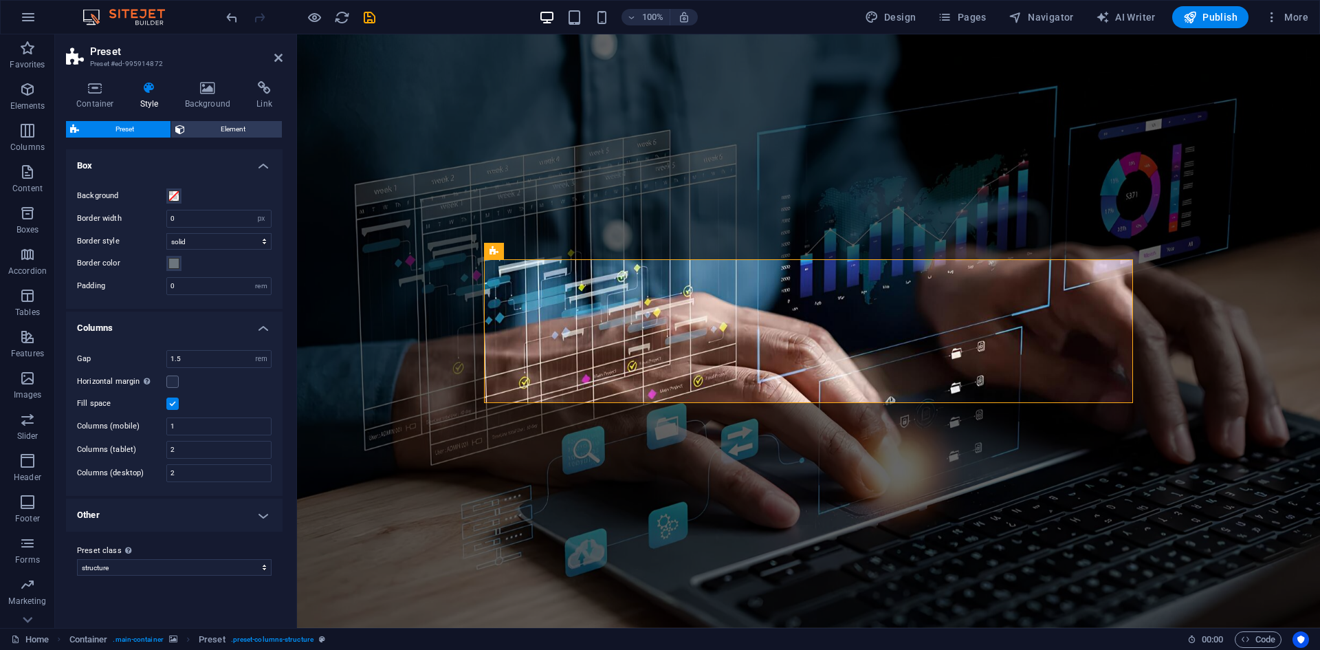
click at [166, 521] on h4 "Other" at bounding box center [174, 514] width 217 height 33
click at [206, 94] on icon at bounding box center [208, 88] width 67 height 14
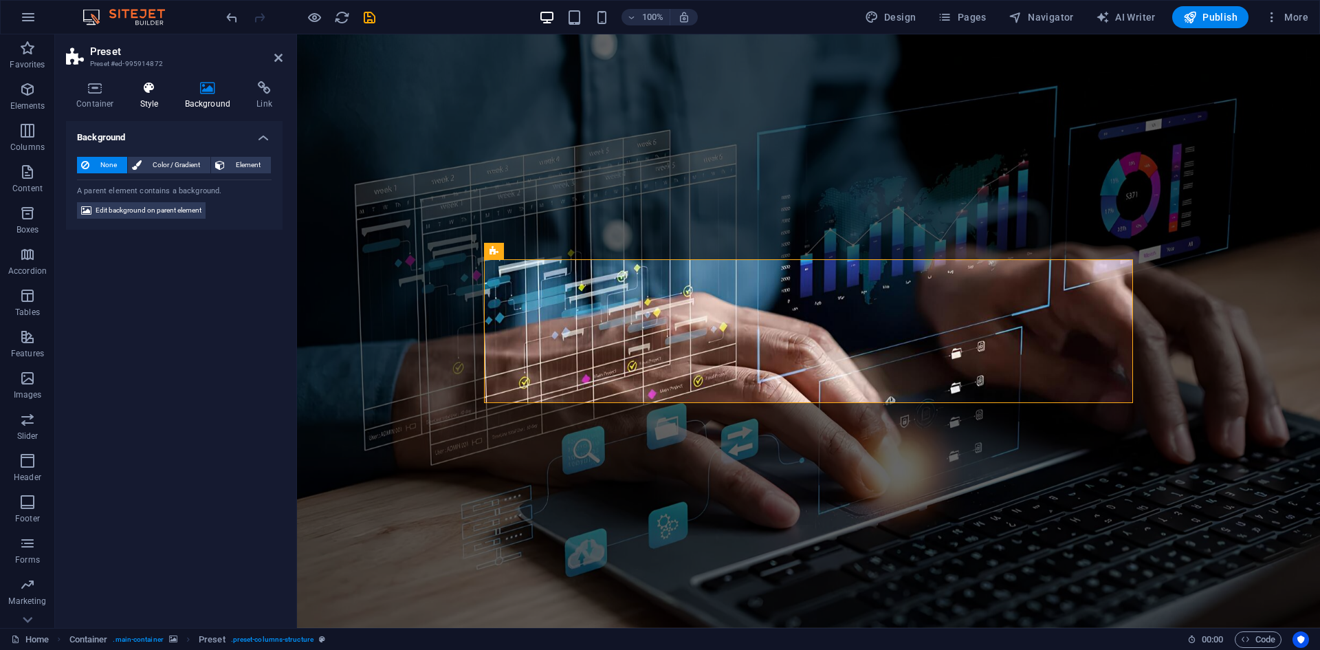
click at [164, 89] on icon at bounding box center [149, 88] width 39 height 14
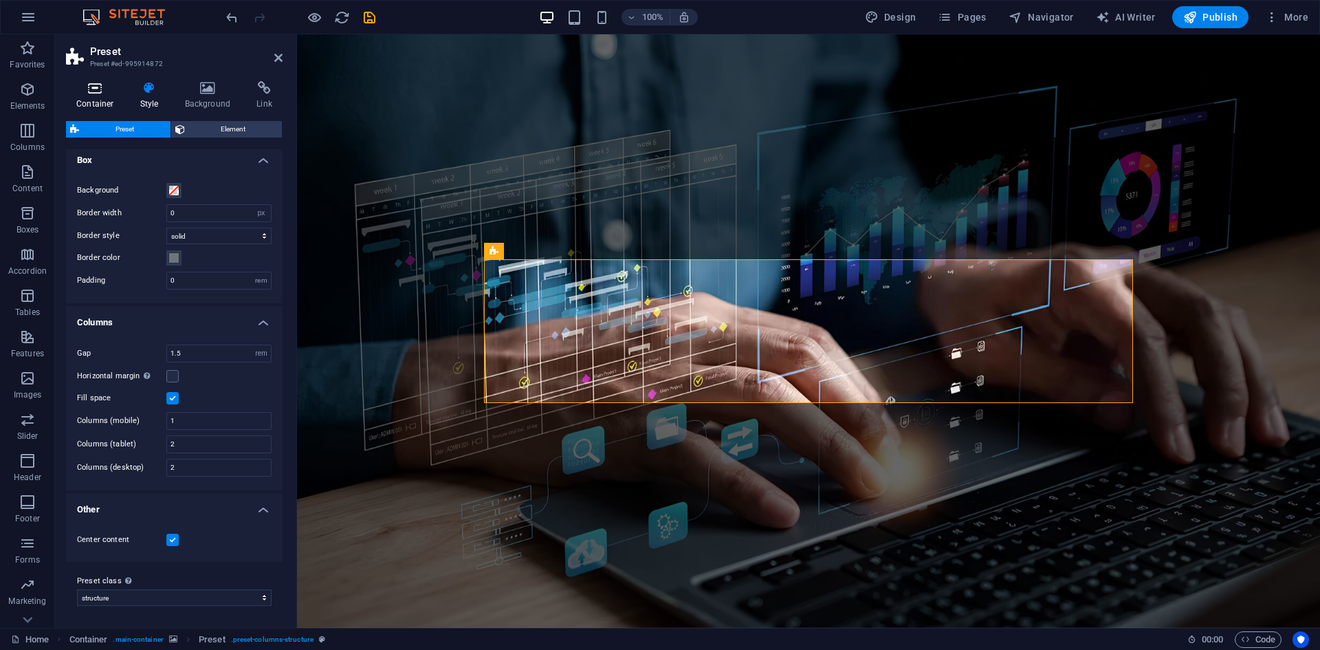
click at [102, 96] on h4 "Container" at bounding box center [98, 95] width 64 height 29
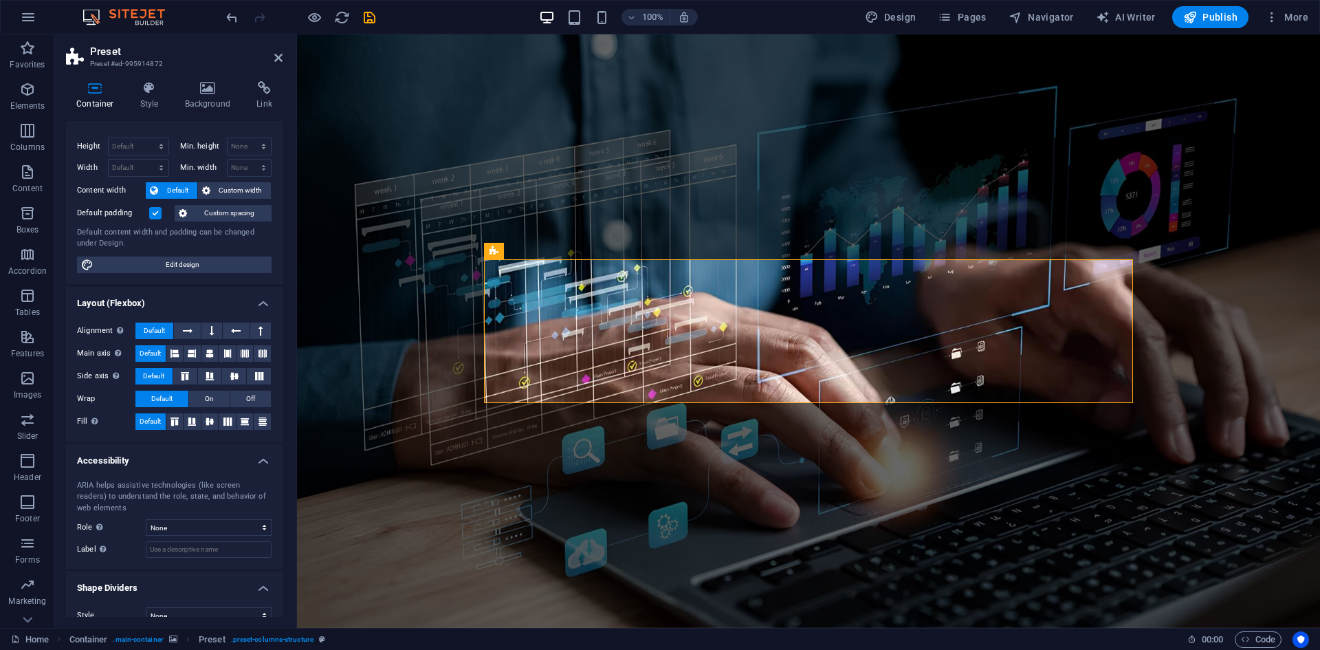
scroll to position [37, 0]
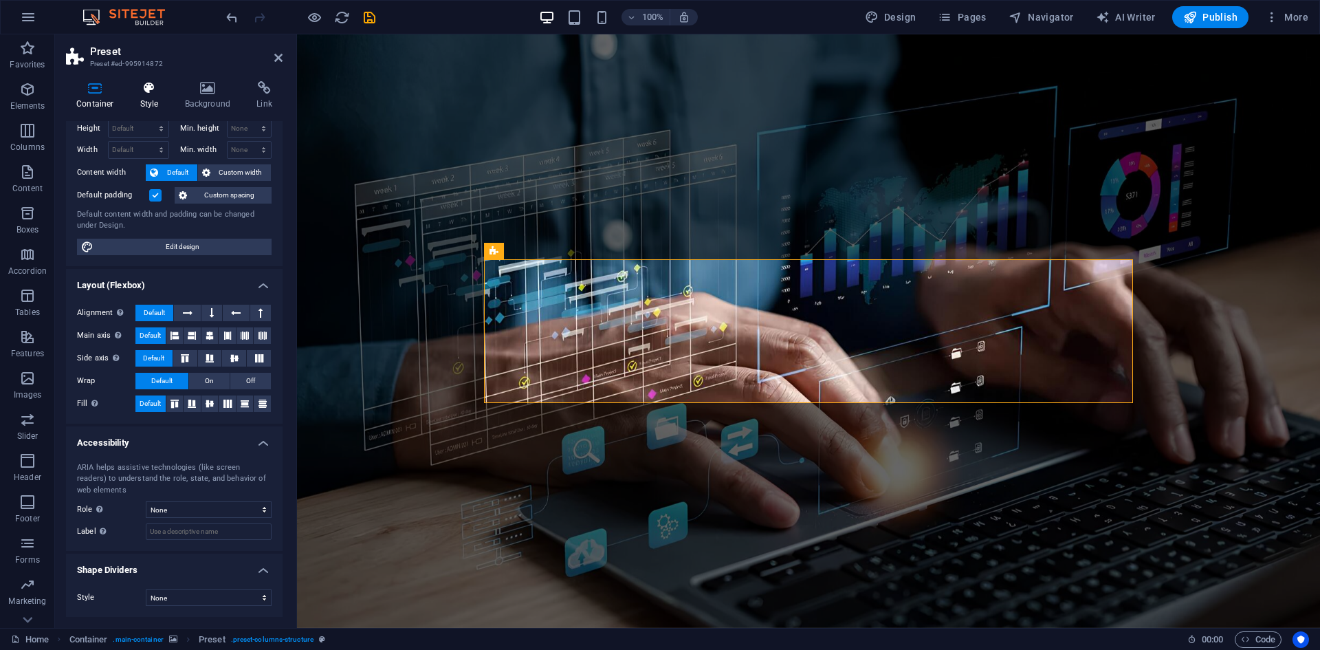
click at [139, 84] on icon at bounding box center [149, 88] width 39 height 14
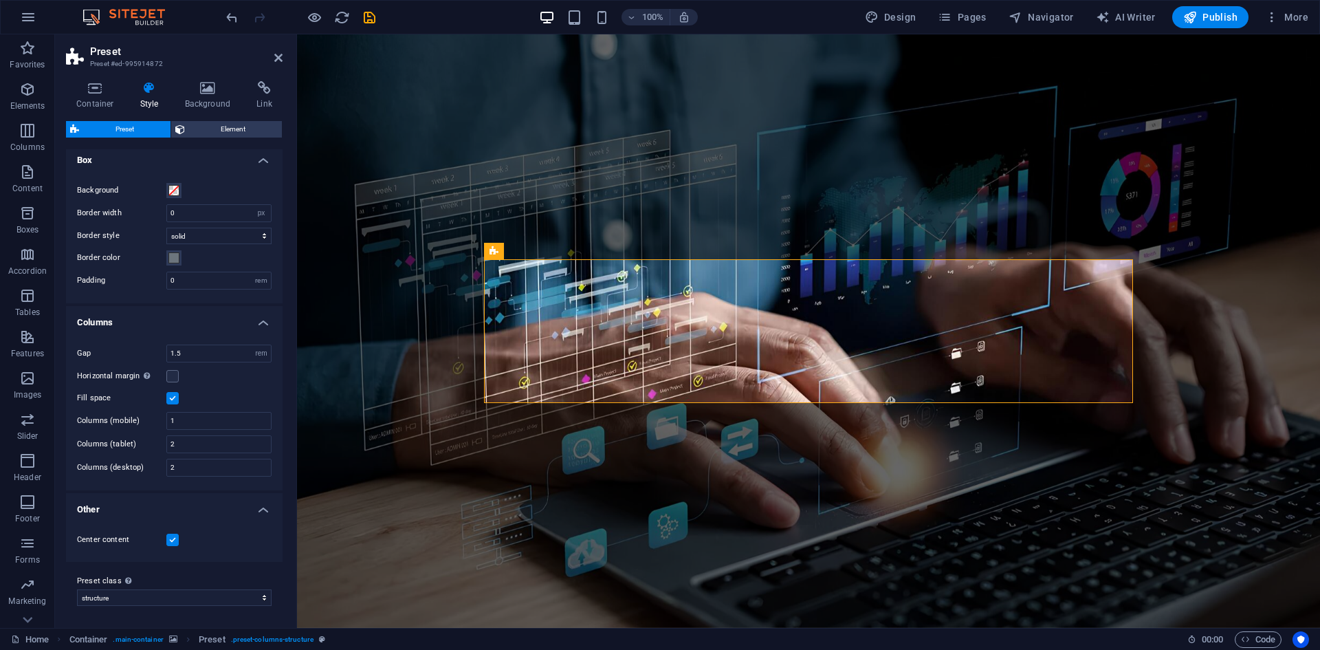
click at [790, 433] on figure at bounding box center [808, 330] width 1023 height 593
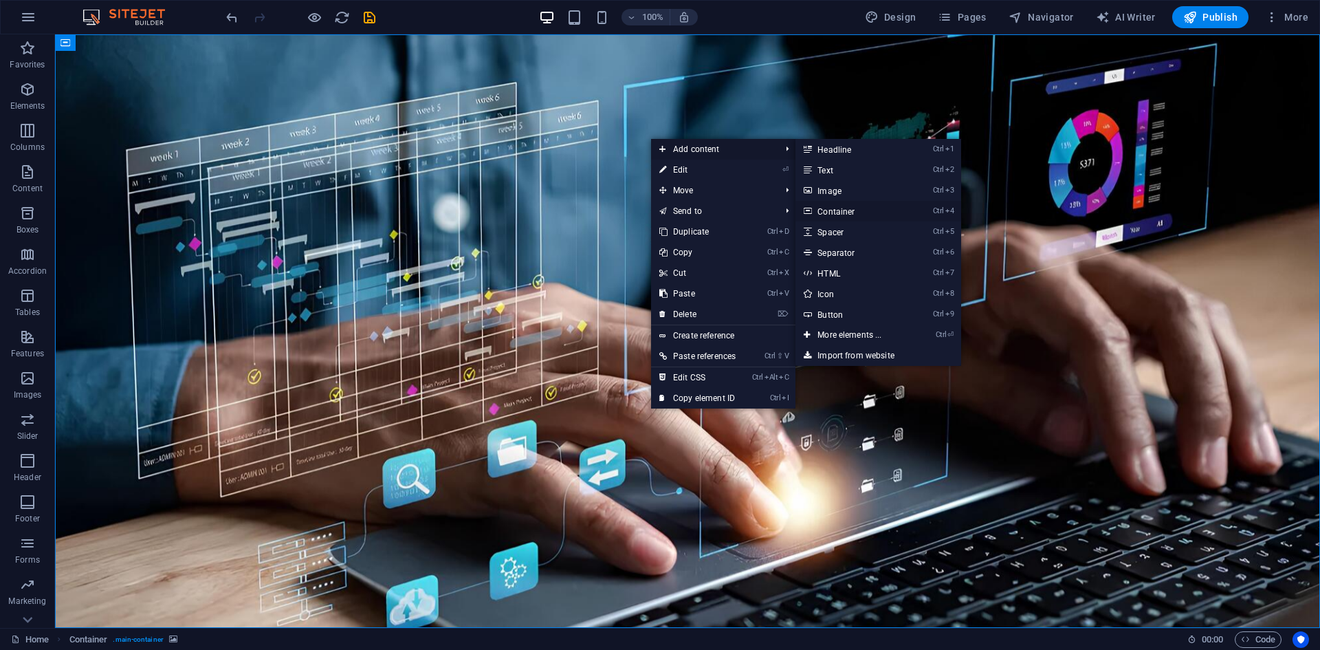
click at [873, 206] on link "Ctrl 4 Container" at bounding box center [851, 211] width 113 height 21
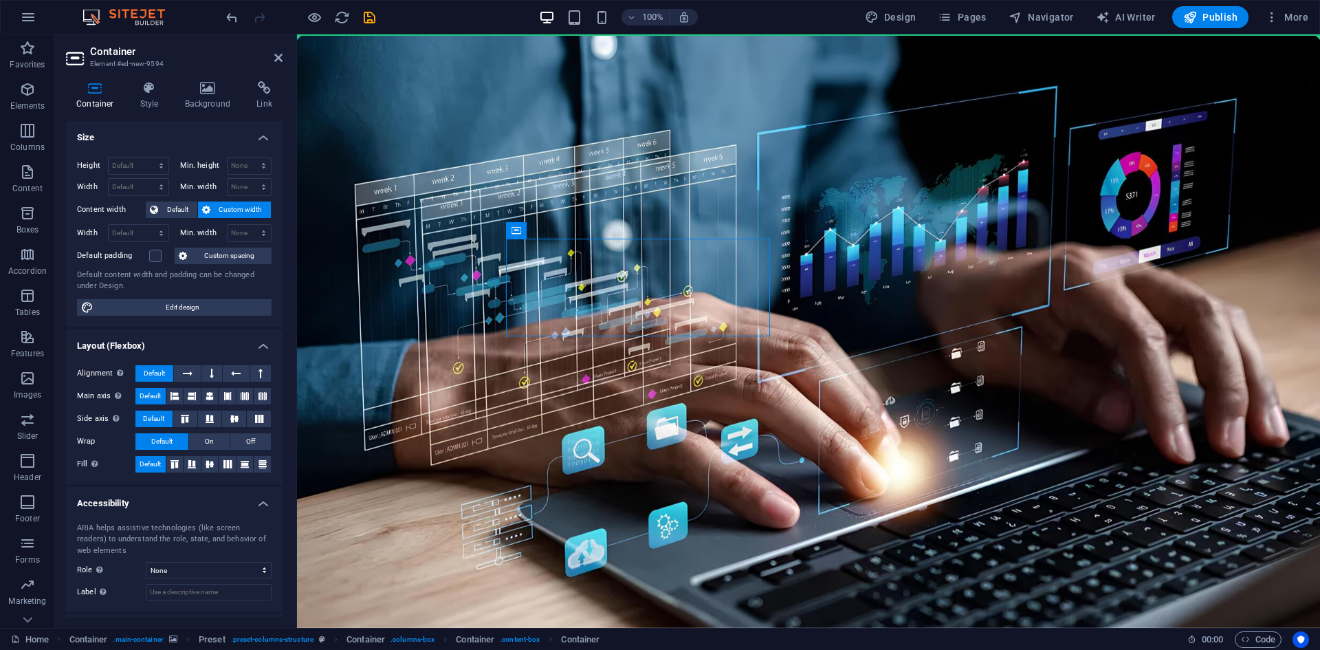
drag, startPoint x: 720, startPoint y: 262, endPoint x: 812, endPoint y: 135, distance: 156.6
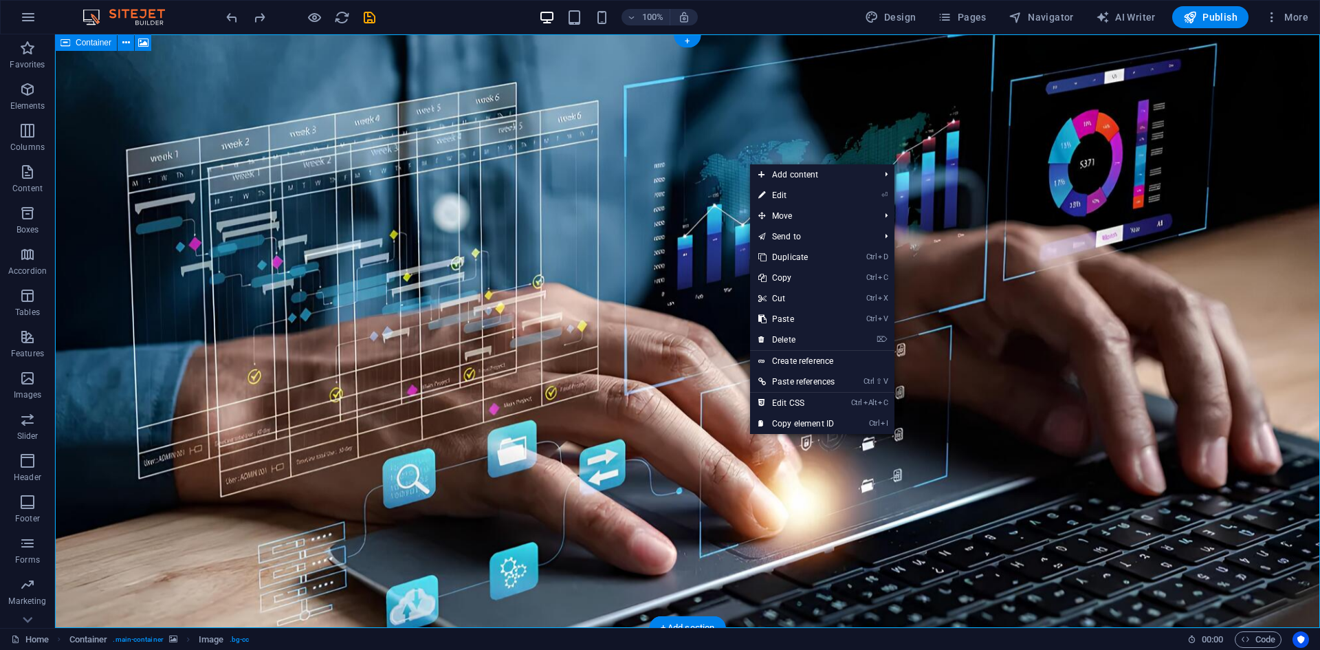
click at [597, 181] on figure at bounding box center [687, 330] width 1265 height 593
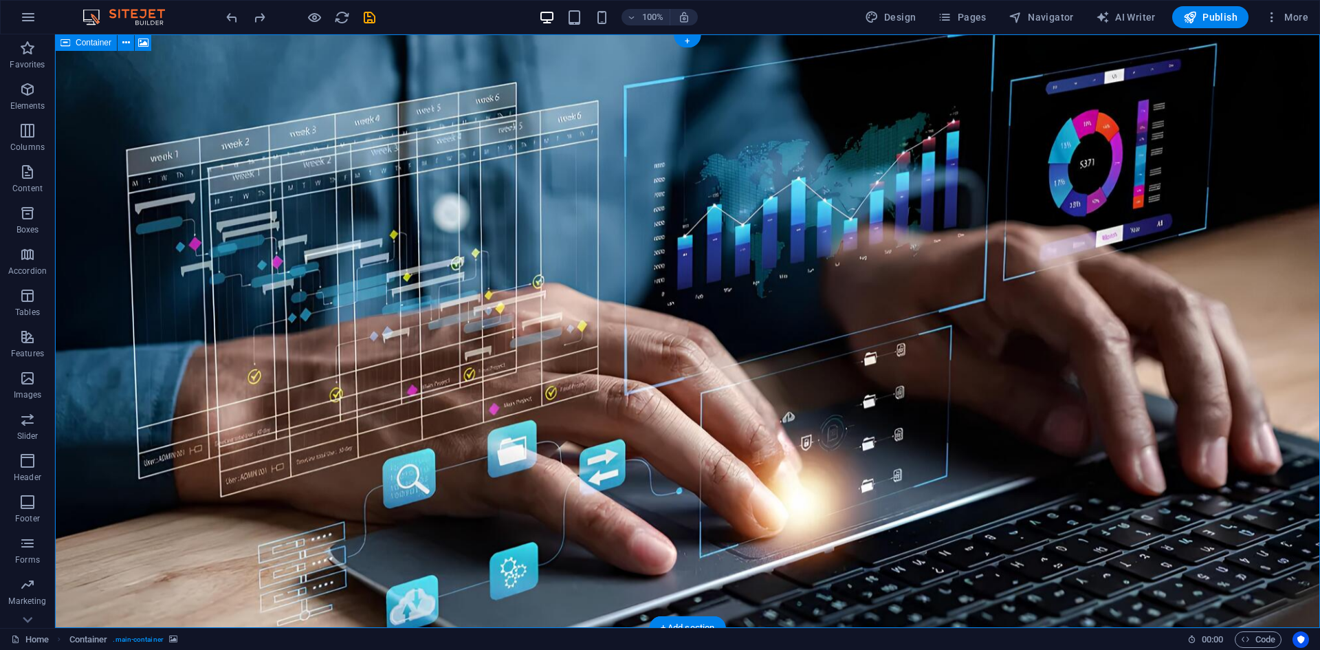
click at [669, 199] on figure at bounding box center [687, 330] width 1265 height 593
drag, startPoint x: 684, startPoint y: 45, endPoint x: 393, endPoint y: 12, distance: 292.6
click at [684, 45] on div "+" at bounding box center [687, 41] width 27 height 12
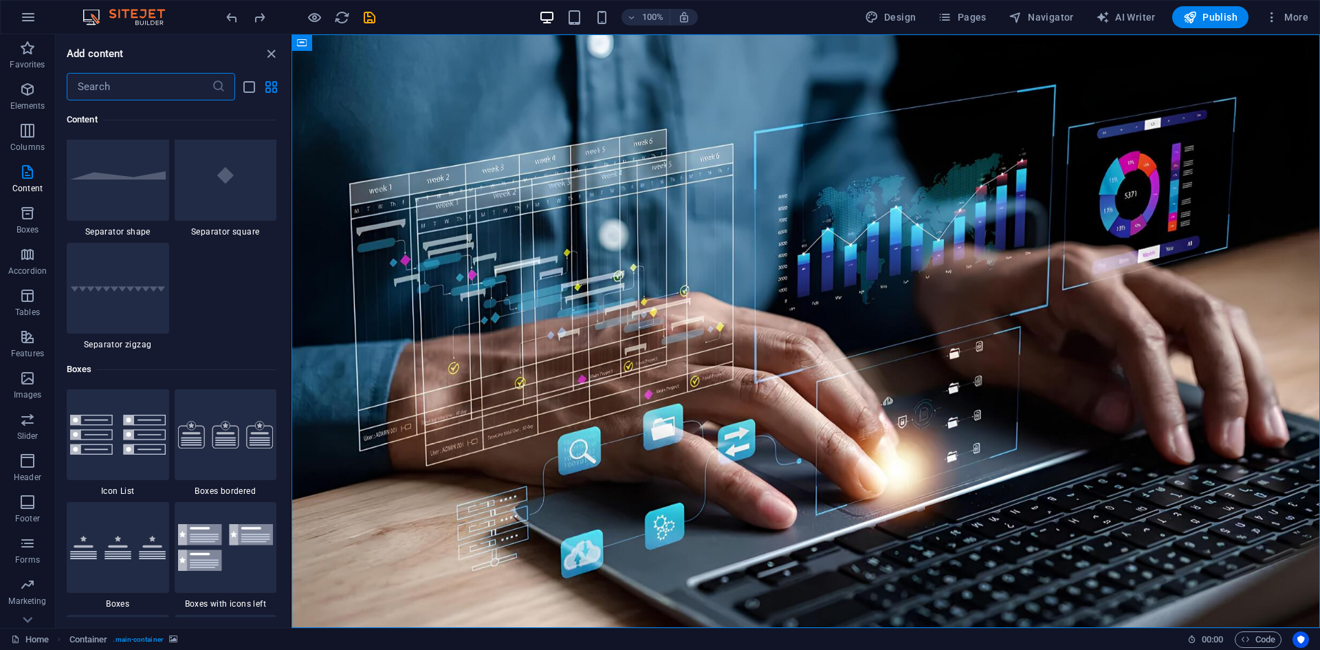
scroll to position [3642, 0]
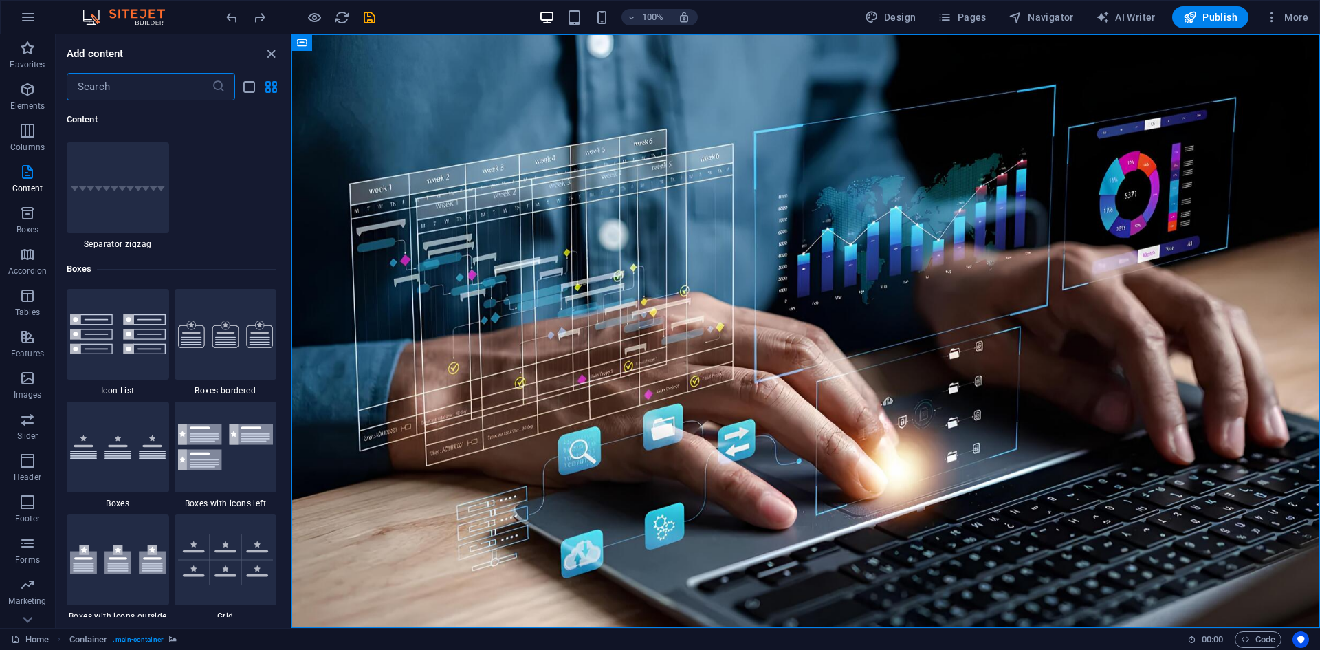
click at [109, 91] on input "text" at bounding box center [139, 86] width 145 height 27
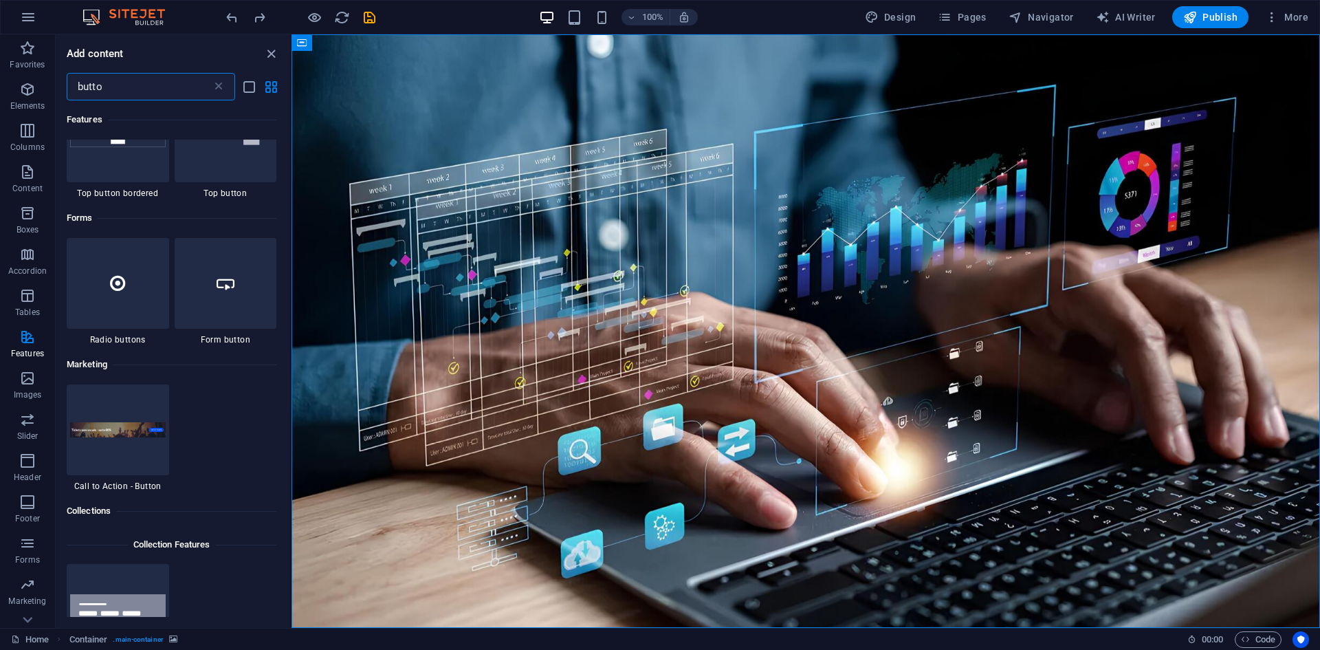
scroll to position [481, 0]
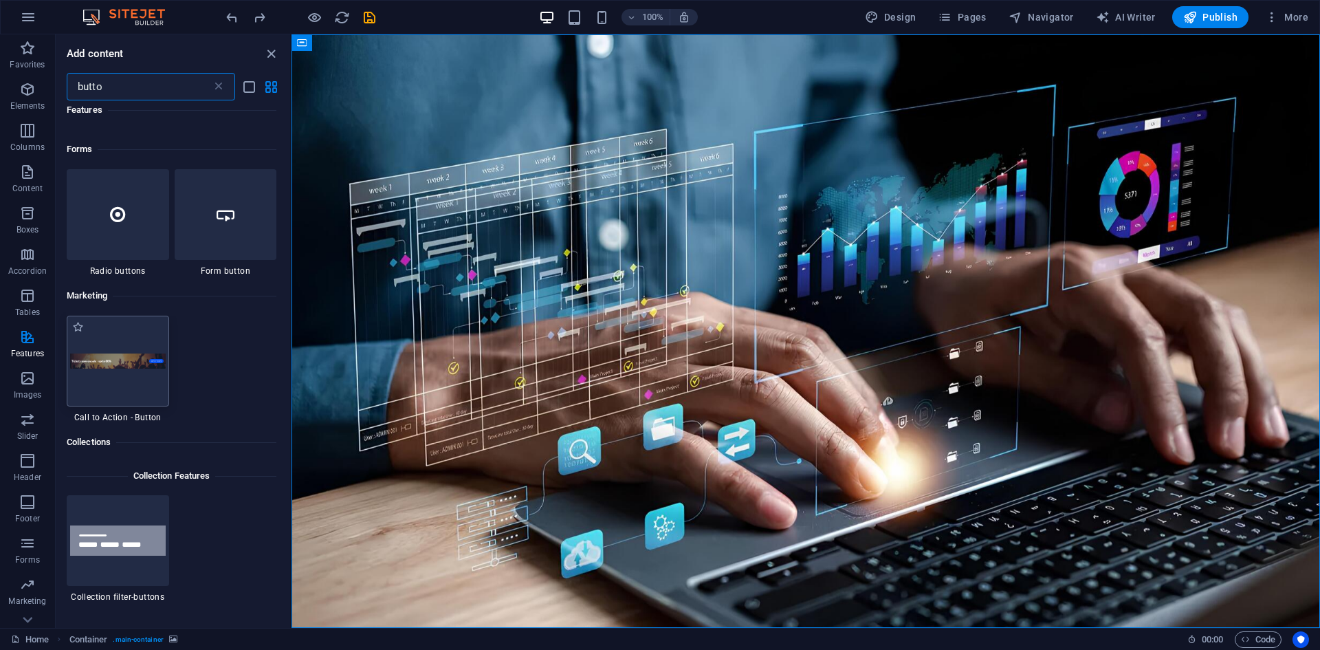
type input "butto"
click at [120, 360] on img at bounding box center [118, 361] width 96 height 16
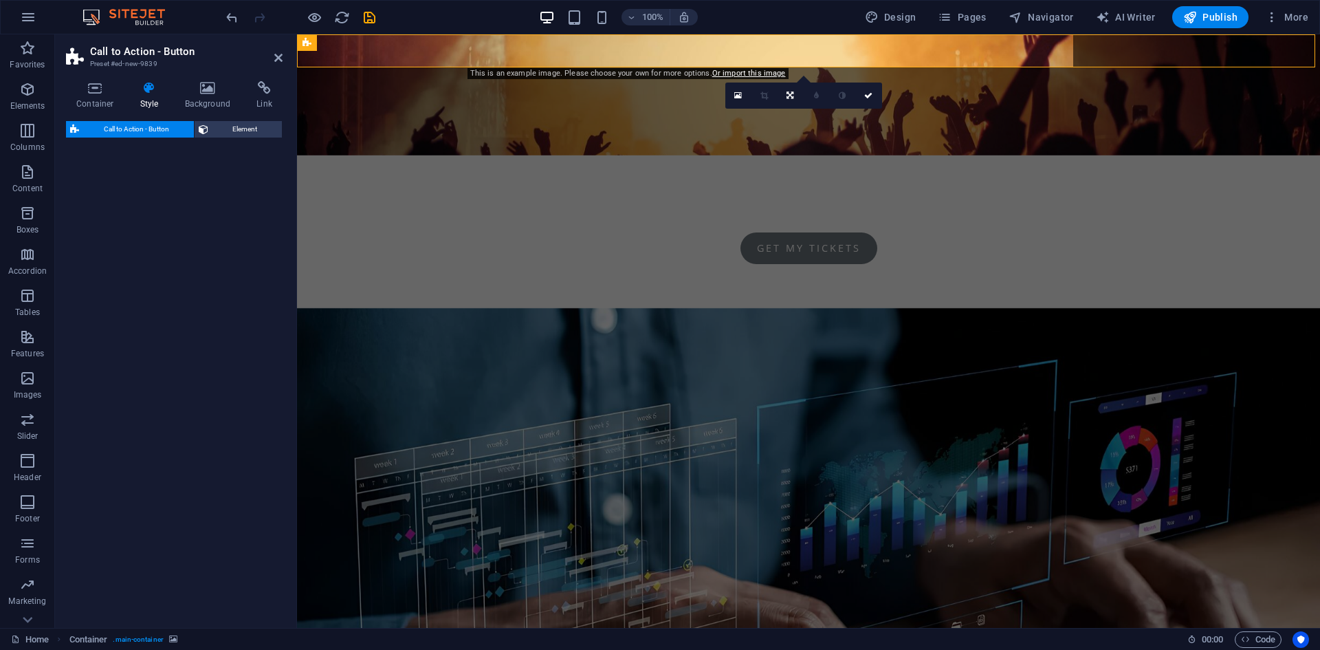
select select "rem"
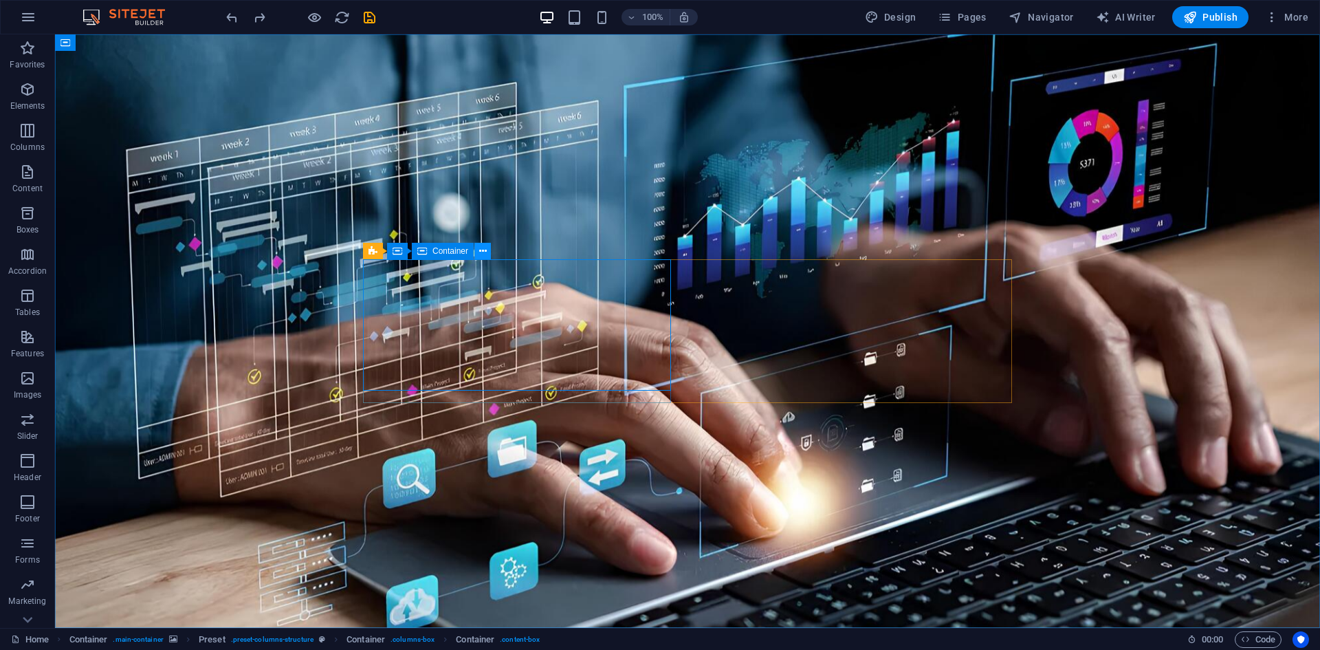
click at [489, 247] on button at bounding box center [482, 251] width 16 height 16
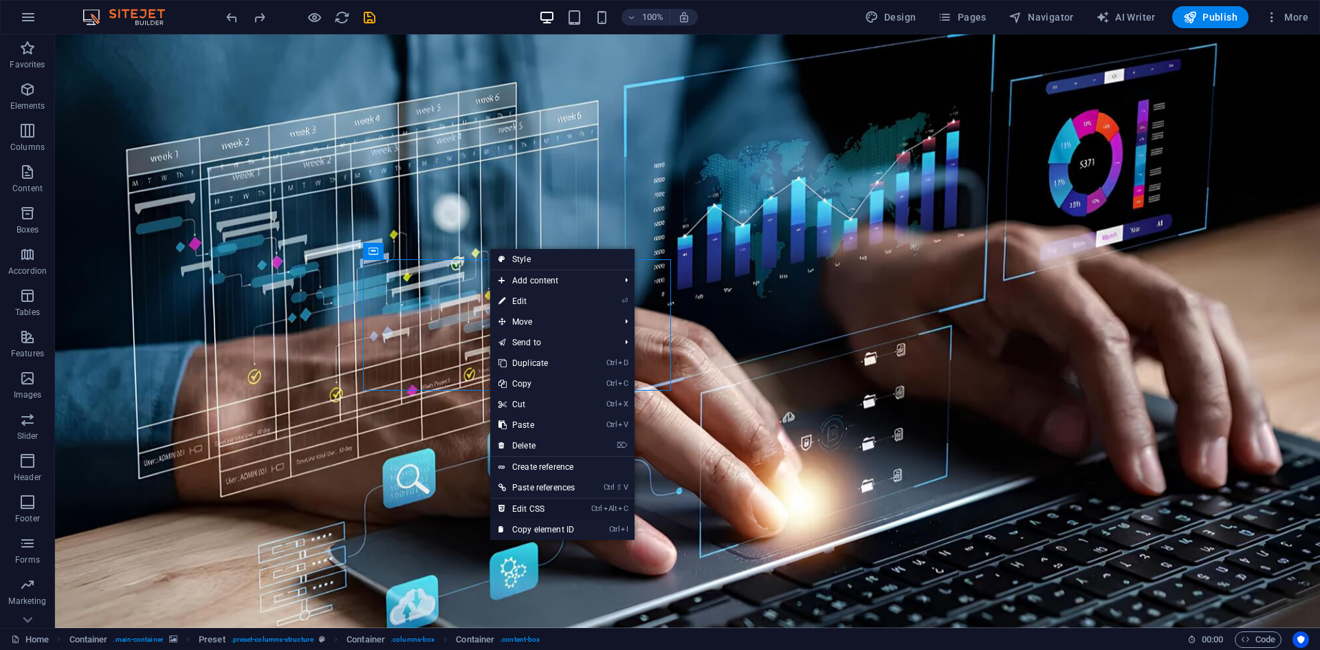
click at [596, 505] on icon "Ctrl" at bounding box center [596, 508] width 11 height 9
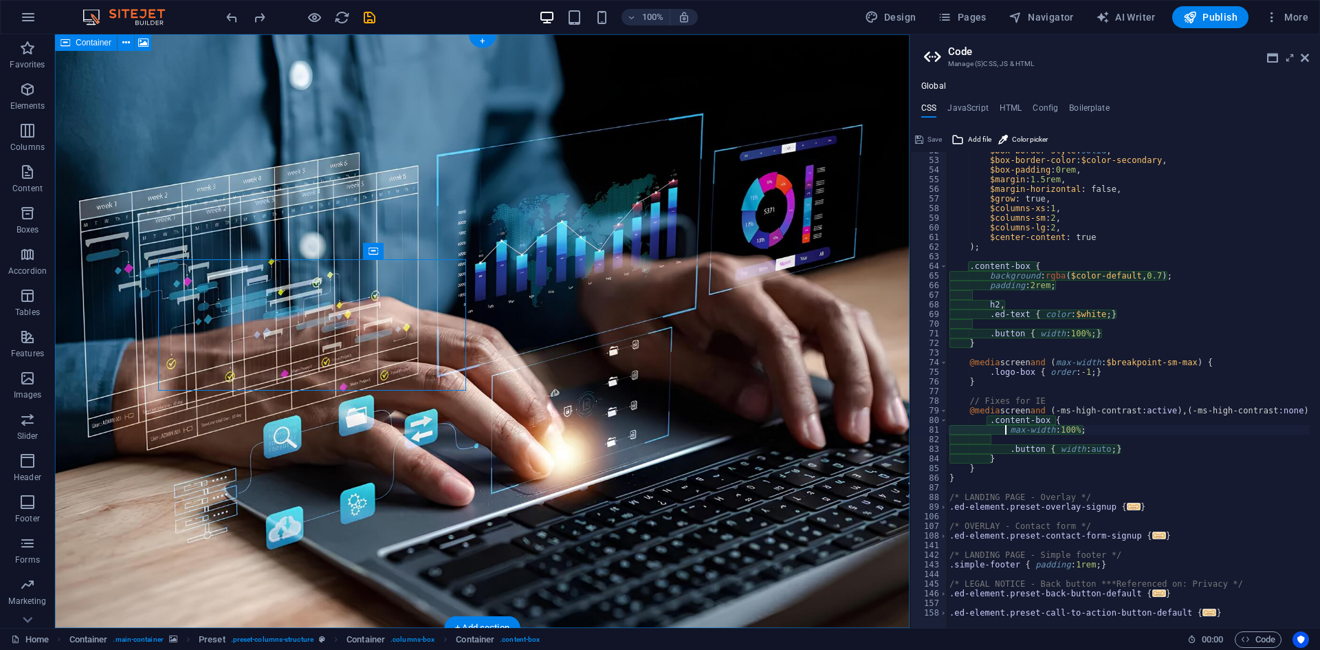
scroll to position [497, 0]
click at [1154, 274] on div "$box-border-style : solid , $box-border-color : $color-secondary , $box-padding…" at bounding box center [1153, 388] width 413 height 485
click at [1235, 338] on div "$box-border-style : solid , $box-border-color : $color-secondary , $box-padding…" at bounding box center [1153, 388] width 413 height 485
type textarea "background: rgba($color-default, 0.7);"
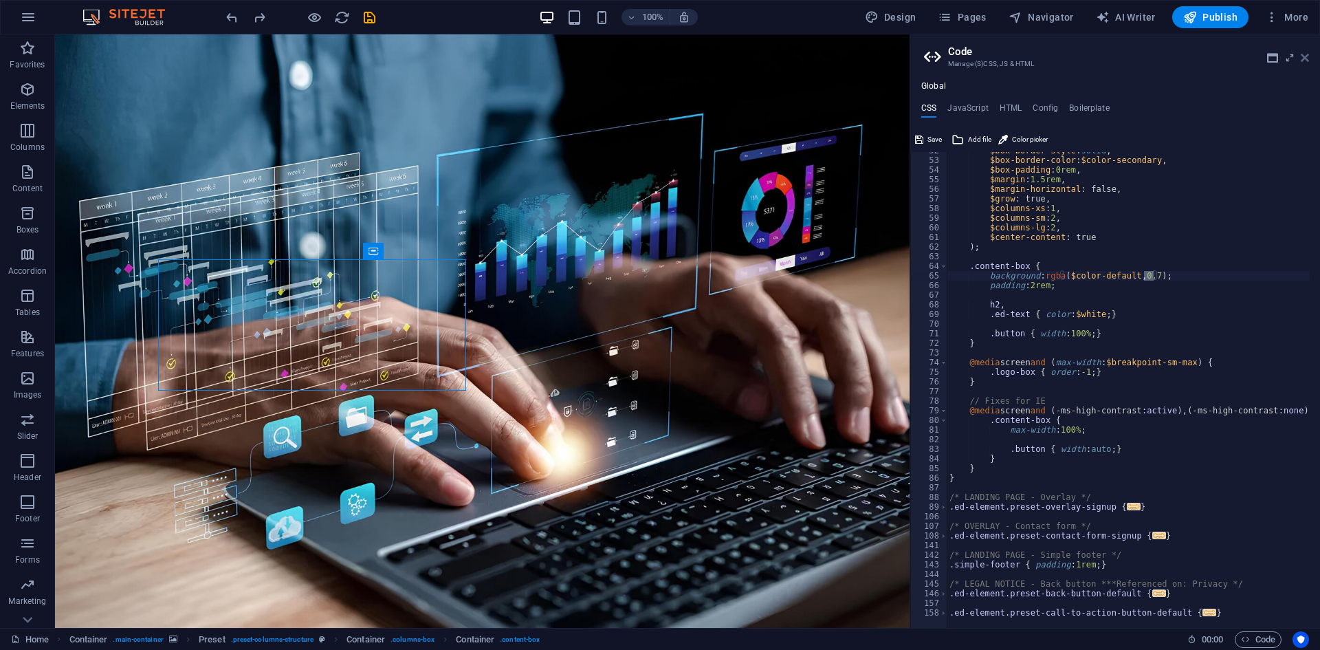
drag, startPoint x: 1305, startPoint y: 54, endPoint x: 1043, endPoint y: 162, distance: 283.3
click at [1305, 54] on icon at bounding box center [1305, 57] width 8 height 11
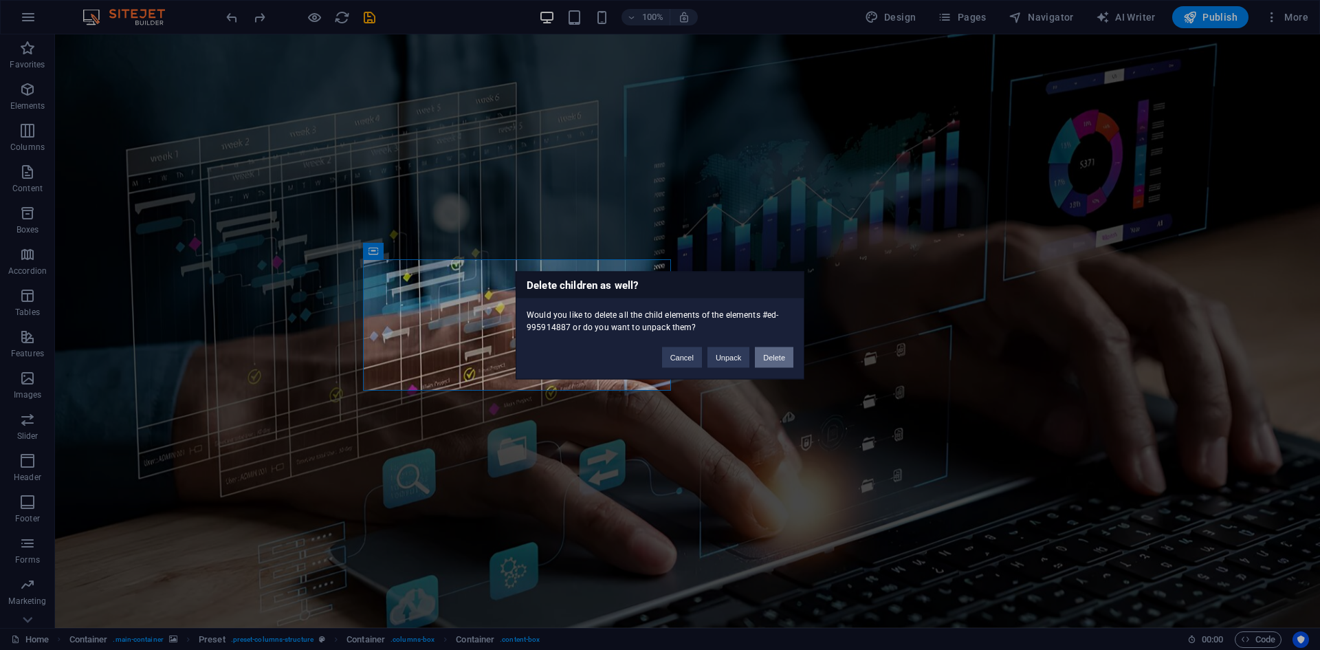
click at [768, 360] on button "Delete" at bounding box center [774, 356] width 38 height 21
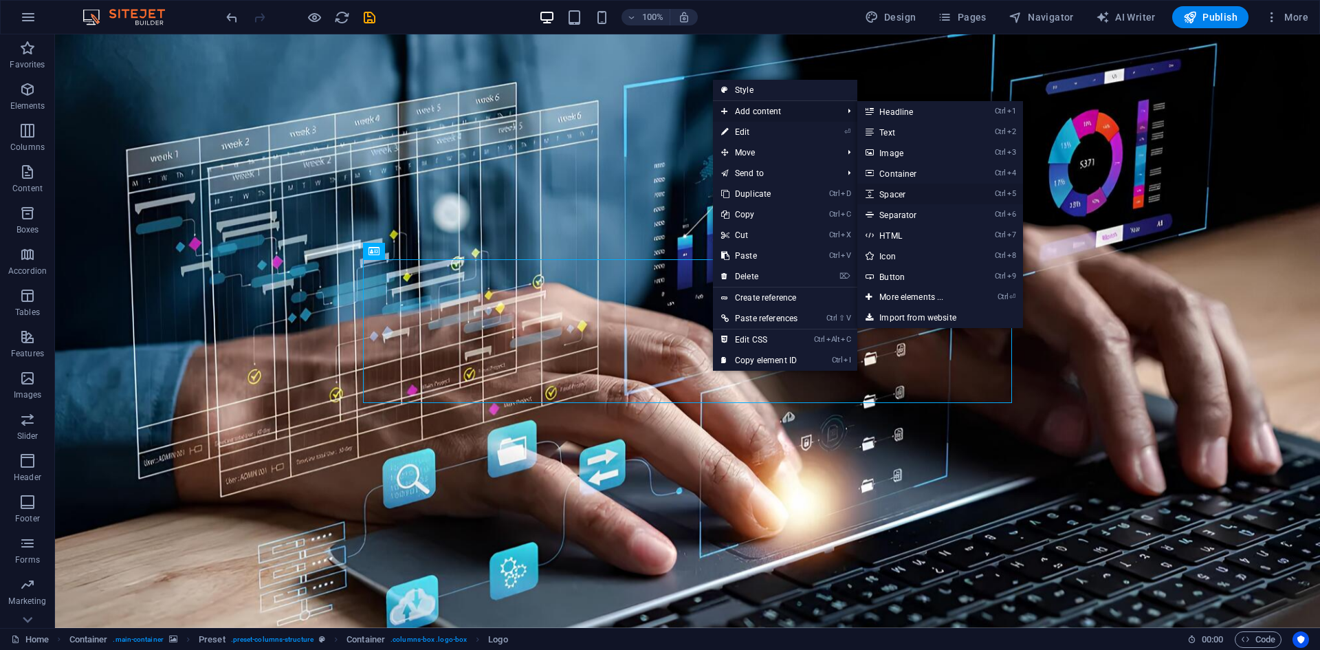
click at [911, 194] on link "Ctrl 5 Spacer" at bounding box center [913, 194] width 113 height 21
select select "px"
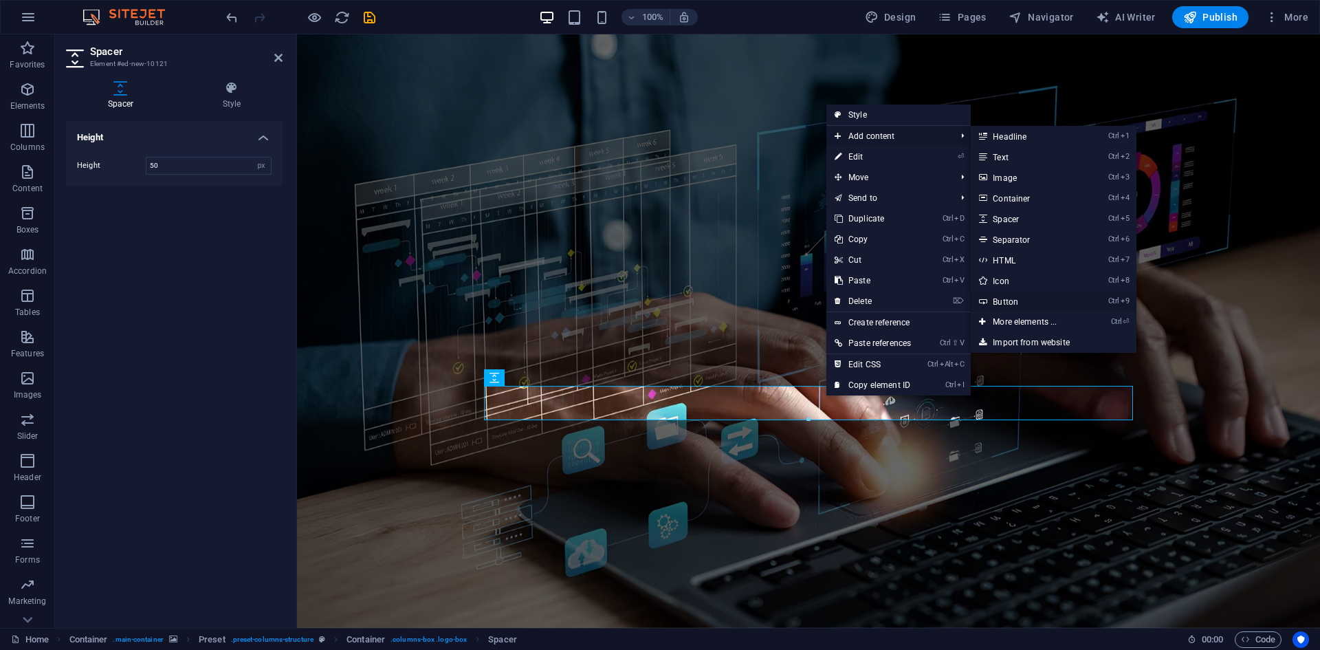
click at [1037, 298] on link "Ctrl 9 Button" at bounding box center [1027, 301] width 113 height 21
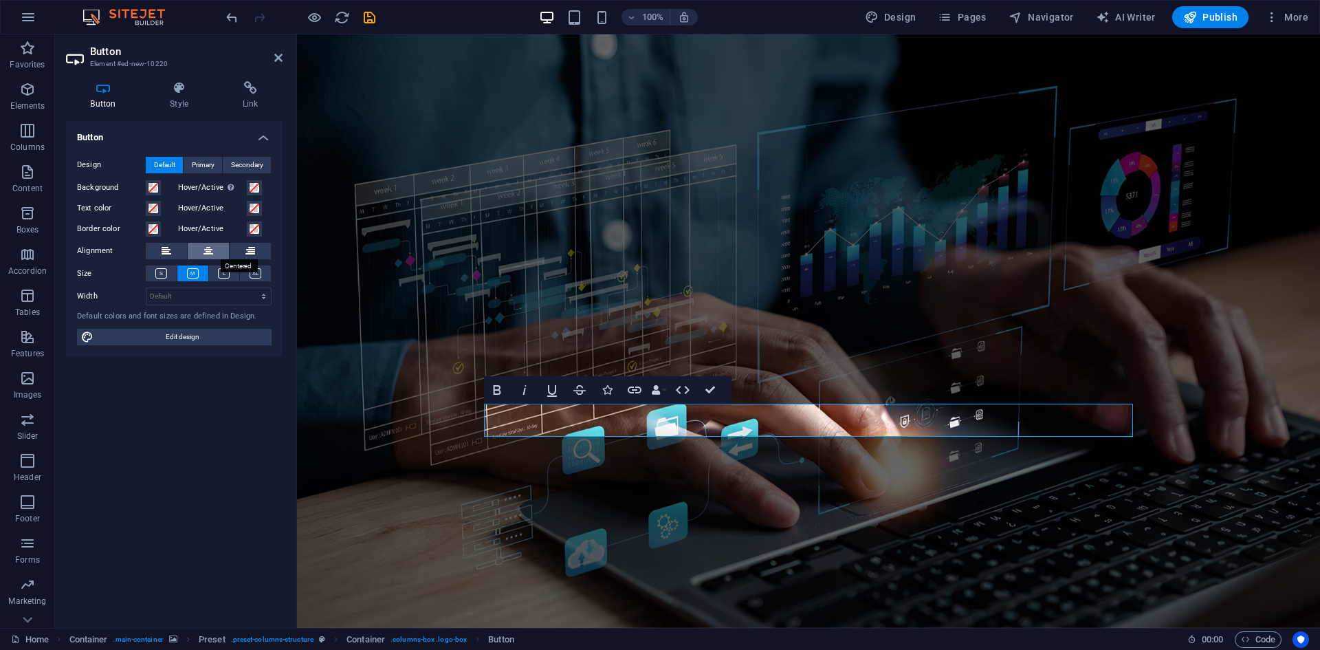
click at [206, 248] on icon at bounding box center [208, 251] width 10 height 16
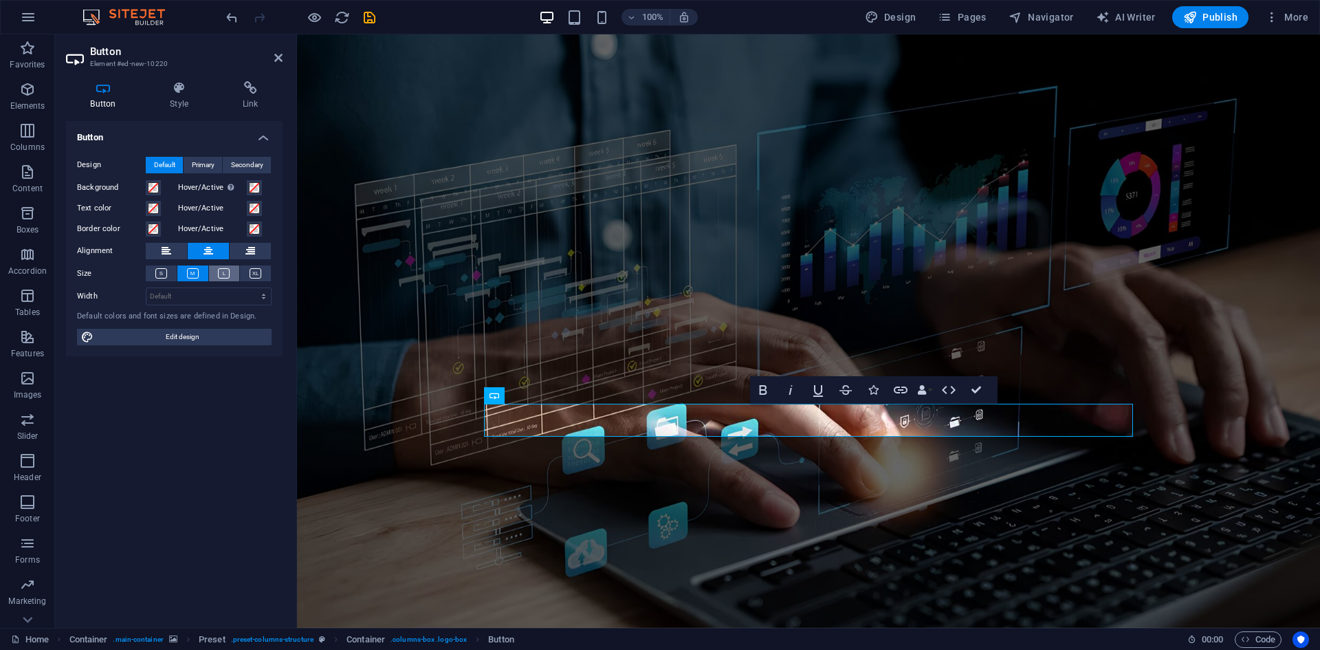
click at [227, 274] on icon at bounding box center [224, 273] width 12 height 10
click at [266, 276] on button at bounding box center [255, 273] width 31 height 16
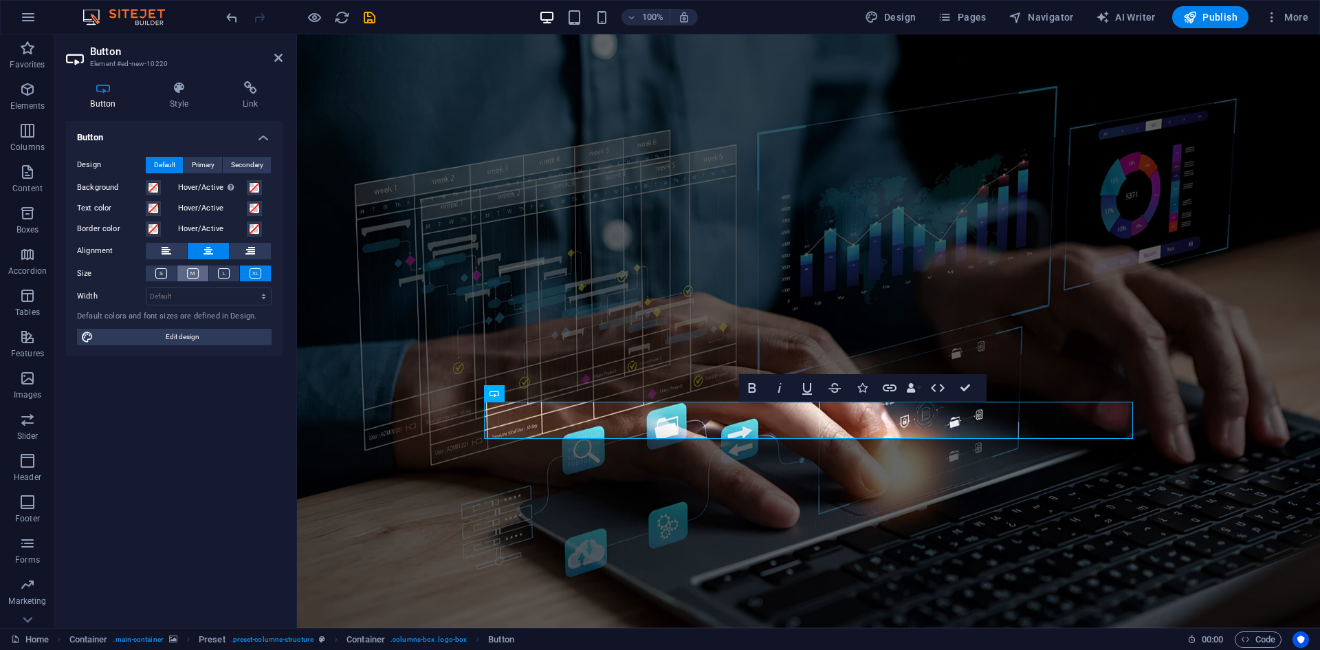
click at [200, 274] on button at bounding box center [192, 273] width 31 height 16
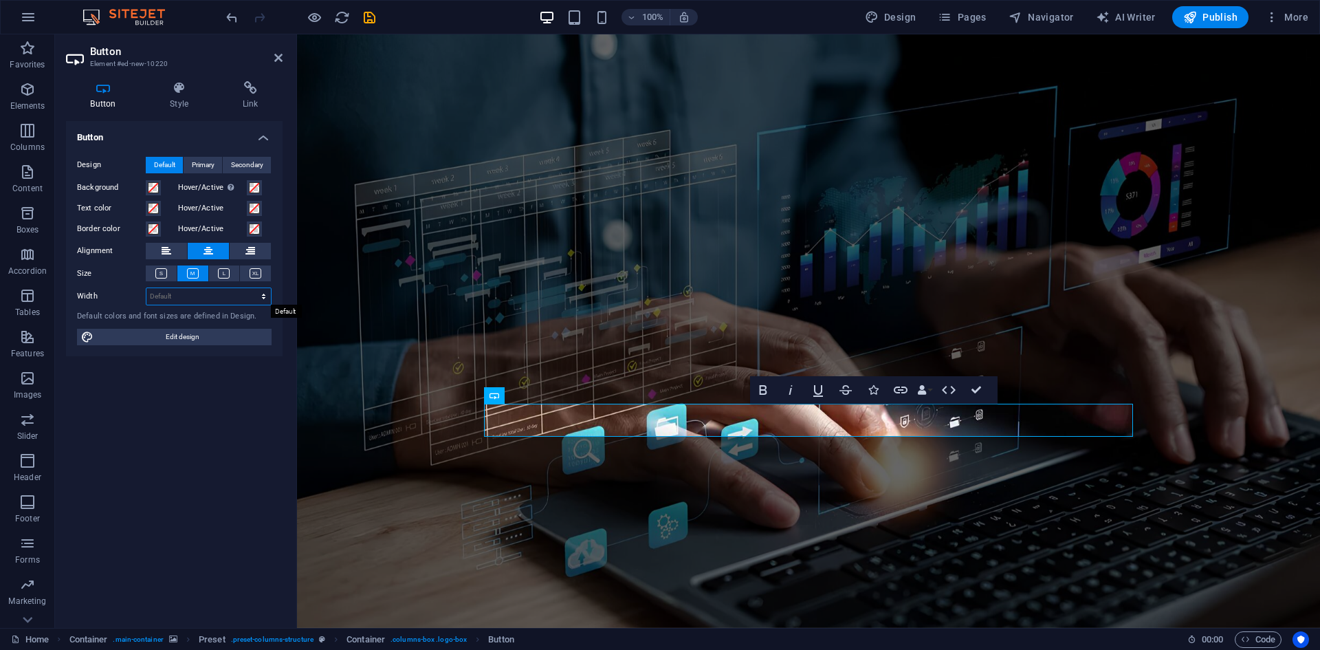
click at [229, 297] on select "Default px rem % em vh vw" at bounding box center [208, 296] width 124 height 16
click at [223, 294] on select "Default px rem % em vh vw" at bounding box center [208, 296] width 124 height 16
click at [205, 167] on span "Primary" at bounding box center [203, 165] width 23 height 16
click at [162, 162] on span "Default" at bounding box center [164, 165] width 21 height 16
click at [178, 80] on div "Button Style Link Button Design Default Primary Secondary Background Hover/Acti…" at bounding box center [174, 348] width 239 height 557
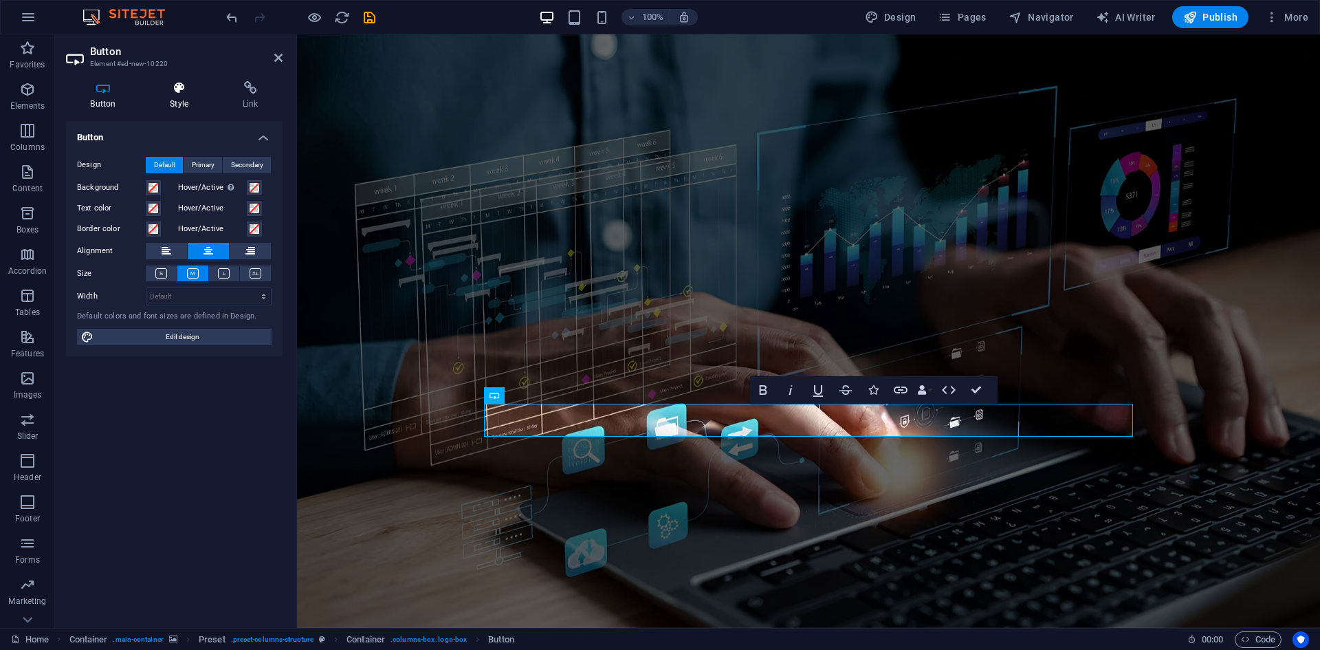
click at [179, 91] on icon at bounding box center [179, 88] width 67 height 14
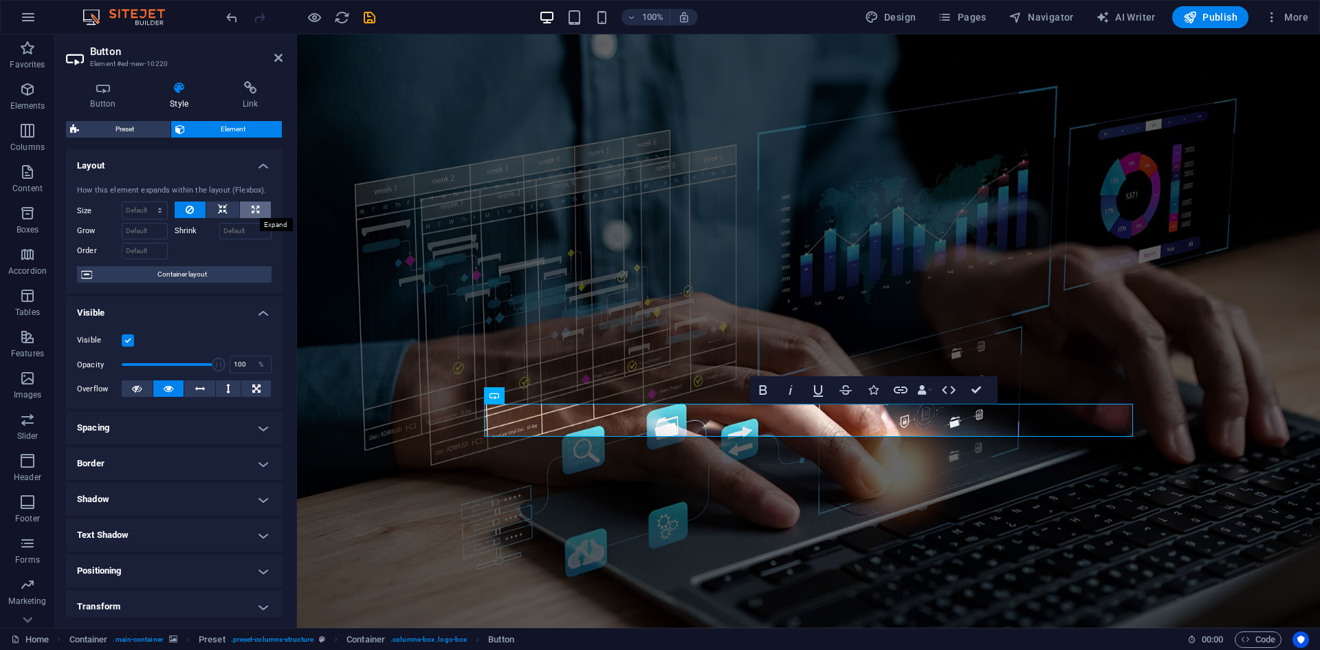
click at [253, 212] on icon at bounding box center [256, 209] width 8 height 16
type input "100"
select select "%"
click at [228, 209] on button at bounding box center [222, 209] width 33 height 16
select select "DISABLED_OPTION_VALUE"
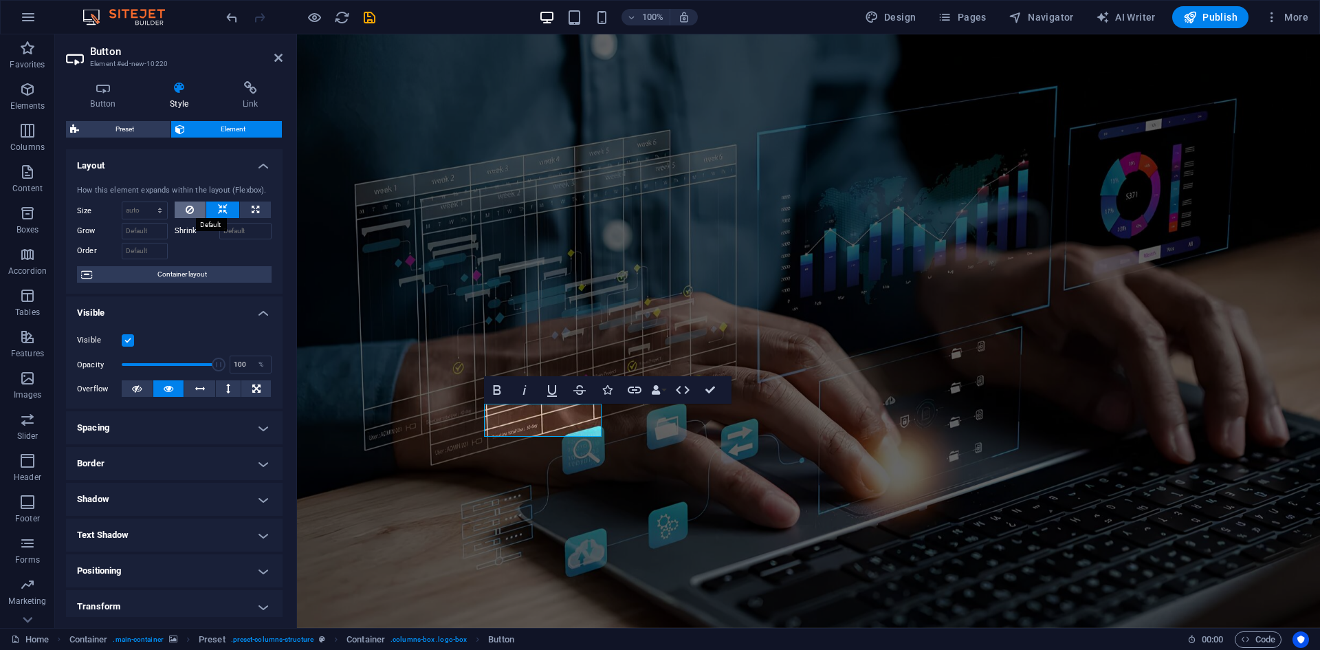
click at [193, 206] on button at bounding box center [191, 209] width 32 height 16
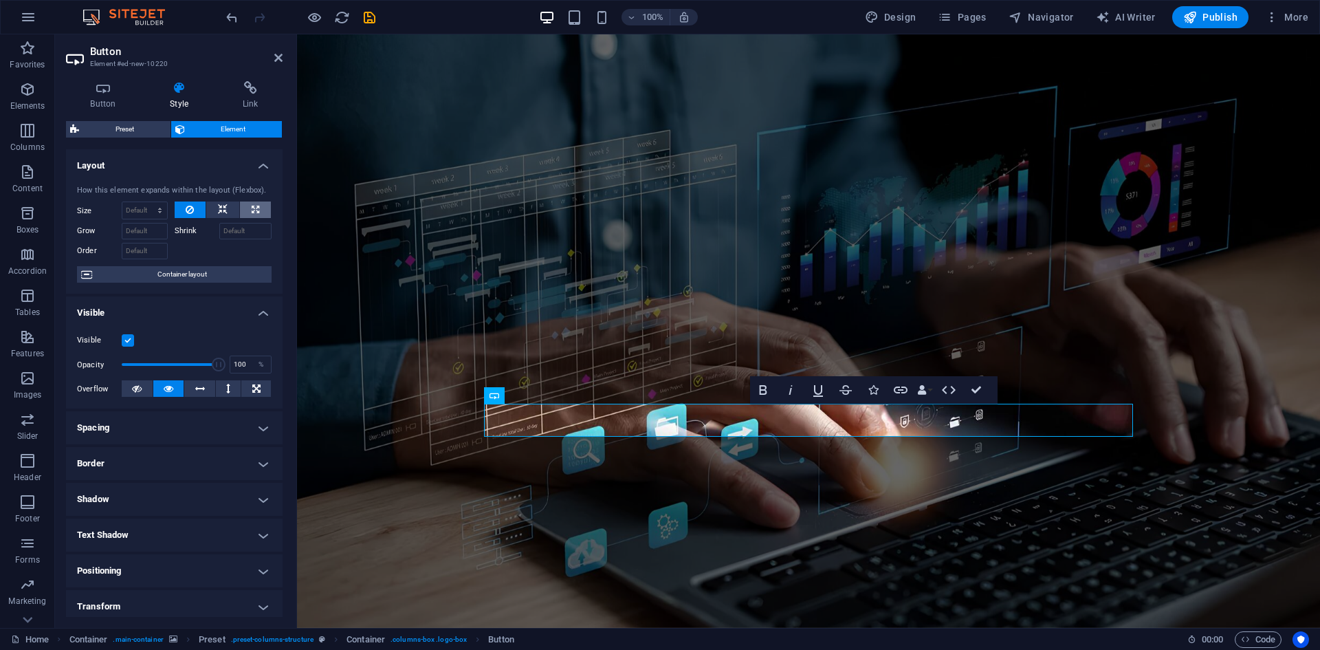
click at [254, 209] on icon at bounding box center [256, 209] width 8 height 16
type input "100"
select select "%"
click at [183, 208] on button at bounding box center [191, 209] width 32 height 16
select select "DISABLED_OPTION_VALUE"
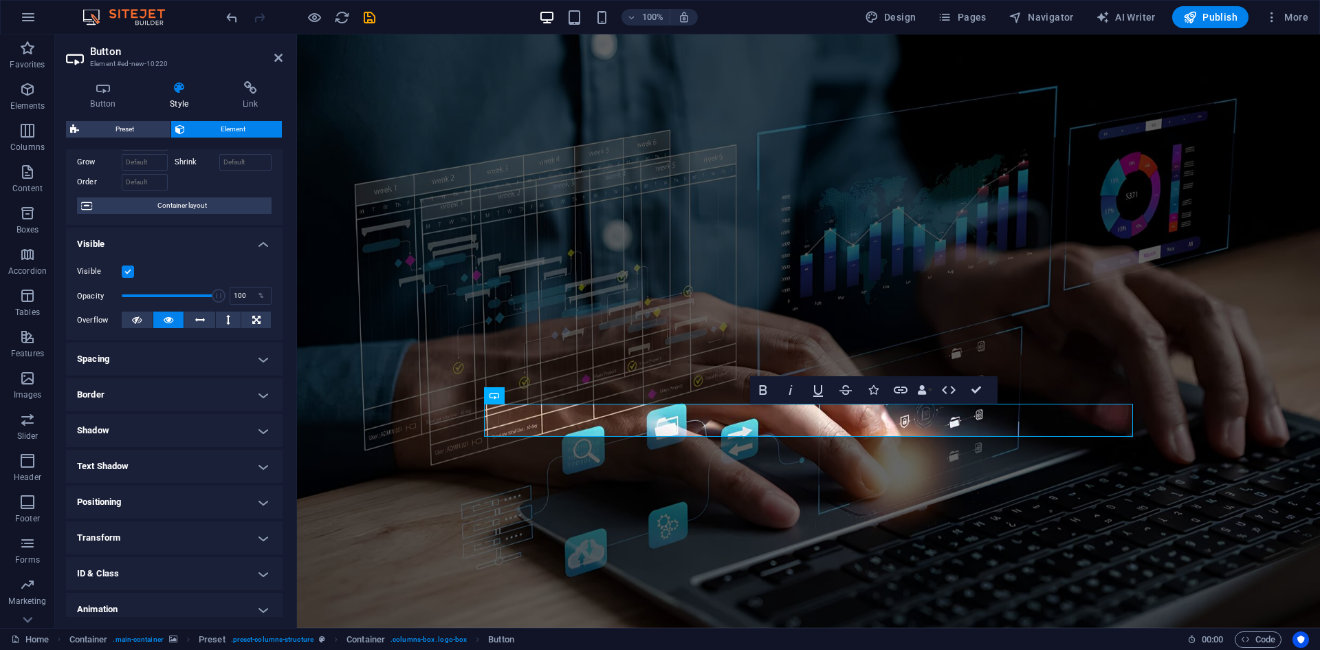
scroll to position [113, 0]
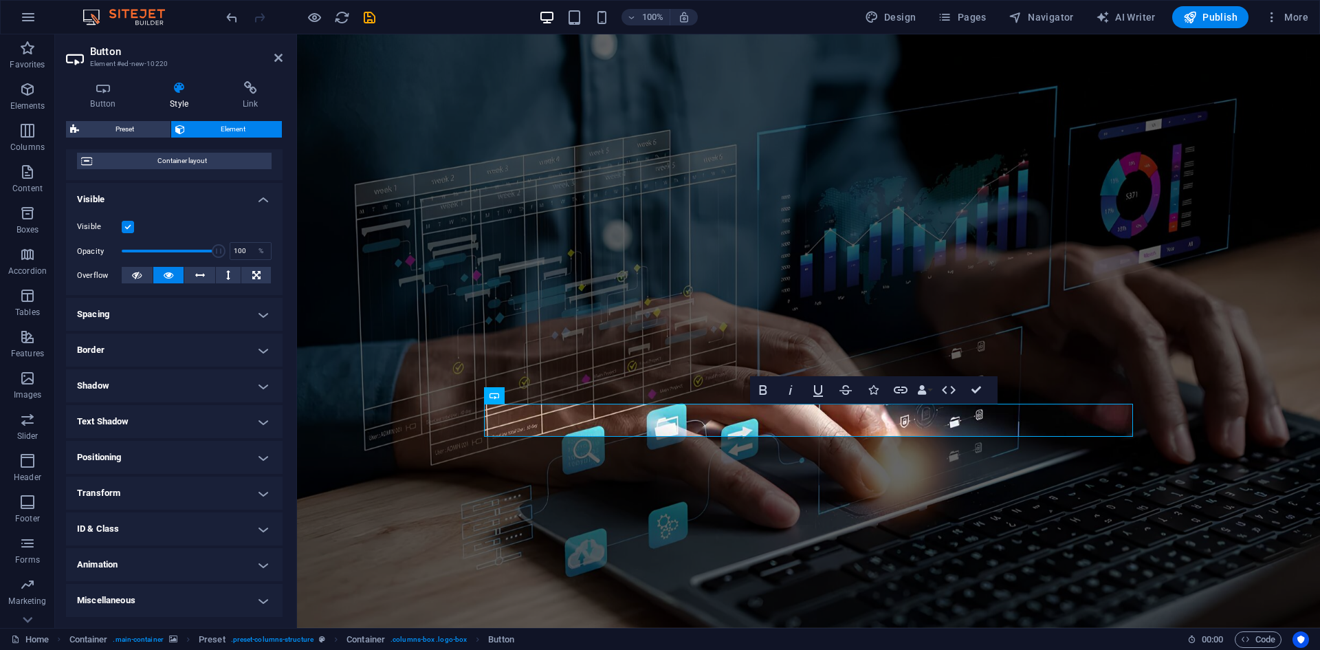
click at [237, 509] on h4 "Transform" at bounding box center [174, 492] width 217 height 33
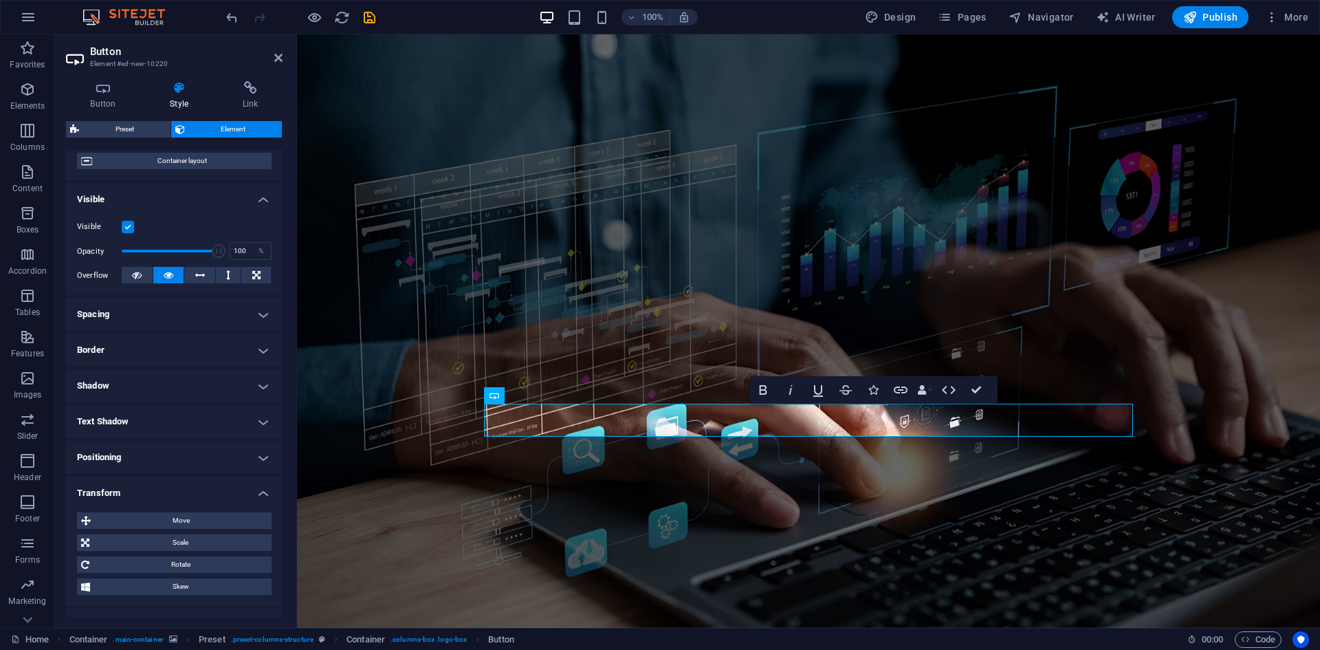
scroll to position [210, 0]
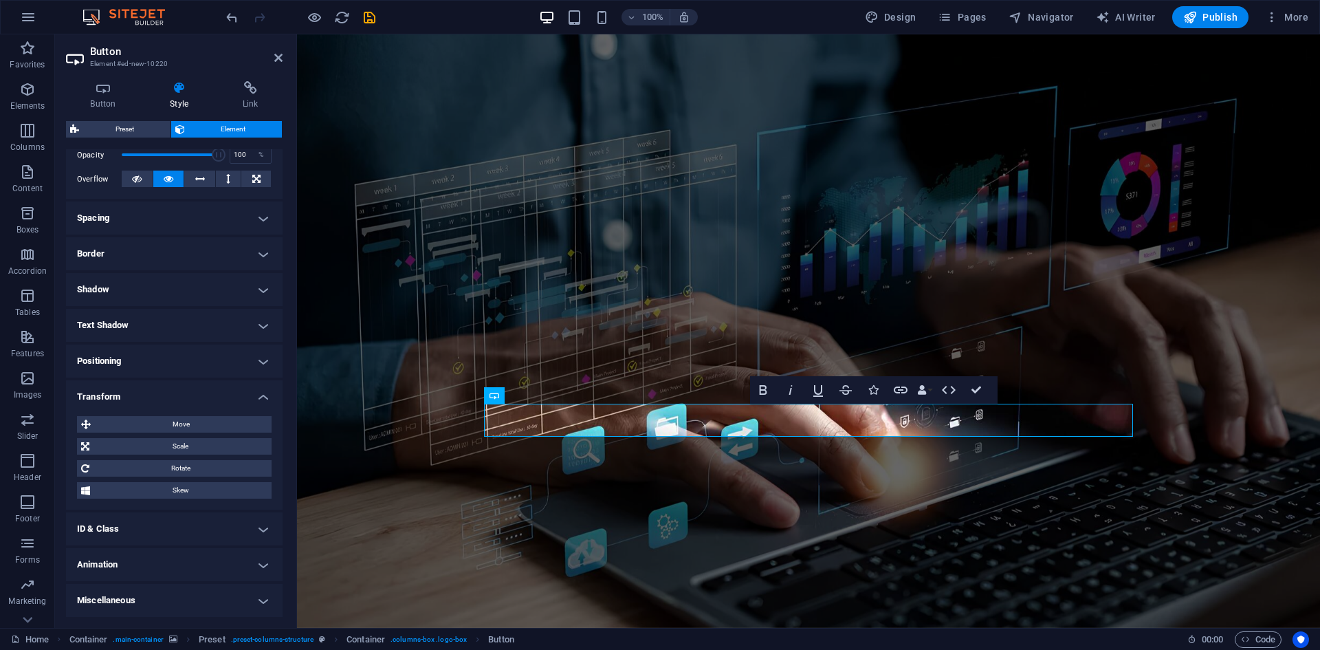
click at [252, 599] on h4 "Miscellaneous" at bounding box center [174, 600] width 217 height 33
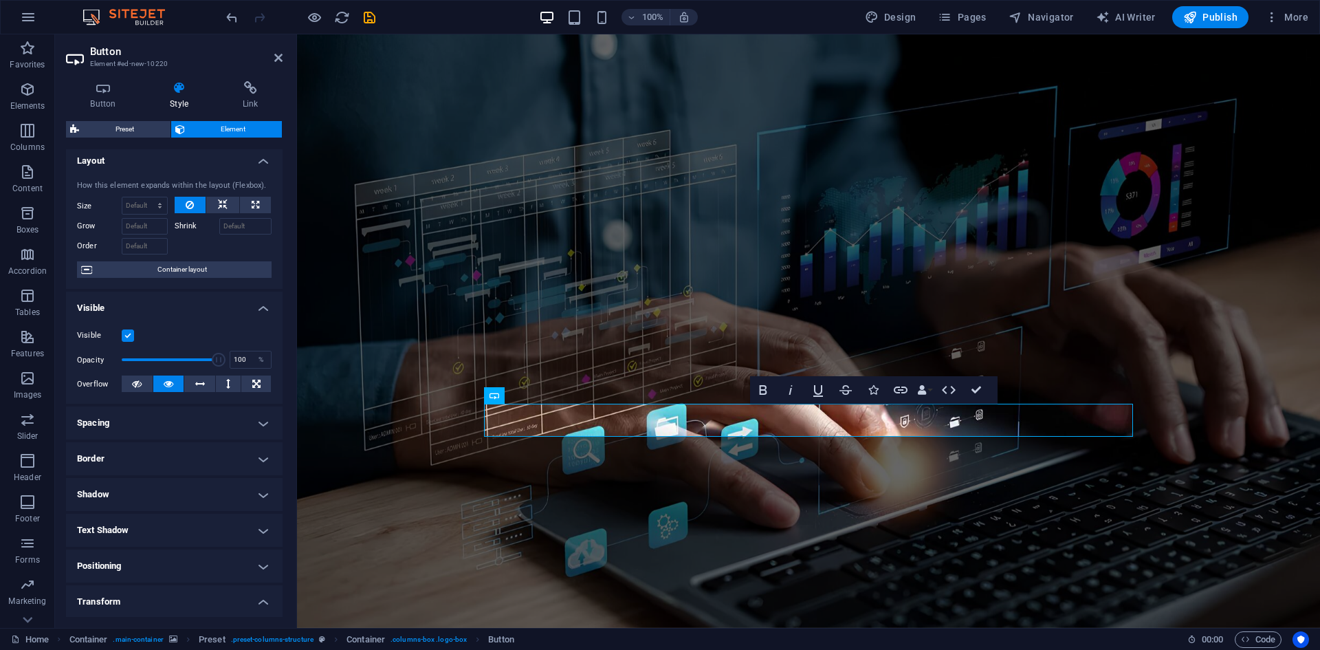
scroll to position [0, 0]
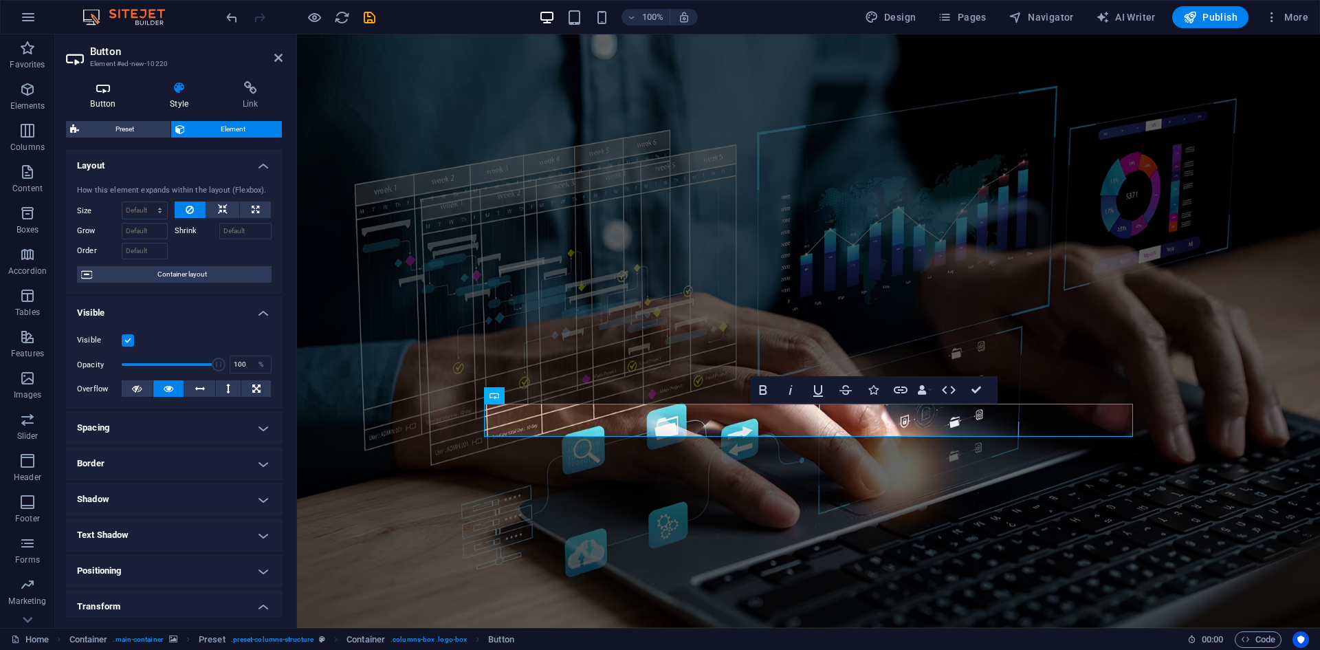
click at [104, 97] on h4 "Button" at bounding box center [106, 95] width 80 height 29
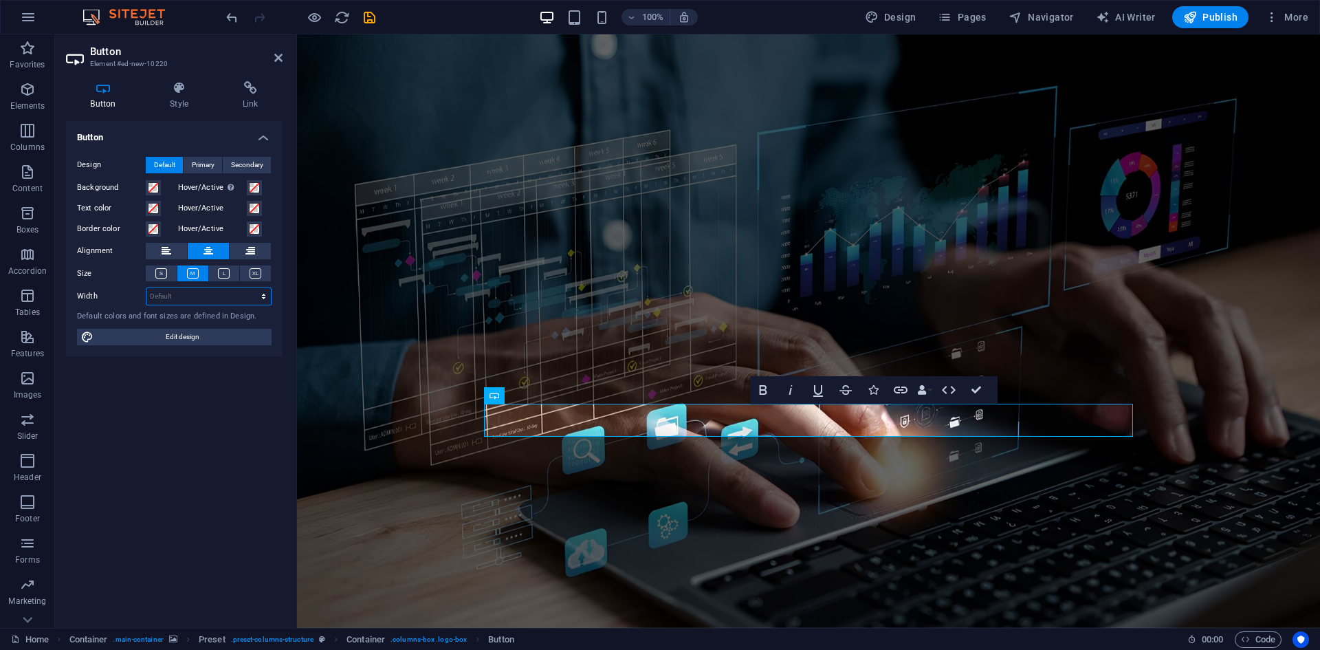
click at [192, 296] on select "Default px rem % em vh vw" at bounding box center [208, 296] width 124 height 16
select select "px"
click at [252, 288] on select "Default px rem % em vh vw" at bounding box center [208, 296] width 124 height 16
type input "1000"
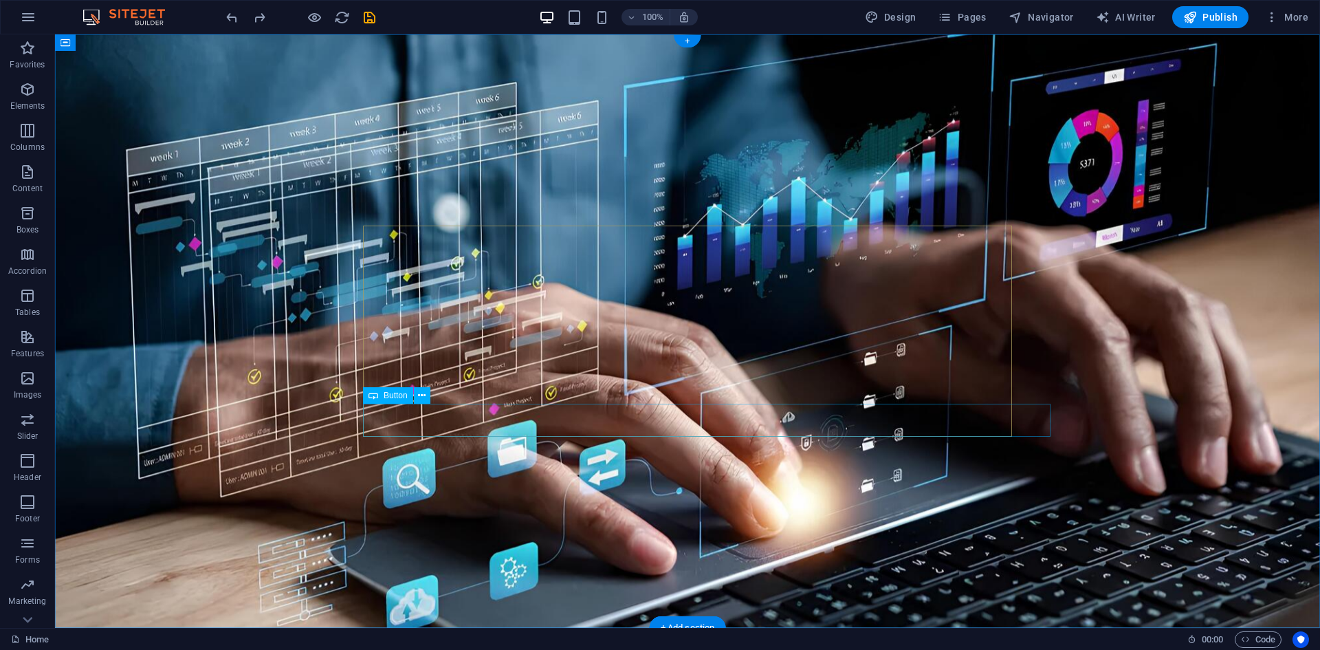
select select "px"
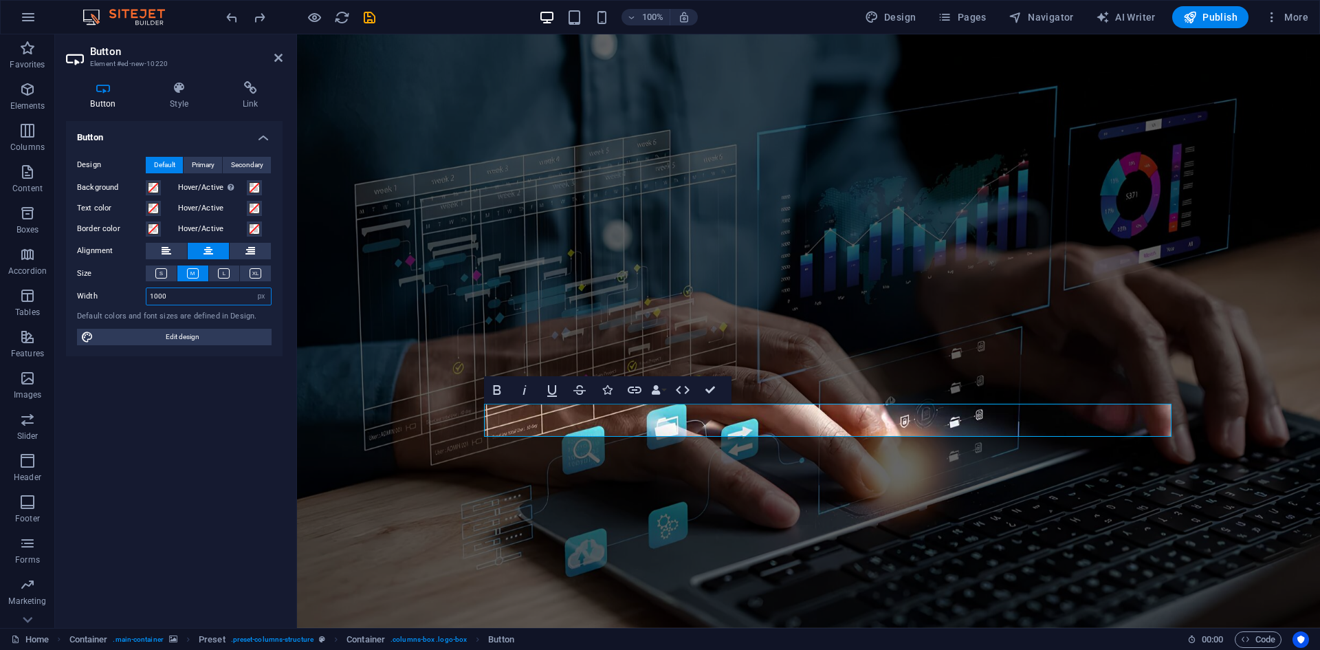
click at [192, 301] on input "1000" at bounding box center [208, 296] width 124 height 16
type input "500"
click at [214, 439] on div "Button Design Default Primary Secondary Background Hover/Active Switch to previ…" at bounding box center [174, 369] width 217 height 496
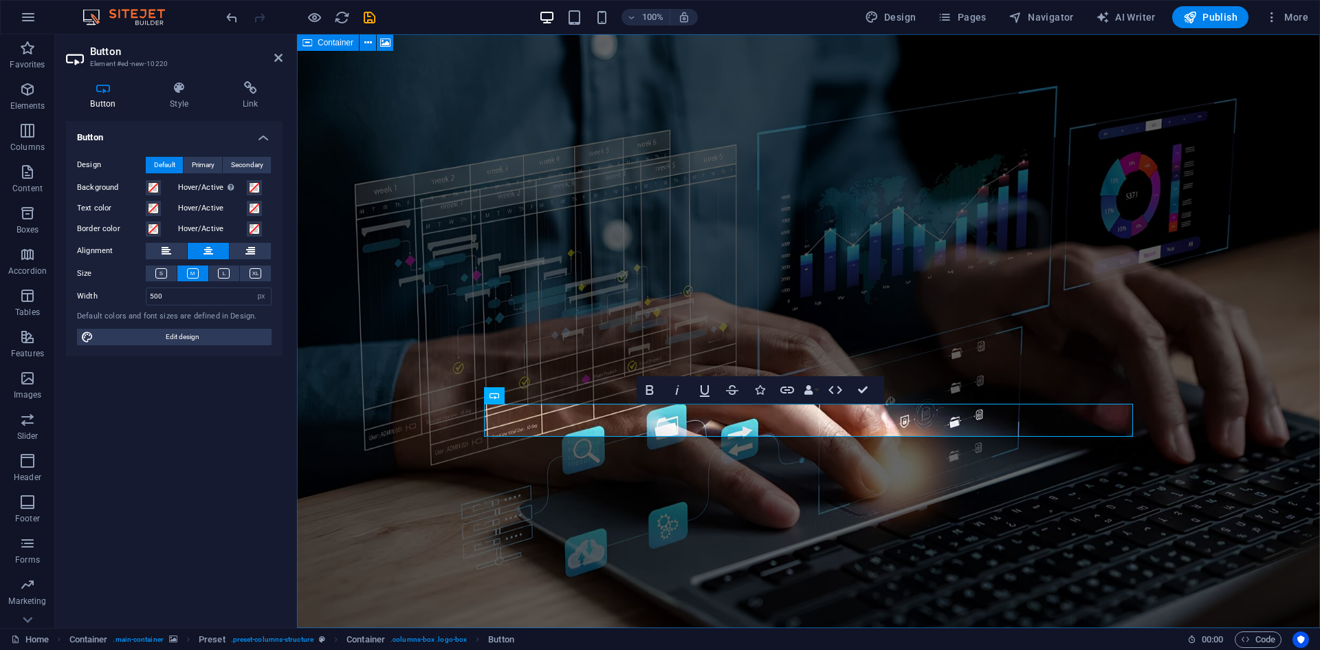
click at [527, 522] on figure at bounding box center [808, 330] width 1023 height 593
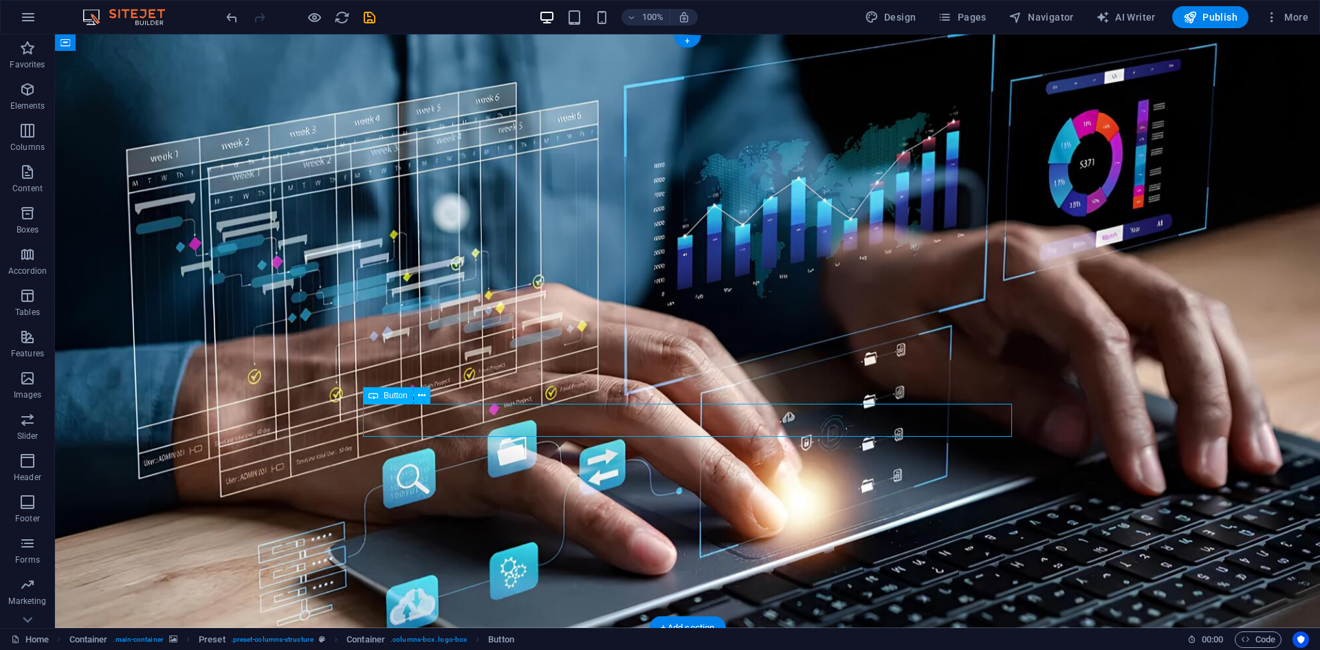
select select "px"
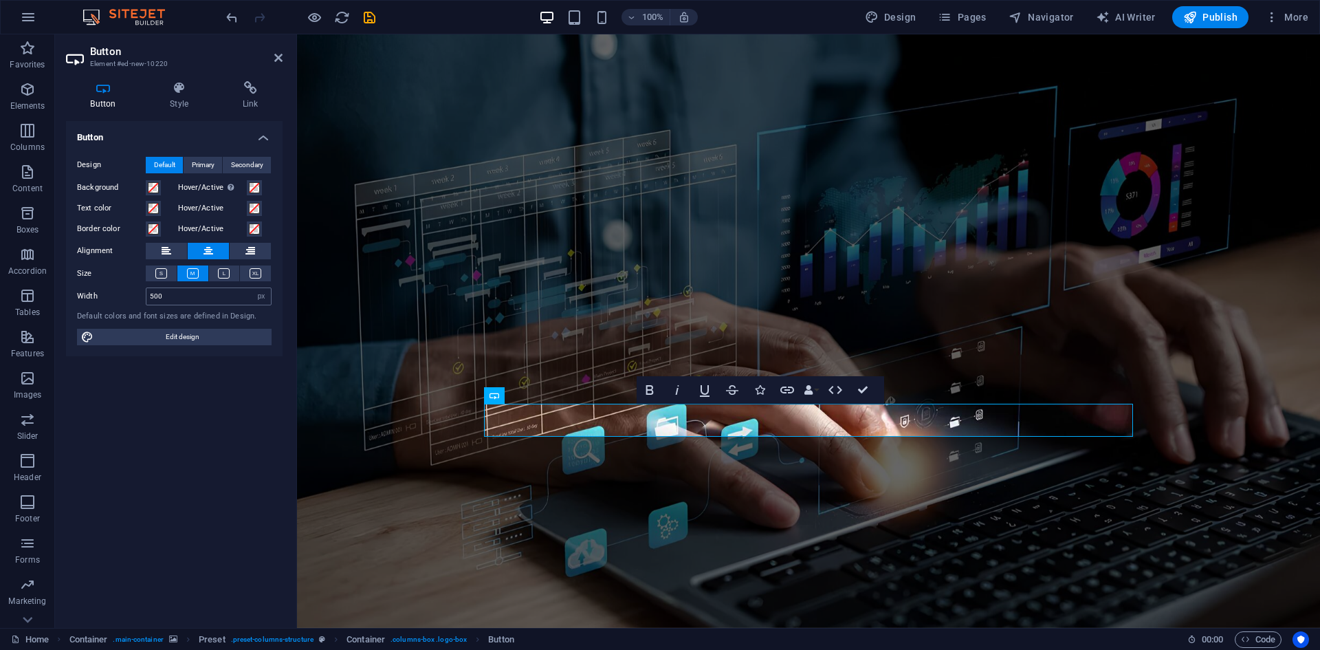
click at [180, 287] on div "500 Default px rem % em vh vw" at bounding box center [209, 296] width 126 height 18
drag, startPoint x: 184, startPoint y: 297, endPoint x: 93, endPoint y: 290, distance: 90.3
click at [93, 290] on div "Width 500 Default px rem % em vh vw" at bounding box center [174, 296] width 195 height 18
type input "350"
click at [236, 469] on div "Button Design Default Primary Secondary Background Hover/Active Switch to previ…" at bounding box center [174, 369] width 217 height 496
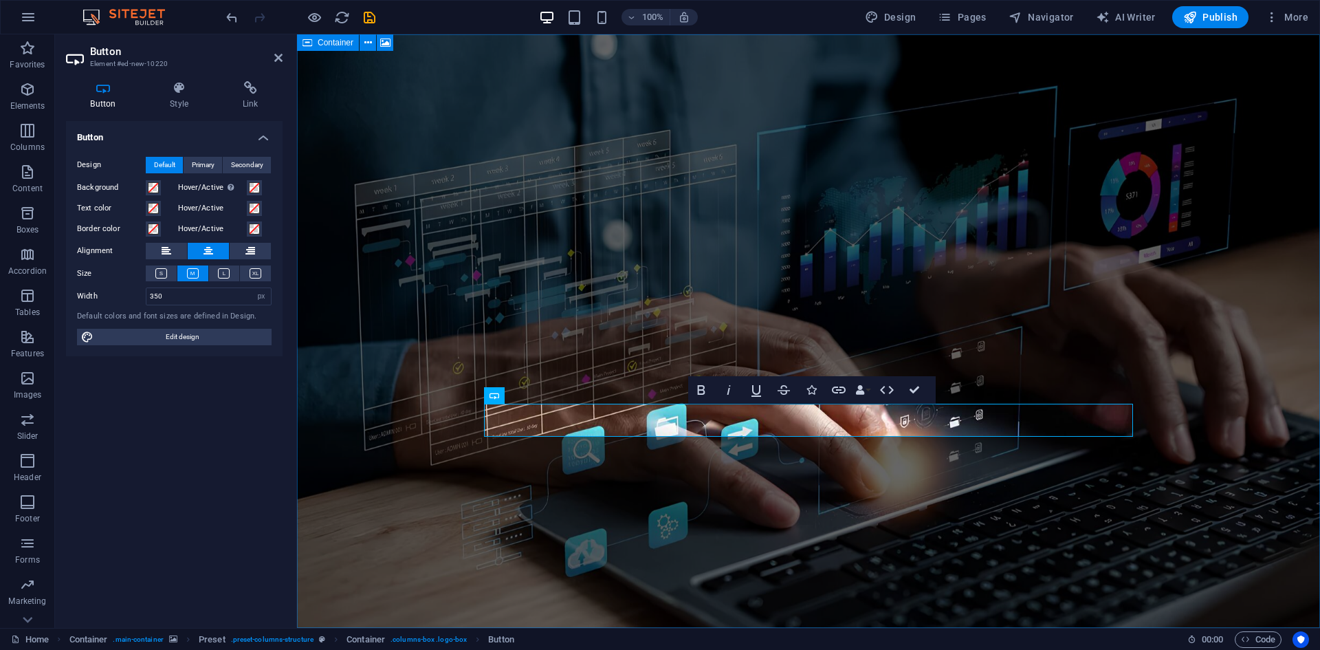
click at [650, 520] on figure at bounding box center [808, 330] width 1023 height 593
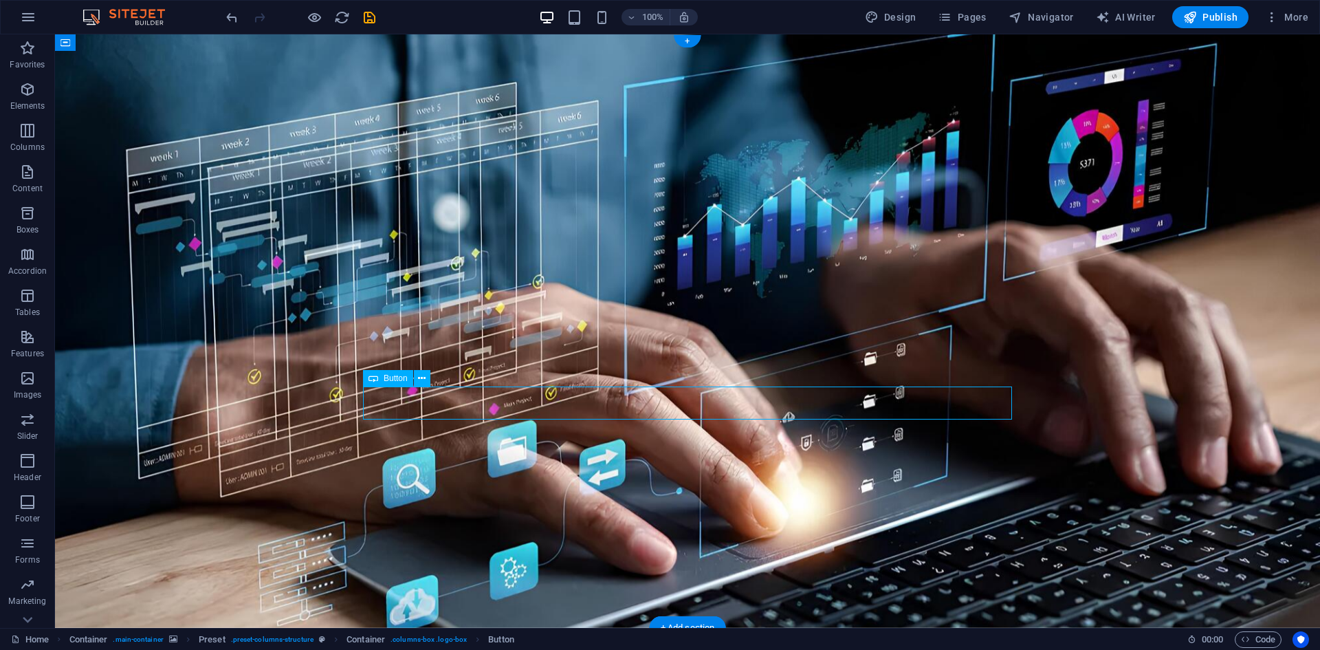
select select "px"
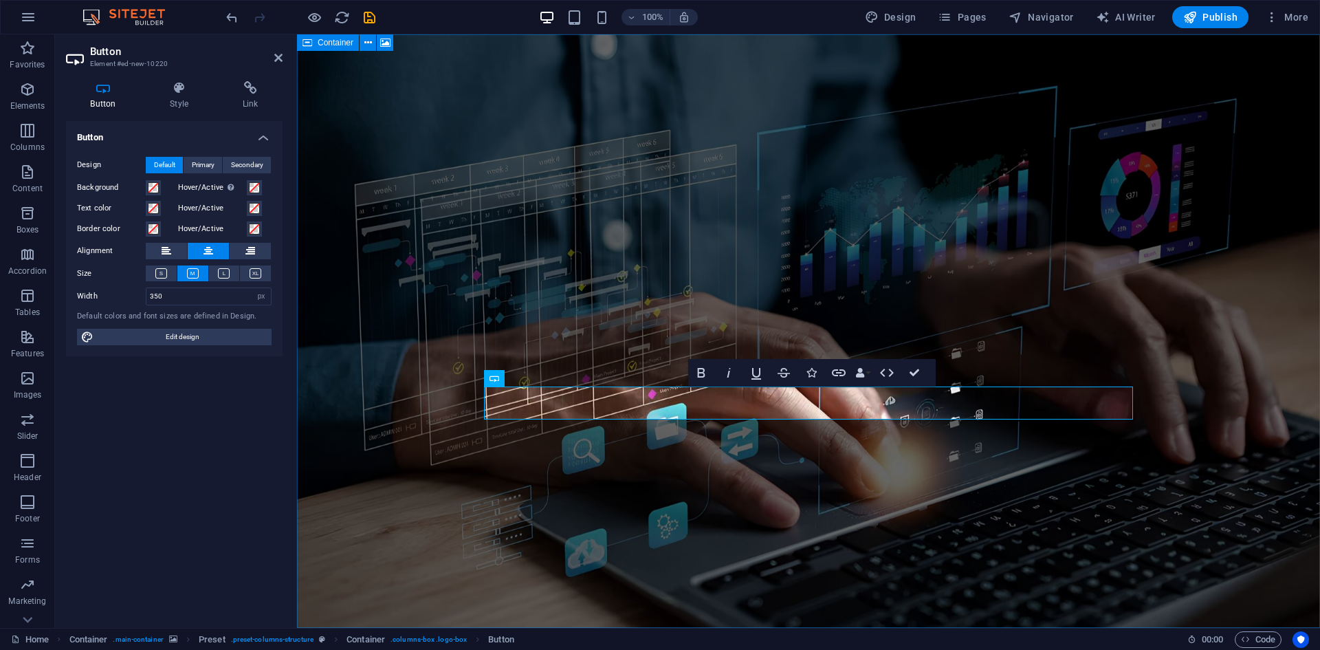
click at [857, 476] on figure at bounding box center [808, 330] width 1023 height 593
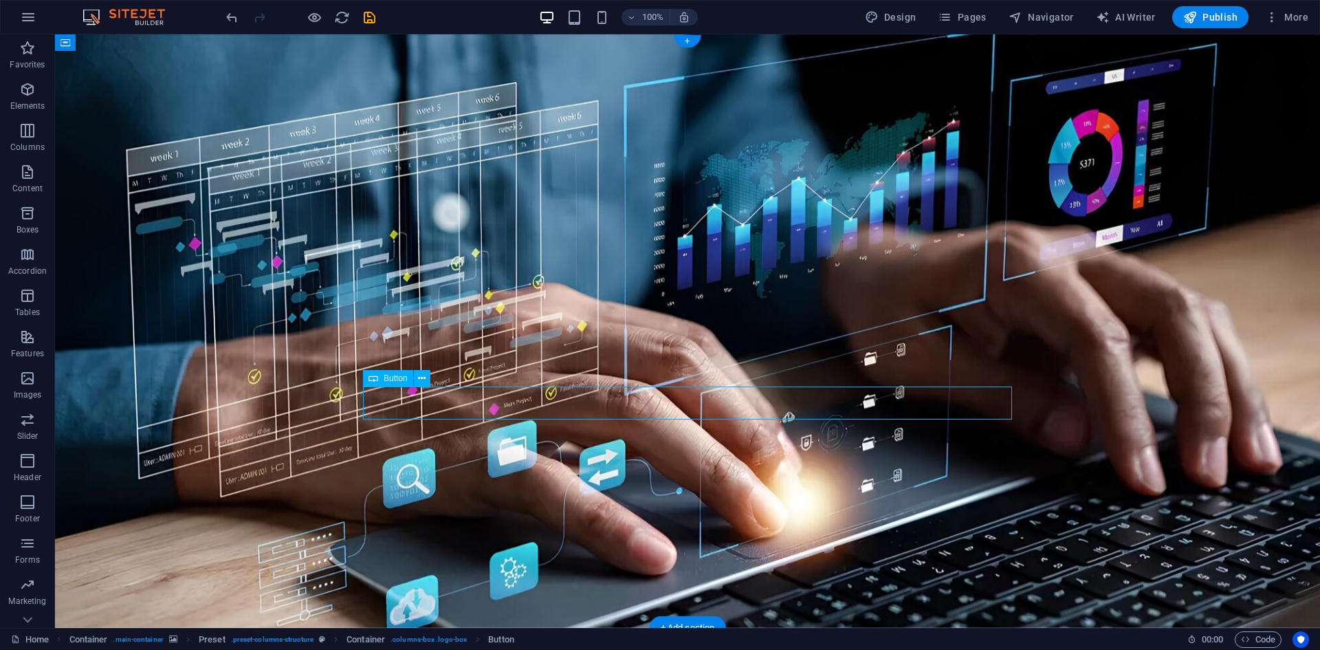
select select "px"
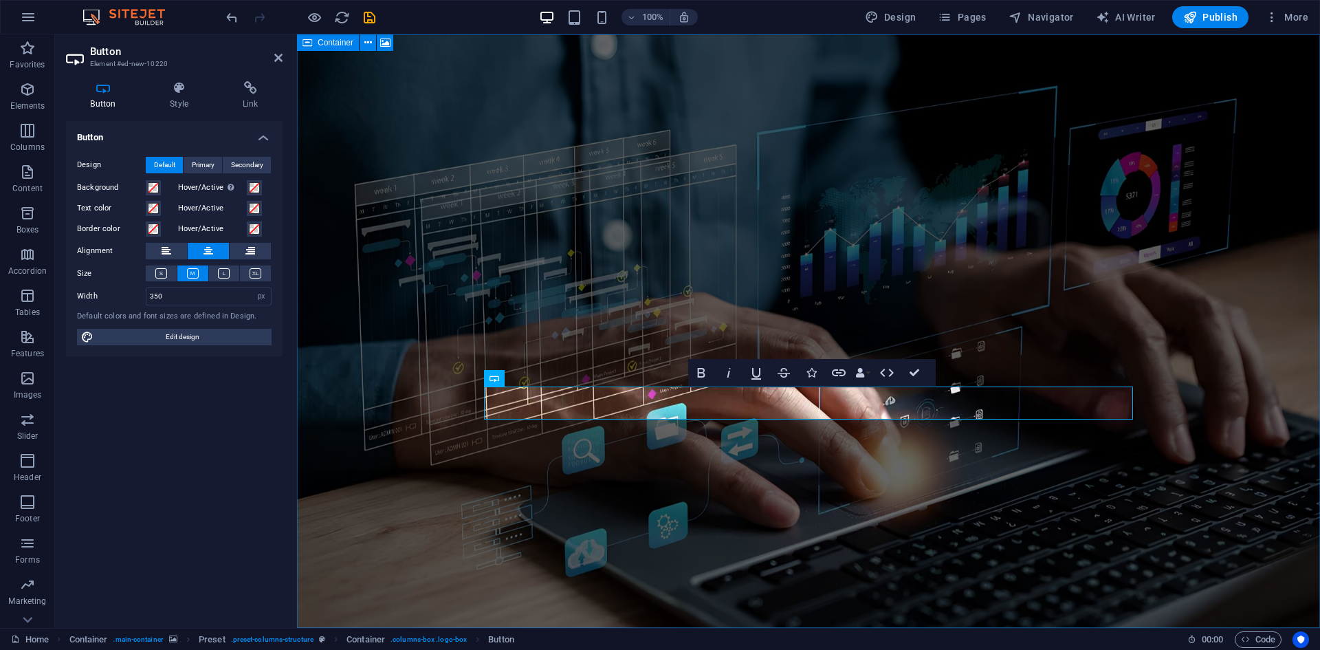
click at [771, 518] on figure at bounding box center [808, 330] width 1023 height 593
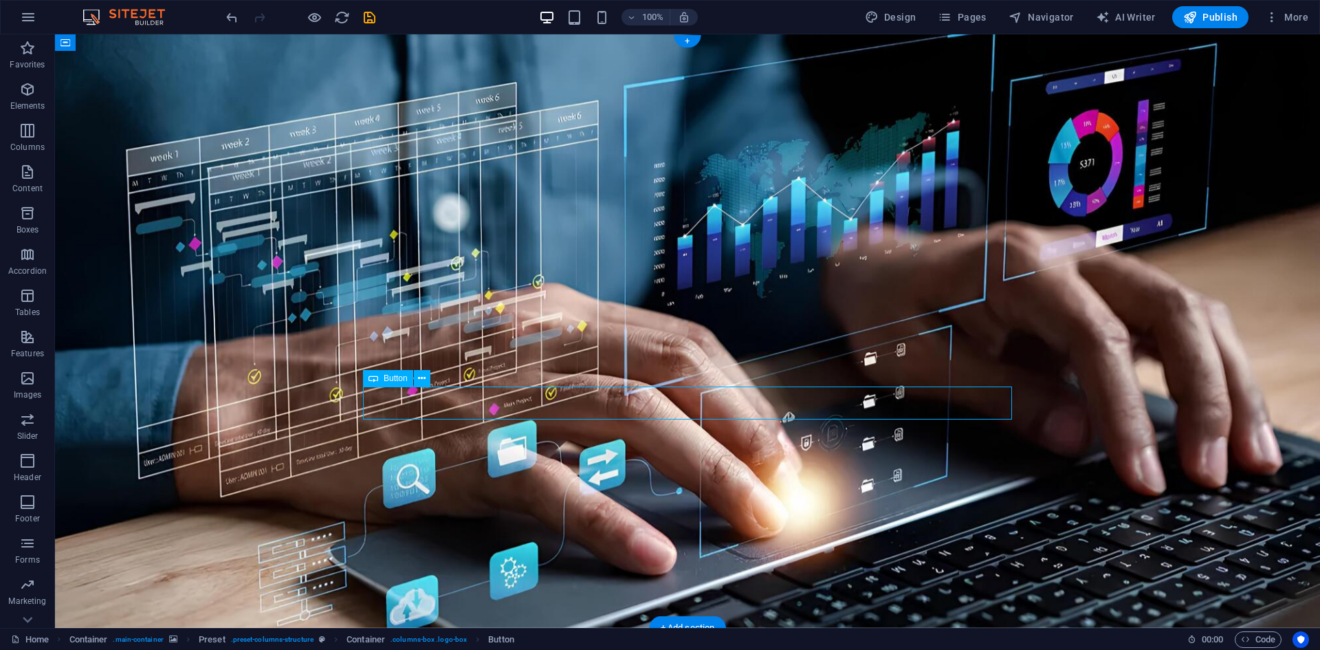
select select "px"
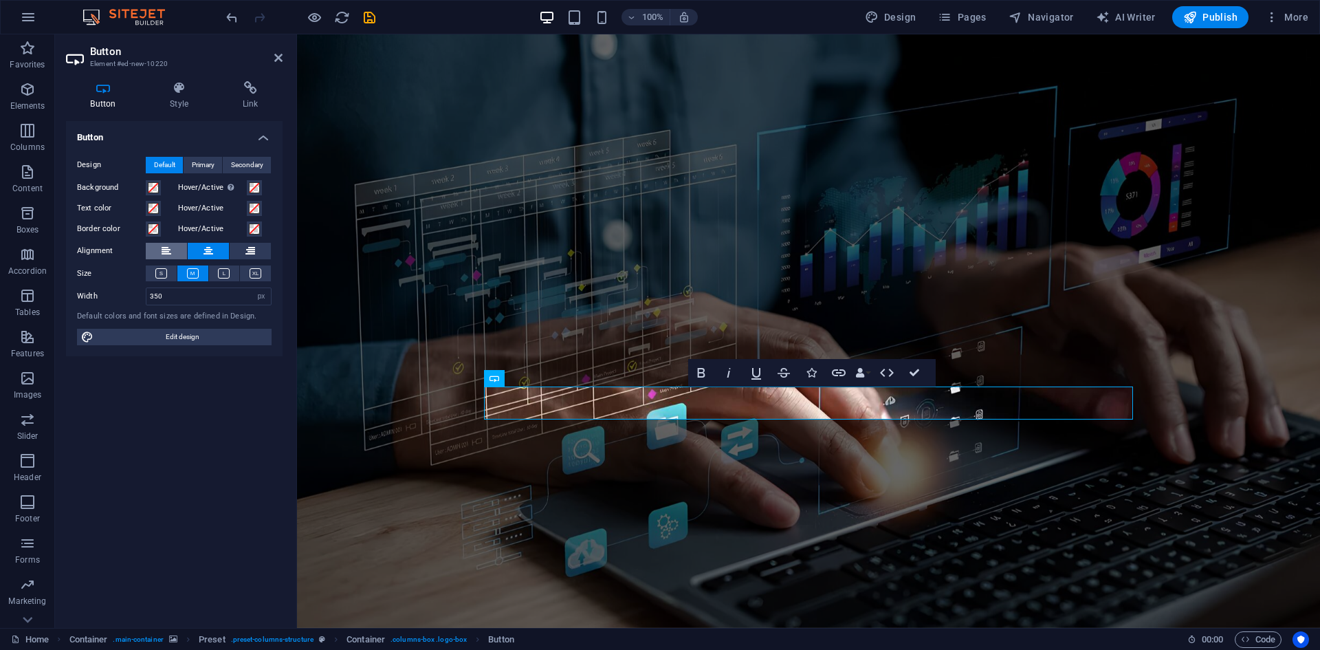
click at [177, 253] on button at bounding box center [166, 251] width 41 height 16
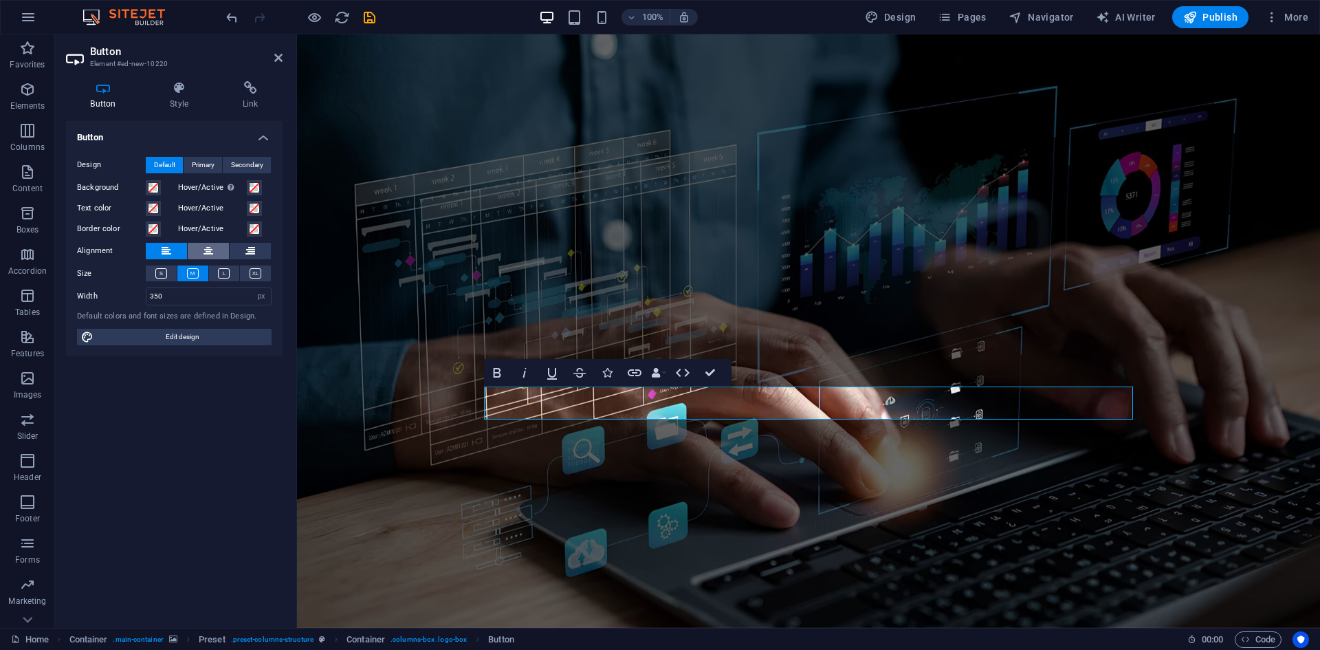
click at [200, 254] on button at bounding box center [208, 251] width 41 height 16
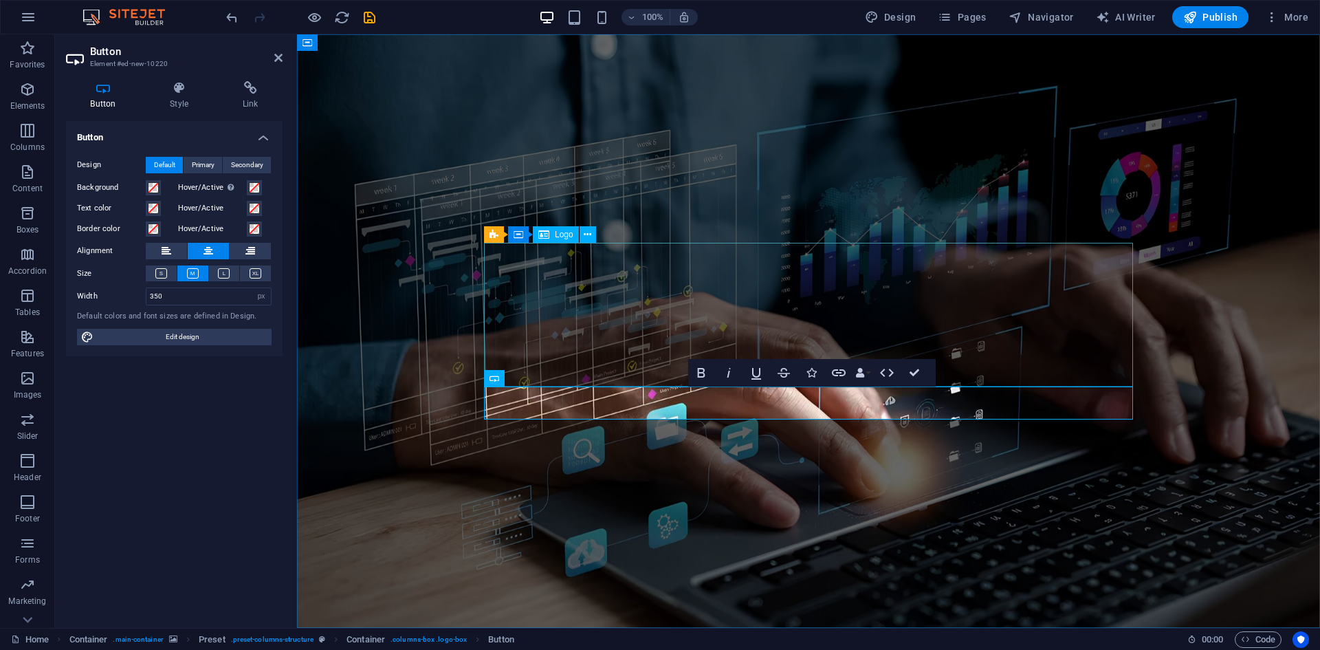
select select "px"
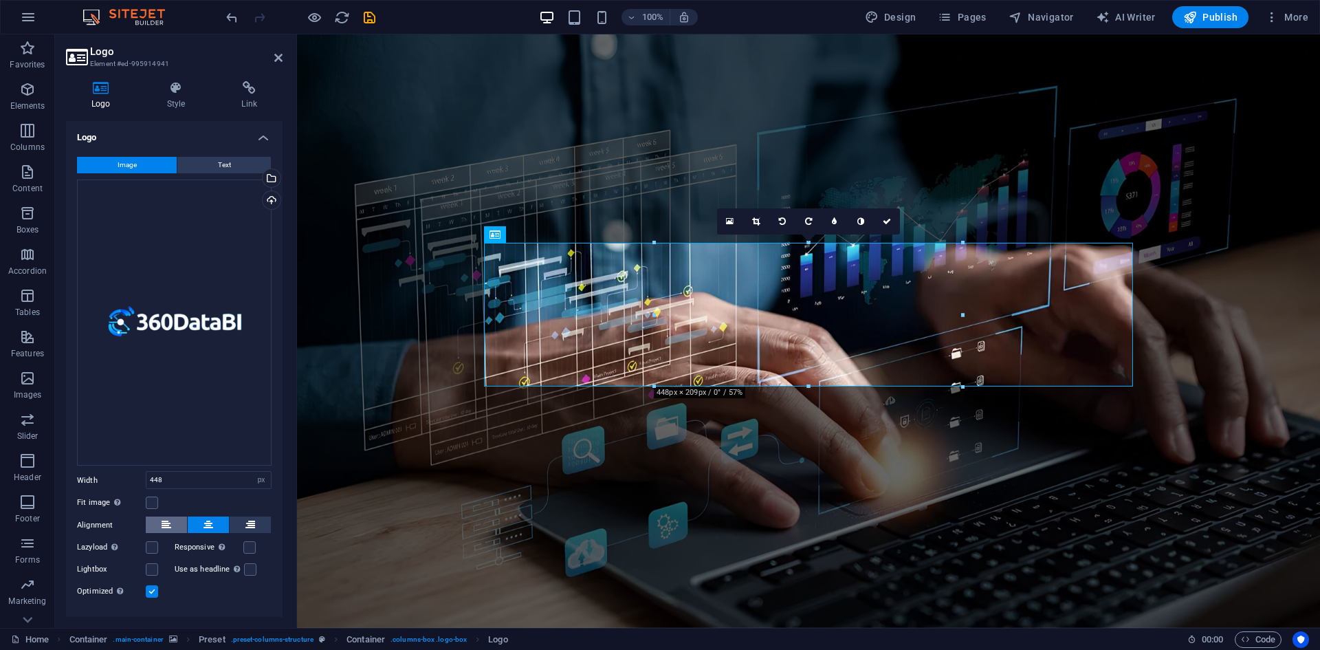
click at [172, 522] on button at bounding box center [166, 524] width 41 height 16
click at [212, 523] on button at bounding box center [208, 524] width 41 height 16
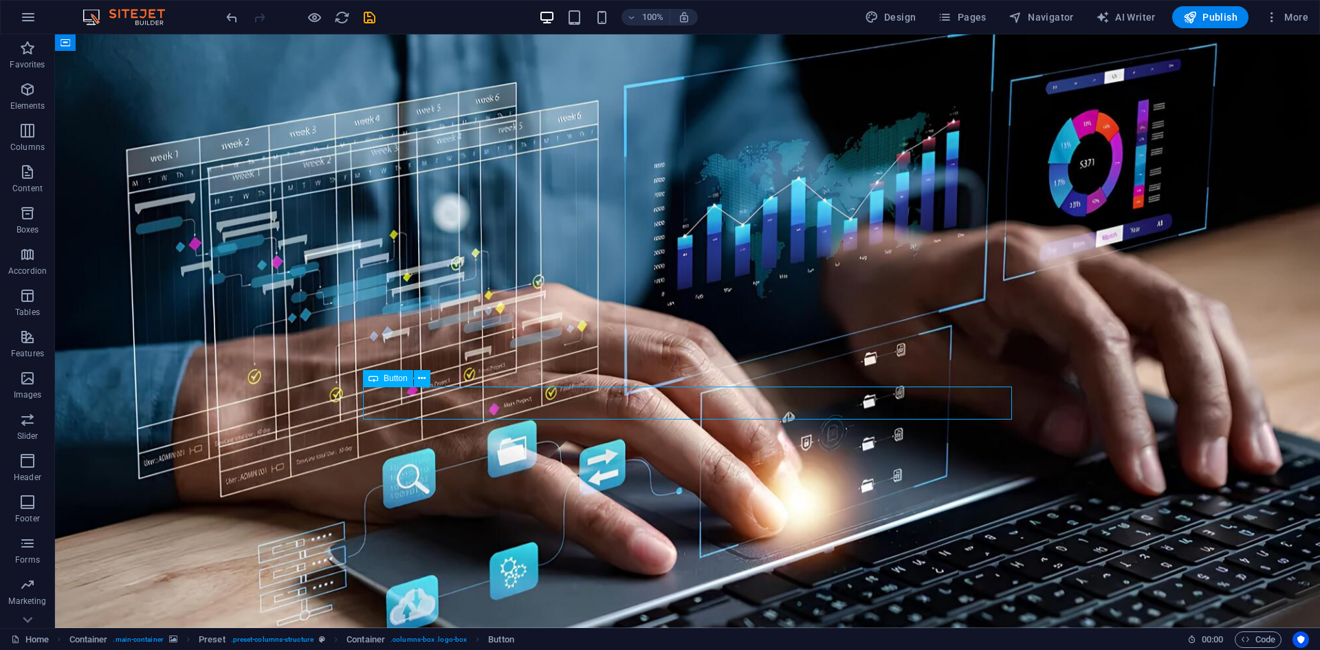
select select "px"
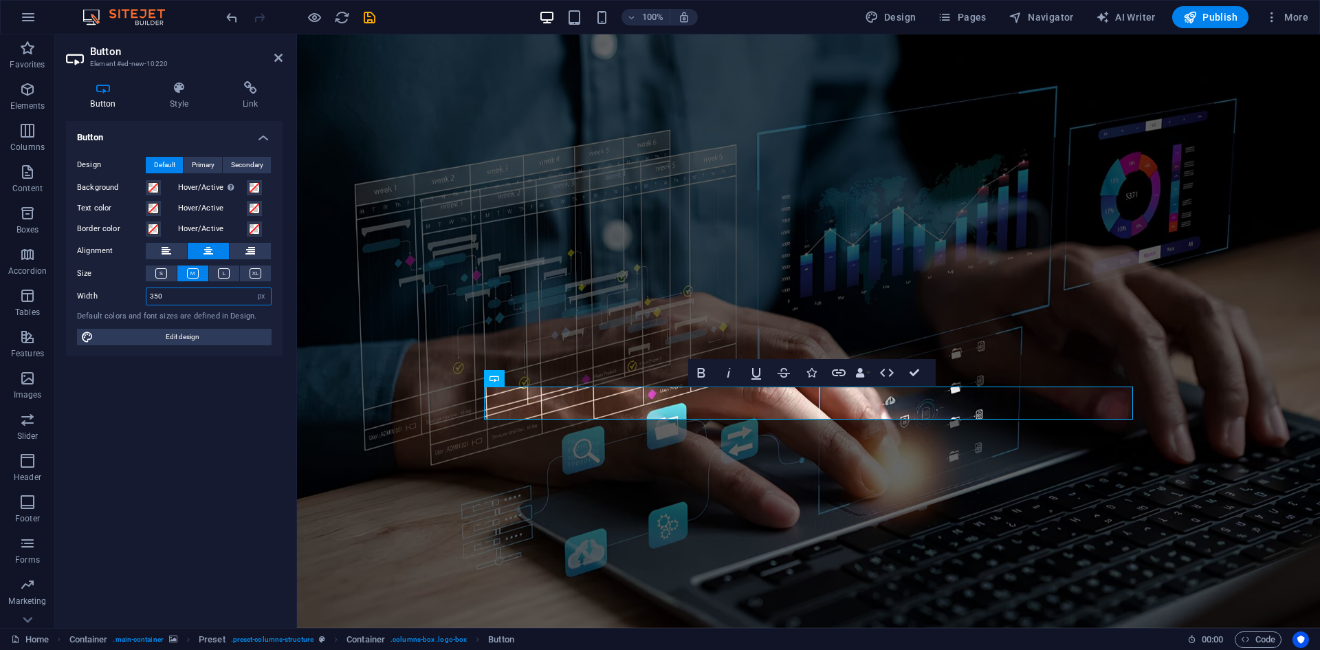
drag, startPoint x: 170, startPoint y: 298, endPoint x: 137, endPoint y: 302, distance: 33.2
click at [137, 302] on div "Width 350 Default px rem % em vh vw" at bounding box center [174, 296] width 195 height 18
type input "300"
click at [231, 468] on div "Button Design Default Primary Secondary Background Hover/Active Switch to previ…" at bounding box center [174, 369] width 217 height 496
click at [533, 506] on figure at bounding box center [808, 330] width 1023 height 593
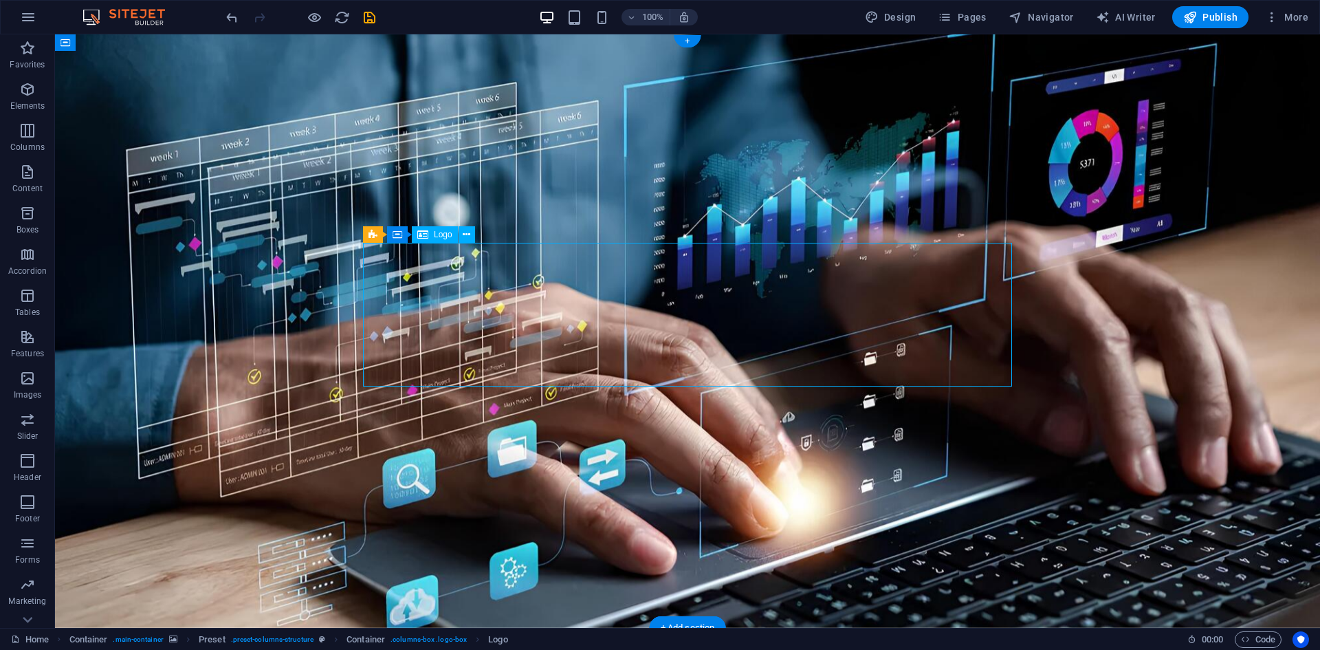
select select "px"
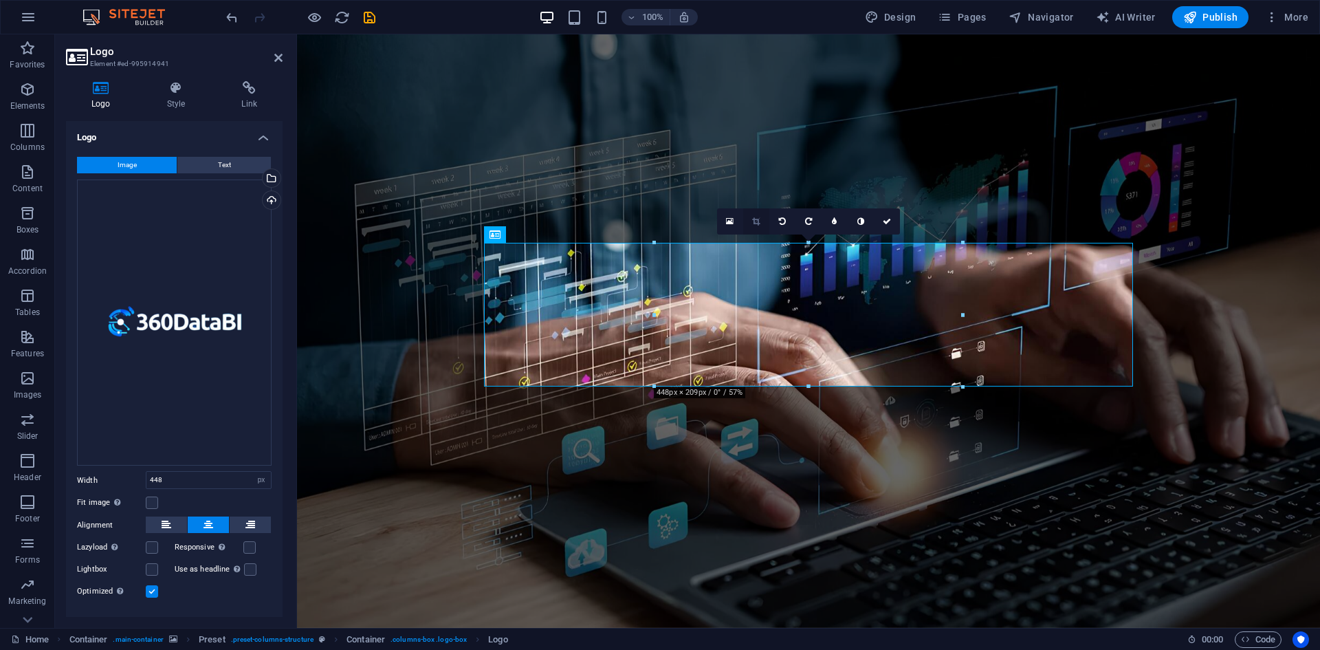
click at [749, 218] on link at bounding box center [756, 221] width 26 height 26
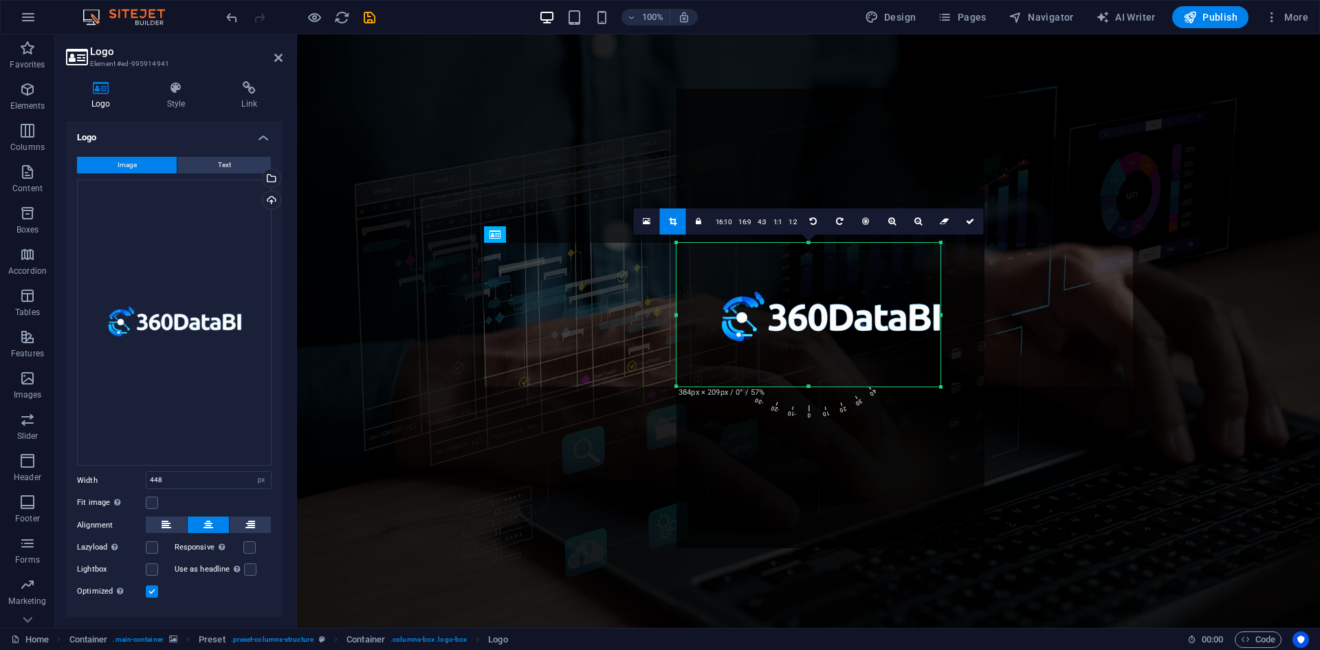
drag, startPoint x: 962, startPoint y: 315, endPoint x: 918, endPoint y: 351, distance: 57.1
click at [918, 351] on div "180 170 160 150 140 130 120 110 100 90 80 70 60 50 40 30 20 10 0 -10 -20 -30 -4…" at bounding box center [808, 315] width 264 height 144
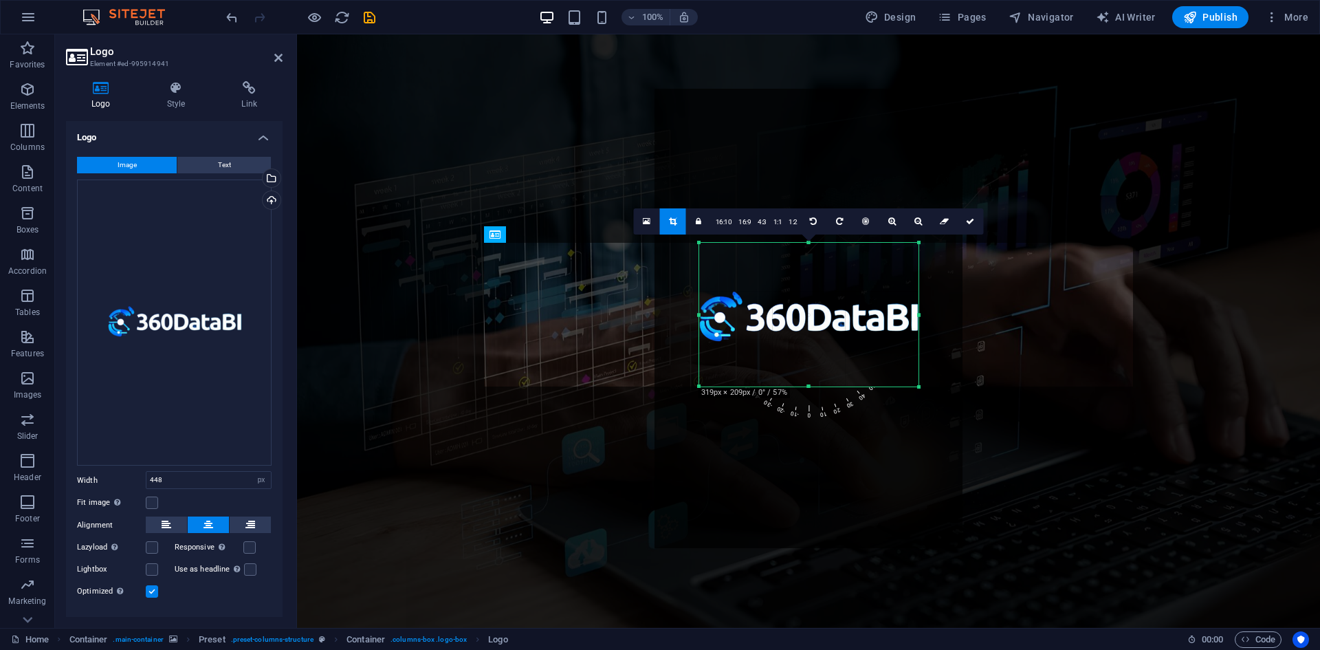
drag, startPoint x: 676, startPoint y: 316, endPoint x: 720, endPoint y: 334, distance: 48.4
click at [720, 334] on div "180 170 160 150 140 130 120 110 100 90 80 70 60 50 40 30 20 10 0 -10 -20 -30 -4…" at bounding box center [808, 315] width 219 height 144
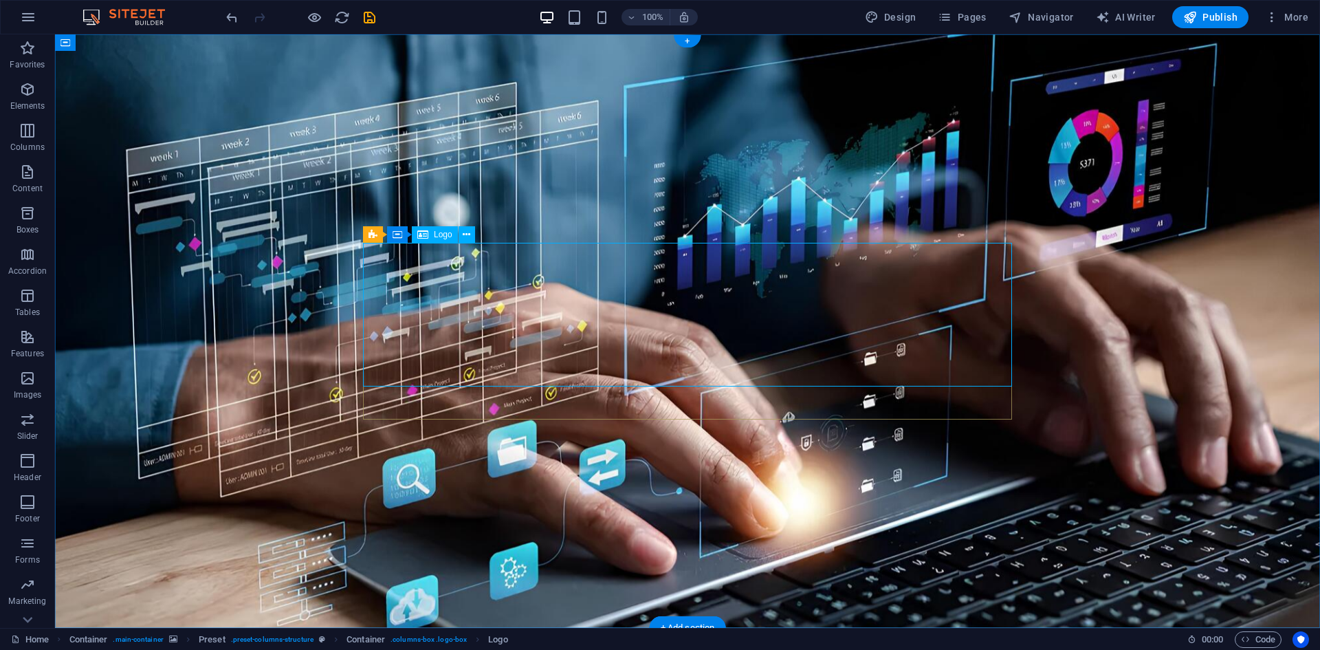
click at [808, 513] on figure at bounding box center [687, 330] width 1265 height 593
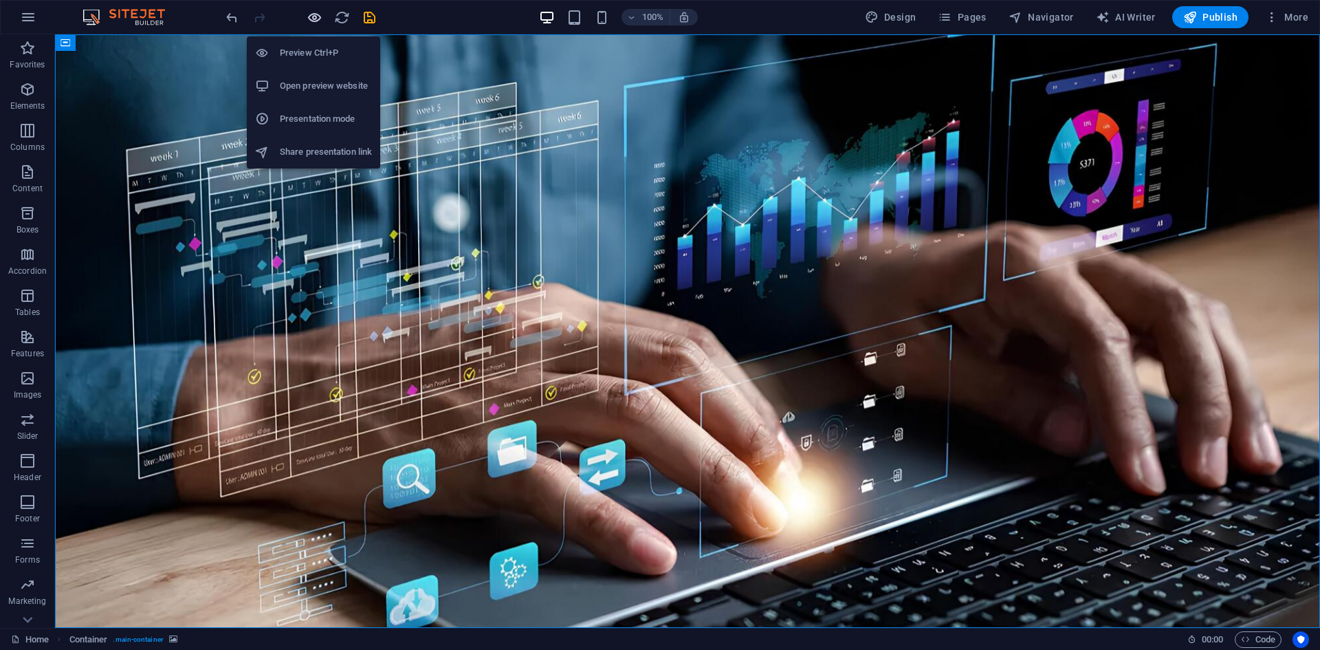
click at [310, 17] on icon "button" at bounding box center [315, 18] width 16 height 16
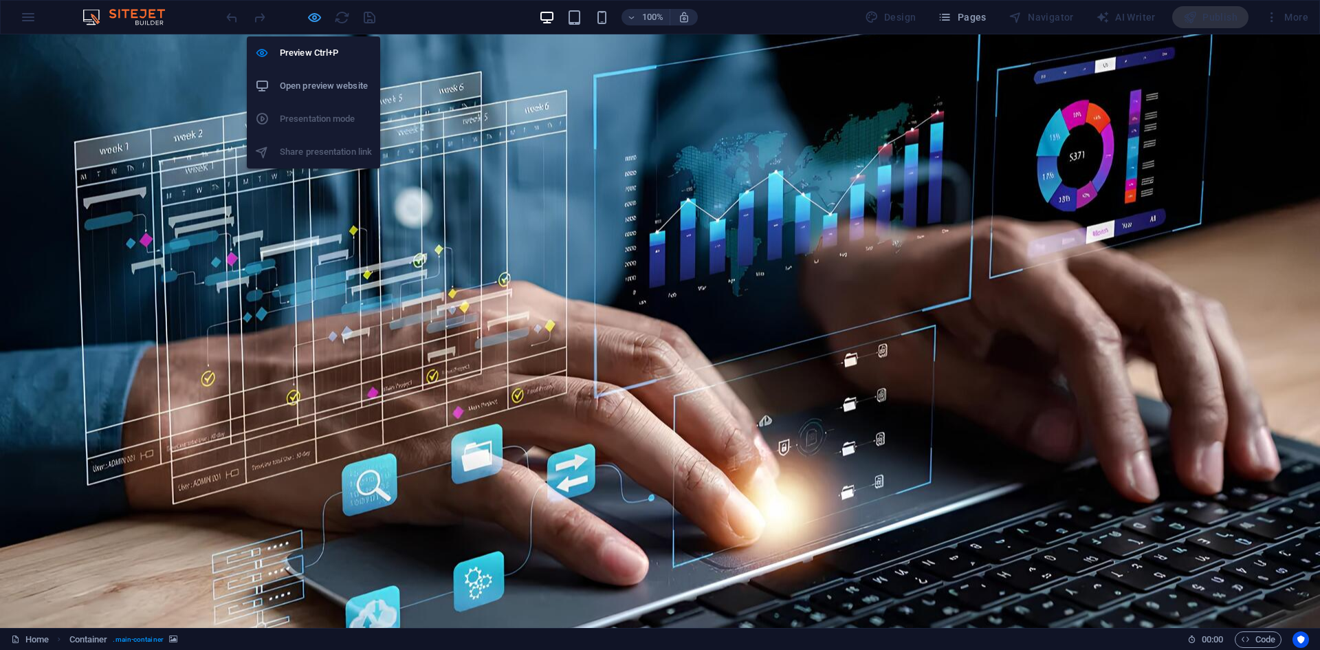
click at [310, 17] on icon "button" at bounding box center [315, 18] width 16 height 16
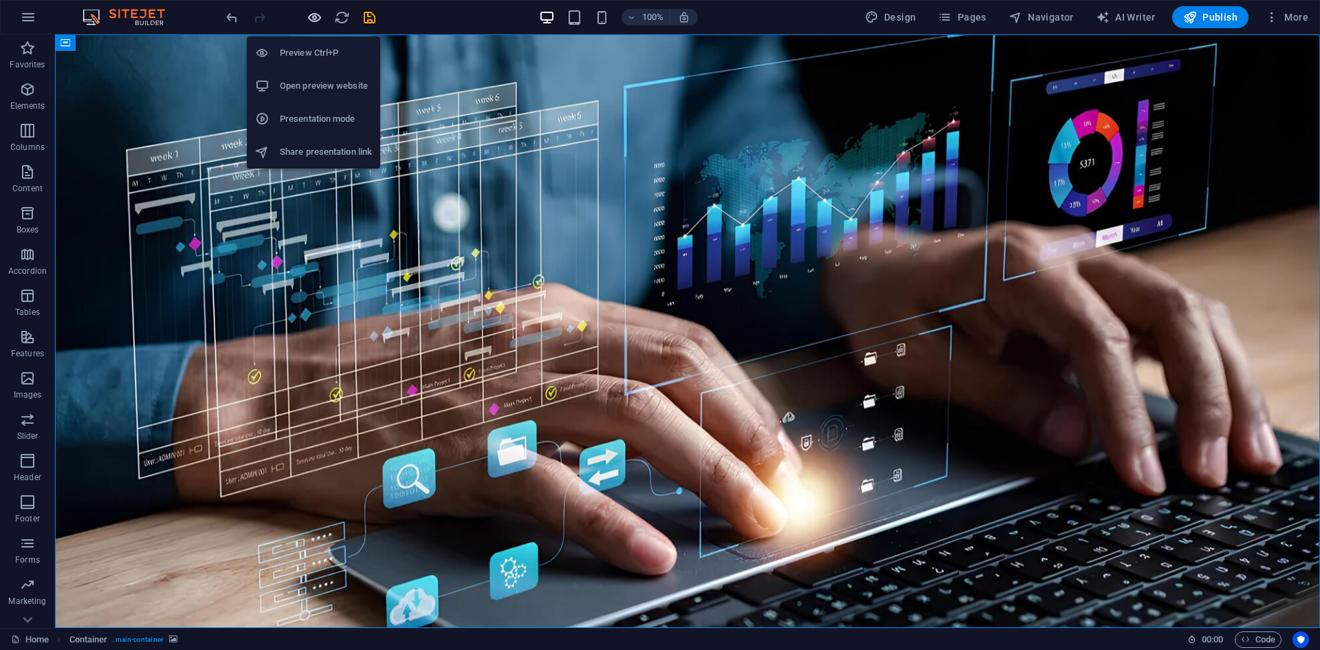
click at [310, 17] on icon "button" at bounding box center [315, 18] width 16 height 16
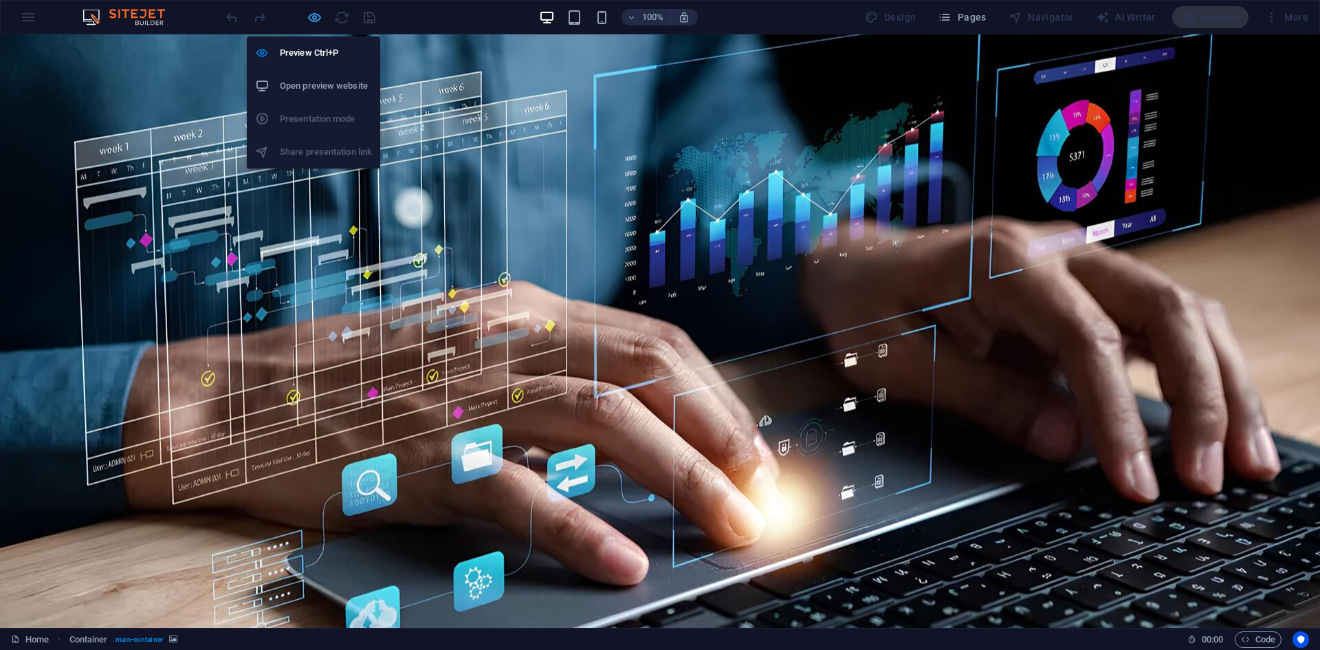
click at [310, 17] on icon "button" at bounding box center [315, 18] width 16 height 16
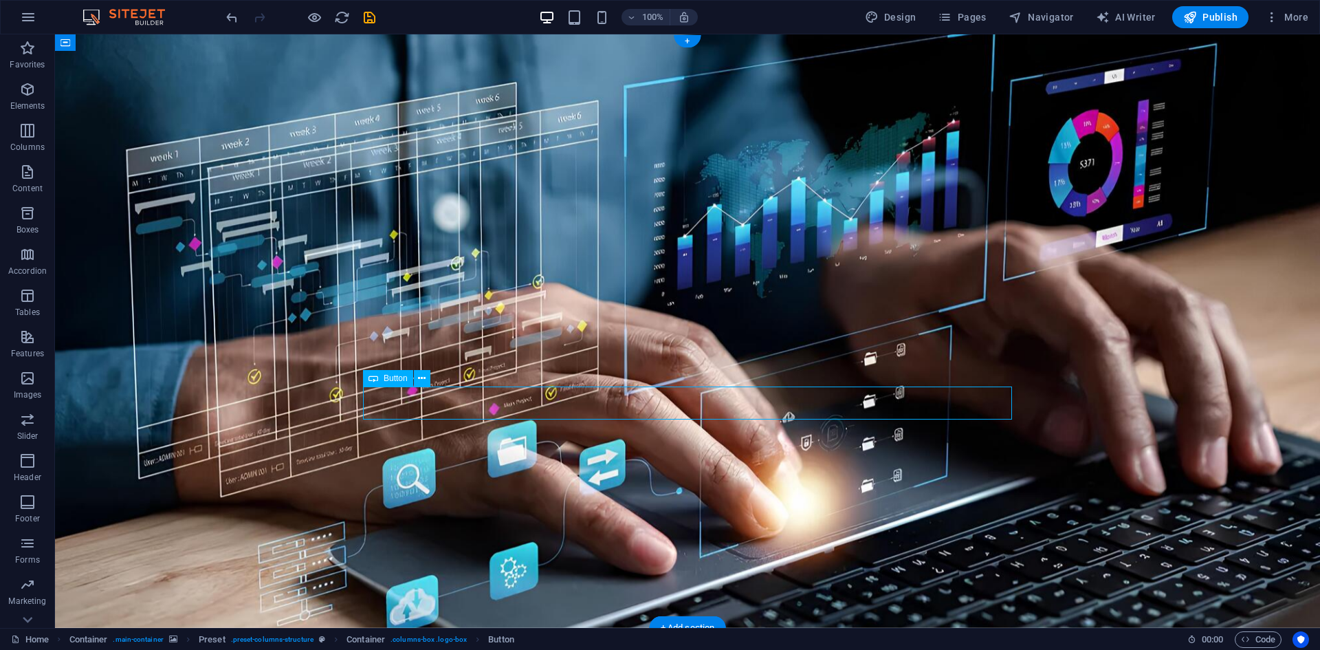
select select "px"
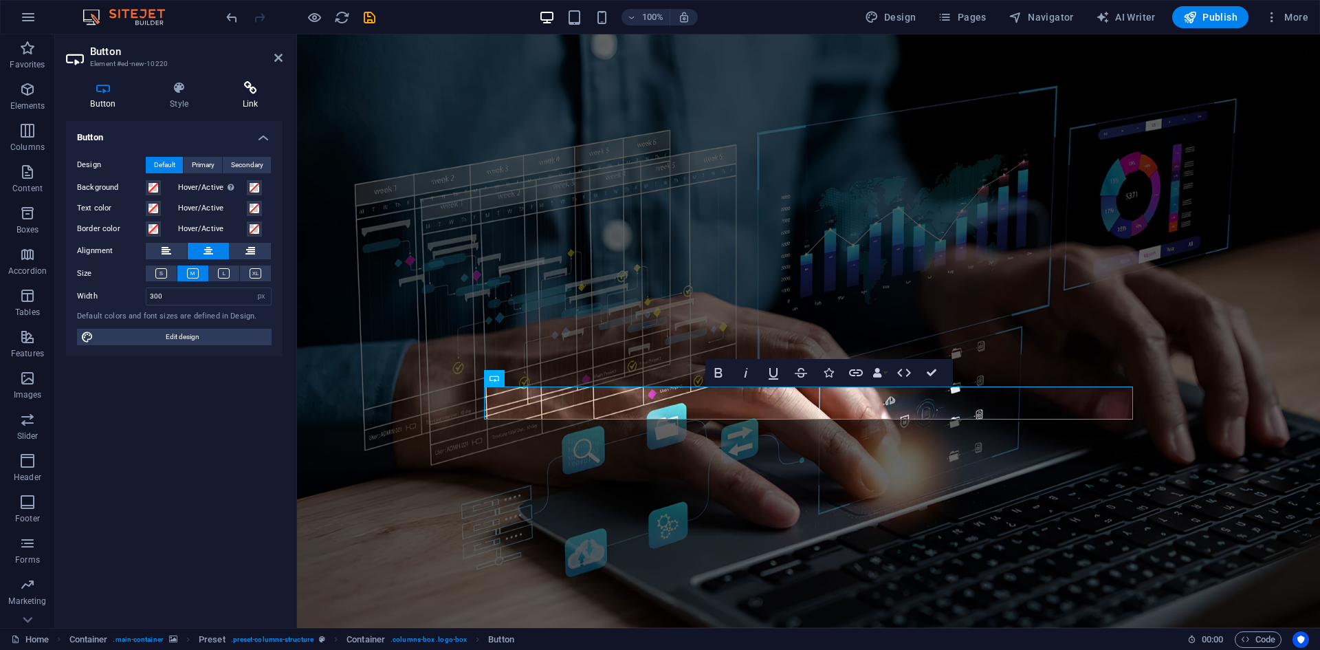
click at [245, 99] on h4 "Link" at bounding box center [250, 95] width 65 height 29
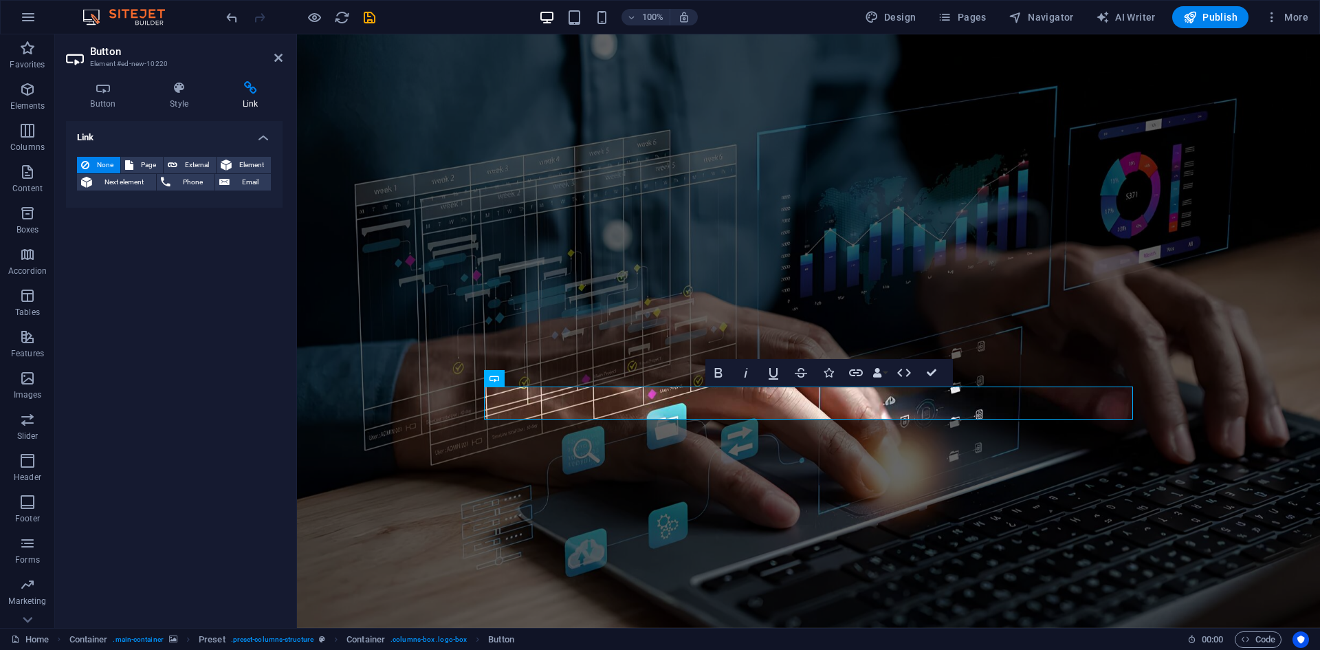
click at [146, 137] on h4 "Link" at bounding box center [174, 133] width 217 height 25
click at [146, 137] on h4 "Link" at bounding box center [174, 137] width 217 height 33
click at [148, 165] on span "Page" at bounding box center [147, 165] width 21 height 16
select select
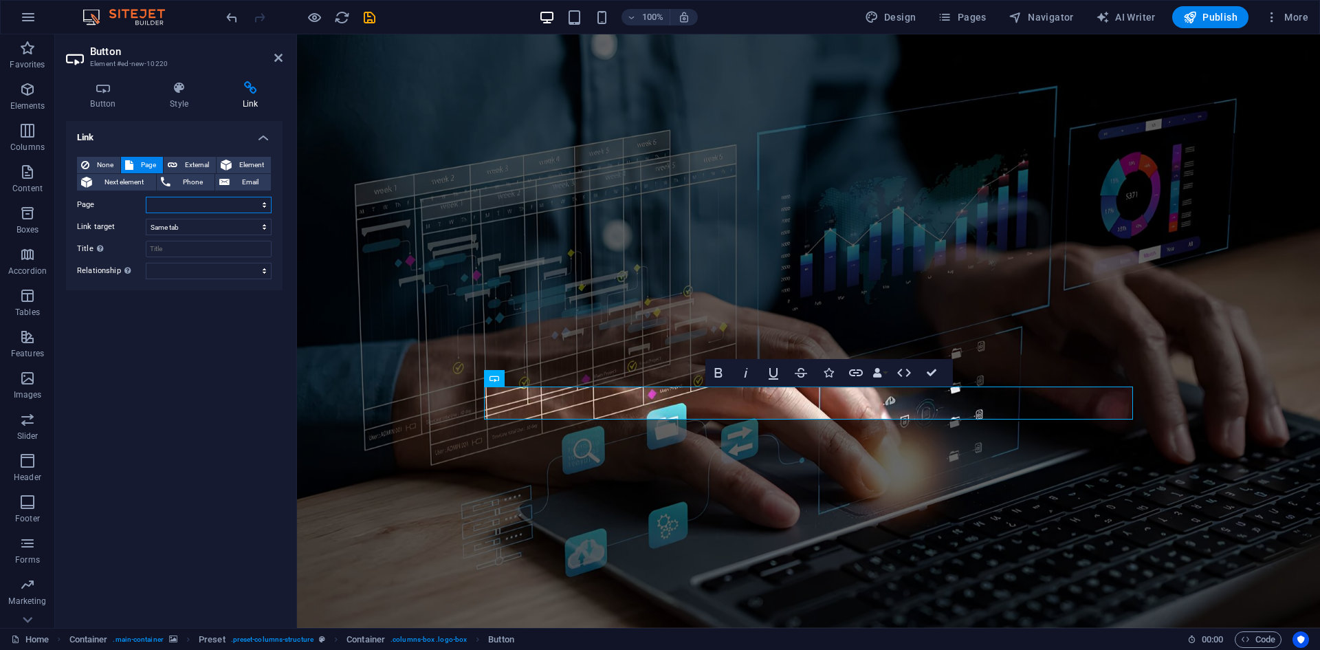
click at [184, 202] on select "Home Legal Notice Privacy" at bounding box center [209, 205] width 126 height 16
click at [180, 203] on select "Home Legal Notice Privacy" at bounding box center [209, 205] width 126 height 16
click at [201, 171] on span "External" at bounding box center [196, 165] width 30 height 16
click at [207, 228] on select "New tab Same tab Overlay" at bounding box center [209, 227] width 126 height 16
select select "overlay"
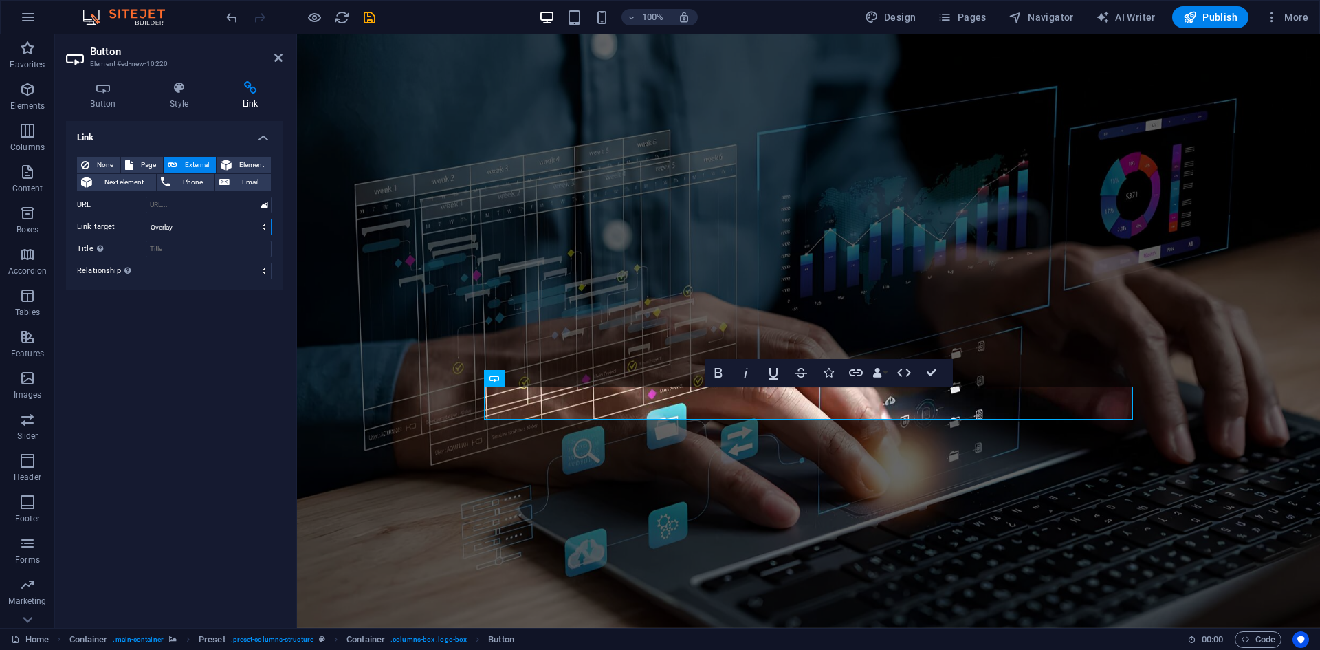
click at [146, 219] on select "New tab Same tab Overlay" at bounding box center [209, 227] width 126 height 16
click at [184, 233] on select "New tab Same tab Overlay" at bounding box center [209, 227] width 126 height 16
click at [184, 228] on select "New tab Same tab Overlay" at bounding box center [209, 227] width 126 height 16
click at [163, 223] on select "New tab Same tab Overlay" at bounding box center [209, 227] width 126 height 16
select select
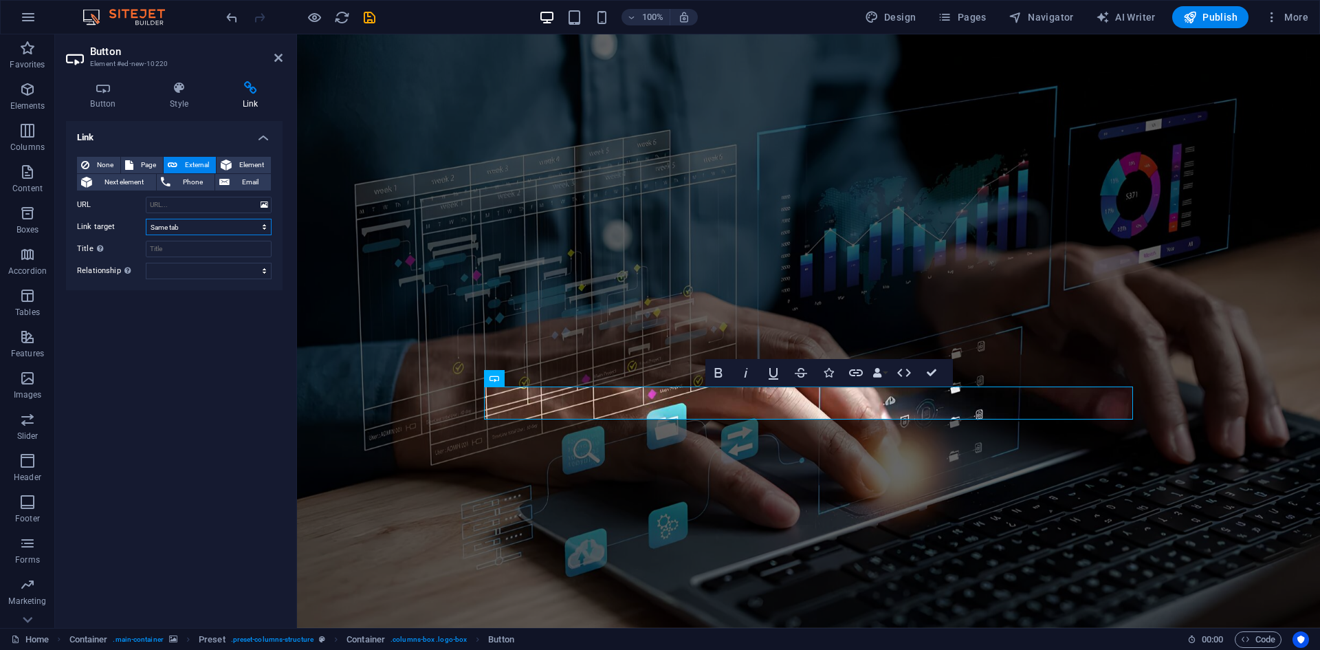
click at [146, 219] on select "New tab Same tab Overlay" at bounding box center [209, 227] width 126 height 16
click at [177, 210] on input "URL" at bounding box center [209, 205] width 126 height 16
click at [259, 428] on div "Link None Page External Element Next element Phone Email Page Home Legal Notice…" at bounding box center [174, 369] width 217 height 496
click at [932, 484] on figure at bounding box center [808, 330] width 1023 height 593
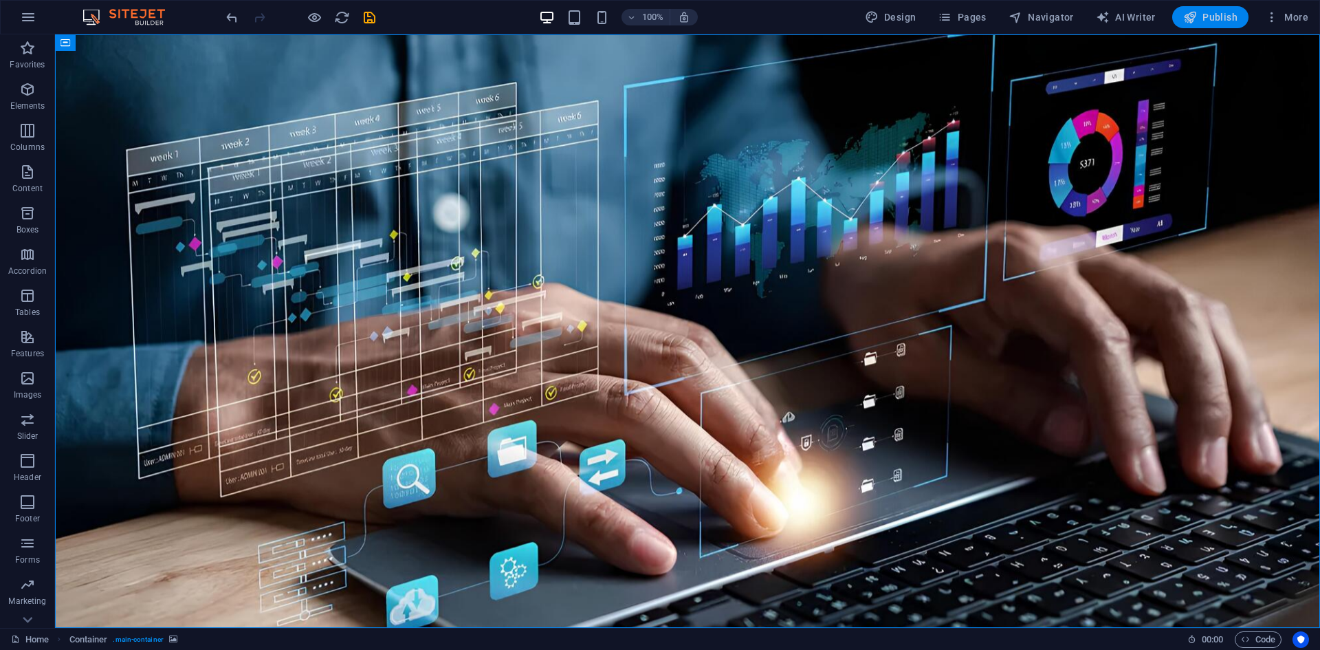
click at [1231, 16] on span "Publish" at bounding box center [1210, 17] width 54 height 14
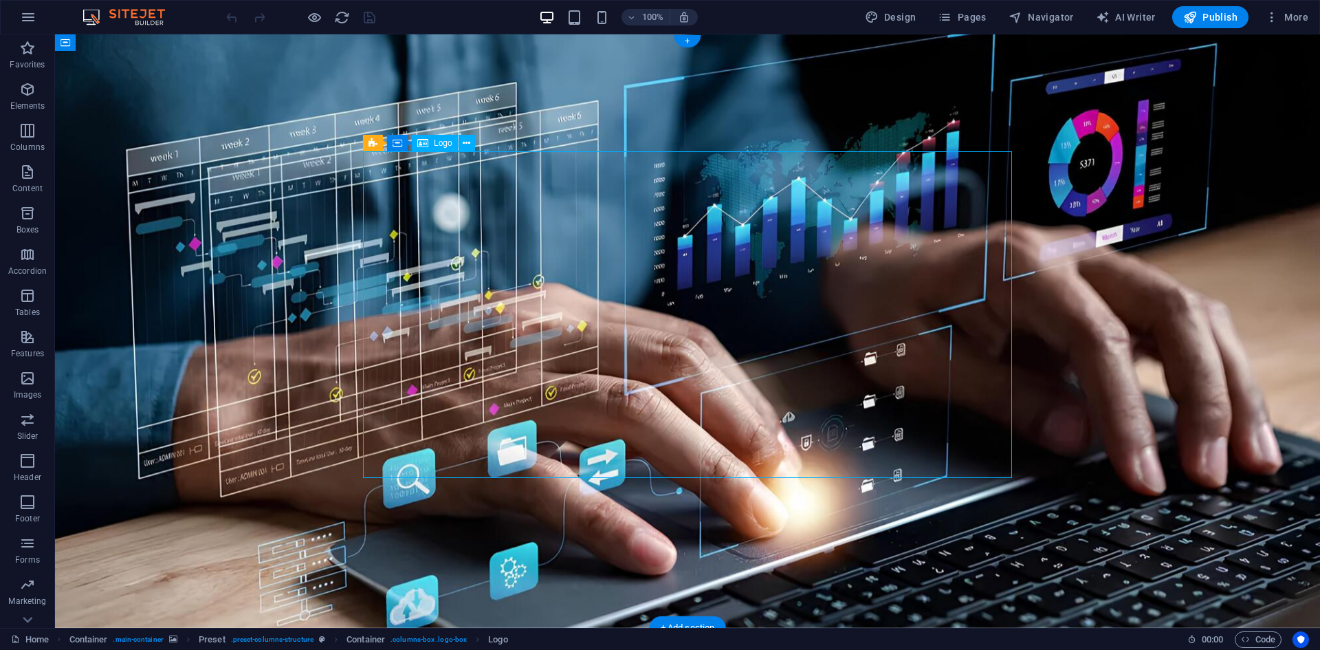
select select "px"
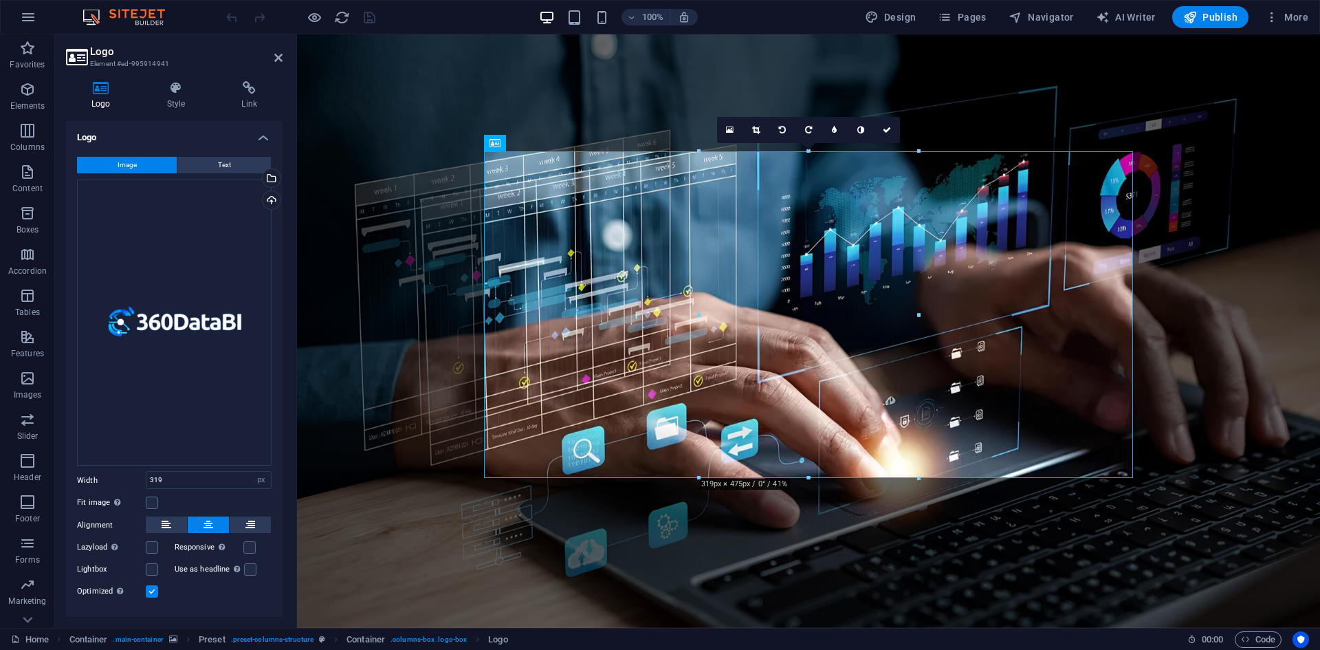
click at [752, 122] on link at bounding box center [756, 130] width 26 height 26
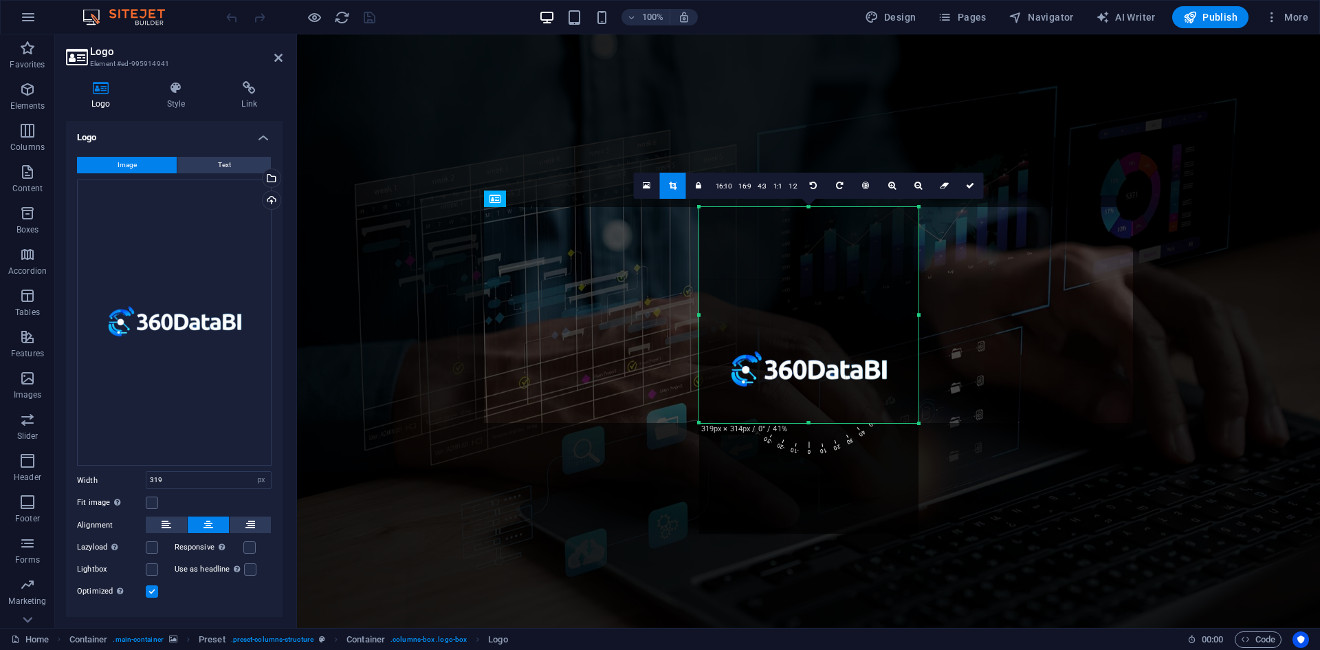
drag, startPoint x: 808, startPoint y: 476, endPoint x: 802, endPoint y: 365, distance: 110.8
click at [802, 365] on div "180 170 160 150 140 130 120 110 100 90 80 70 60 50 40 30 20 10 0 -10 -20 -30 -4…" at bounding box center [808, 315] width 219 height 216
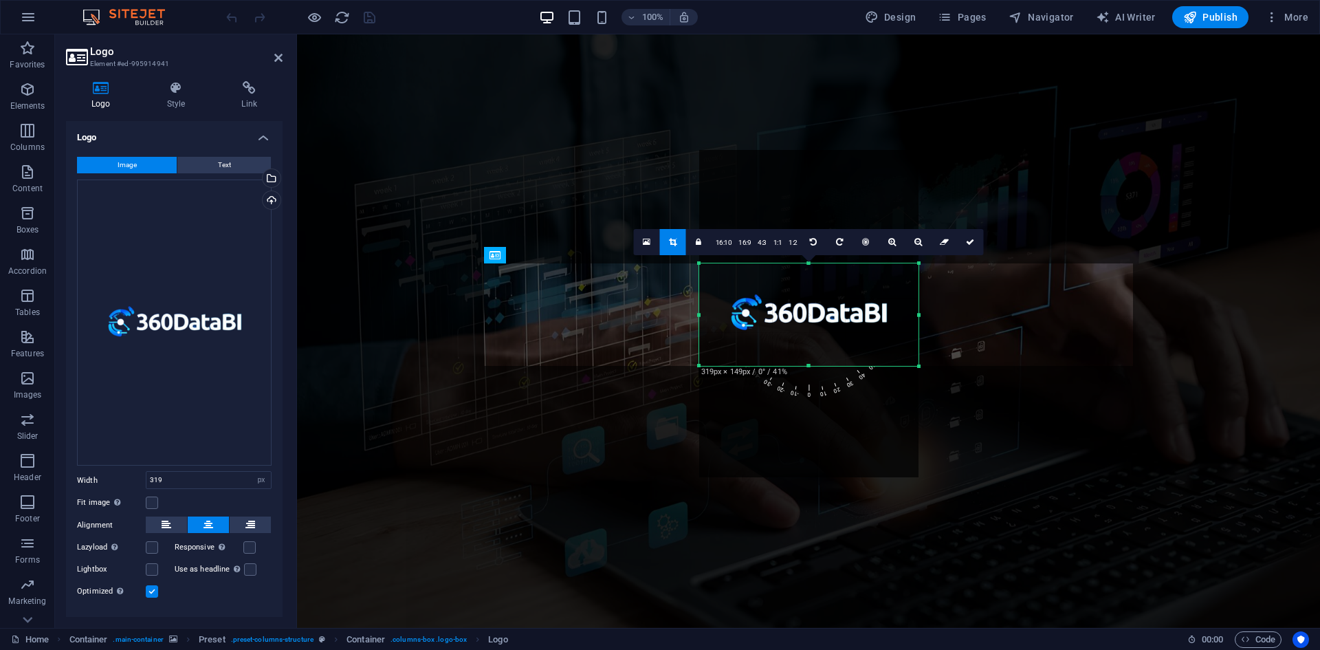
drag, startPoint x: 805, startPoint y: 207, endPoint x: 804, endPoint y: 320, distance: 113.4
click at [804, 320] on div "180 170 160 150 140 130 120 110 100 90 80 70 60 50 40 30 20 10 0 -10 -20 -30 -4…" at bounding box center [808, 314] width 219 height 102
click at [973, 237] on link at bounding box center [971, 242] width 26 height 26
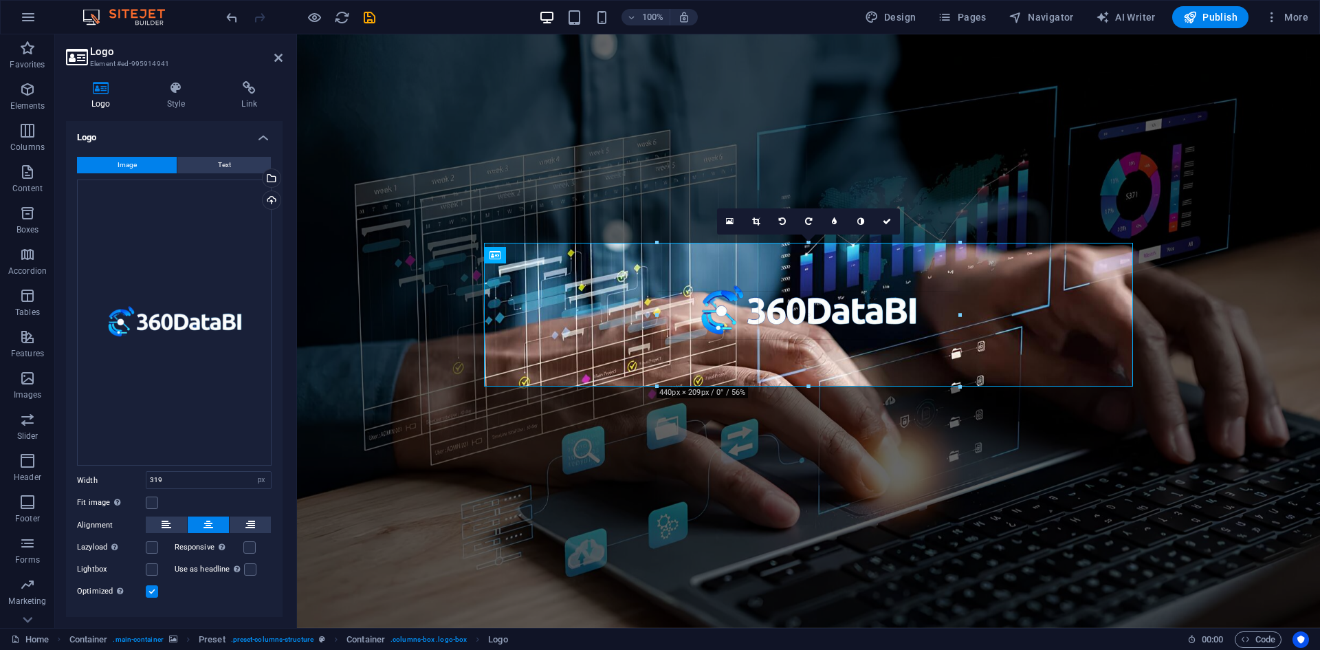
drag, startPoint x: 921, startPoint y: 366, endPoint x: 1008, endPoint y: 397, distance: 92.0
type input "440"
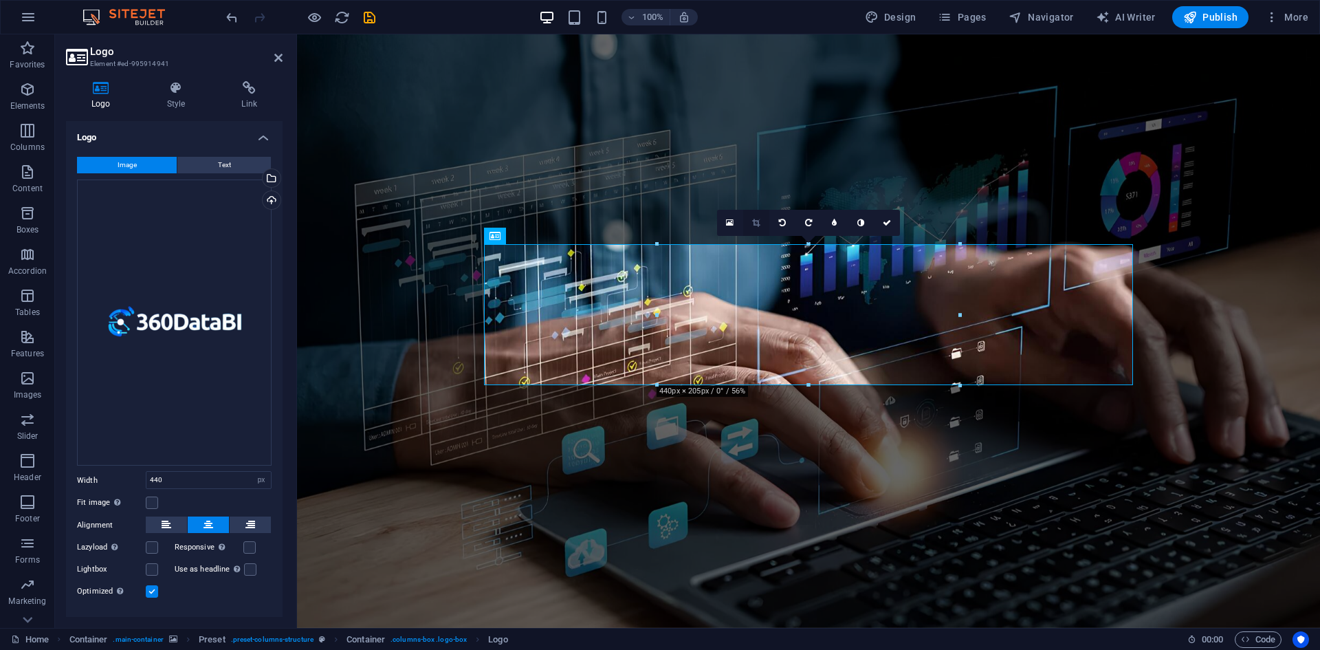
click at [752, 227] on icon at bounding box center [756, 223] width 8 height 8
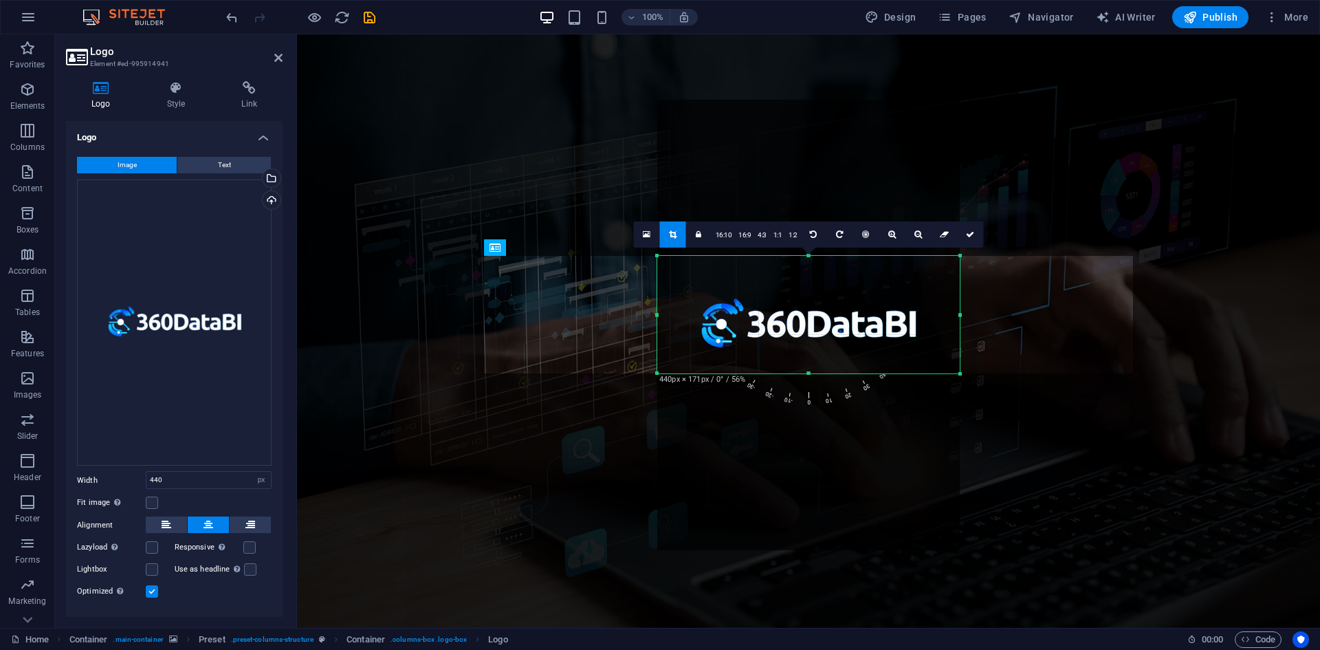
drag, startPoint x: 810, startPoint y: 384, endPoint x: 806, endPoint y: 361, distance: 23.7
click at [806, 361] on div "180 170 160 150 140 130 120 110 100 90 80 70 60 50 40 30 20 10 0 -10 -20 -30 -4…" at bounding box center [808, 315] width 302 height 118
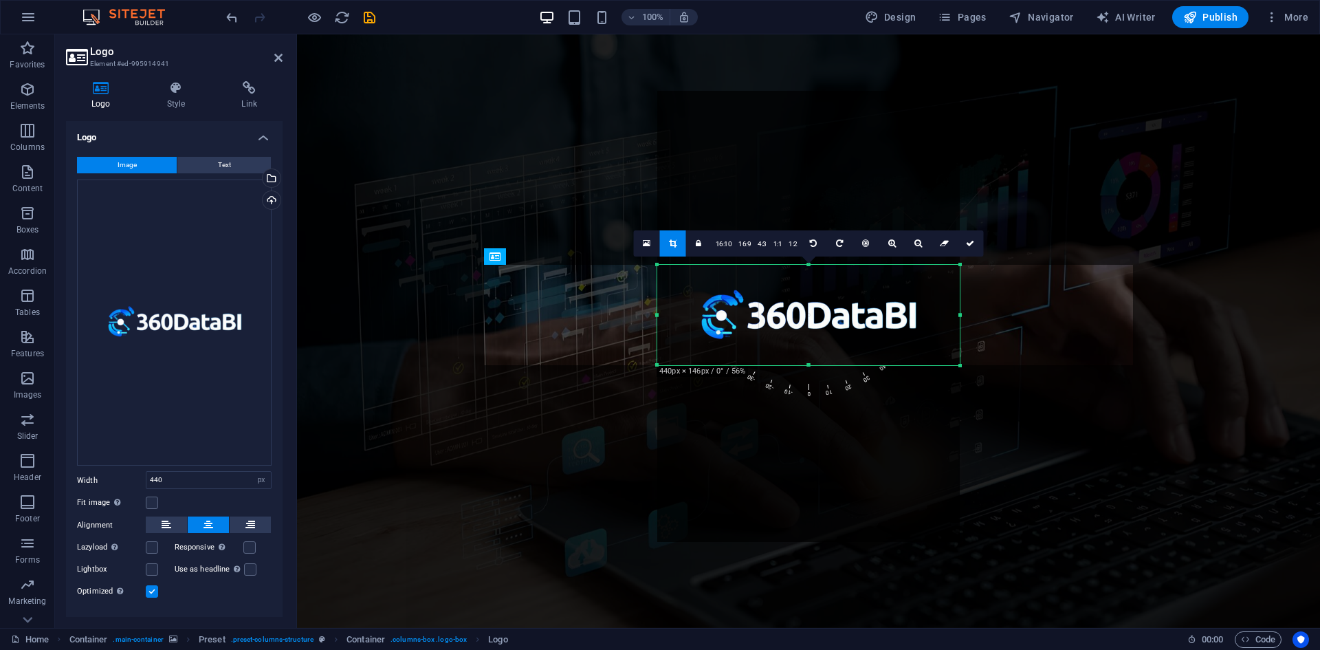
drag, startPoint x: 810, startPoint y: 255, endPoint x: 810, endPoint y: 272, distance: 17.2
click at [810, 272] on div "180 170 160 150 140 130 120 110 100 90 80 70 60 50 40 30 20 10 0 -10 -20 -30 -4…" at bounding box center [808, 315] width 302 height 100
click at [966, 245] on icon at bounding box center [970, 243] width 8 height 8
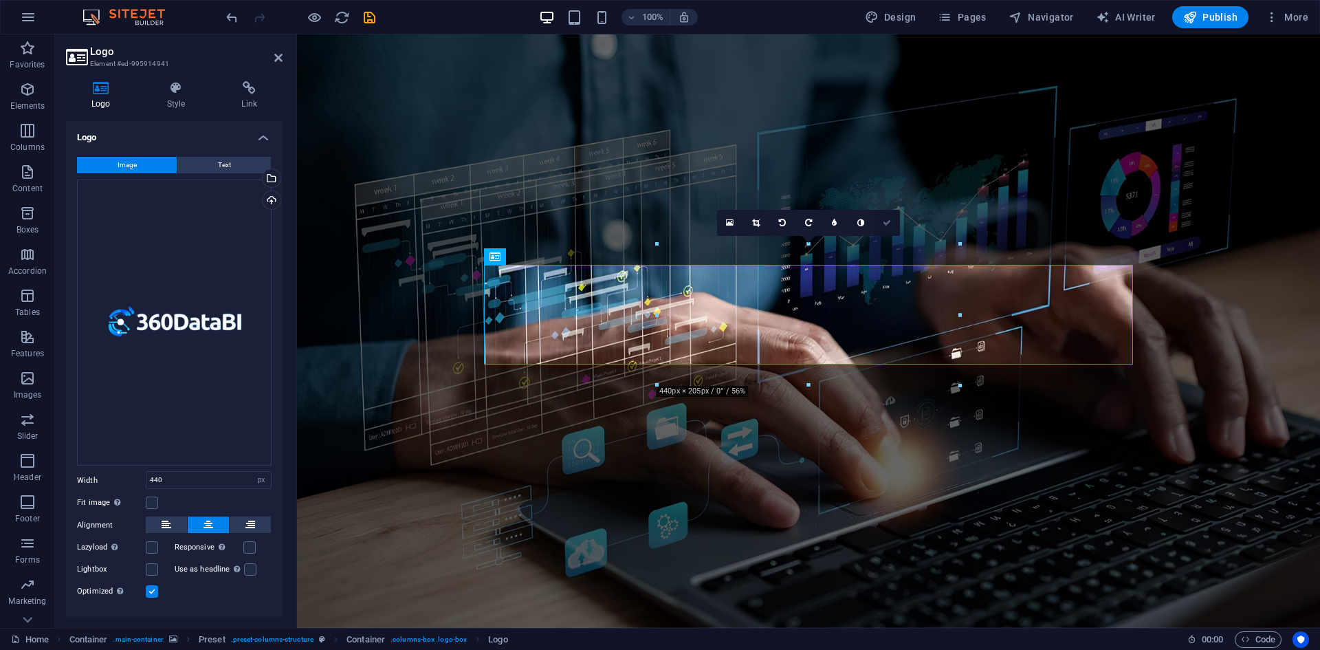
click at [885, 223] on icon at bounding box center [887, 223] width 8 height 8
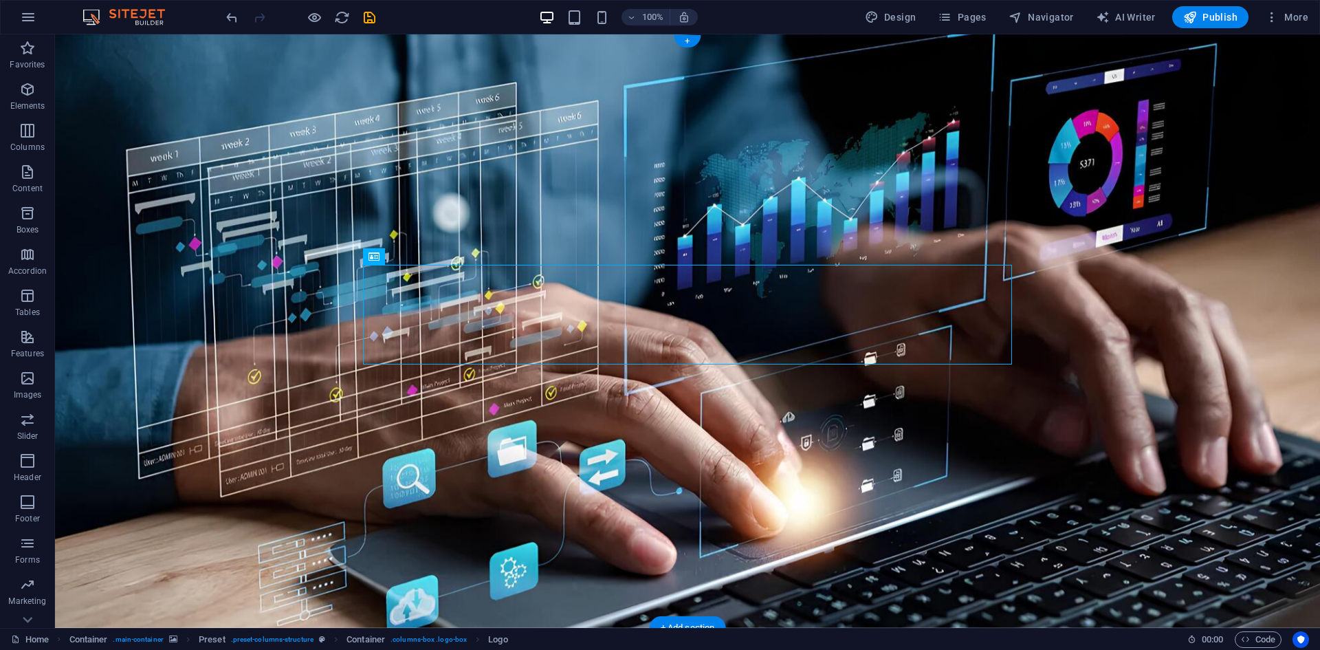
click at [1041, 502] on figure at bounding box center [687, 330] width 1265 height 593
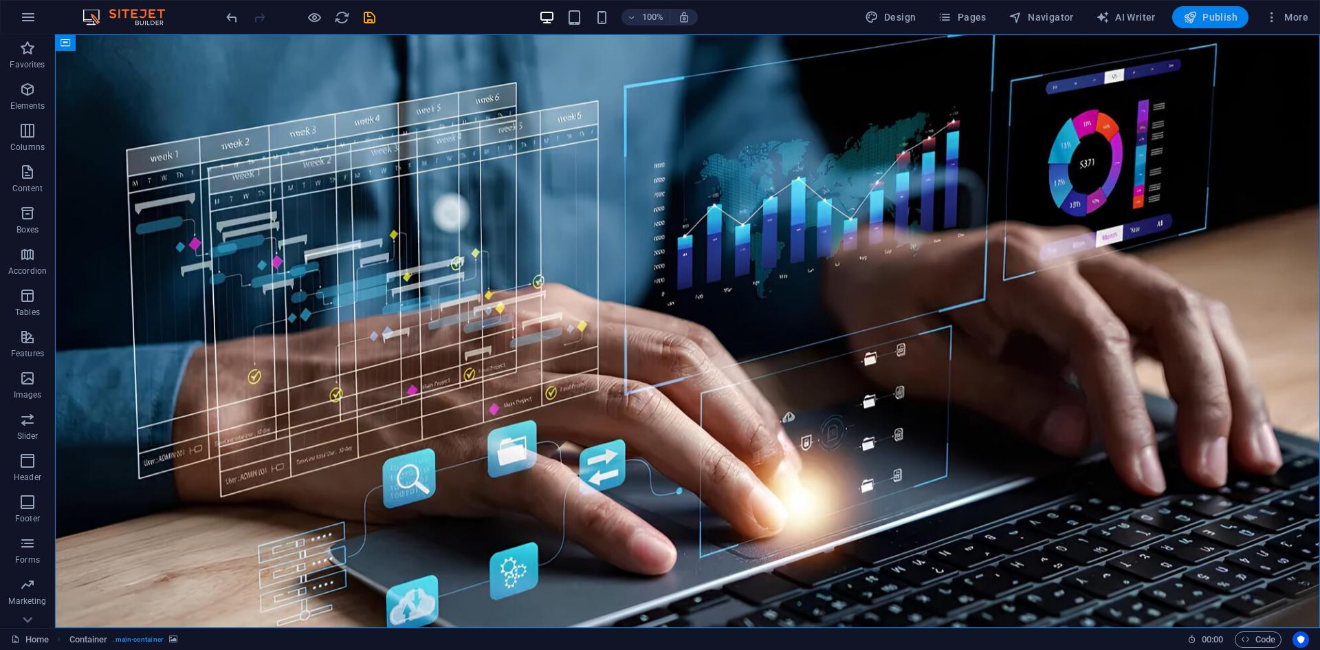
click at [1211, 21] on span "Publish" at bounding box center [1210, 17] width 54 height 14
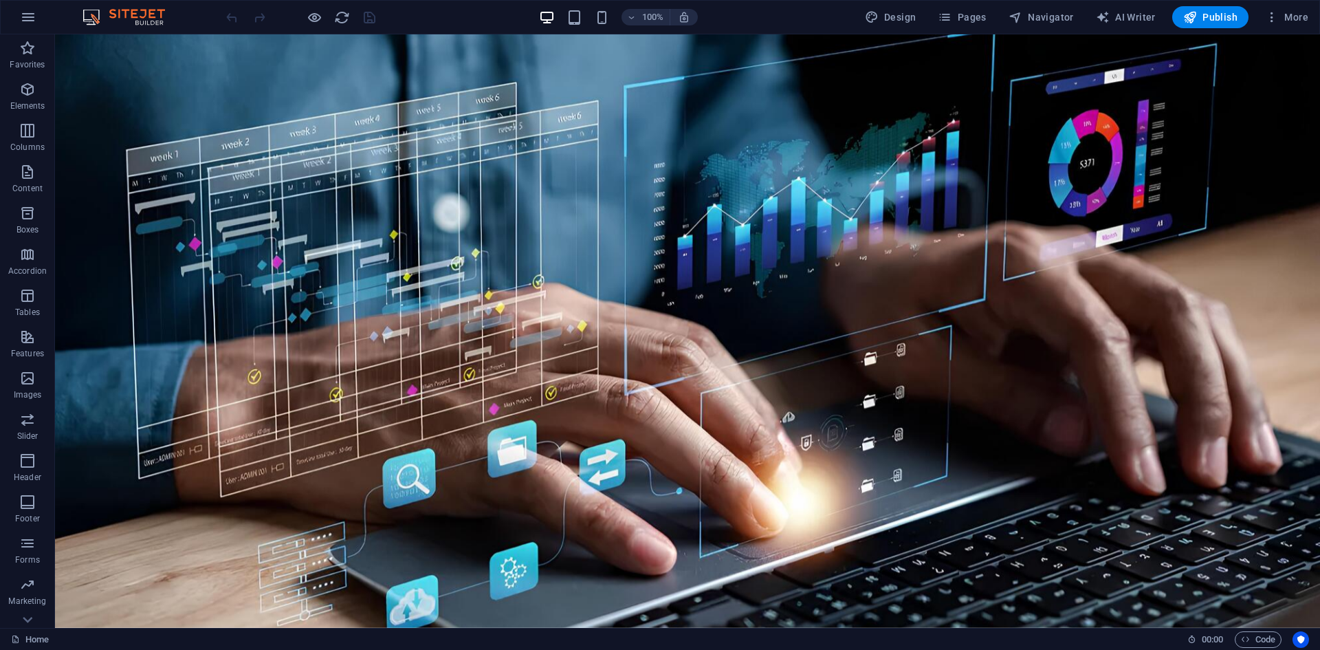
click at [586, 9] on div "100%" at bounding box center [618, 17] width 159 height 22
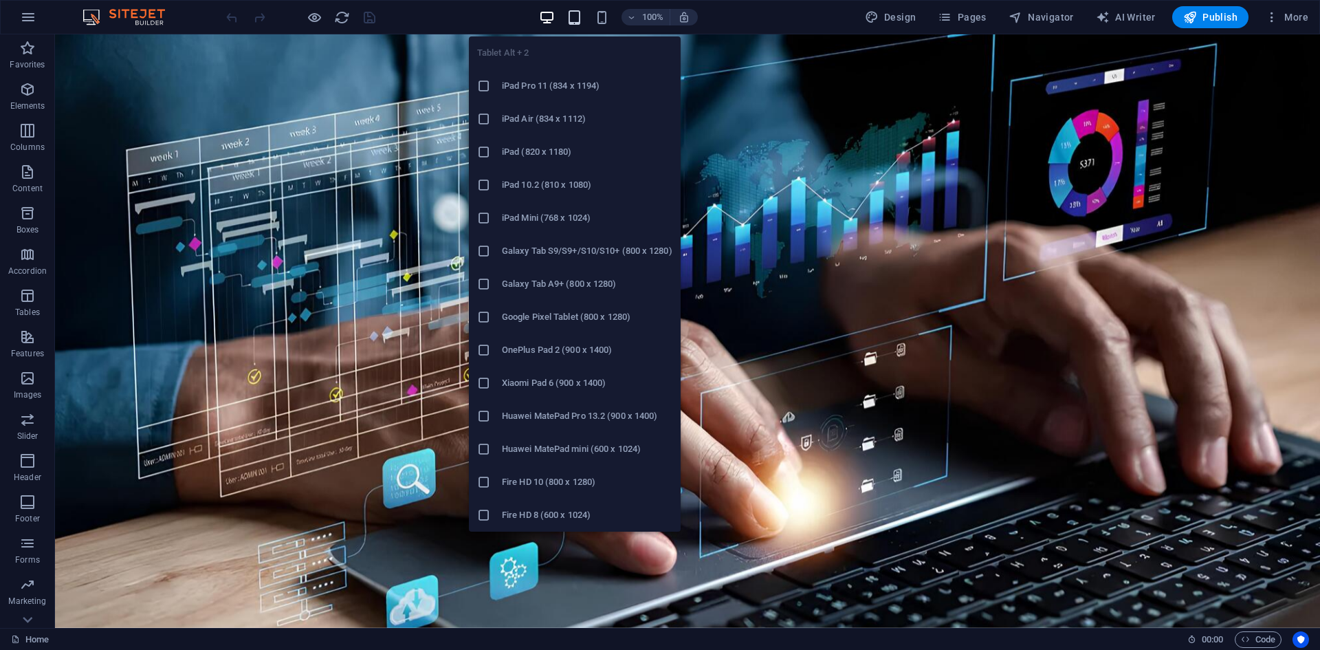
click at [581, 14] on icon "button" at bounding box center [574, 18] width 16 height 16
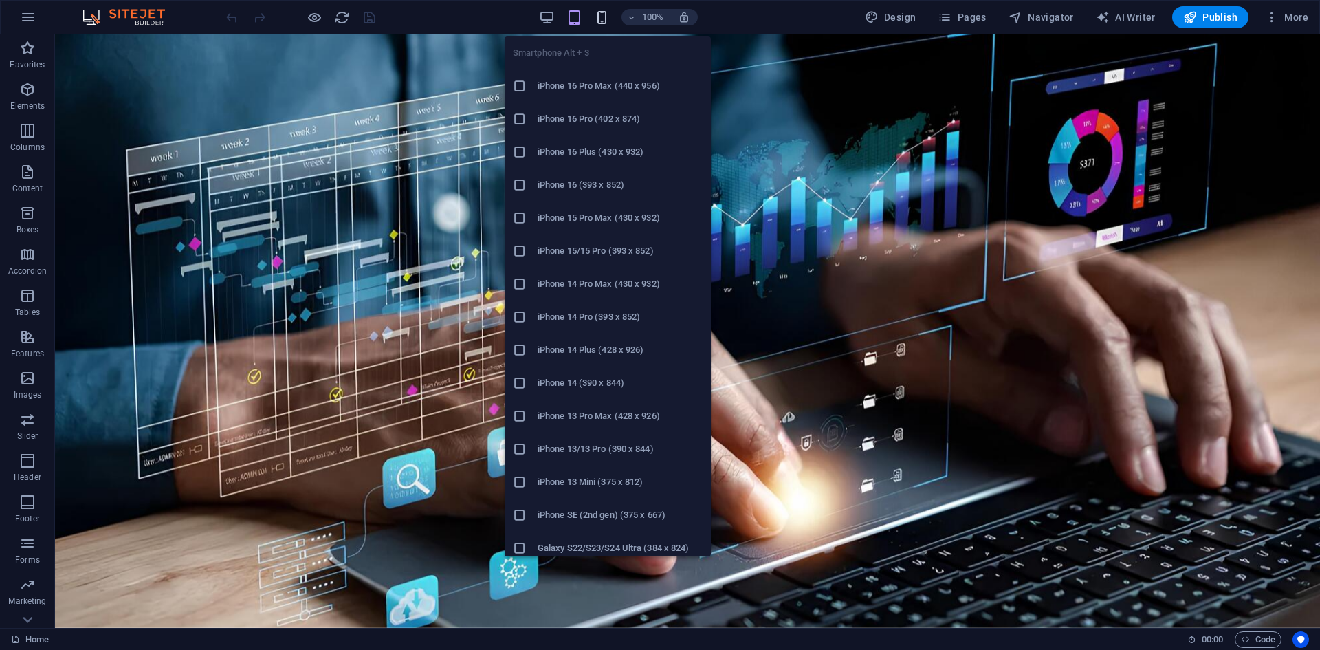
click at [605, 17] on icon "button" at bounding box center [602, 18] width 16 height 16
click at [634, 89] on h6 "iPhone 16 Pro Max (440 x 956)" at bounding box center [620, 86] width 165 height 16
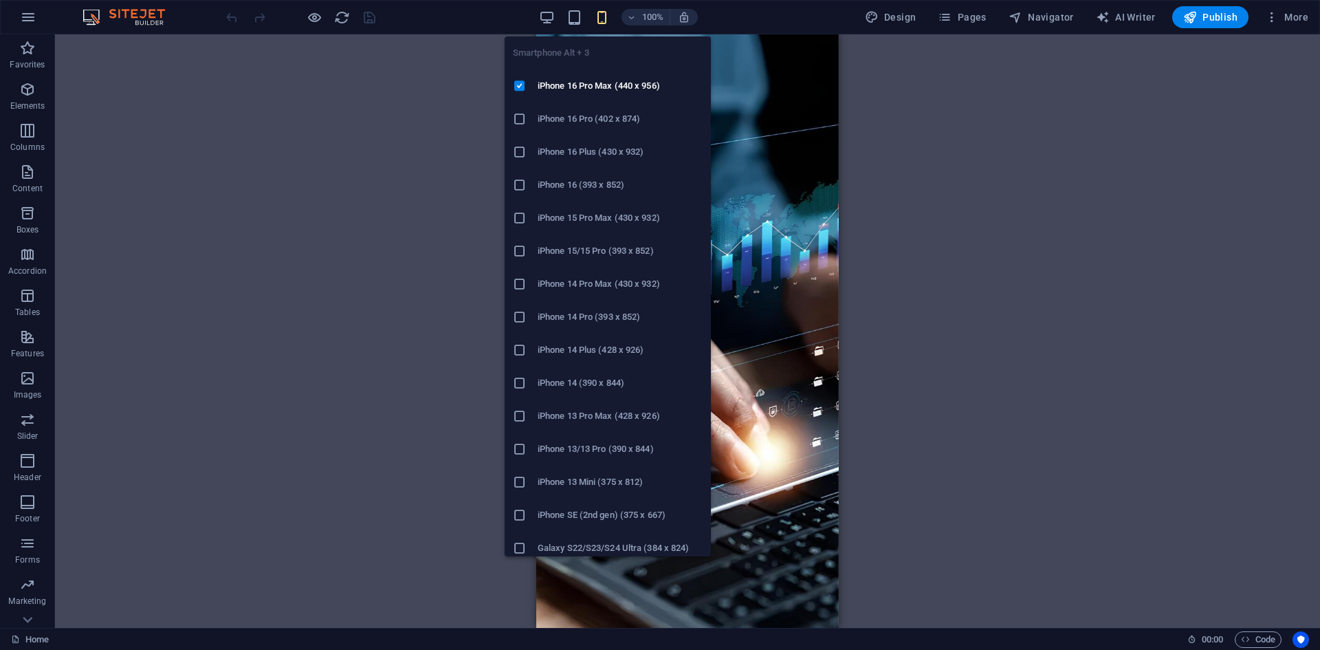
click at [608, 13] on icon "button" at bounding box center [602, 18] width 16 height 16
click at [590, 110] on li "iPhone 16 Pro (402 x 874)" at bounding box center [608, 118] width 206 height 33
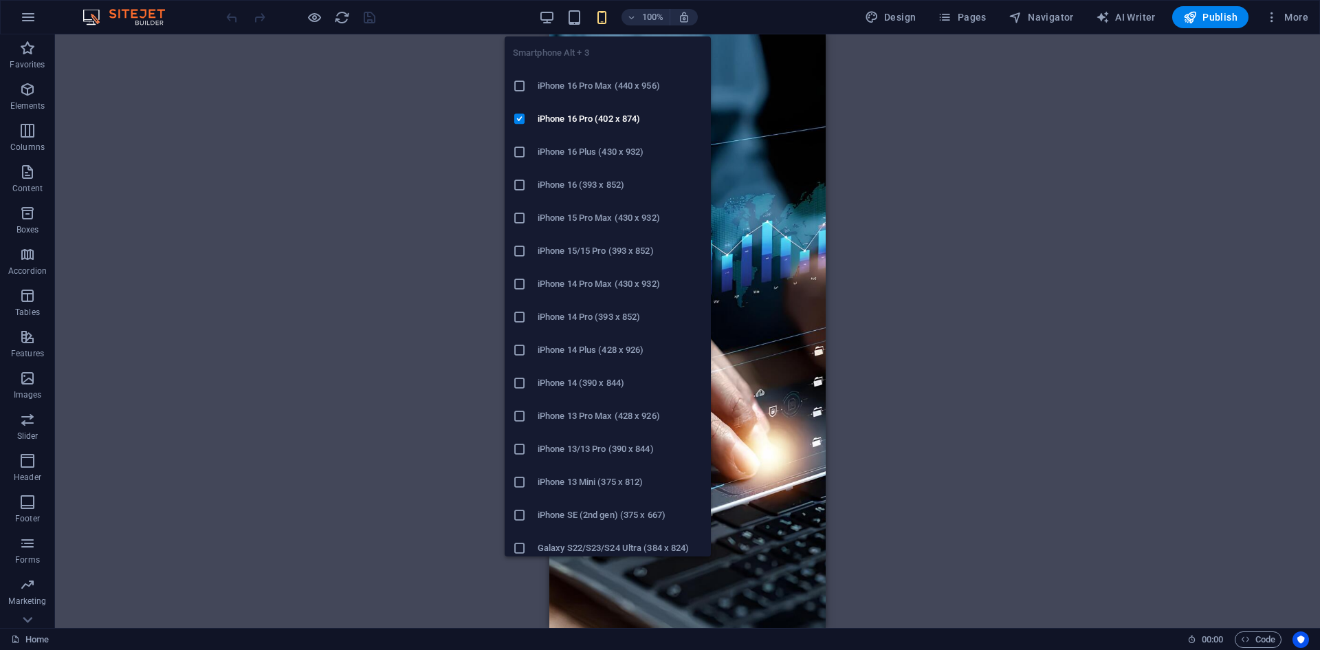
click at [606, 23] on icon "button" at bounding box center [602, 18] width 16 height 16
click at [617, 185] on h6 "iPhone 16 (393 x 852)" at bounding box center [620, 185] width 165 height 16
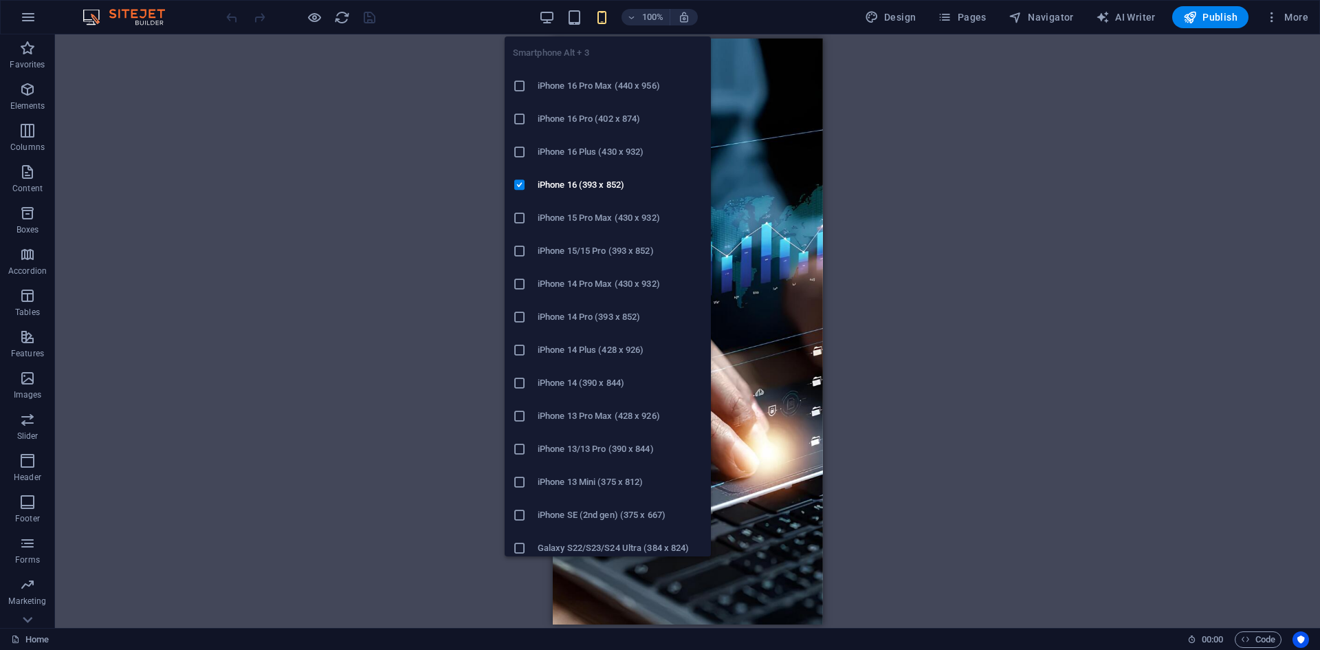
click at [610, 20] on icon "button" at bounding box center [602, 18] width 16 height 16
click at [630, 452] on h6 "iPhone 13/13 Pro (390 x 844)" at bounding box center [620, 449] width 165 height 16
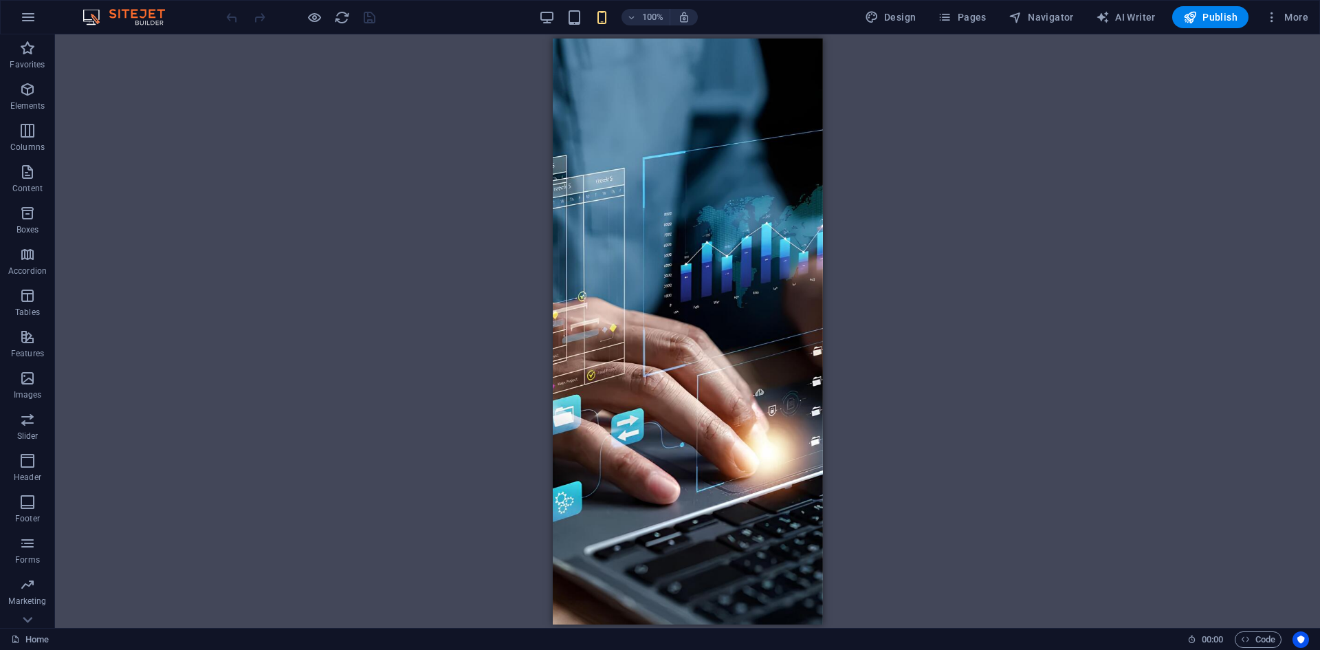
click at [593, 19] on div "100%" at bounding box center [618, 17] width 159 height 22
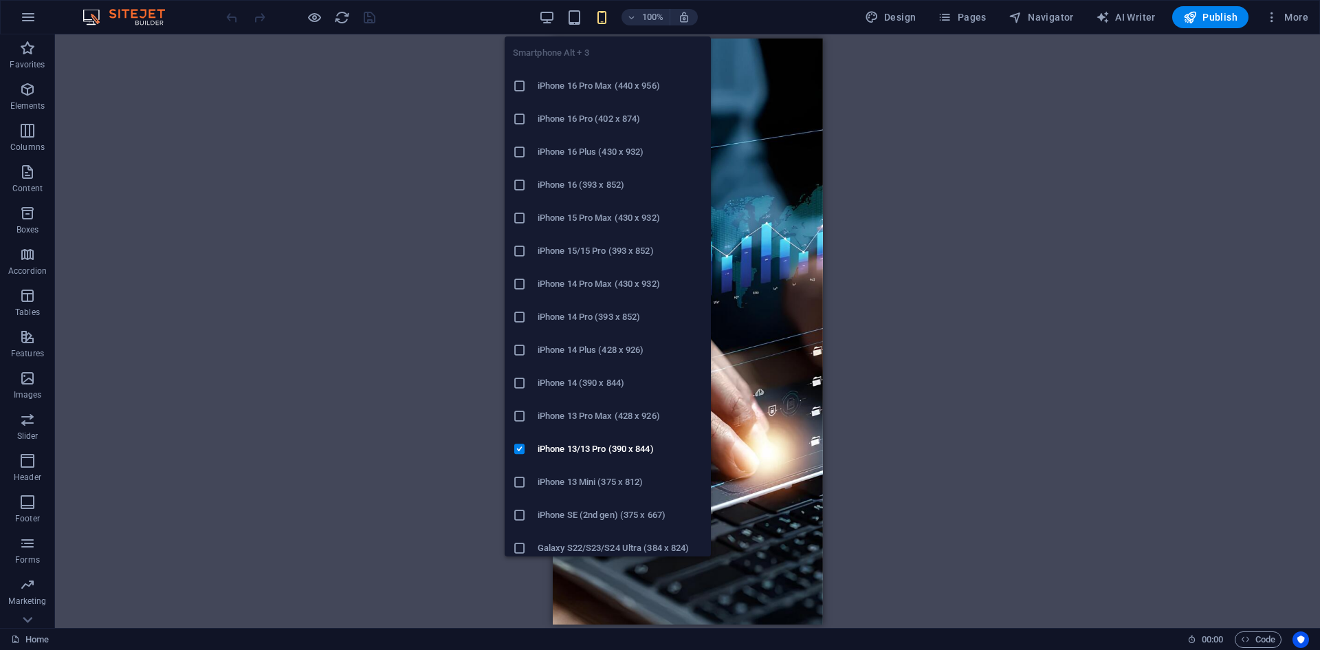
click at [601, 16] on icon "button" at bounding box center [602, 18] width 16 height 16
click at [593, 521] on h6 "iPhone SE (2nd gen) (375 x 667)" at bounding box center [620, 515] width 165 height 16
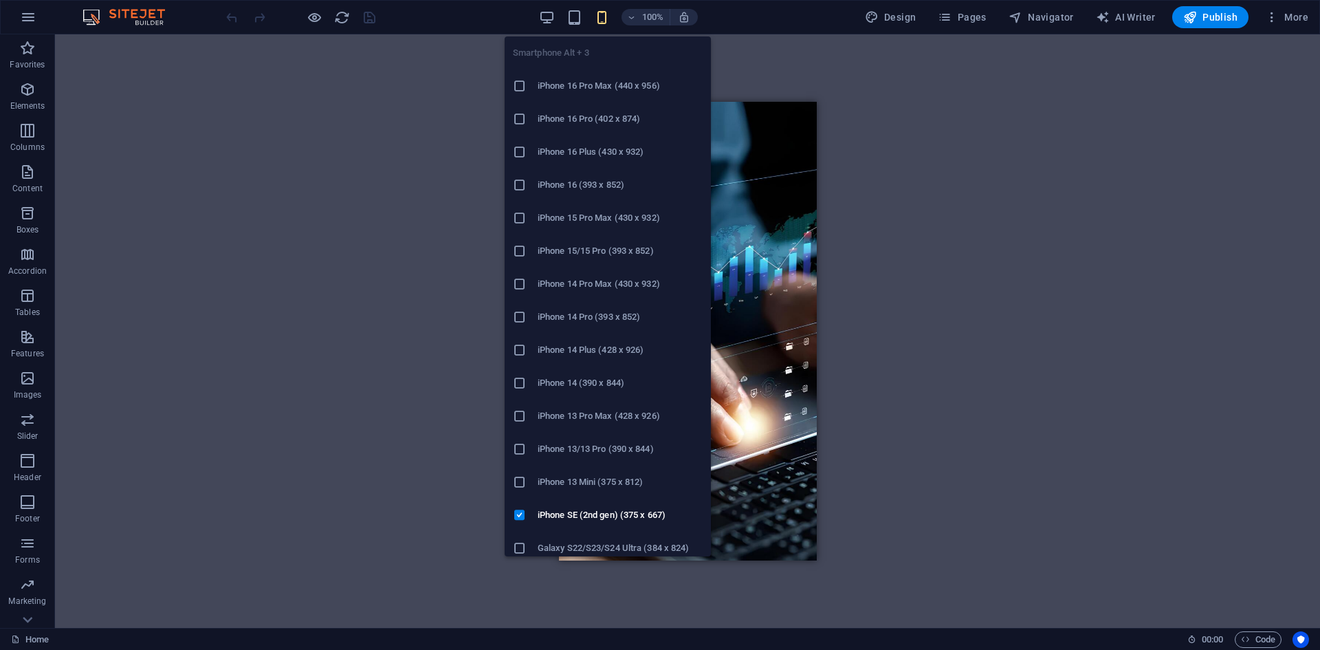
click at [606, 12] on icon "button" at bounding box center [602, 18] width 16 height 16
click at [644, 483] on h6 "Galaxy S22/S23/S24 Ultra (384 x 824)" at bounding box center [620, 479] width 165 height 16
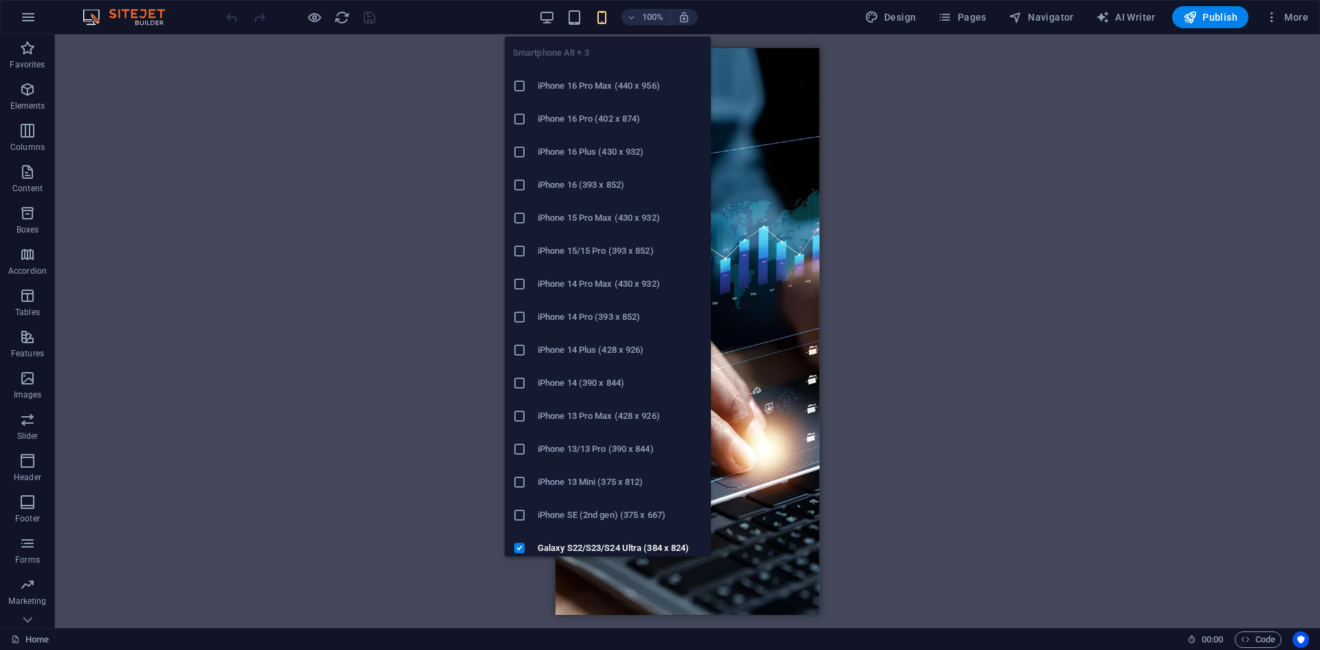
click at [610, 20] on icon "button" at bounding box center [602, 18] width 16 height 16
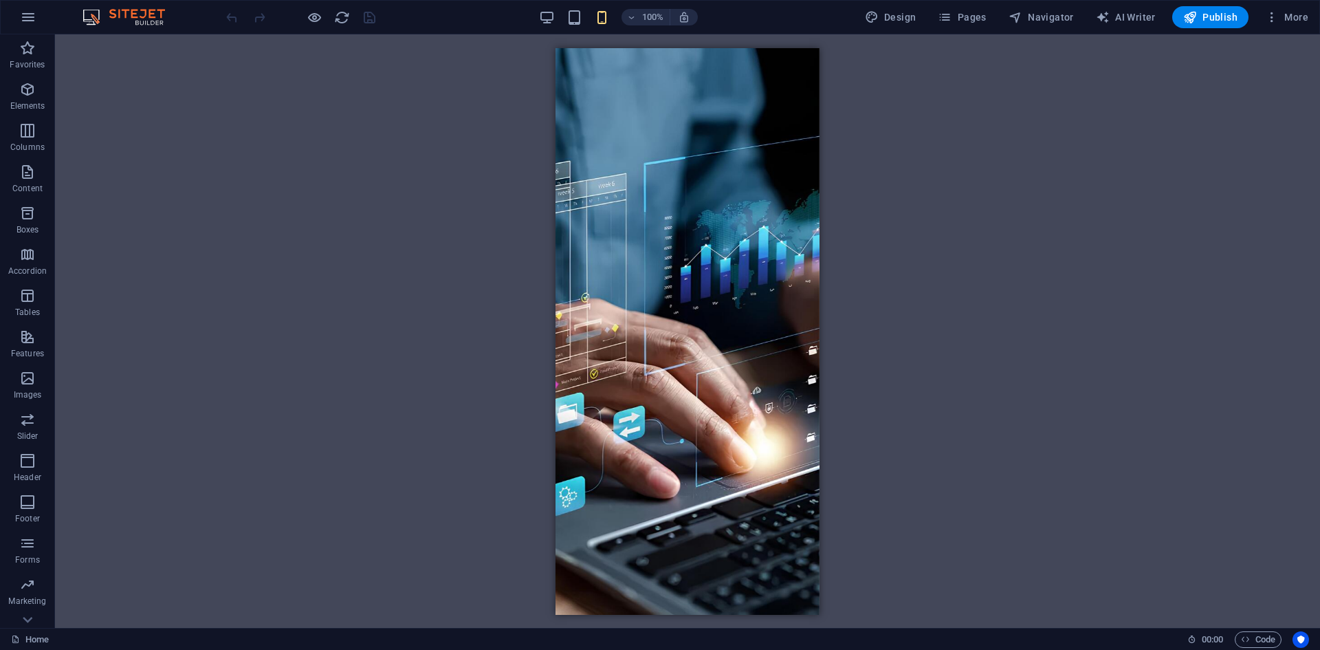
click at [586, 19] on div "100%" at bounding box center [618, 17] width 159 height 22
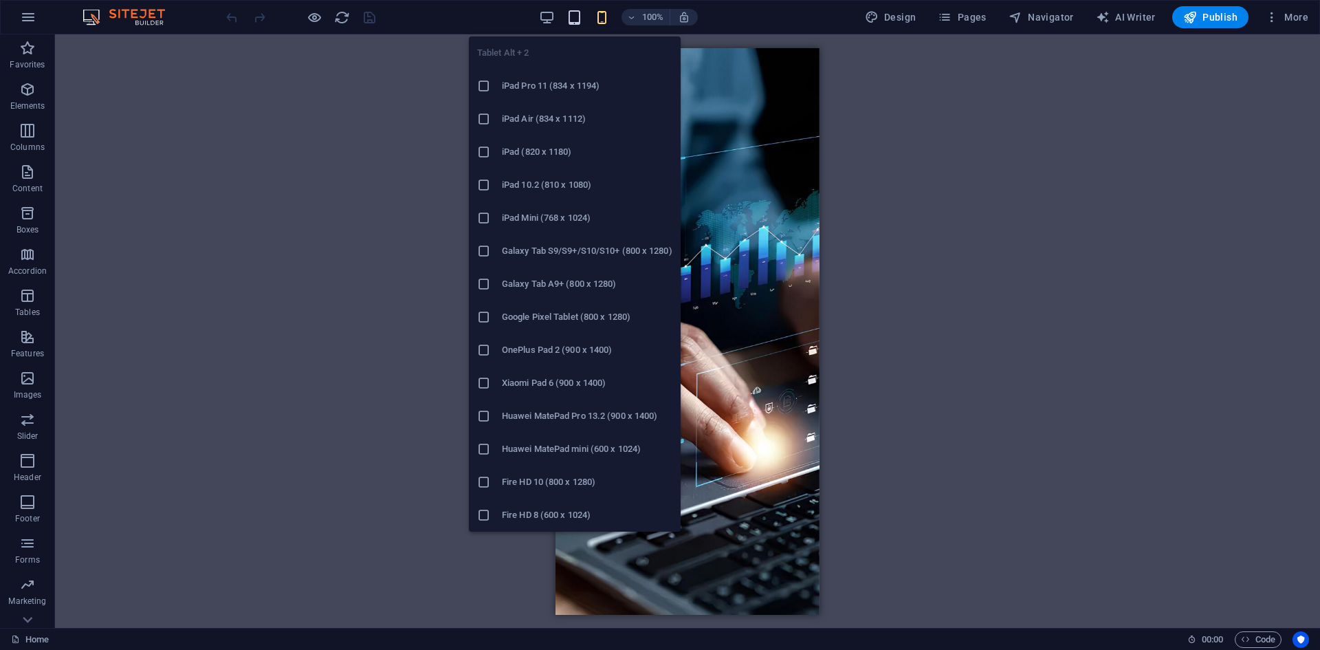
click at [578, 18] on icon "button" at bounding box center [574, 18] width 16 height 16
click at [538, 96] on li "iPad Pro 11 (834 x 1194)" at bounding box center [575, 85] width 212 height 33
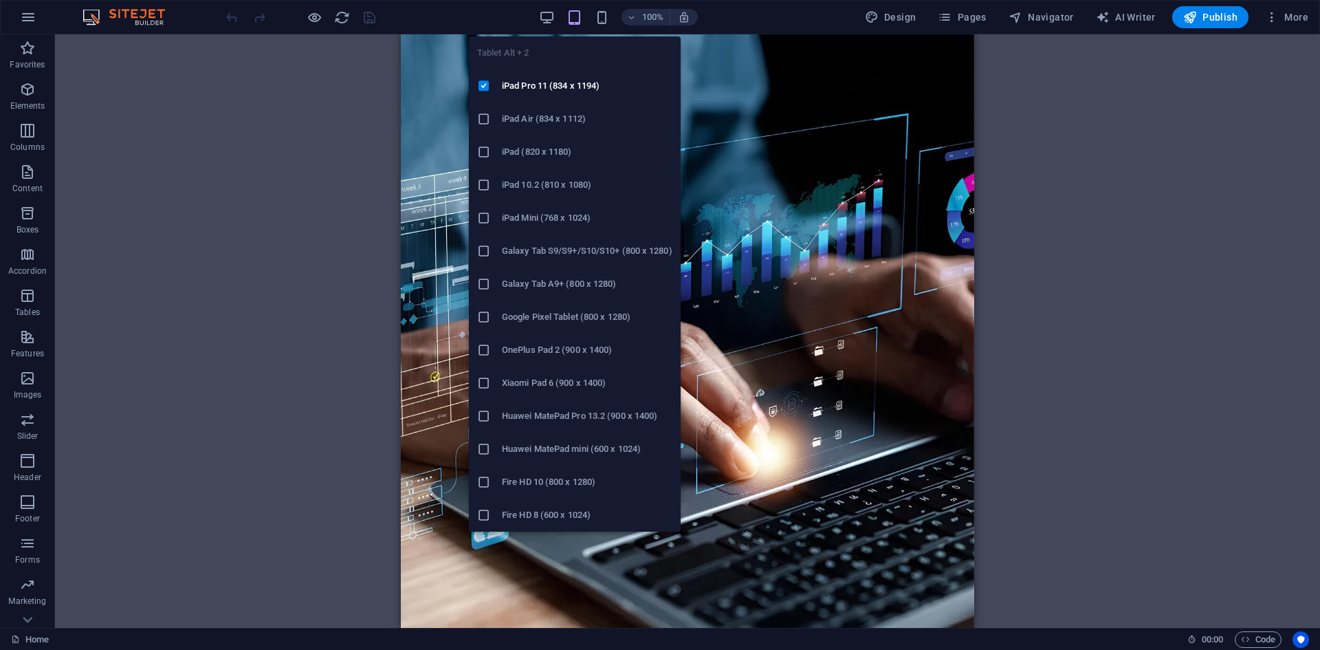
click at [555, 149] on h6 "iPad (820 x 1180)" at bounding box center [587, 152] width 170 height 16
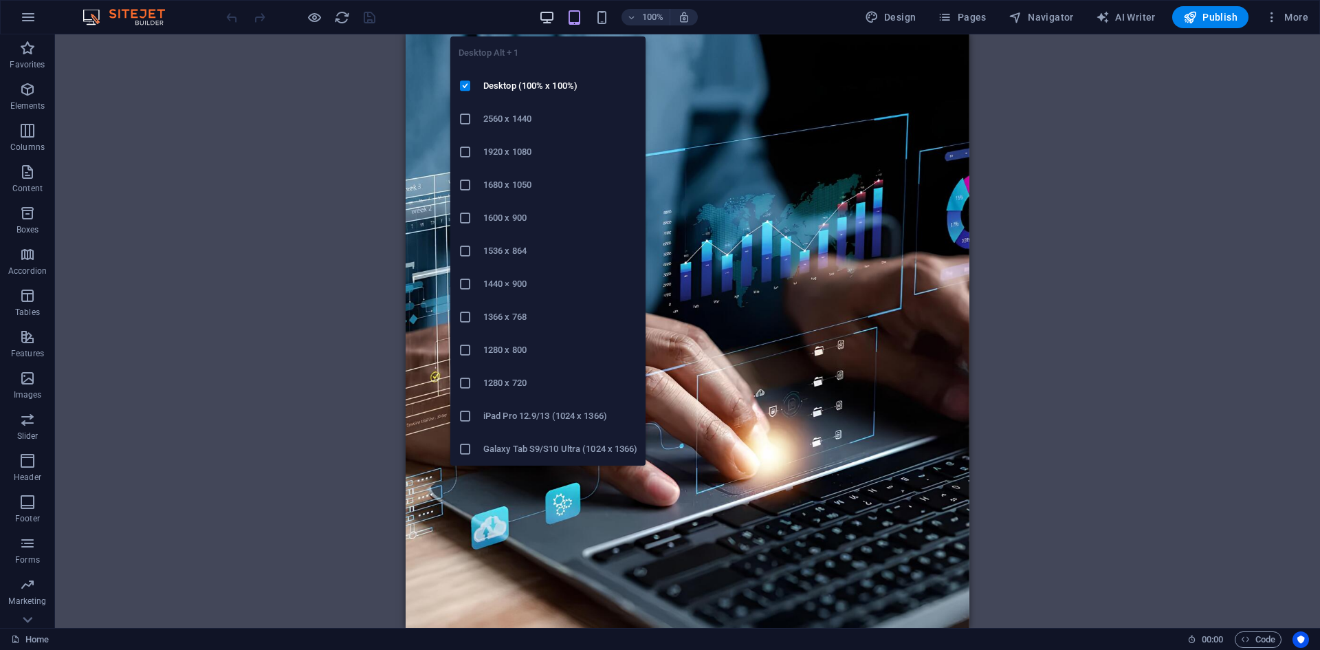
click at [546, 12] on icon "button" at bounding box center [547, 18] width 16 height 16
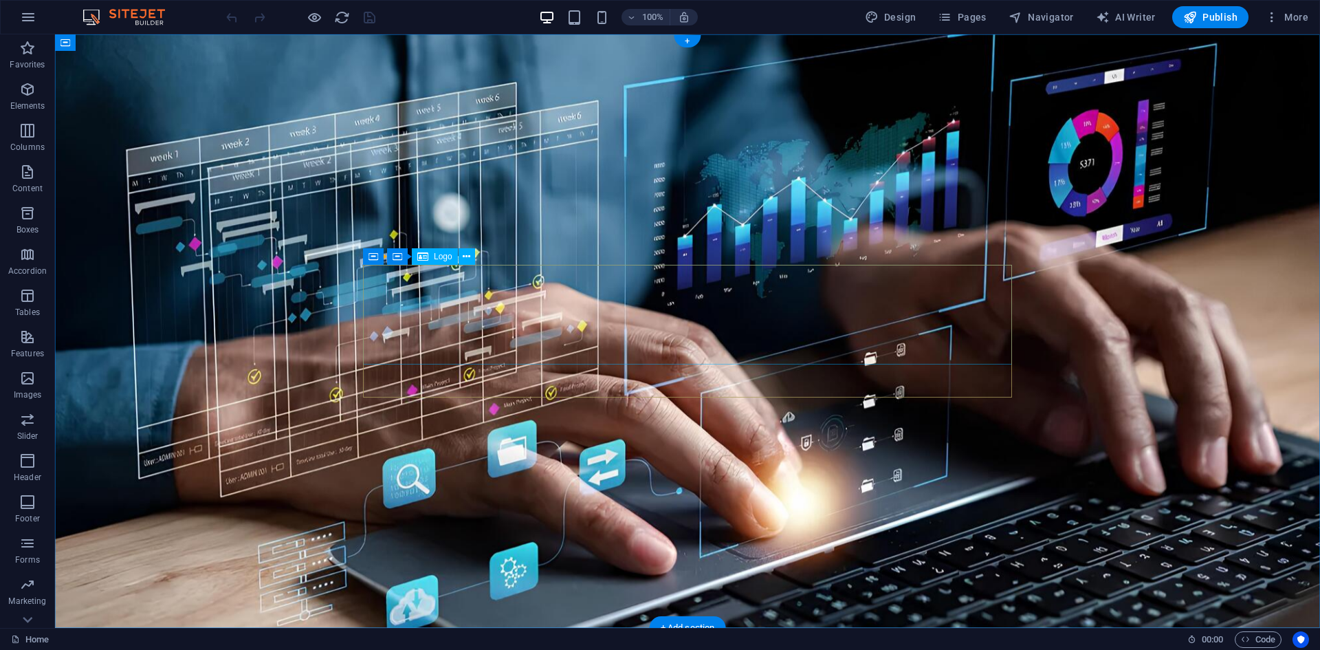
select select "px"
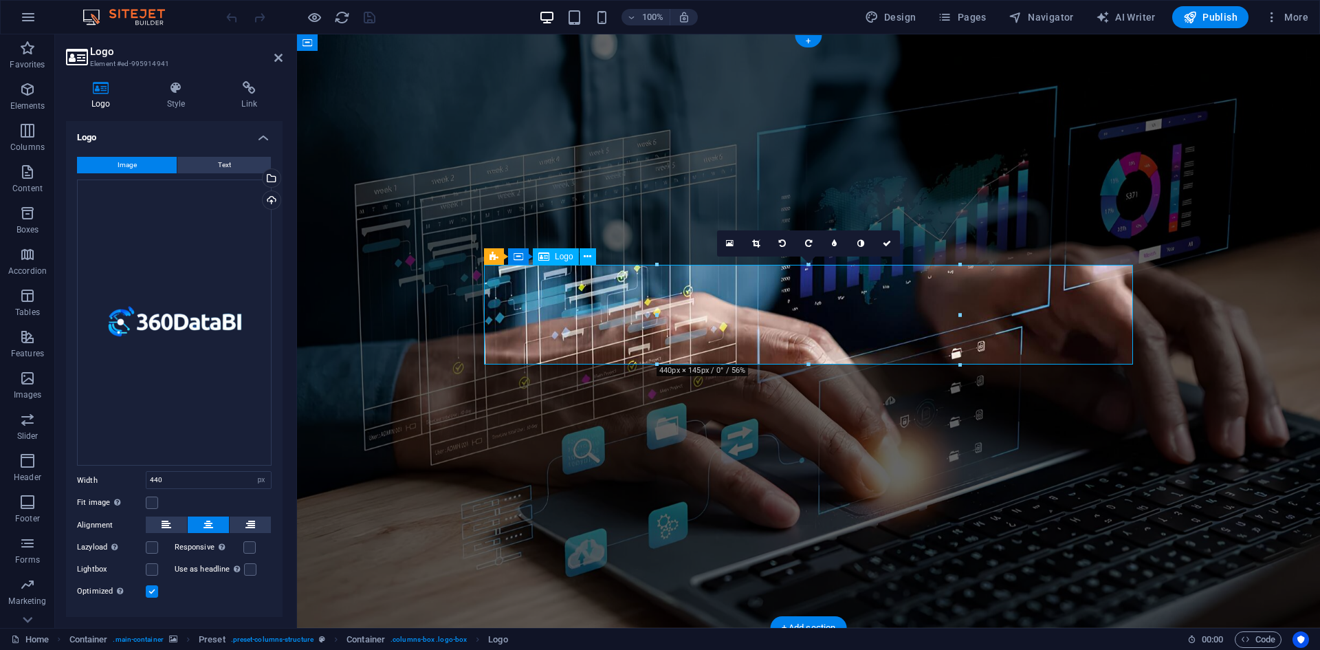
click at [736, 240] on link at bounding box center [730, 243] width 26 height 26
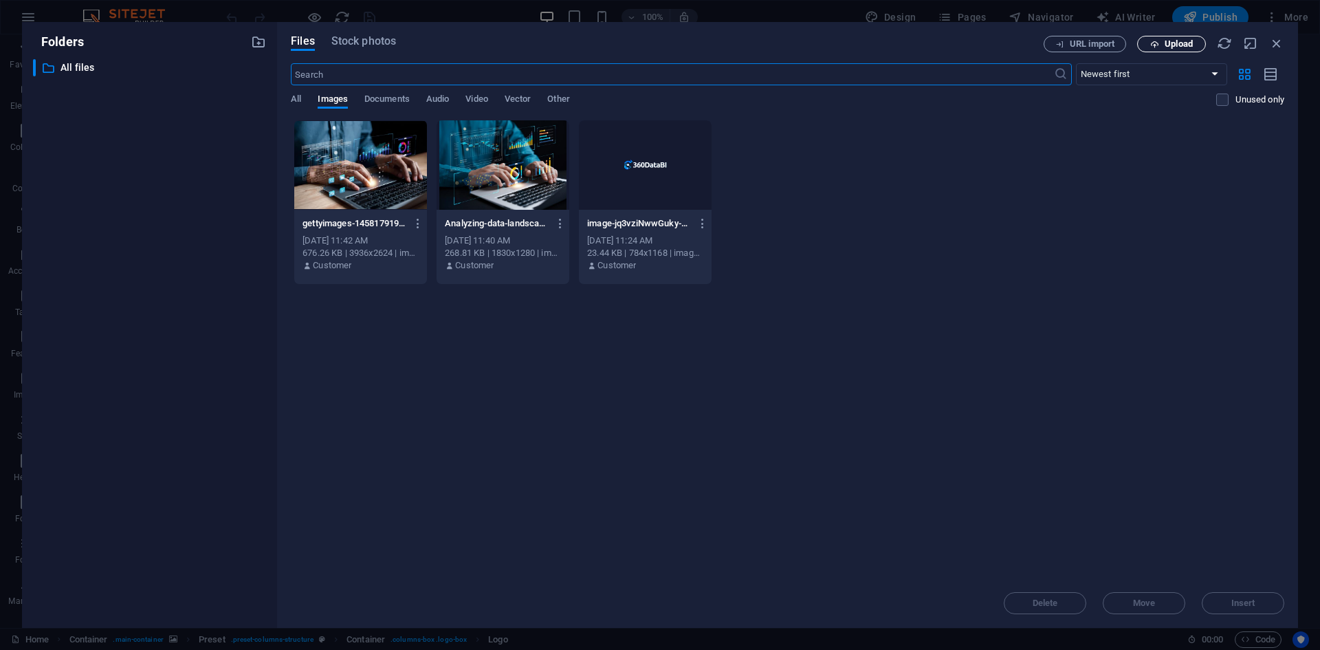
click at [1184, 45] on span "Upload" at bounding box center [1178, 44] width 28 height 8
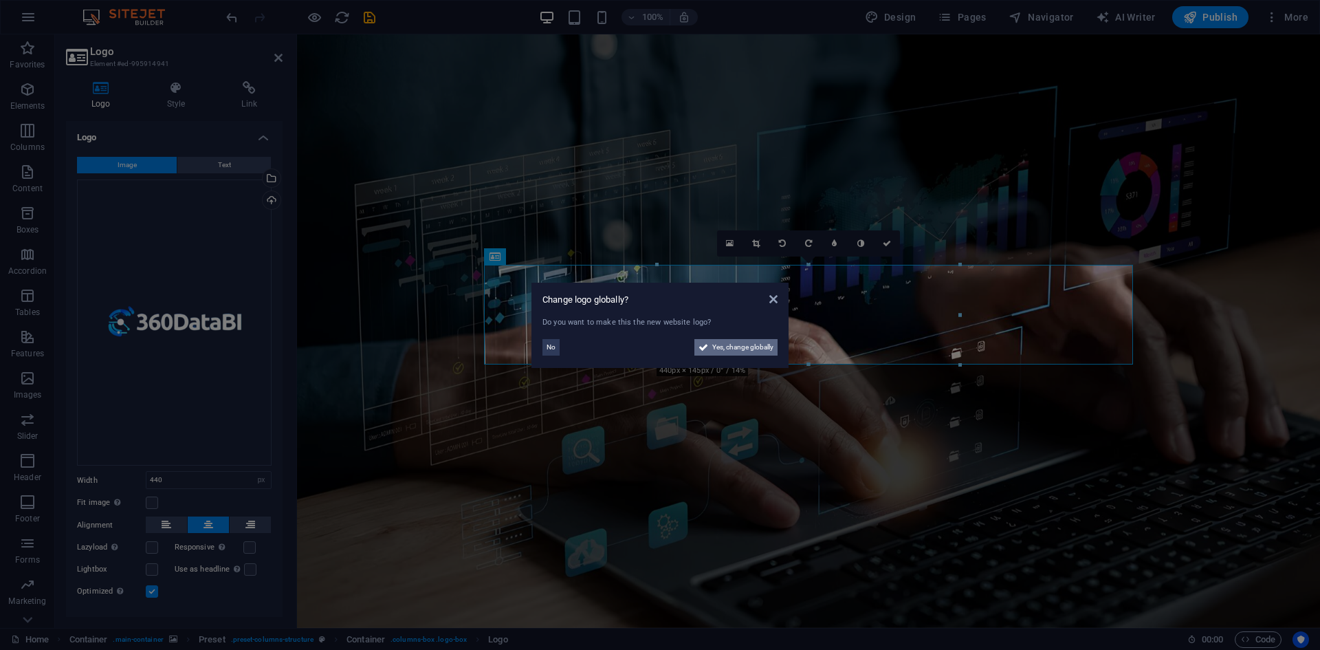
click at [731, 345] on span "Yes, change globally" at bounding box center [742, 347] width 61 height 16
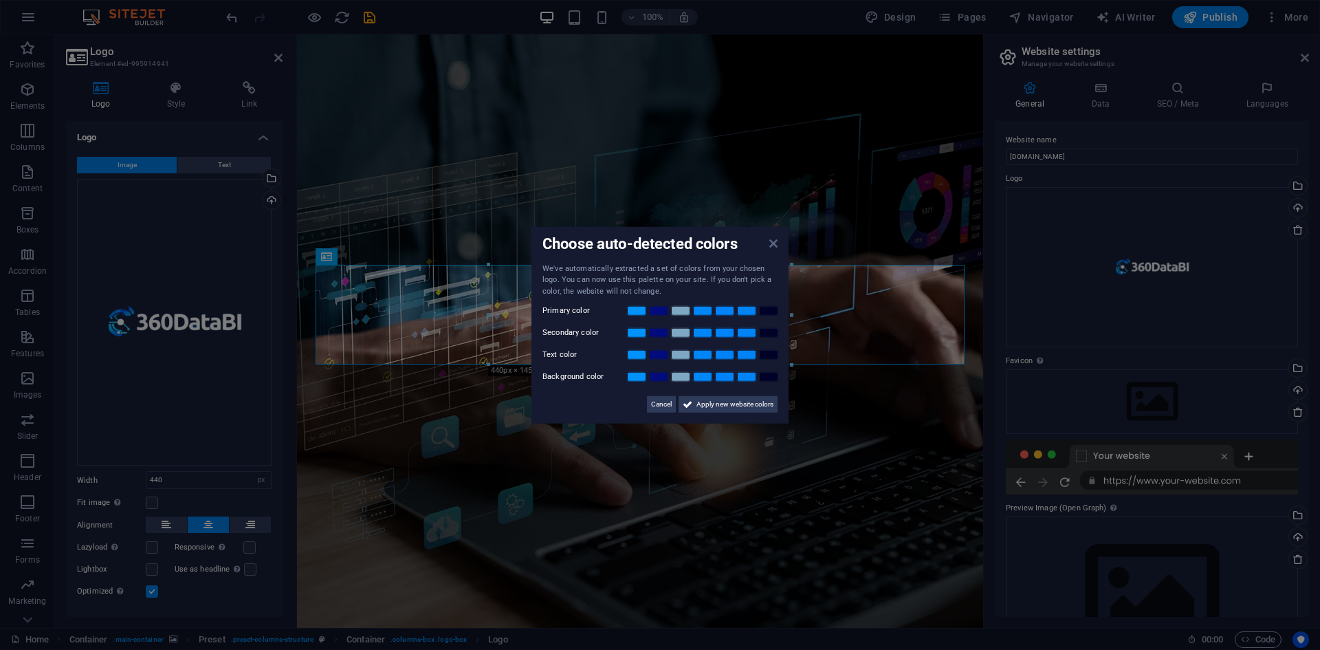
click at [775, 244] on icon at bounding box center [773, 242] width 8 height 11
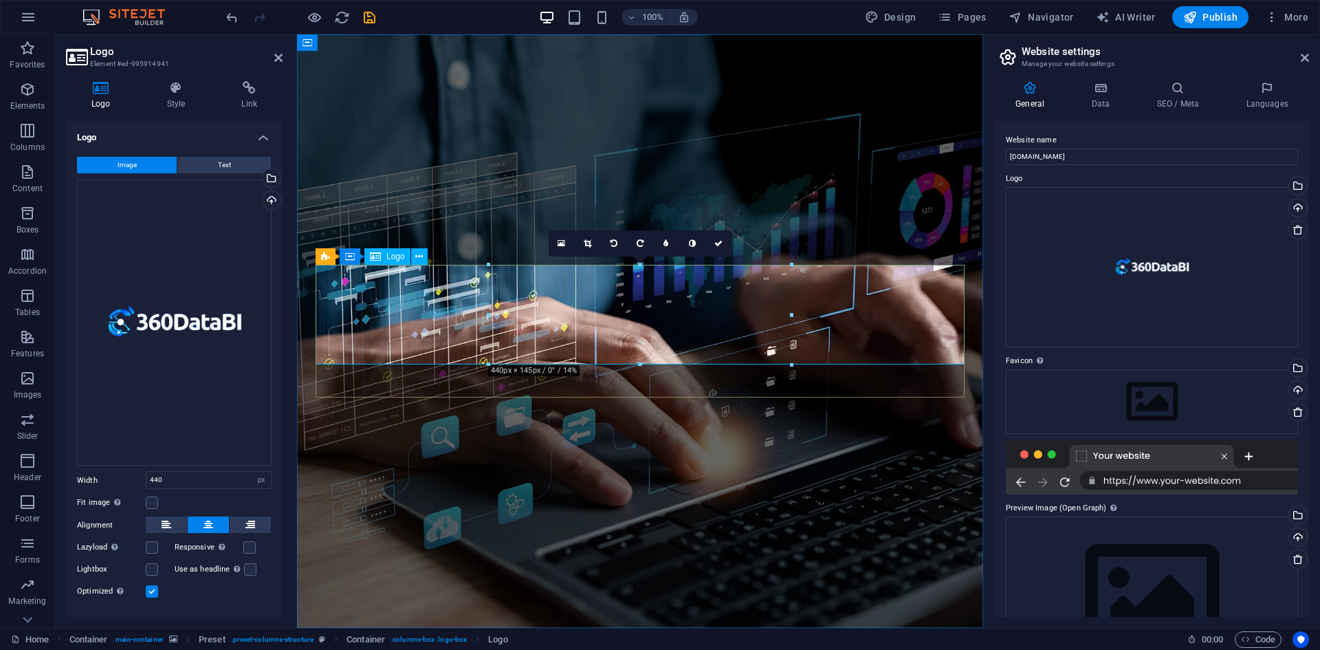
click at [194, 306] on div "Drag files here, click to choose files or select files from Files or our free s…" at bounding box center [174, 322] width 195 height 287
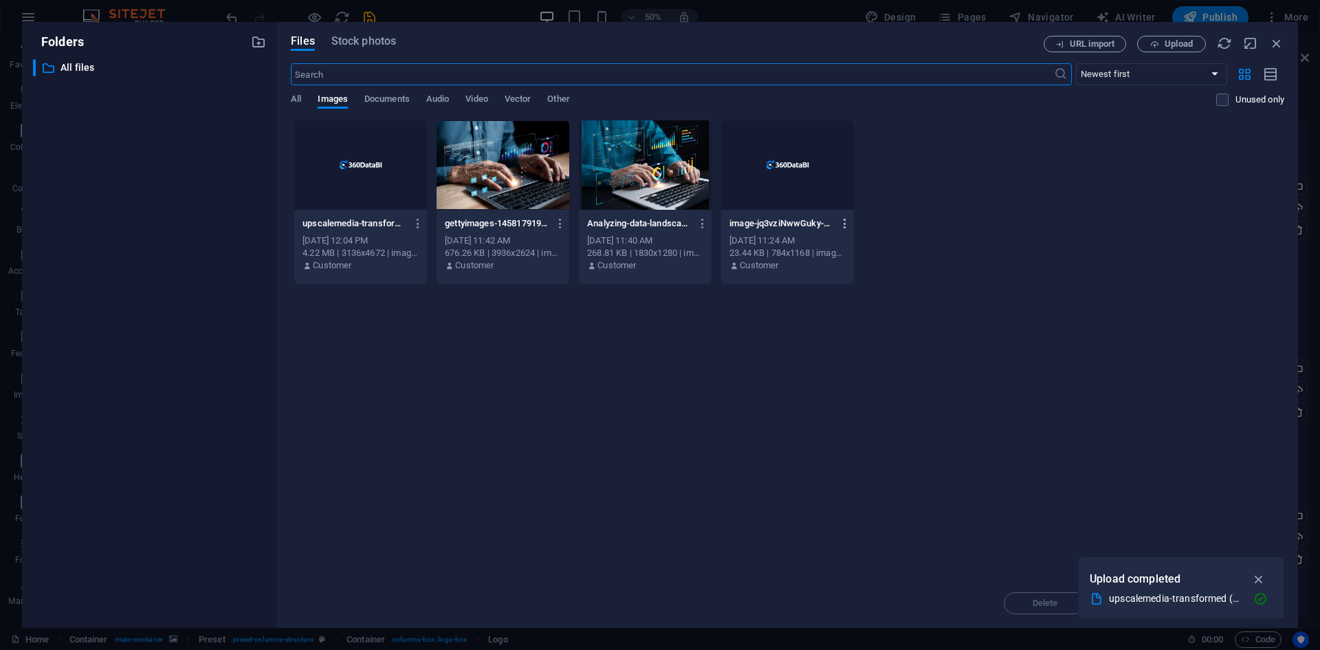
click at [846, 228] on icon "button" at bounding box center [845, 223] width 13 height 12
click at [848, 489] on h6 "Delete" at bounding box center [852, 490] width 58 height 16
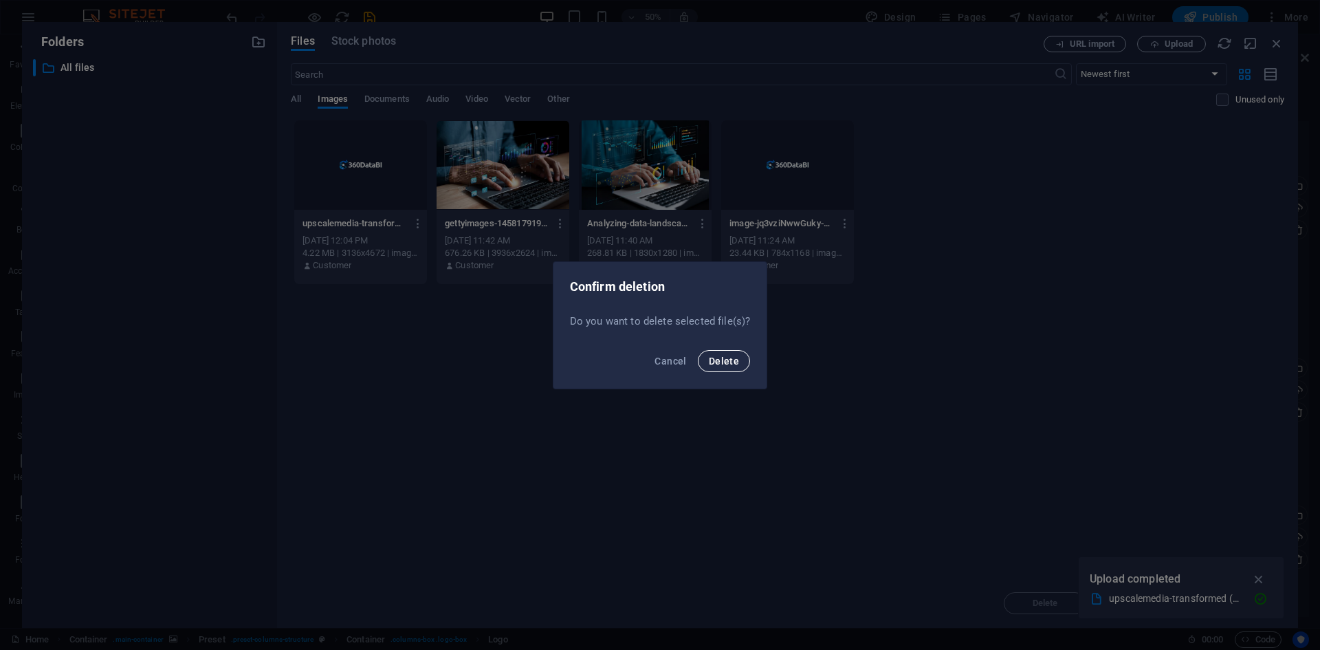
click at [725, 360] on span "Delete" at bounding box center [724, 360] width 30 height 11
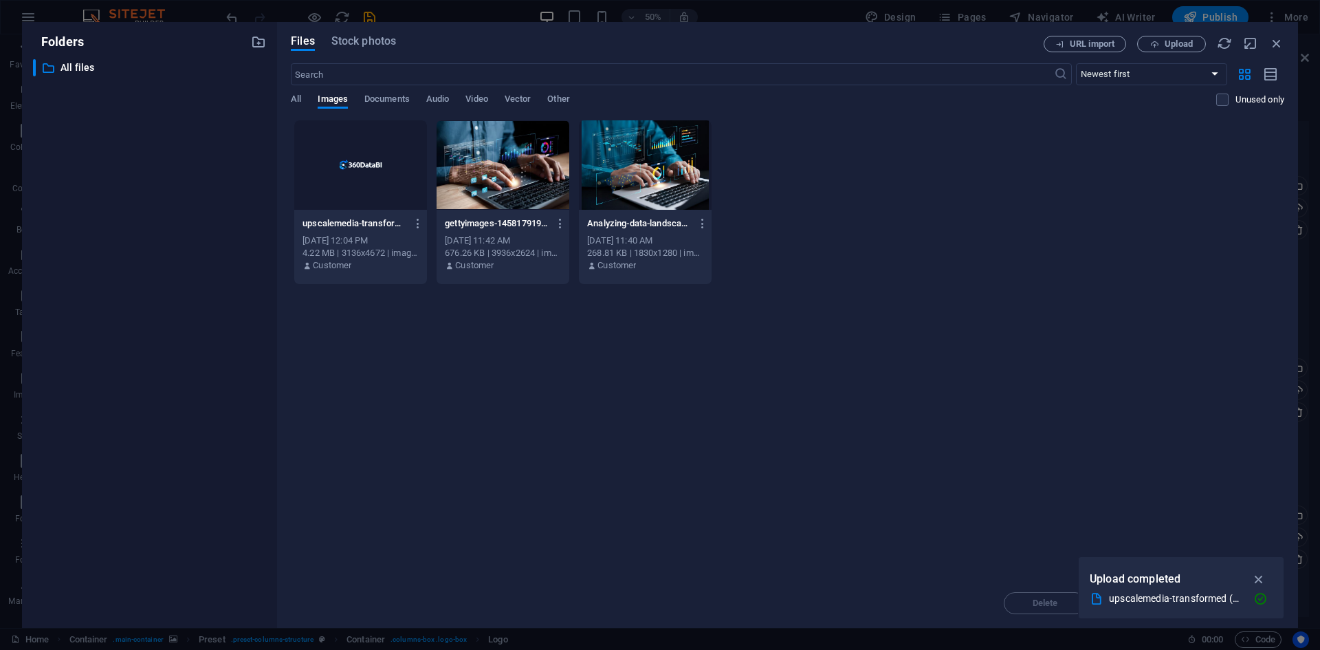
click at [356, 179] on div at bounding box center [360, 164] width 133 height 89
click at [1260, 571] on button "button" at bounding box center [1259, 579] width 27 height 22
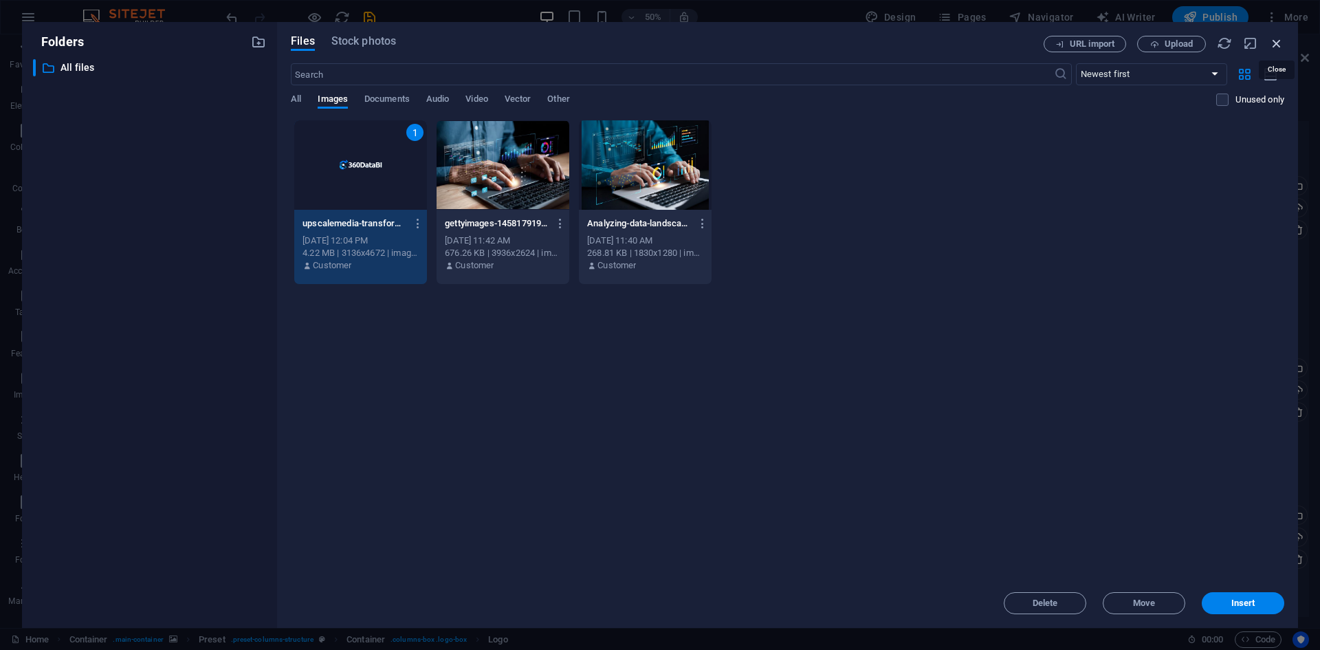
click at [1279, 45] on icon "button" at bounding box center [1276, 43] width 15 height 15
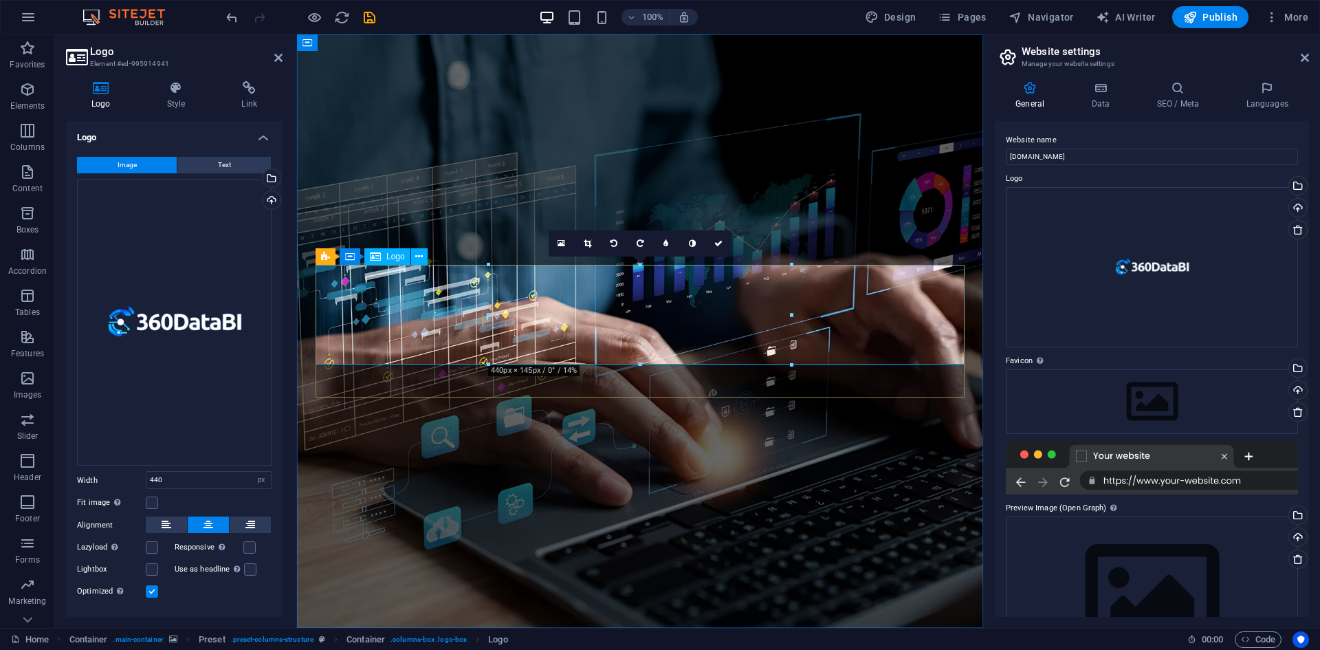
click at [1311, 58] on aside "Website settings Manage your website settings General Data SEO / Meta Languages…" at bounding box center [1151, 330] width 337 height 593
click at [1307, 58] on icon at bounding box center [1305, 57] width 8 height 11
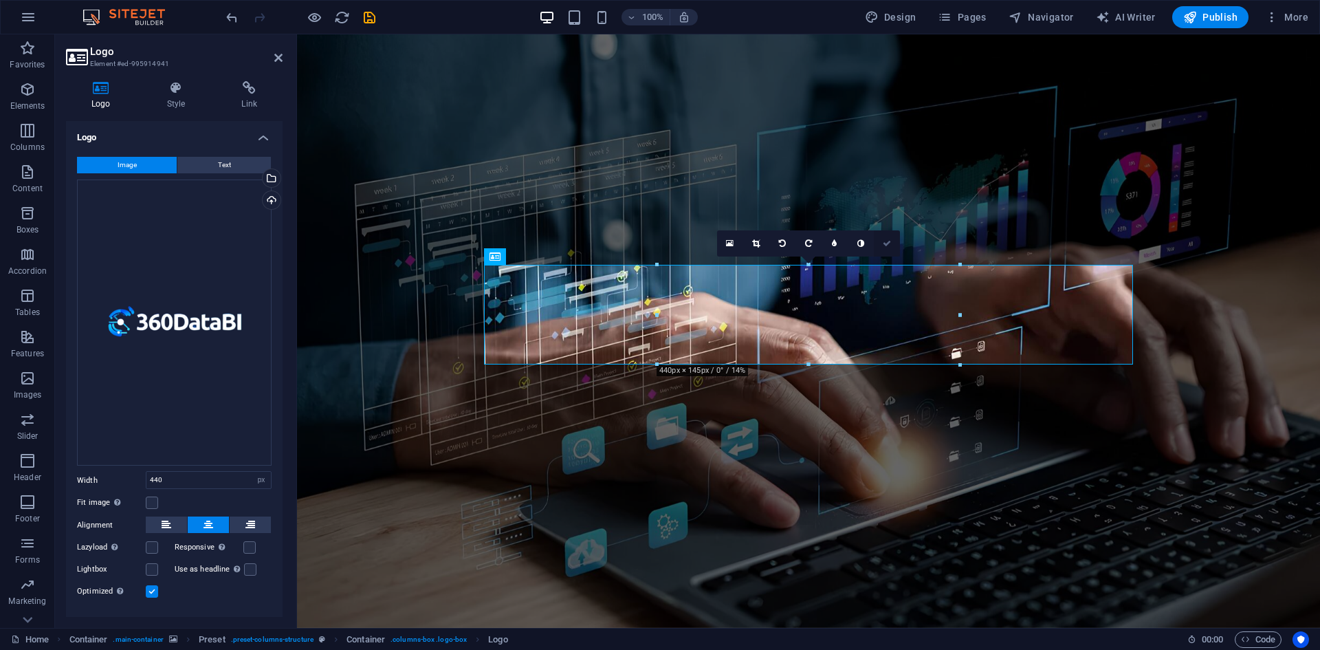
click at [885, 246] on icon at bounding box center [887, 243] width 8 height 8
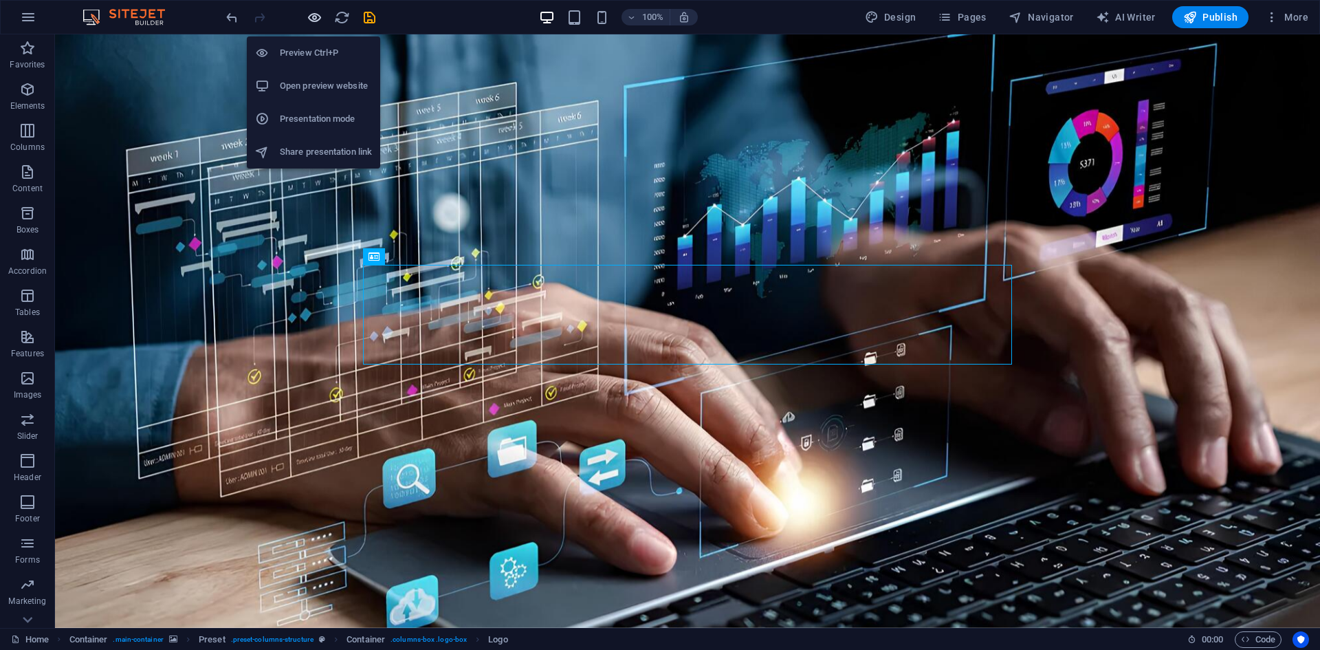
click at [318, 18] on icon "button" at bounding box center [315, 18] width 16 height 16
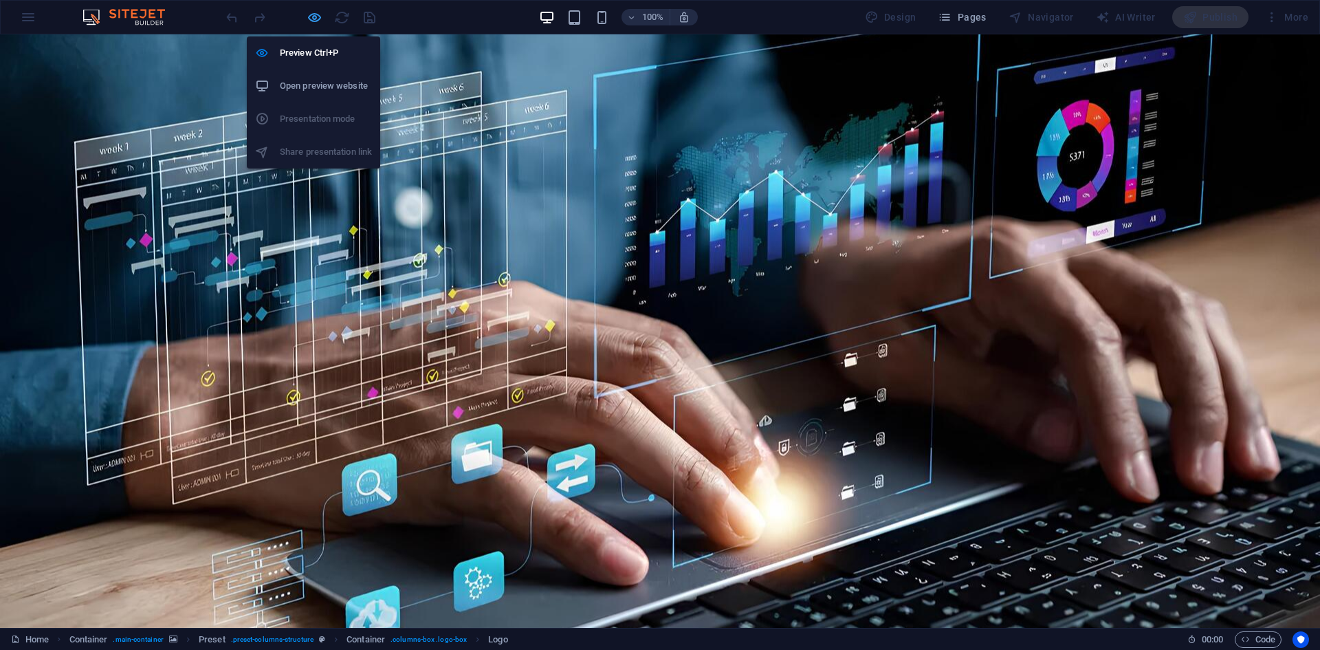
click at [311, 21] on icon "button" at bounding box center [315, 18] width 16 height 16
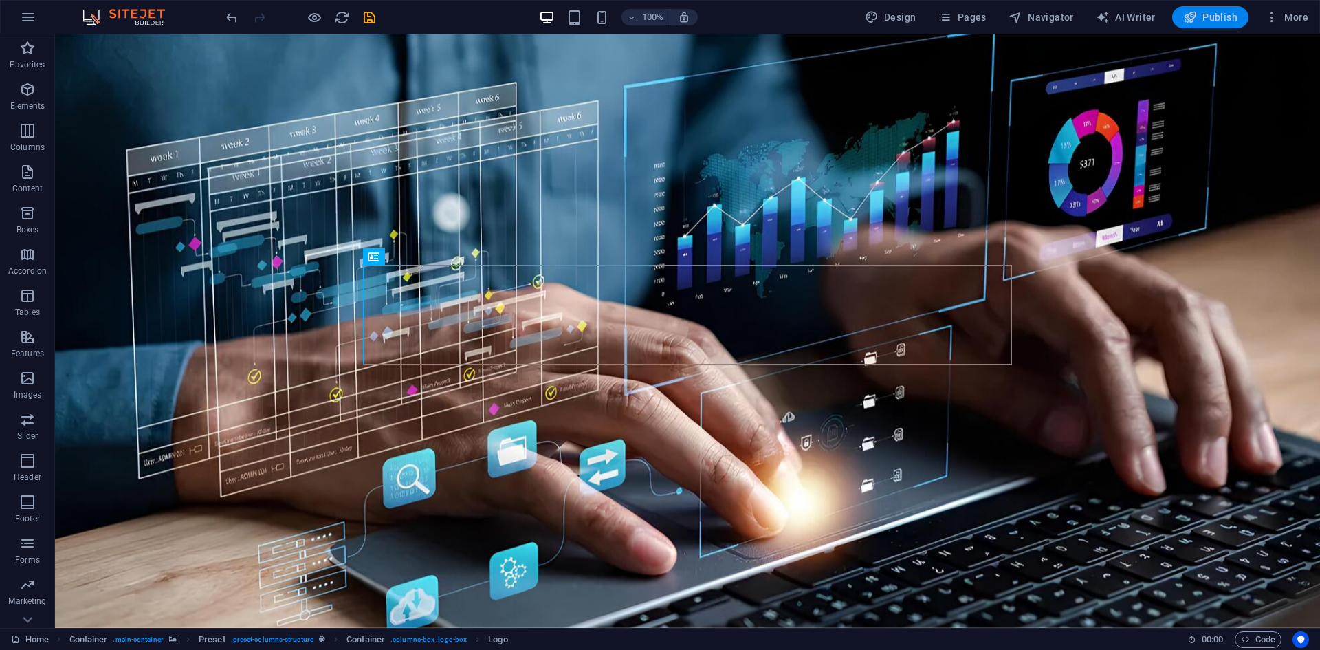
click at [1218, 23] on span "Publish" at bounding box center [1210, 17] width 54 height 14
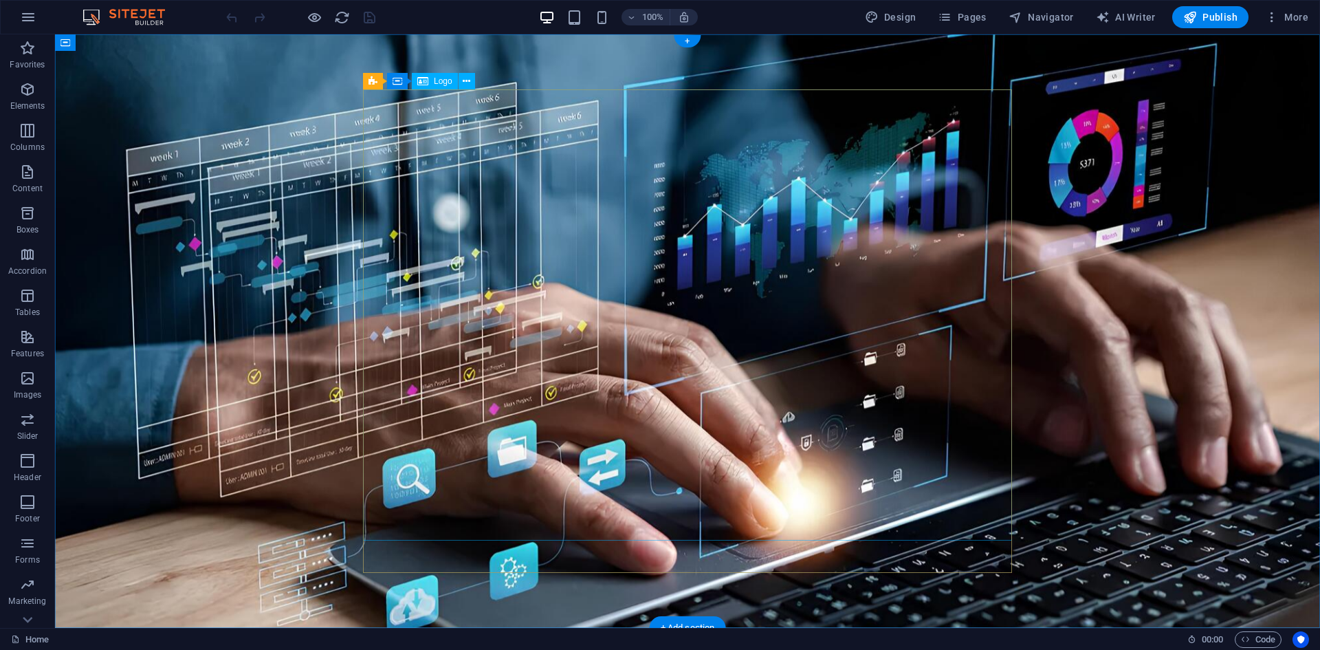
select select "px"
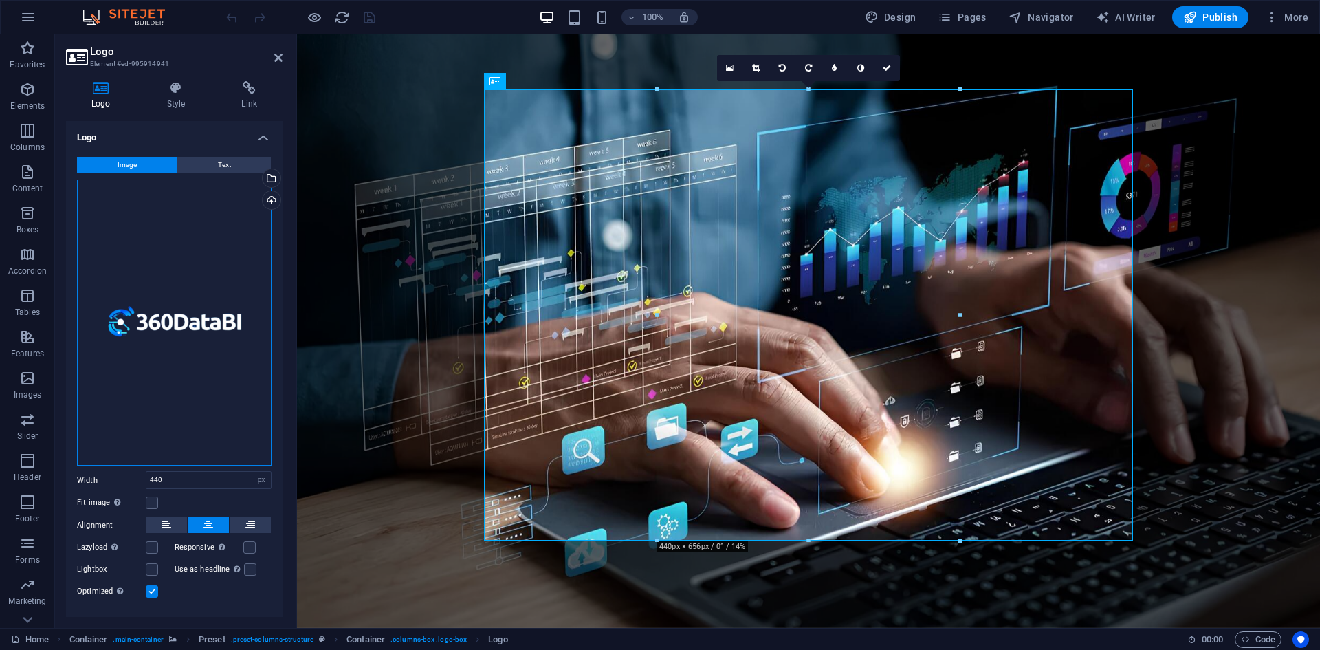
click at [192, 330] on div "Drag files here, click to choose files or select files from Files or our free s…" at bounding box center [174, 322] width 195 height 287
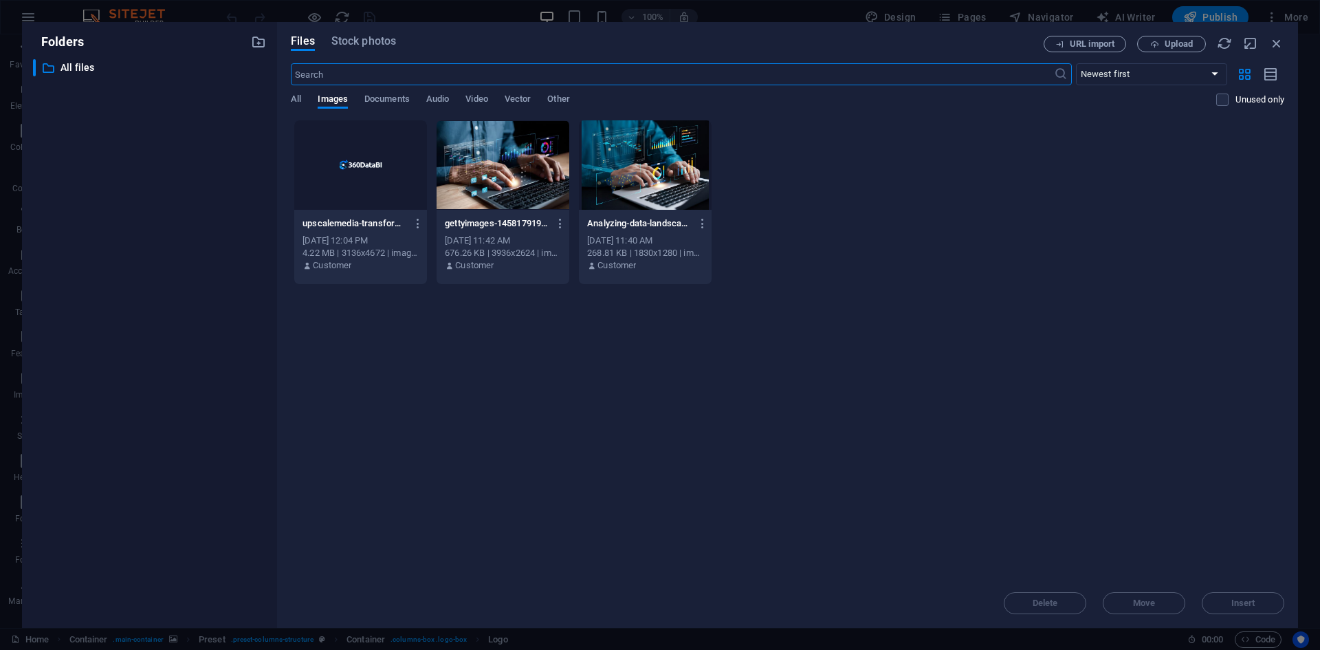
click at [371, 166] on div at bounding box center [360, 164] width 133 height 89
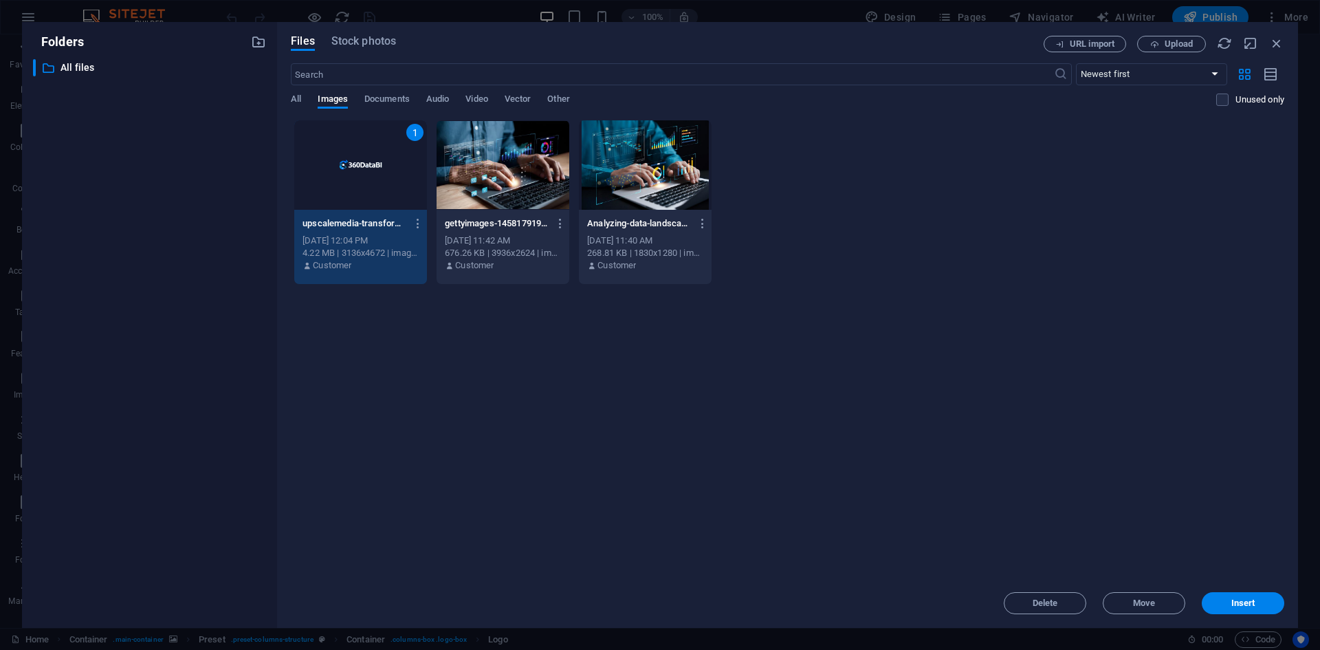
click at [371, 166] on div "1" at bounding box center [360, 164] width 133 height 89
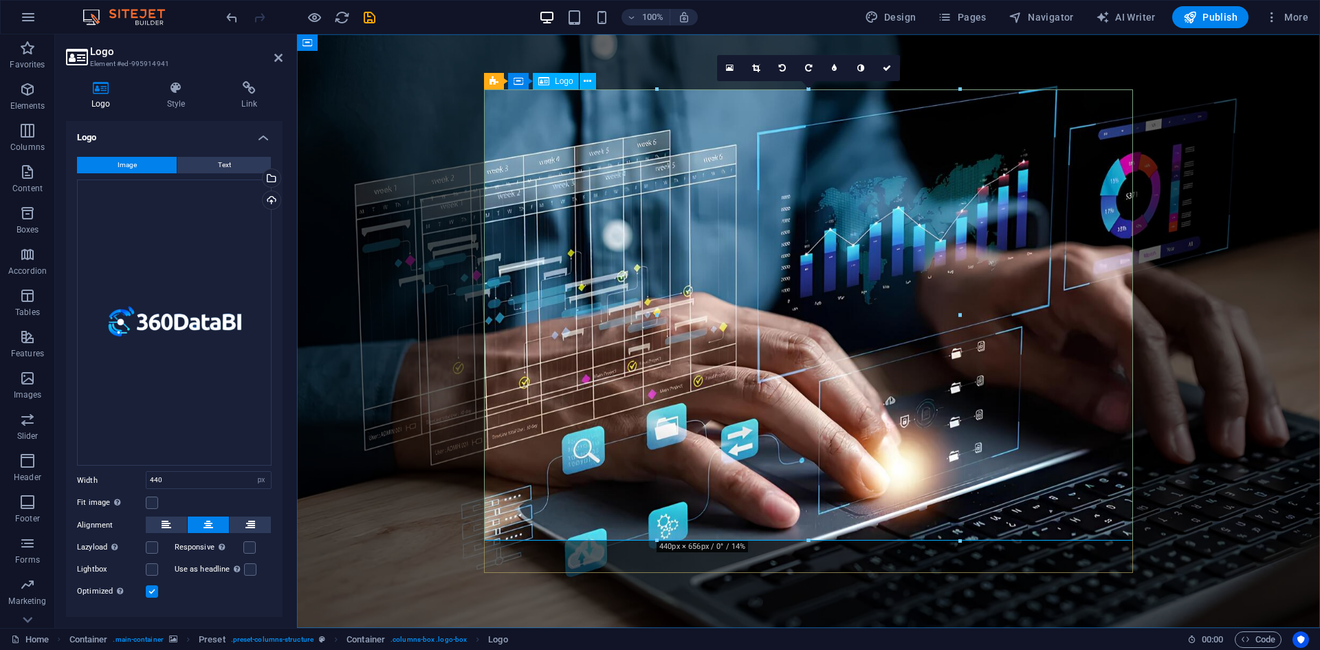
drag, startPoint x: 1105, startPoint y: 124, endPoint x: 817, endPoint y: 179, distance: 294.0
click at [752, 76] on link at bounding box center [756, 68] width 26 height 26
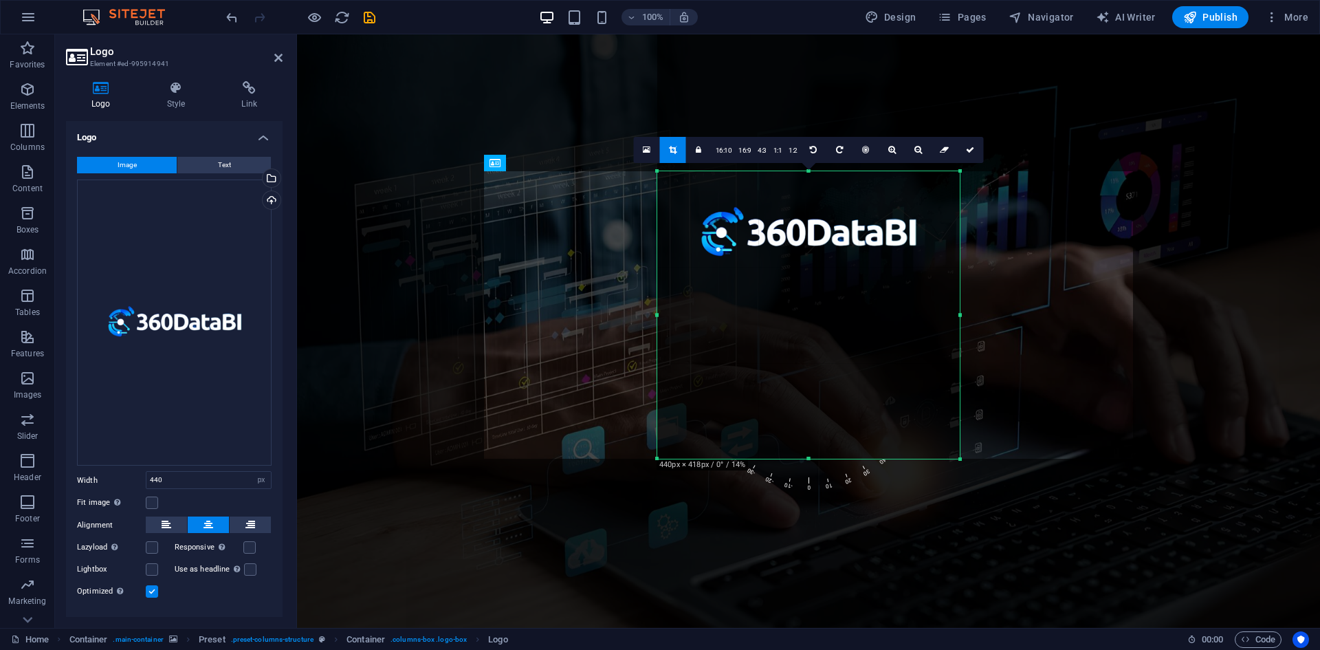
drag, startPoint x: 808, startPoint y: 90, endPoint x: 809, endPoint y: 253, distance: 162.9
click at [809, 253] on div "180 170 160 150 140 130 120 110 100 90 80 70 60 50 40 30 20 10 0 -10 -20 -30 -4…" at bounding box center [808, 314] width 302 height 287
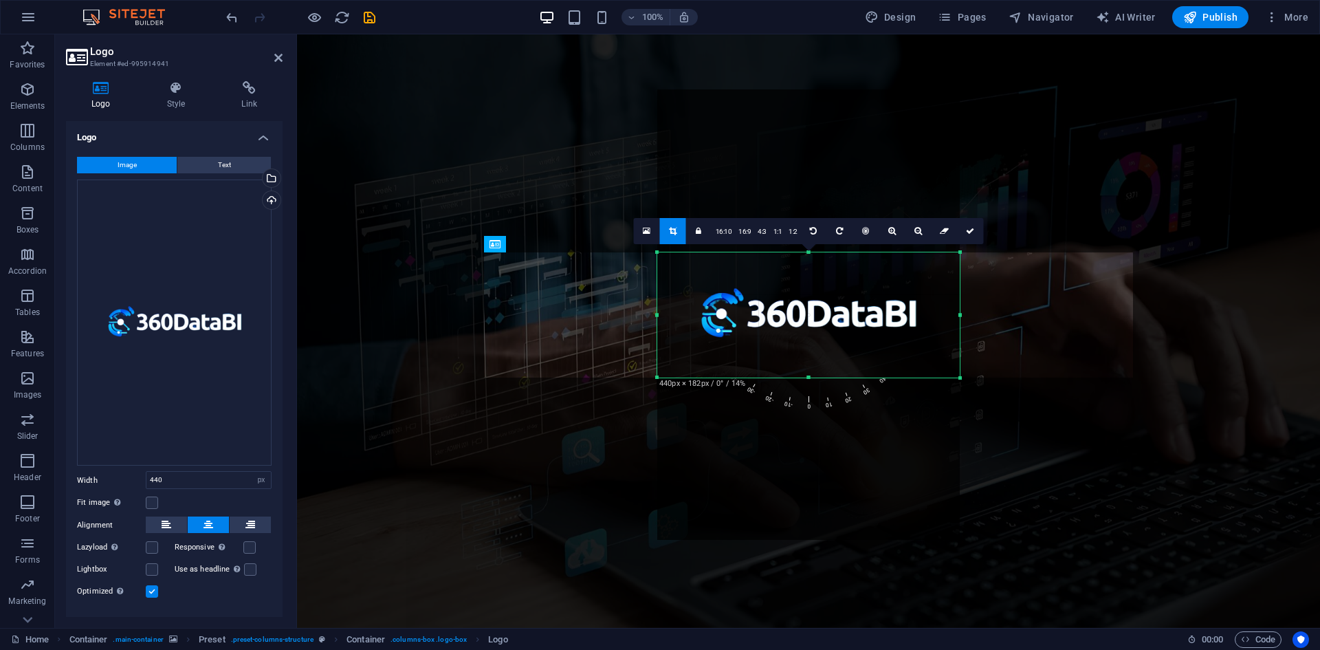
drag, startPoint x: 808, startPoint y: 460, endPoint x: 801, endPoint y: 297, distance: 163.1
click at [801, 297] on div "180 170 160 150 140 130 120 110 100 90 80 70 60 50 40 30 20 10 0 -10 -20 -30 -4…" at bounding box center [808, 314] width 302 height 125
click at [961, 230] on link at bounding box center [971, 231] width 26 height 26
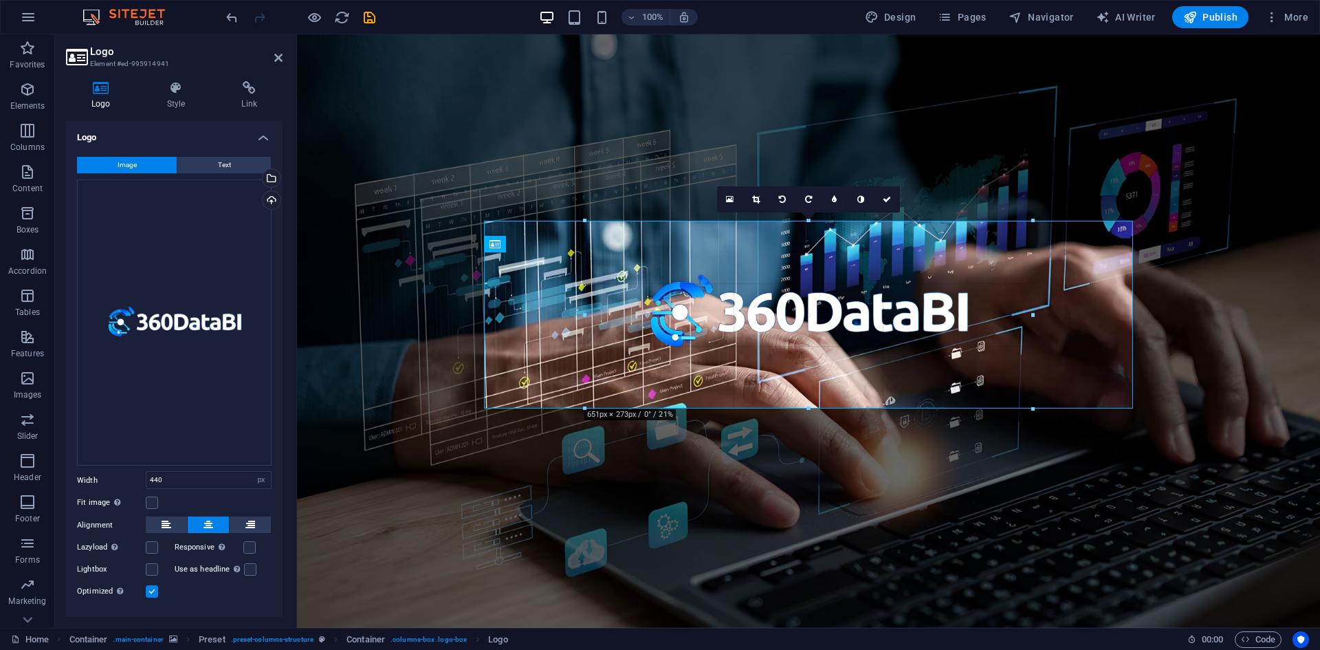
drag, startPoint x: 962, startPoint y: 378, endPoint x: 808, endPoint y: 401, distance: 155.7
type input "651"
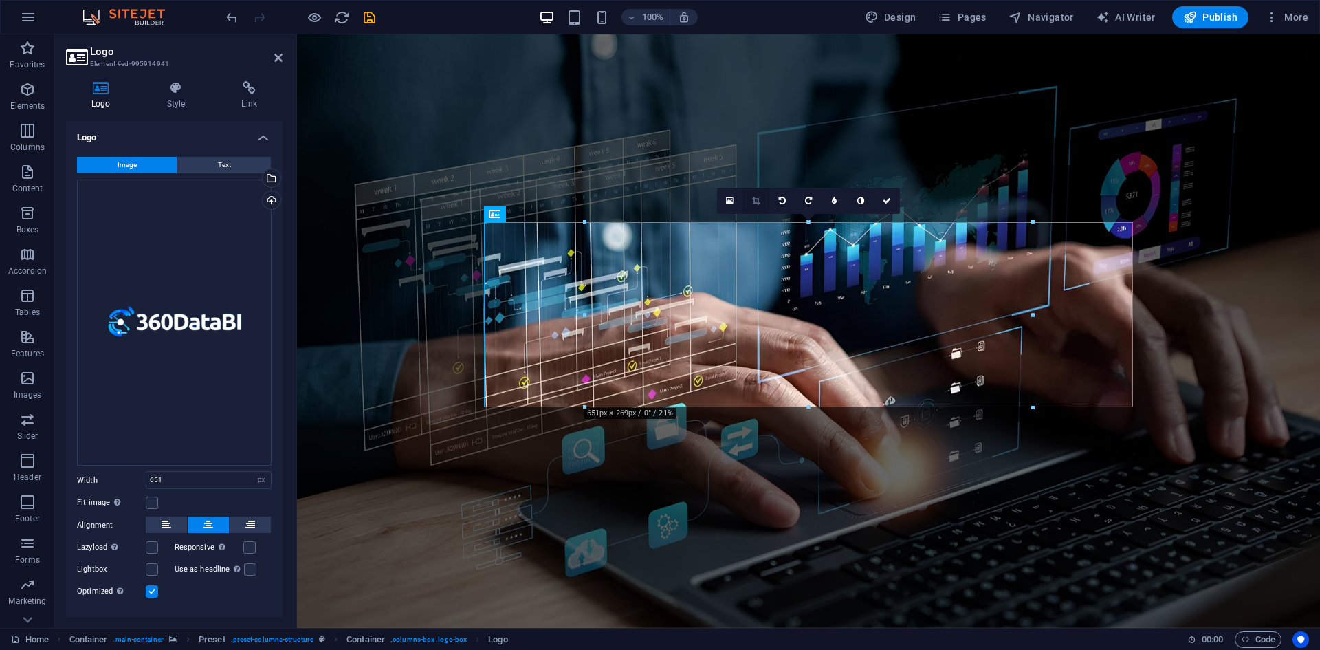
click at [756, 201] on icon at bounding box center [756, 201] width 8 height 8
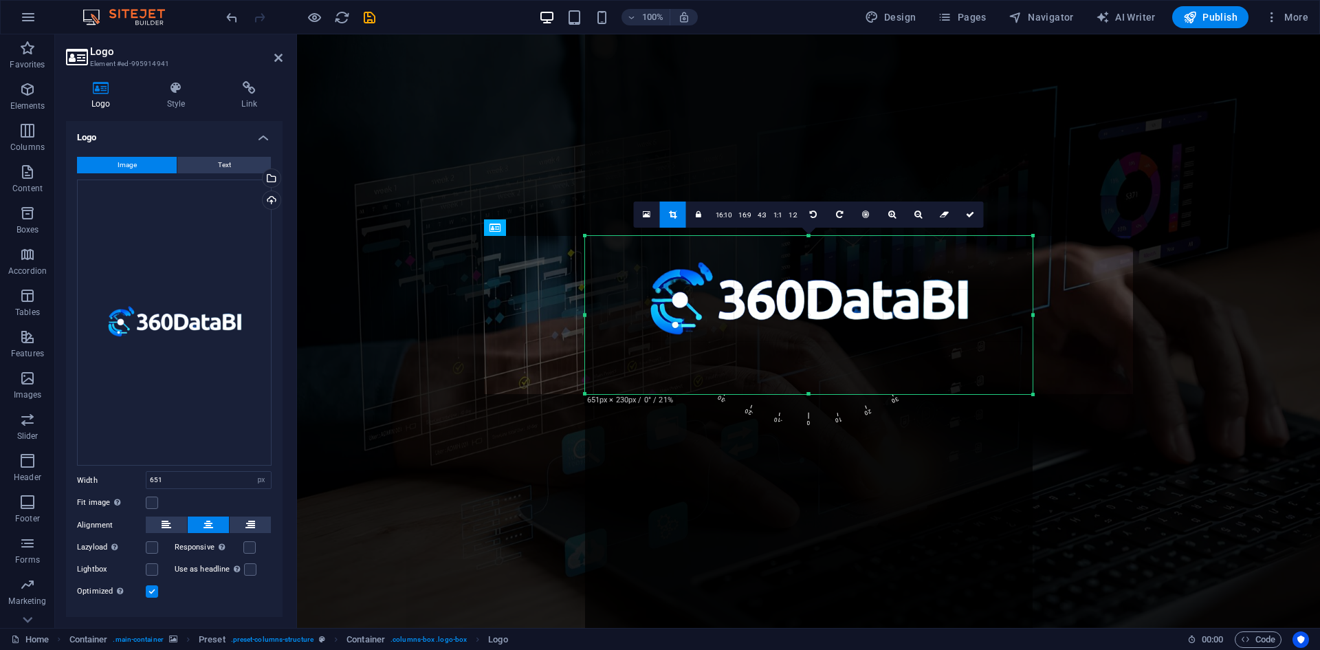
drag, startPoint x: 810, startPoint y: 220, endPoint x: 810, endPoint y: 247, distance: 26.8
click at [810, 247] on div "180 170 160 150 140 130 120 110 100 90 80 70 60 50 40 30 20 10 0 -10 -20 -30 -4…" at bounding box center [808, 315] width 447 height 158
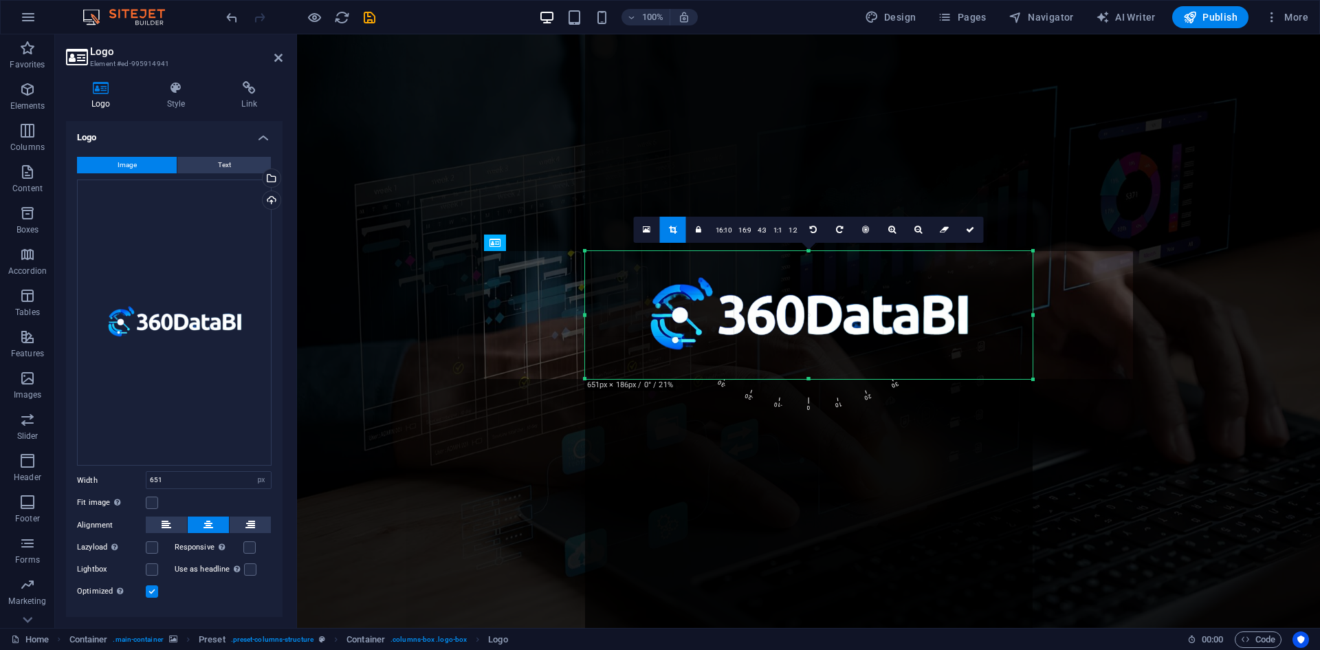
drag, startPoint x: 807, startPoint y: 395, endPoint x: 802, endPoint y: 365, distance: 30.6
click at [802, 365] on div "180 170 160 150 140 130 120 110 100 90 80 70 60 50 40 30 20 10 0 -10 -20 -30 -4…" at bounding box center [808, 315] width 447 height 128
click at [967, 222] on link at bounding box center [971, 230] width 26 height 26
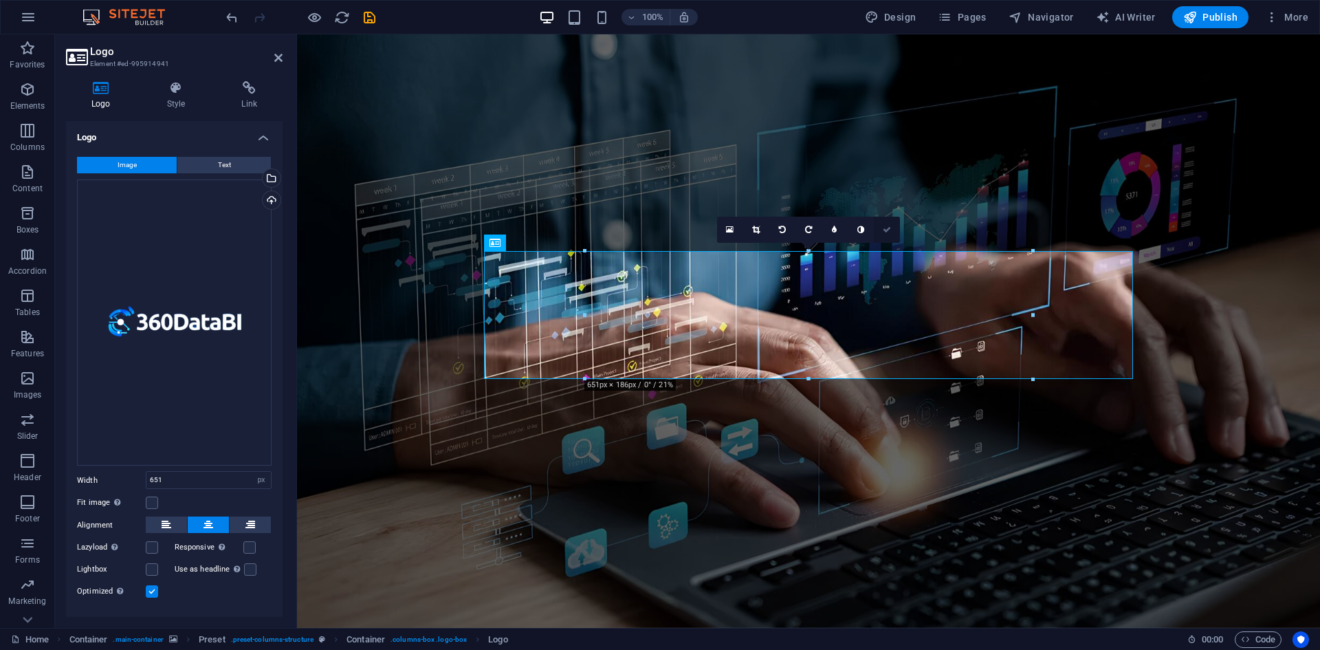
click at [885, 228] on icon at bounding box center [887, 229] width 8 height 8
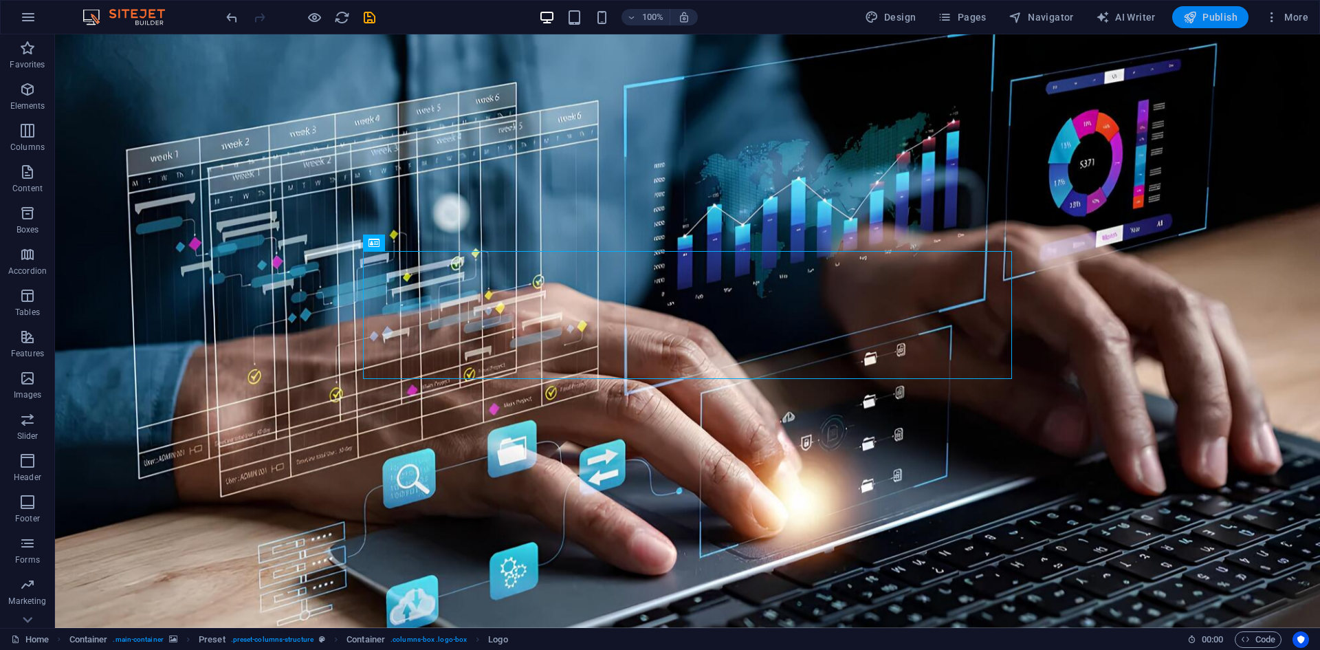
click at [1204, 22] on span "Publish" at bounding box center [1210, 17] width 54 height 14
